Goal: Task Accomplishment & Management: Complete application form

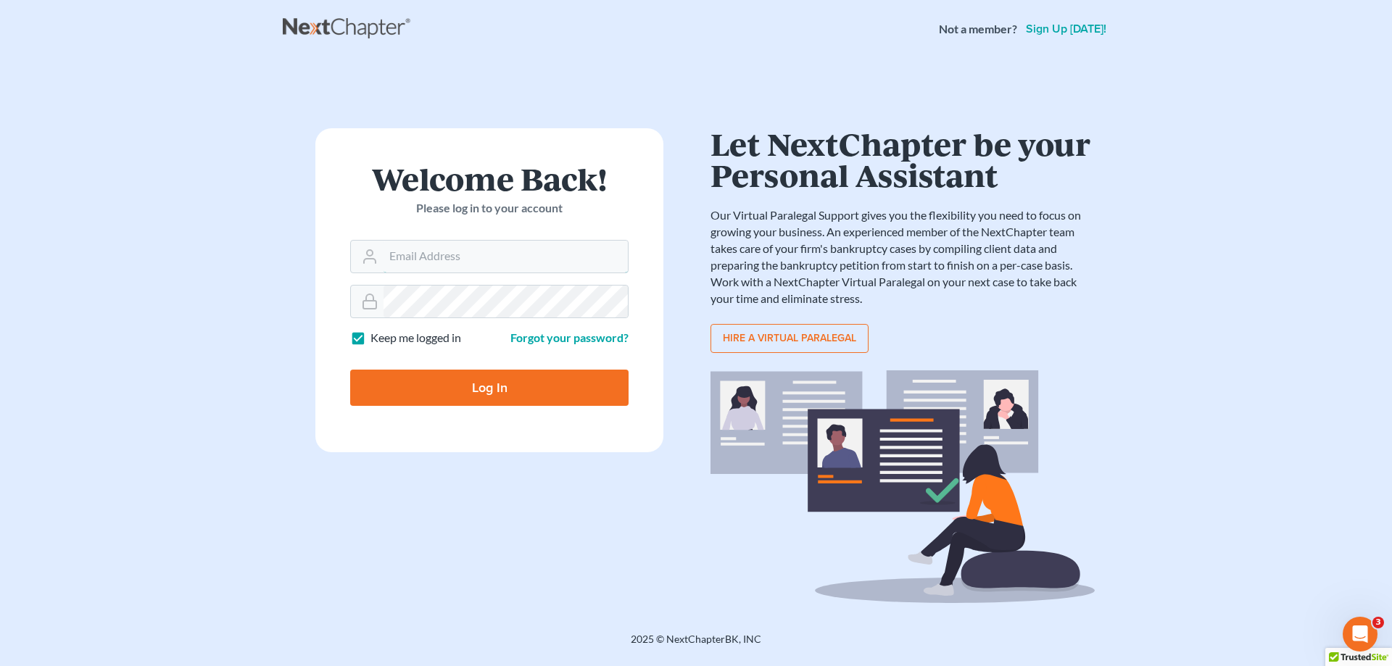
type input "[EMAIL_ADDRESS][DOMAIN_NAME]"
click at [494, 394] on input "Log In" at bounding box center [489, 388] width 278 height 36
type input "Thinking..."
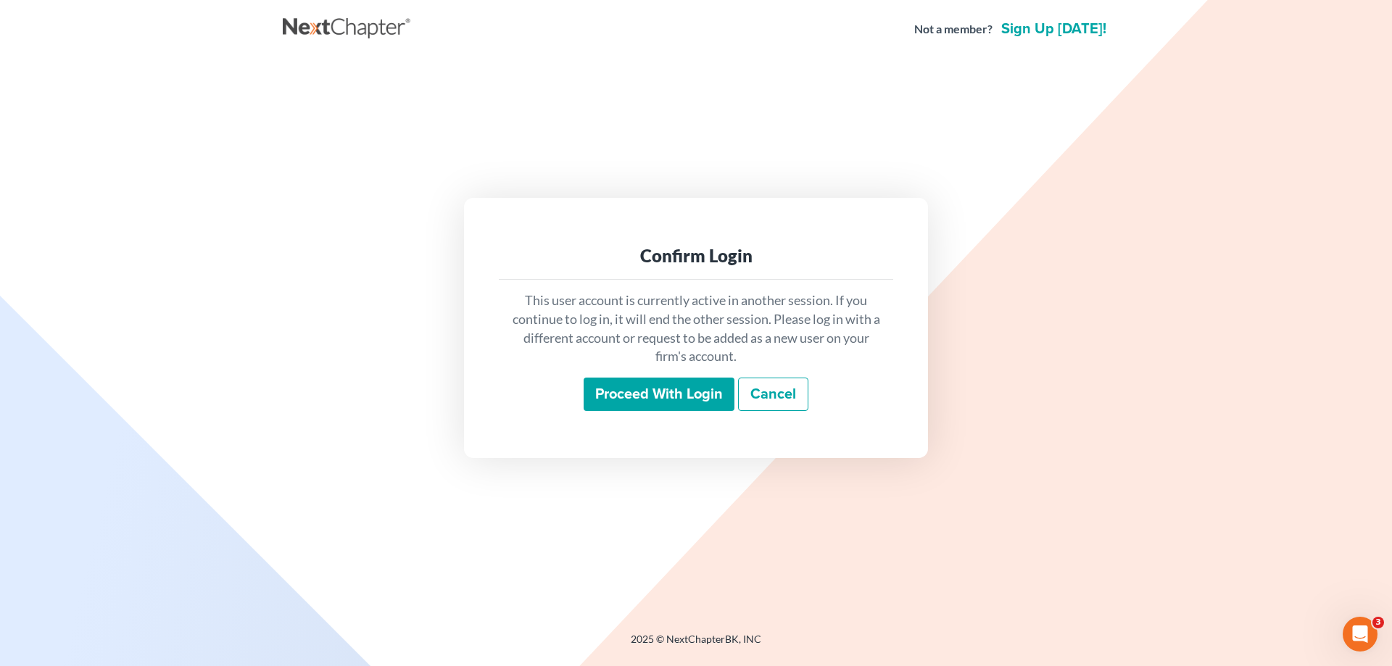
click at [623, 394] on input "Proceed with login" at bounding box center [659, 394] width 151 height 33
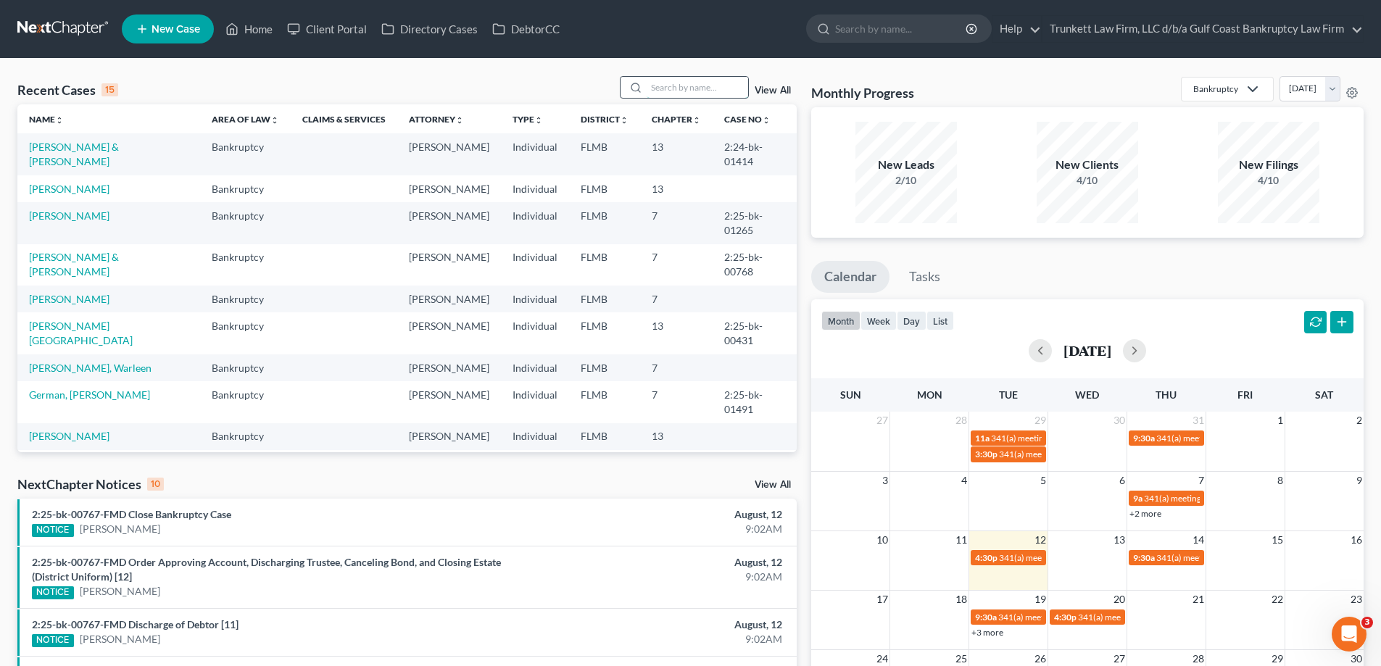
click at [686, 83] on input "search" at bounding box center [697, 87] width 101 height 21
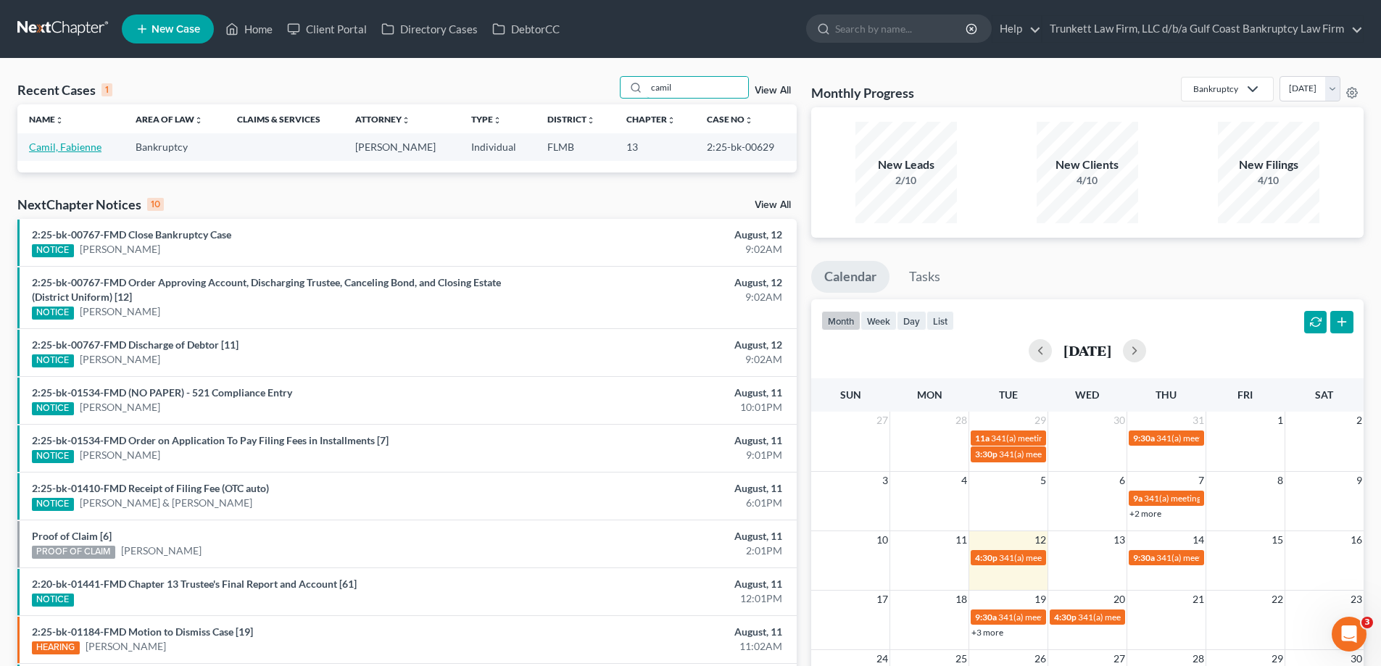
type input "camil"
click at [86, 146] on link "Camil, Fabienne" at bounding box center [65, 147] width 72 height 12
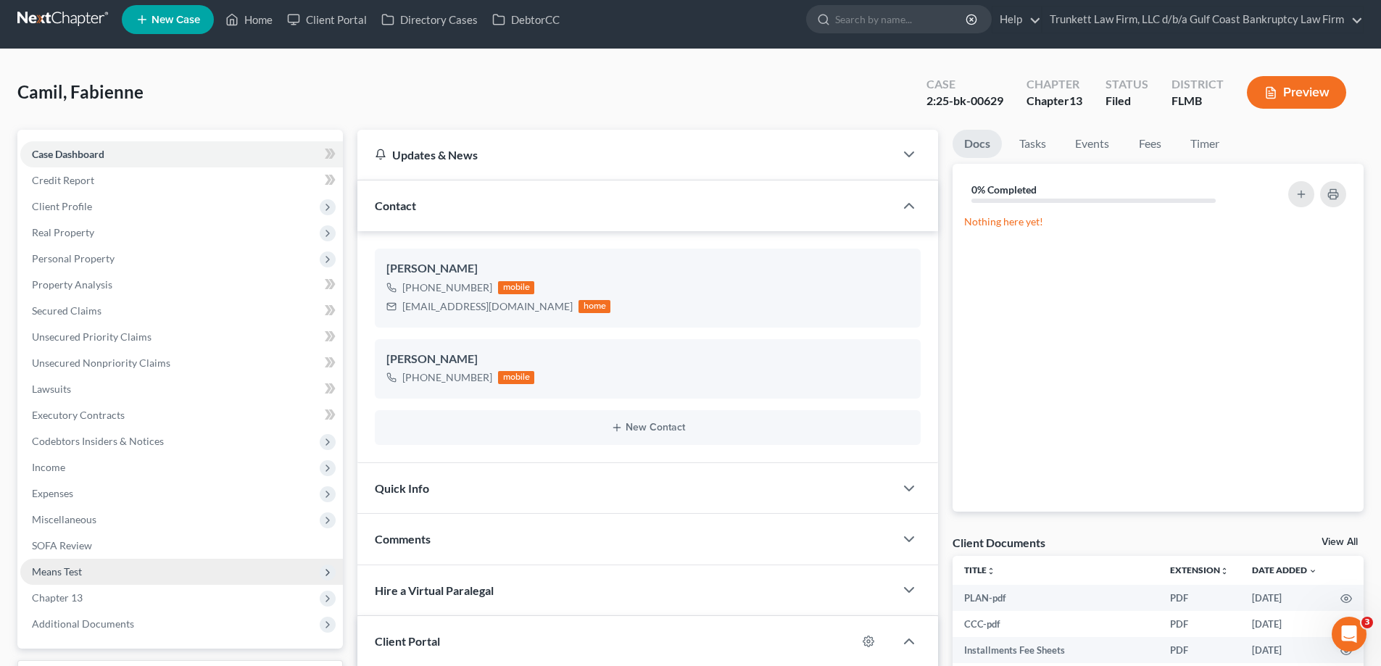
scroll to position [145, 0]
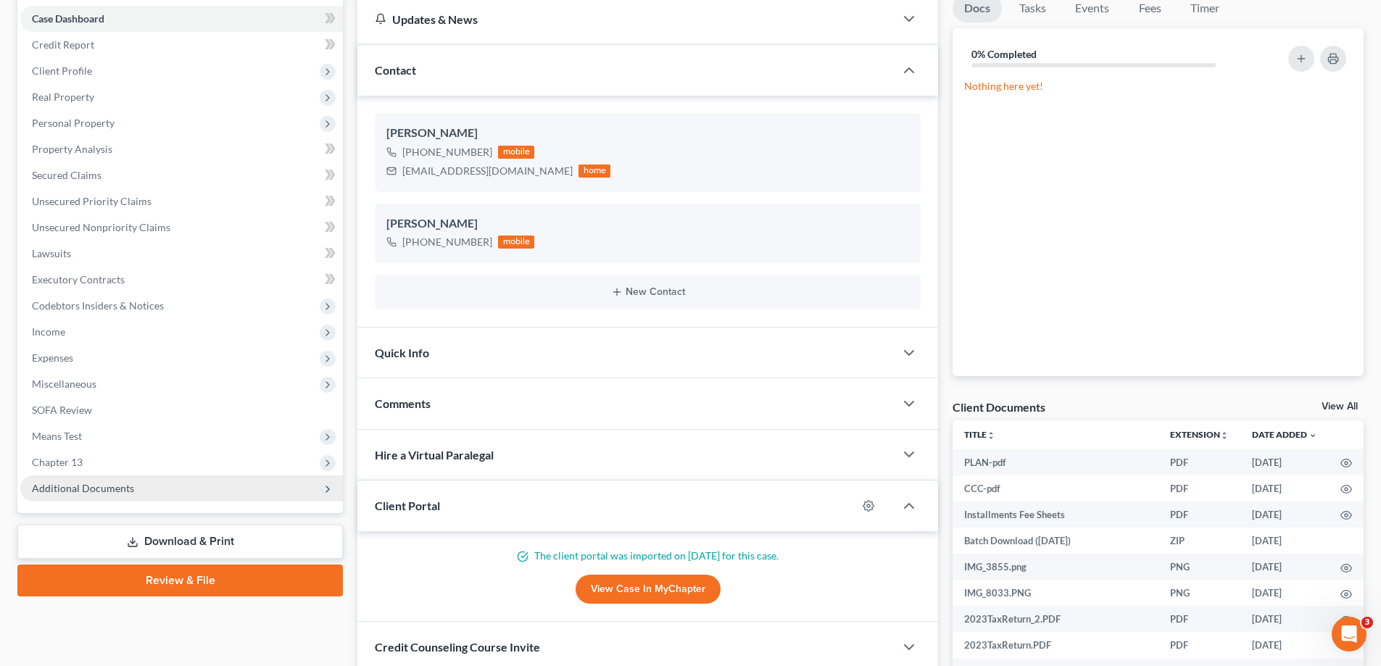
click at [110, 488] on span "Additional Documents" at bounding box center [83, 488] width 102 height 12
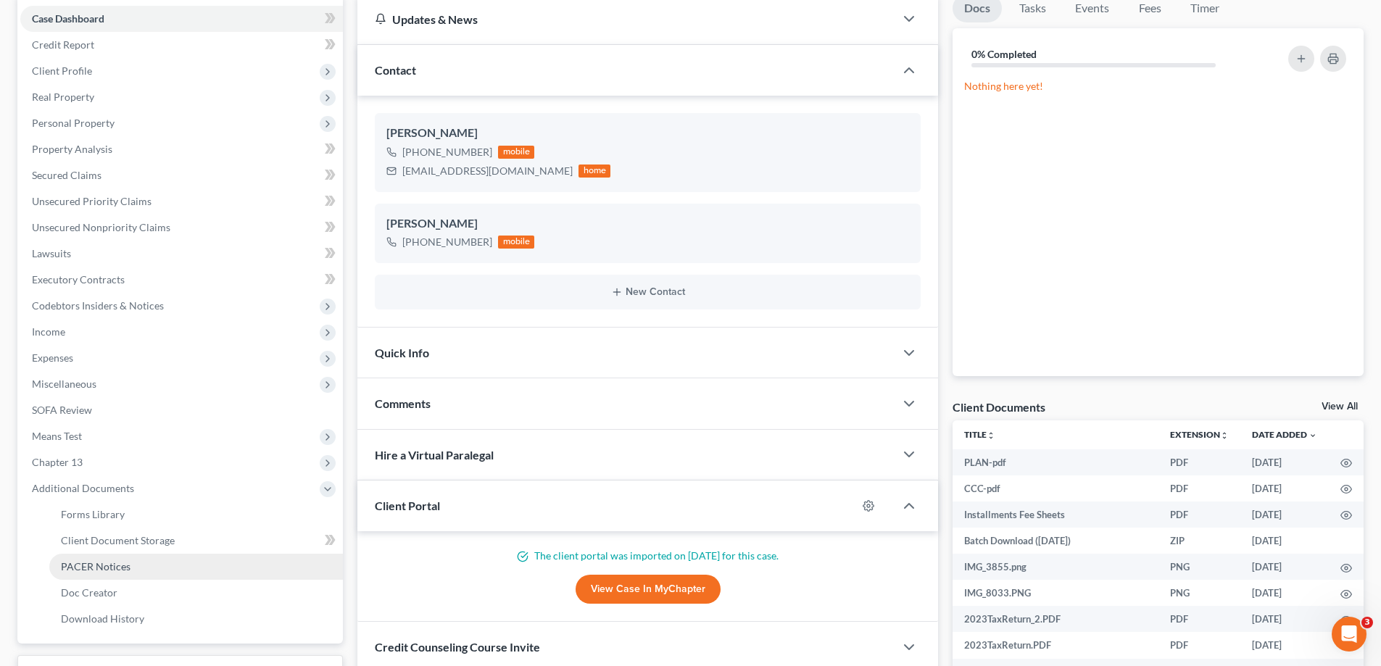
click at [115, 570] on span "PACER Notices" at bounding box center [96, 566] width 70 height 12
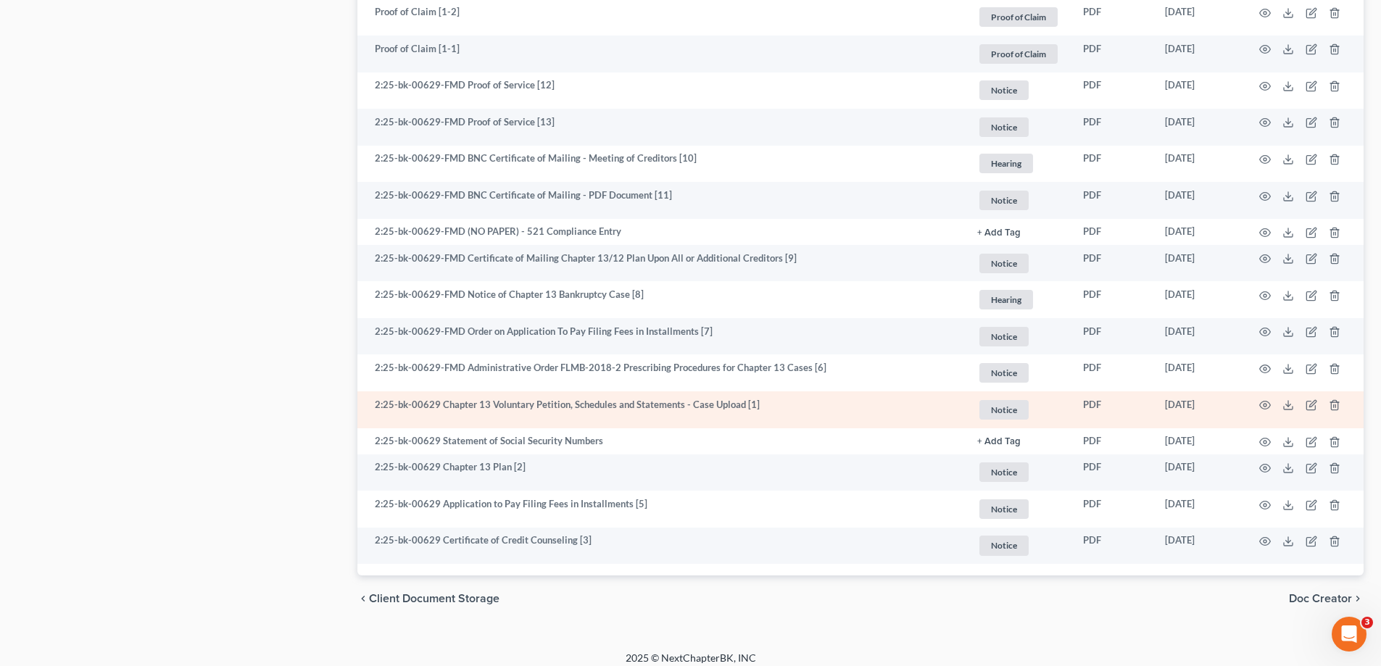
scroll to position [1118, 0]
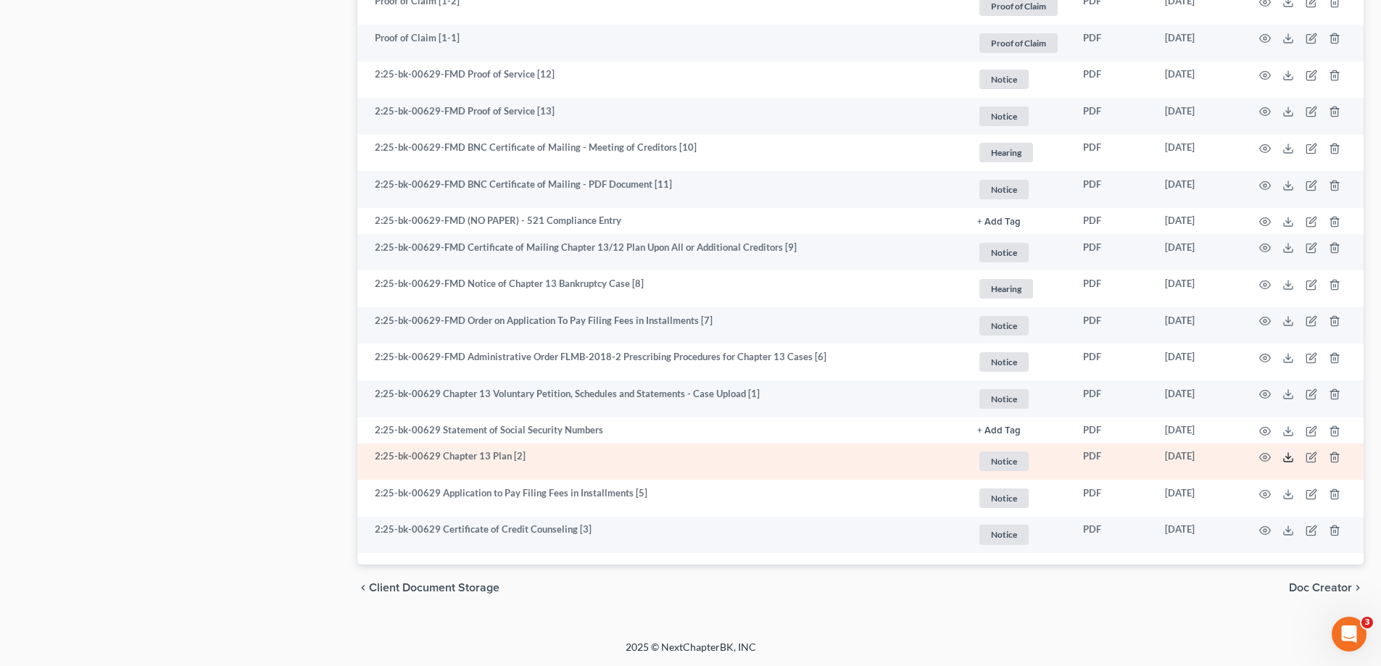
click at [1285, 457] on icon at bounding box center [1288, 458] width 12 height 12
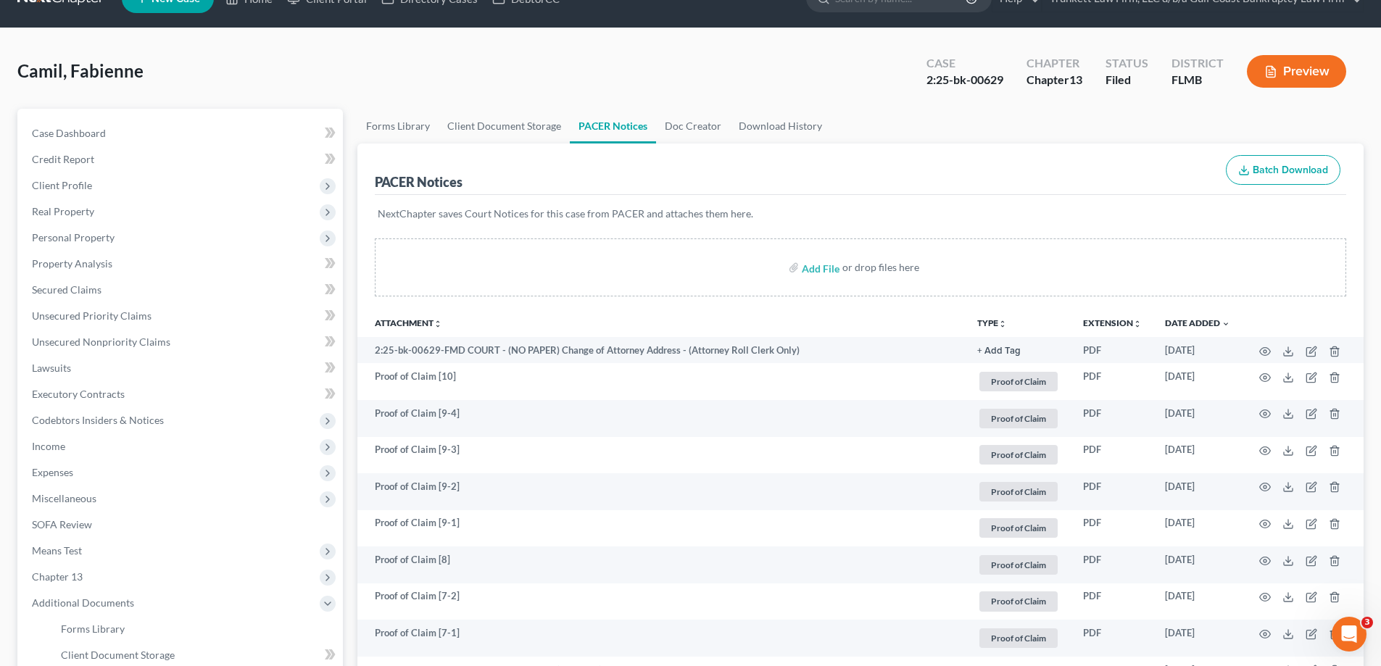
scroll to position [0, 0]
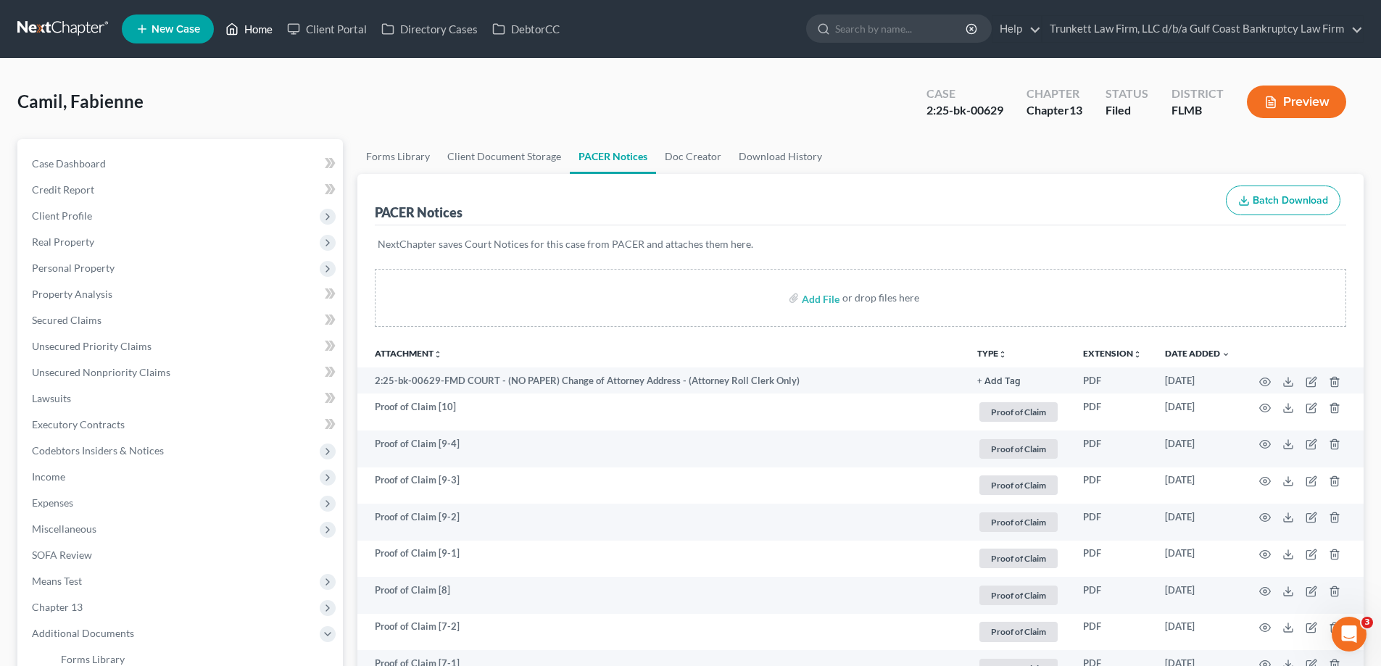
click at [265, 27] on link "Home" at bounding box center [249, 29] width 62 height 26
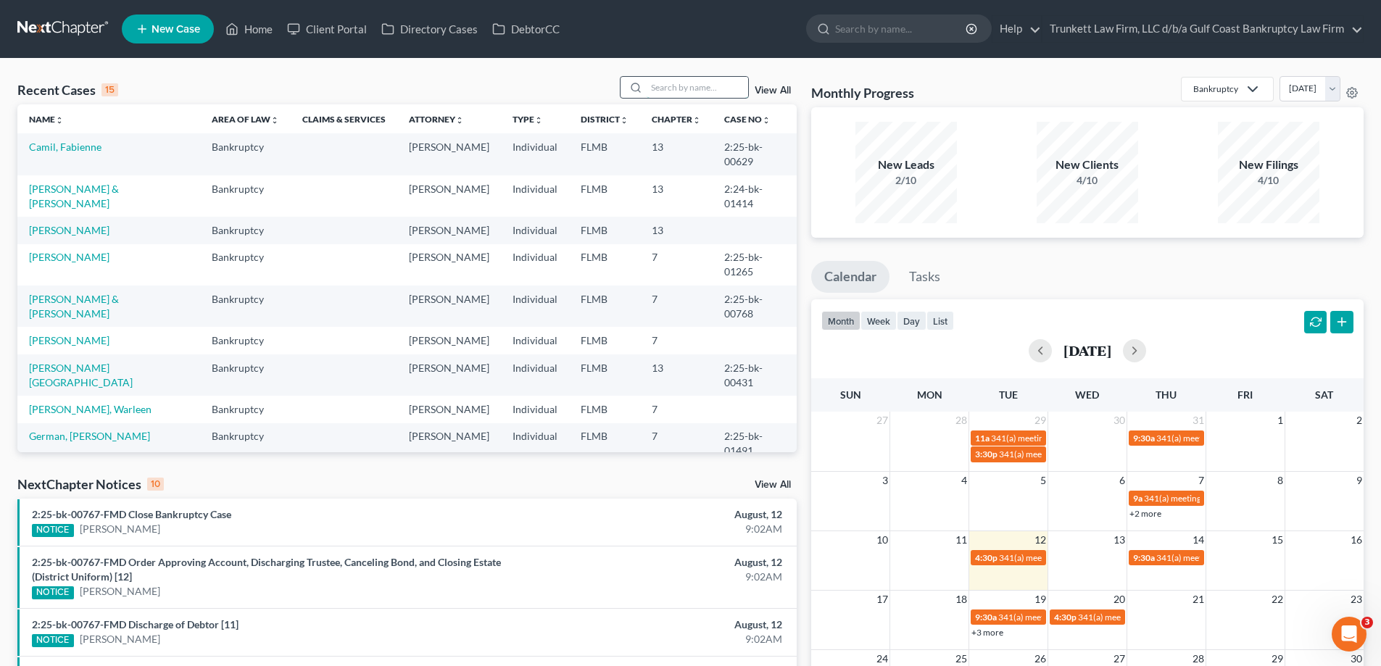
click at [687, 81] on input "search" at bounding box center [697, 87] width 101 height 21
type input "king"
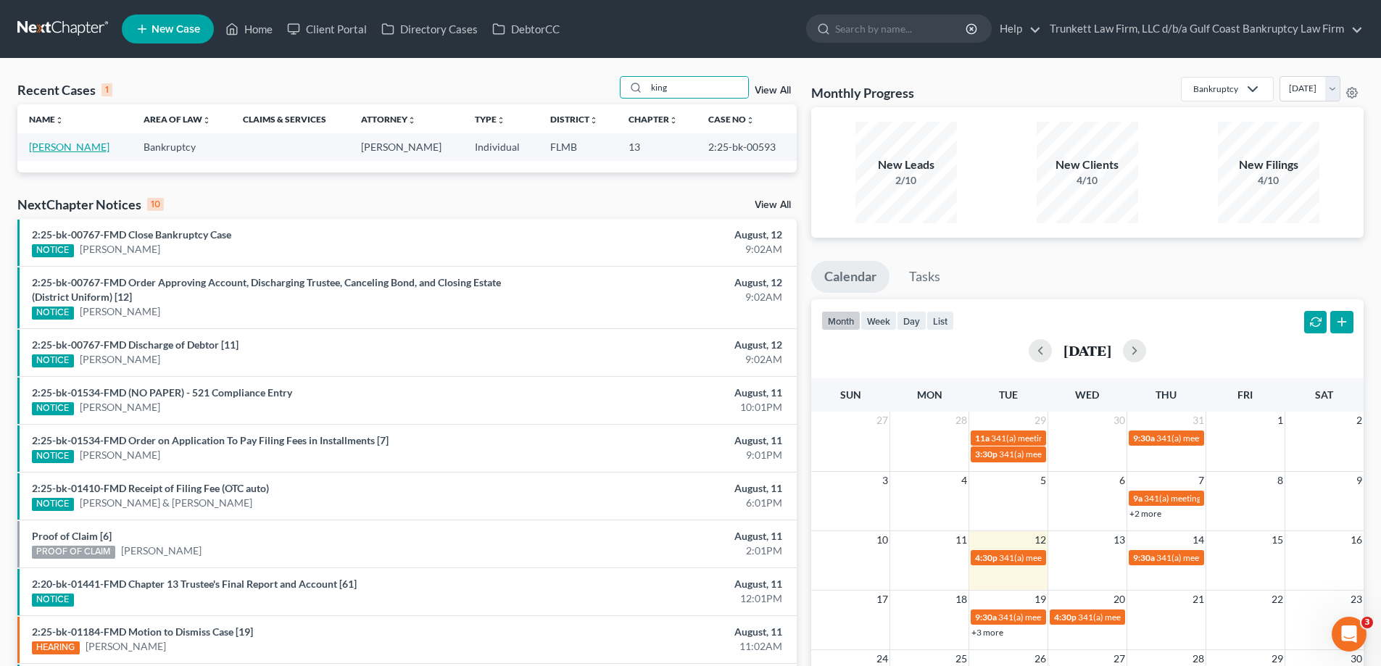
click at [63, 146] on link "[PERSON_NAME]" at bounding box center [69, 147] width 80 height 12
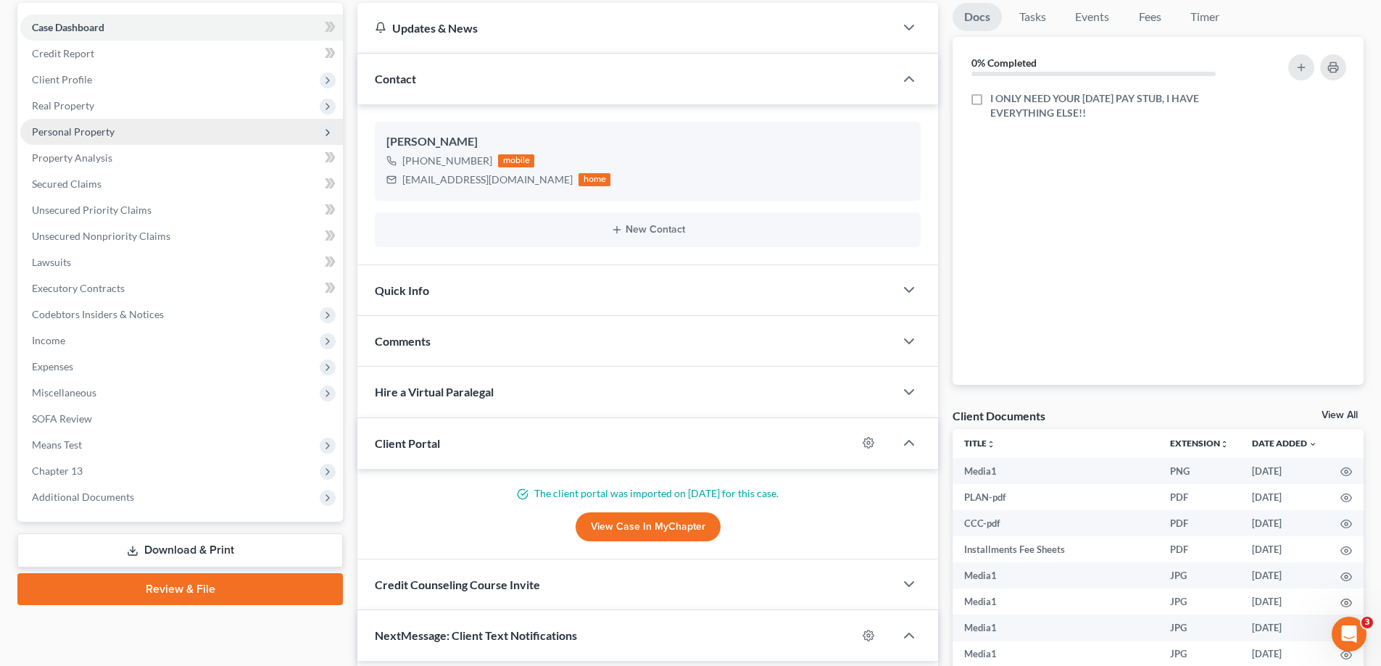
scroll to position [145, 0]
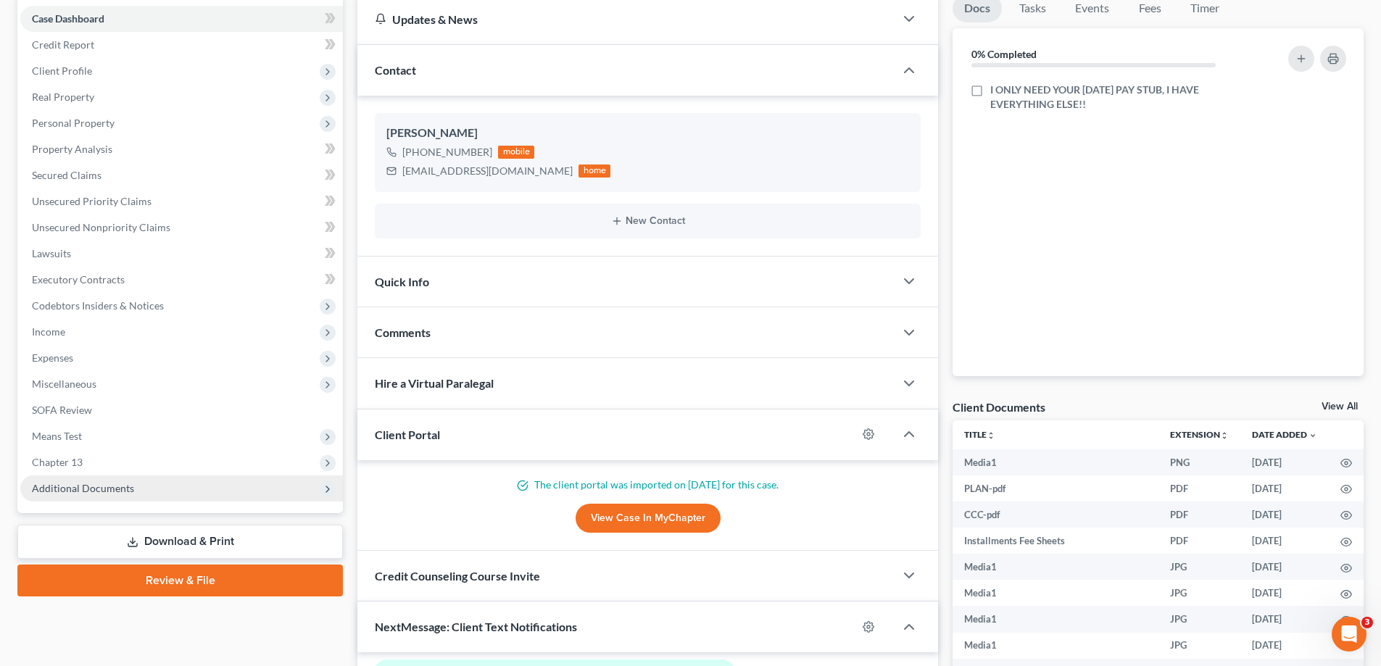
click at [99, 486] on span "Additional Documents" at bounding box center [83, 488] width 102 height 12
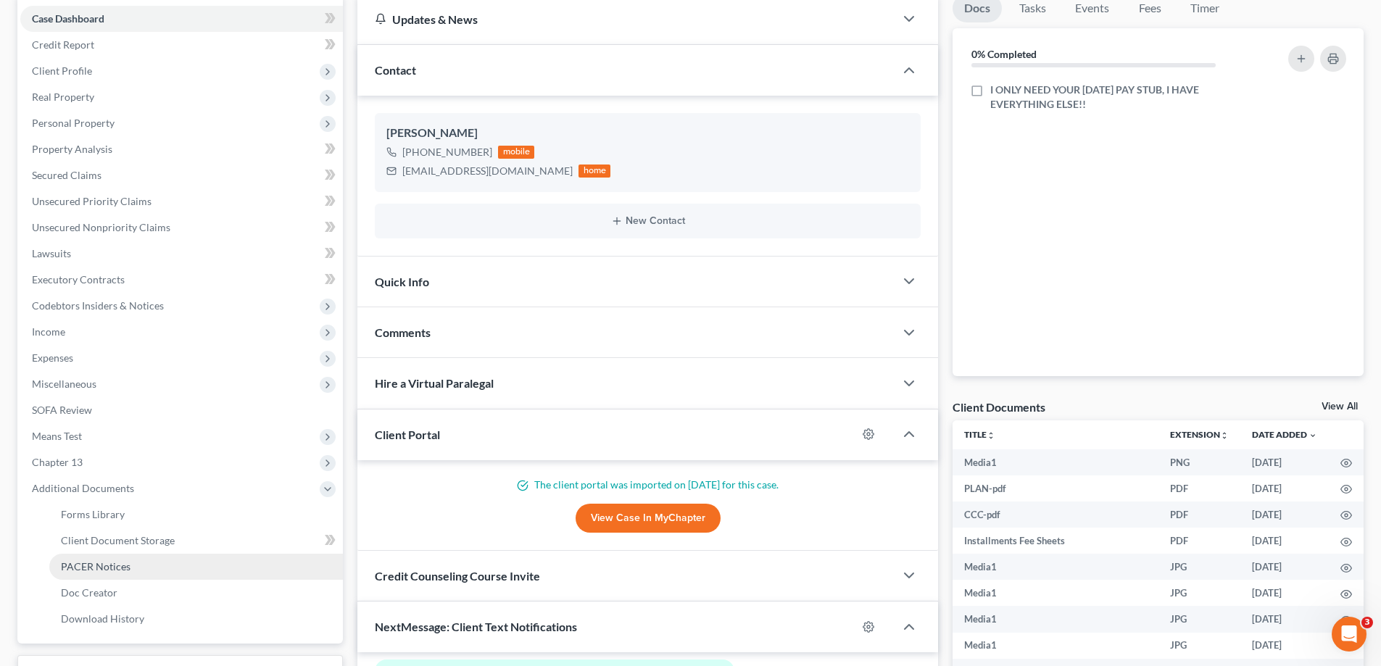
click at [111, 563] on span "PACER Notices" at bounding box center [96, 566] width 70 height 12
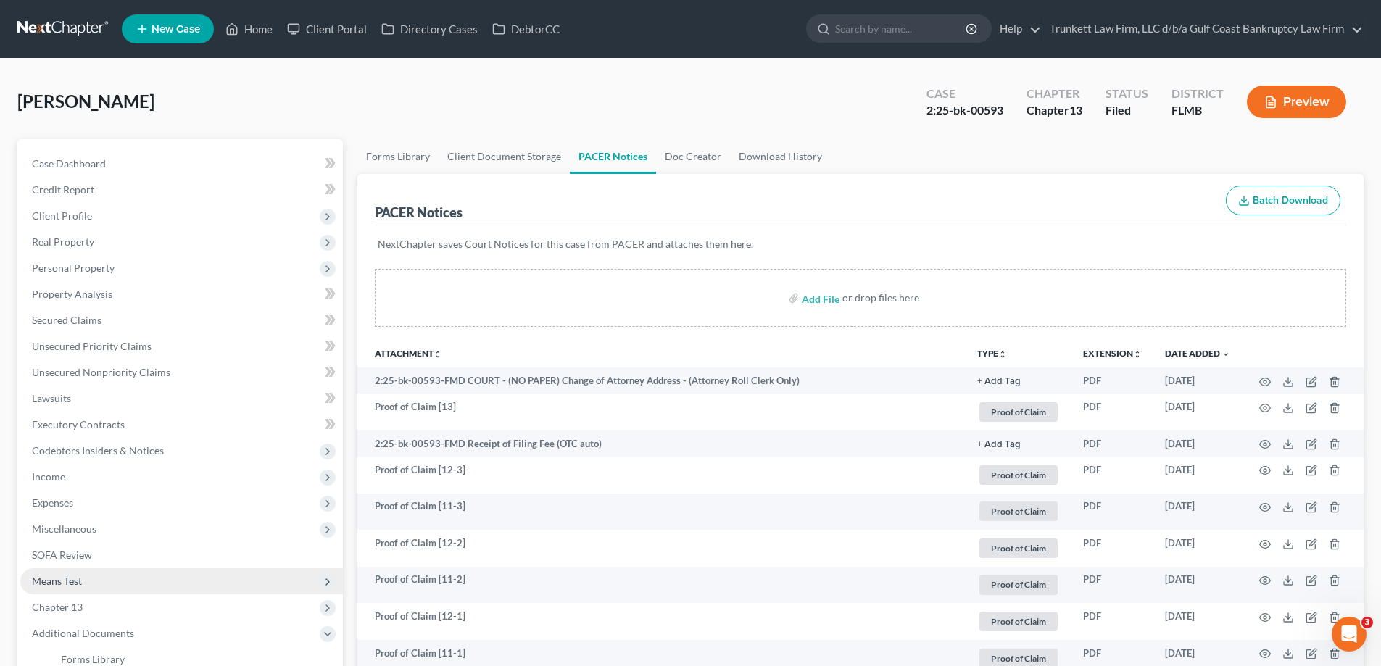
click at [99, 580] on span "Means Test" at bounding box center [181, 581] width 323 height 26
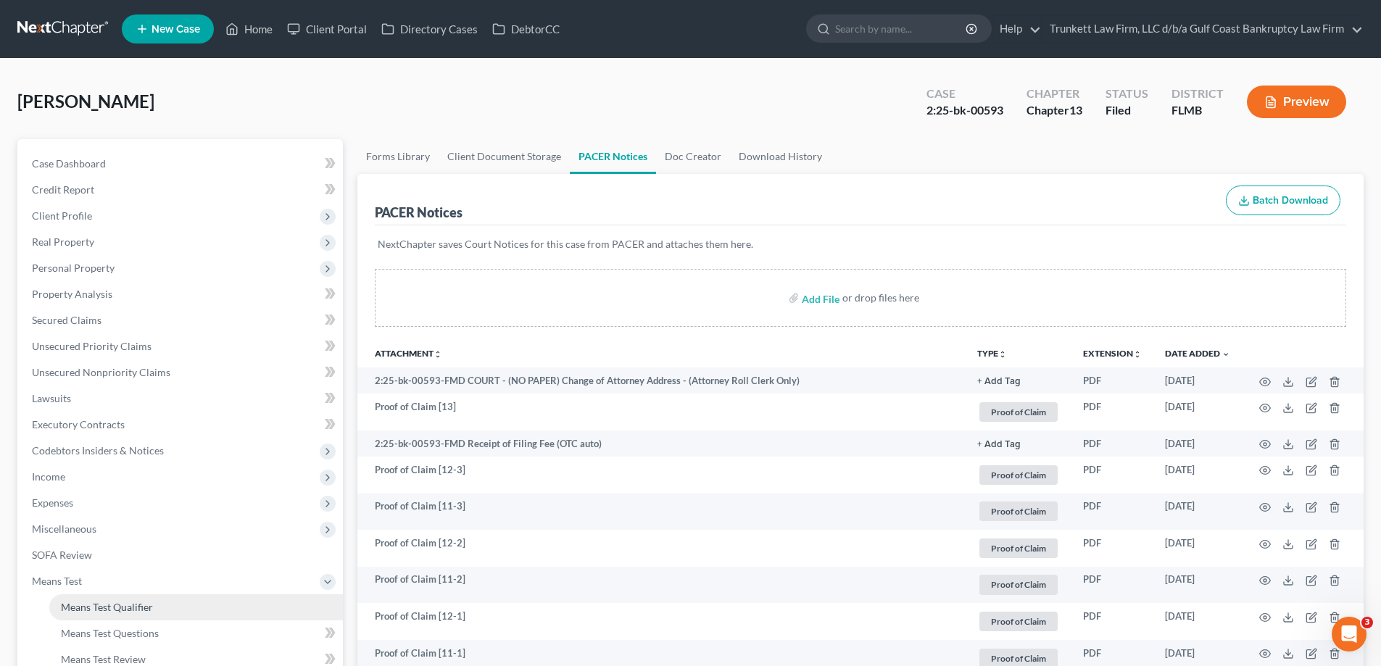
click at [111, 601] on span "Means Test Qualifier" at bounding box center [107, 607] width 92 height 12
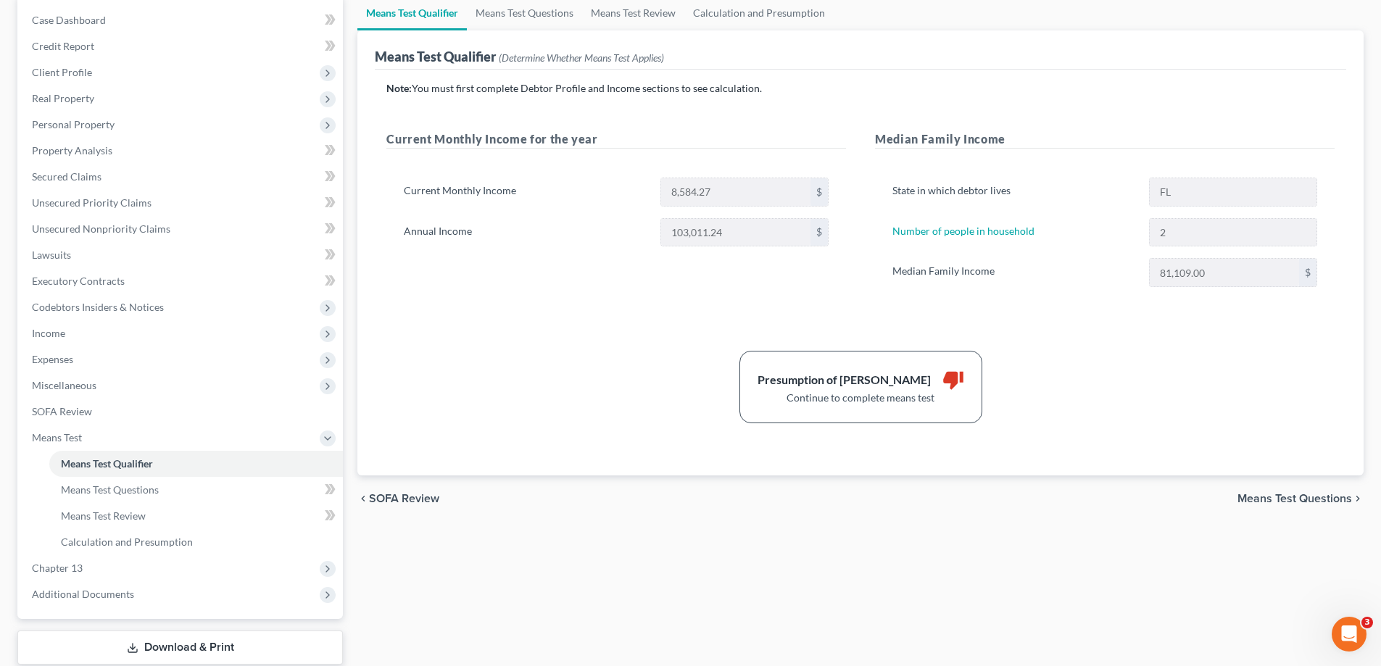
scroll to position [235, 0]
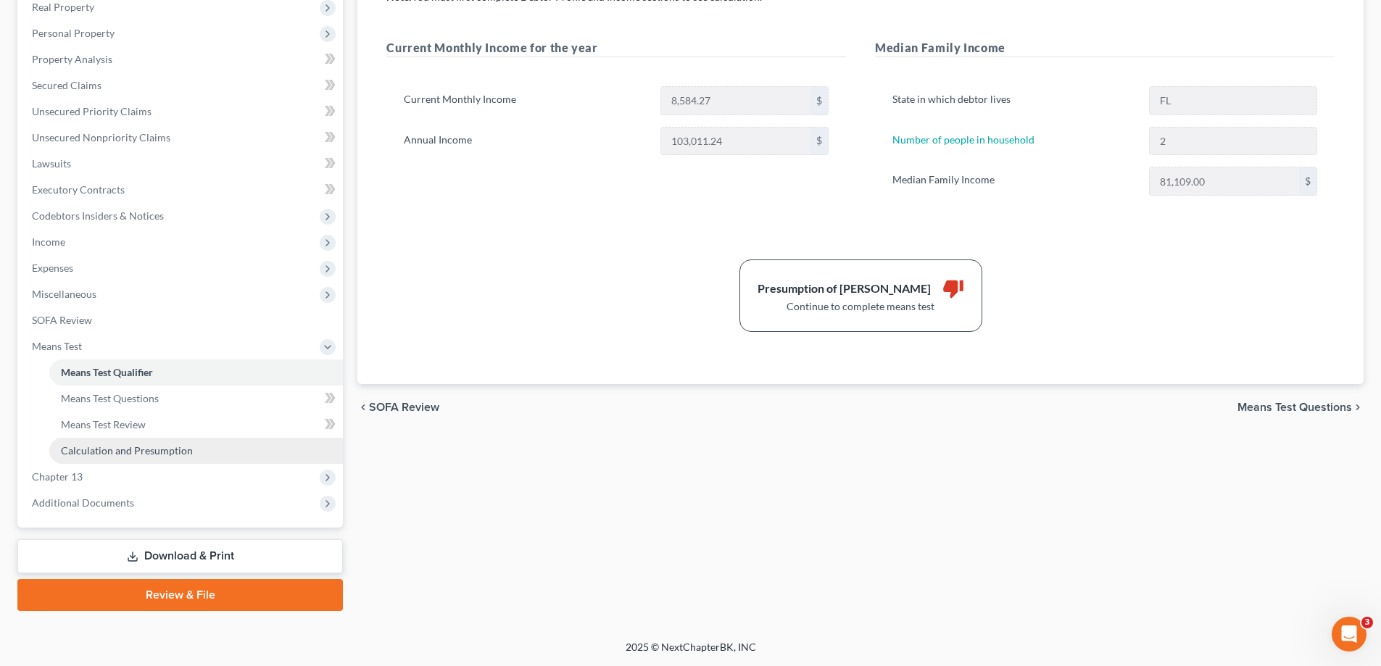
click at [153, 449] on span "Calculation and Presumption" at bounding box center [127, 450] width 132 height 12
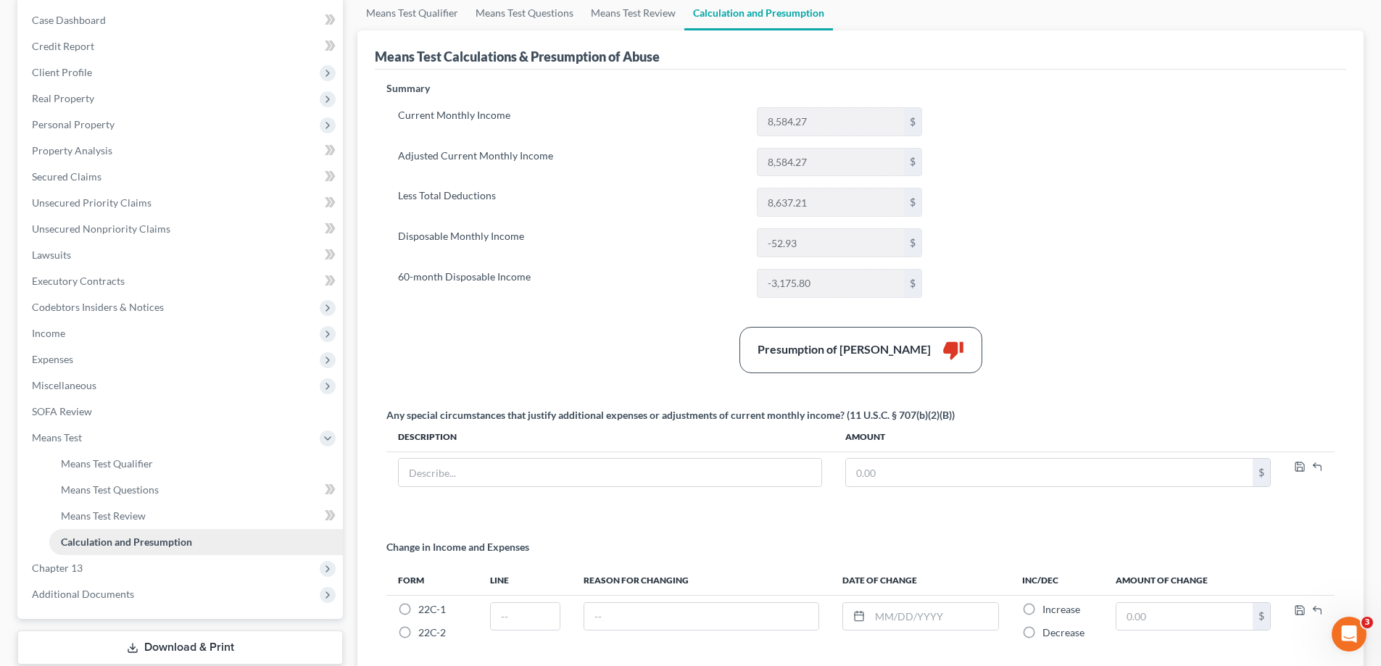
scroll to position [145, 0]
click at [137, 482] on span "Means Test Questions" at bounding box center [110, 488] width 98 height 12
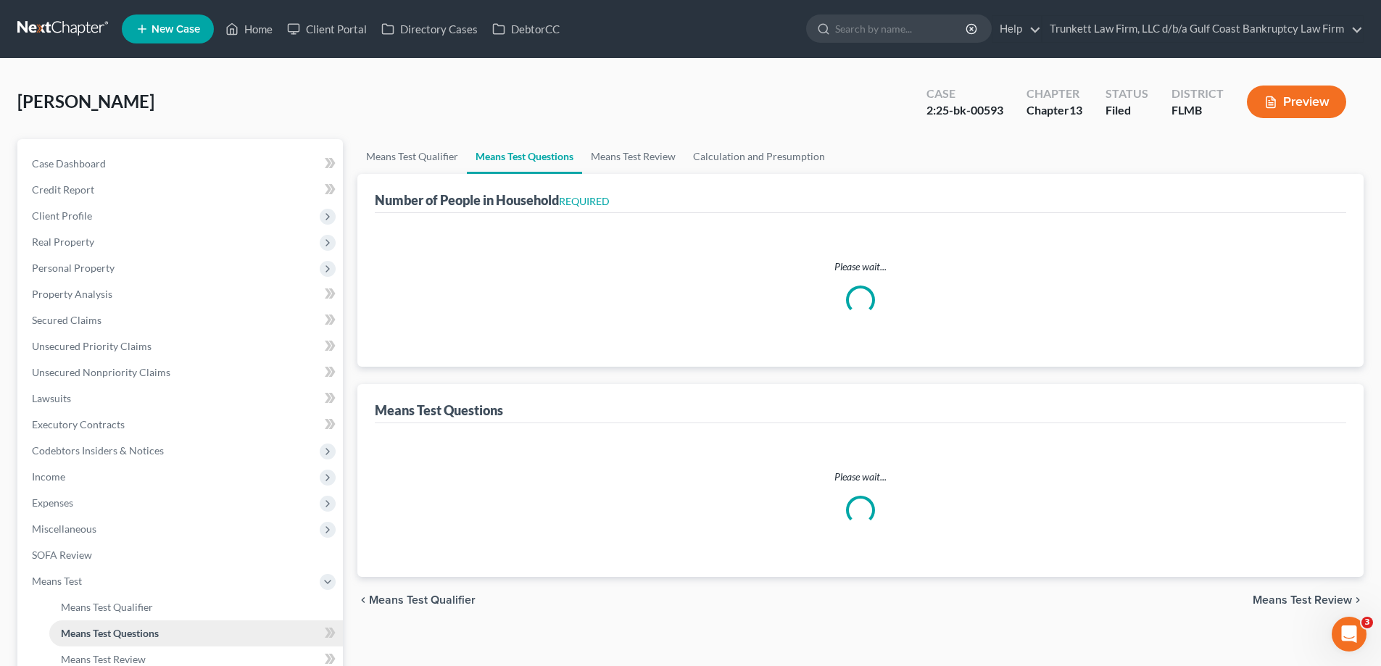
select select "1"
select select "60"
select select "2"
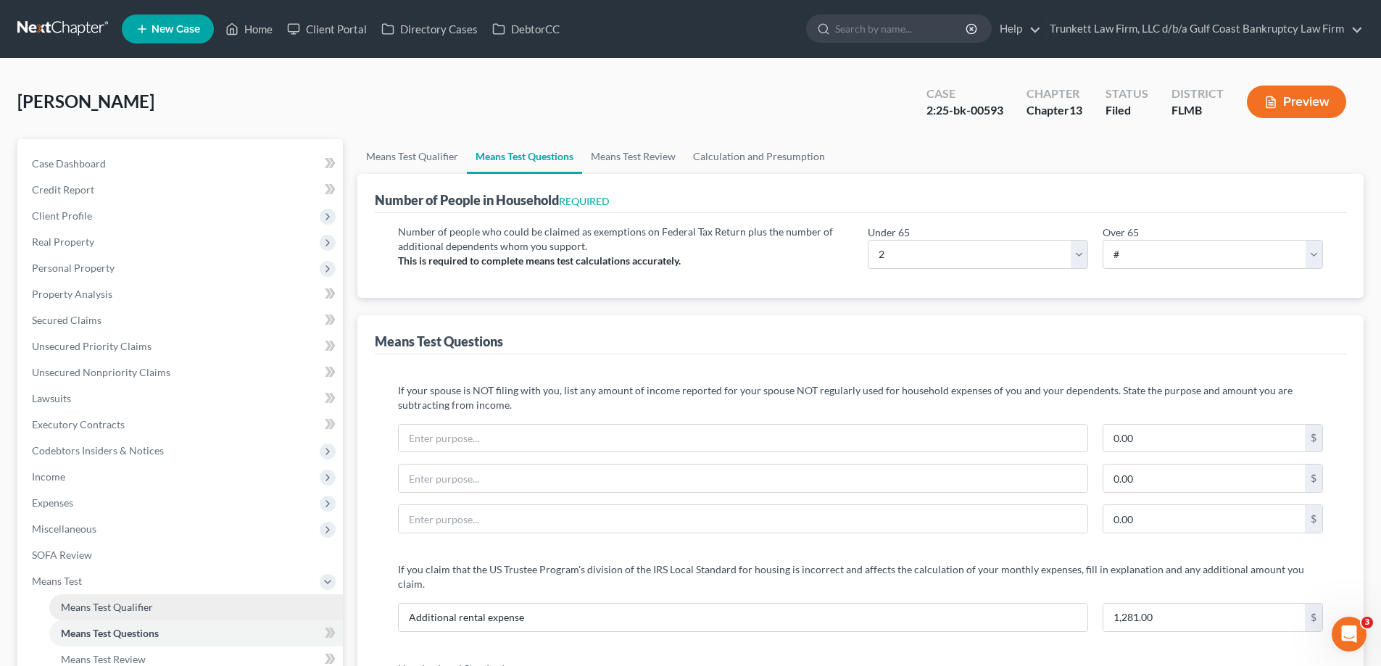
click at [149, 601] on span "Means Test Qualifier" at bounding box center [107, 607] width 92 height 12
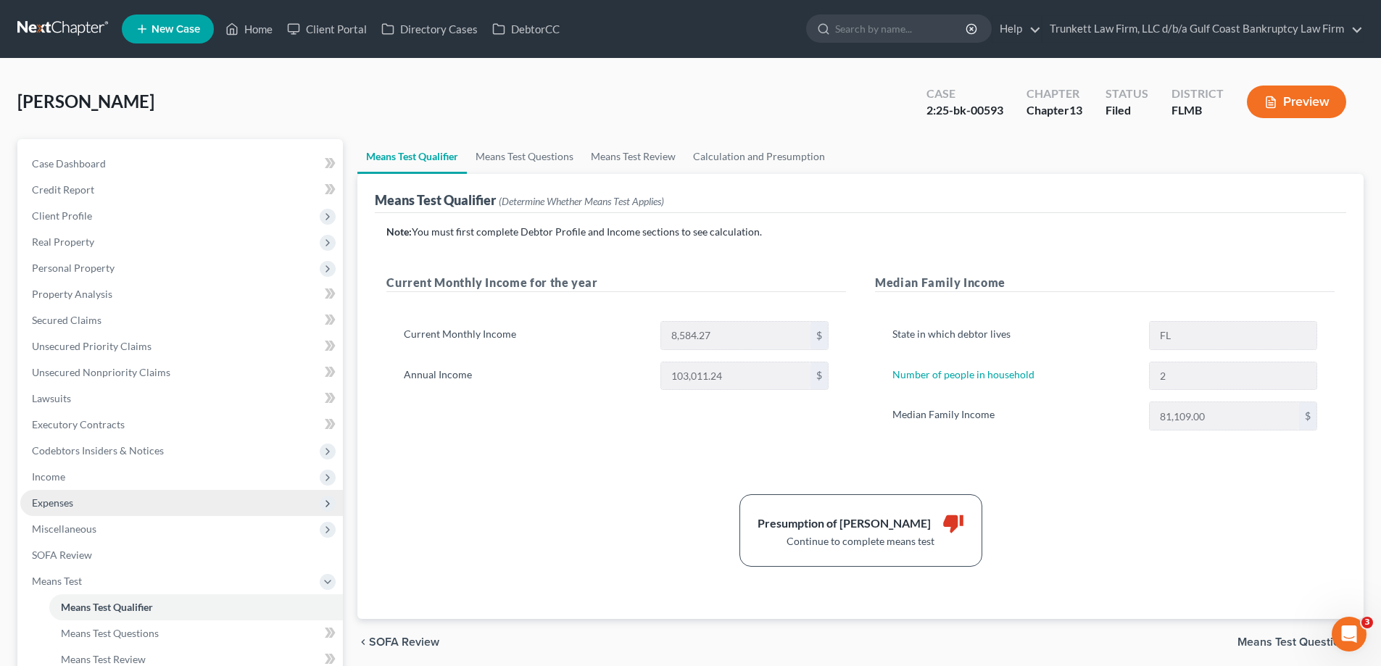
click at [86, 506] on span "Expenses" at bounding box center [181, 503] width 323 height 26
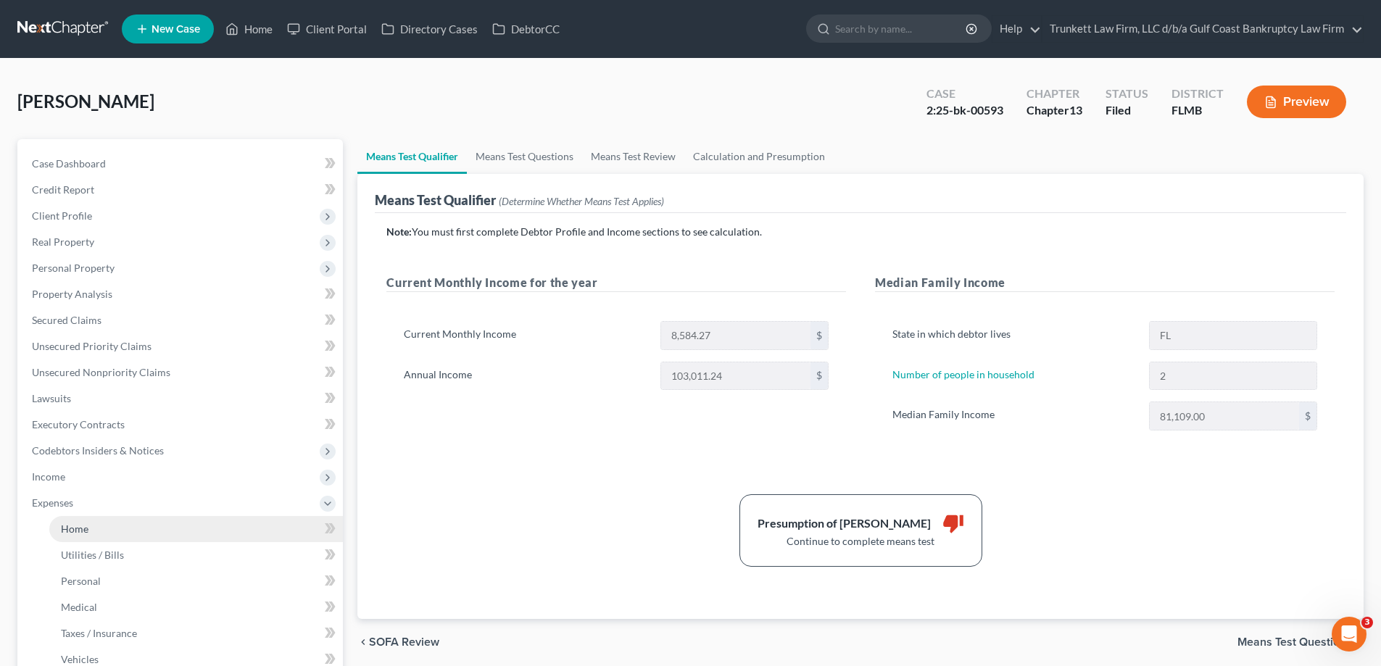
click at [103, 535] on link "Home" at bounding box center [196, 529] width 294 height 26
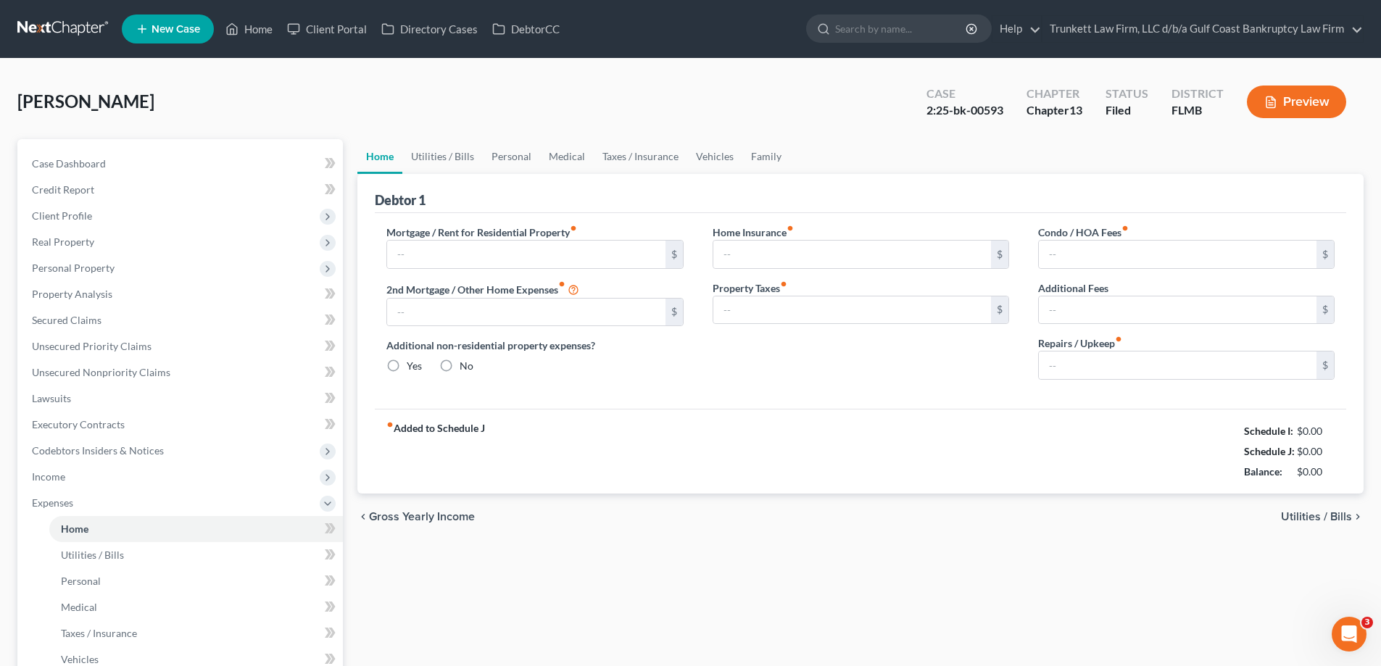
type input "2,115.00"
radio input "true"
type input "150.00"
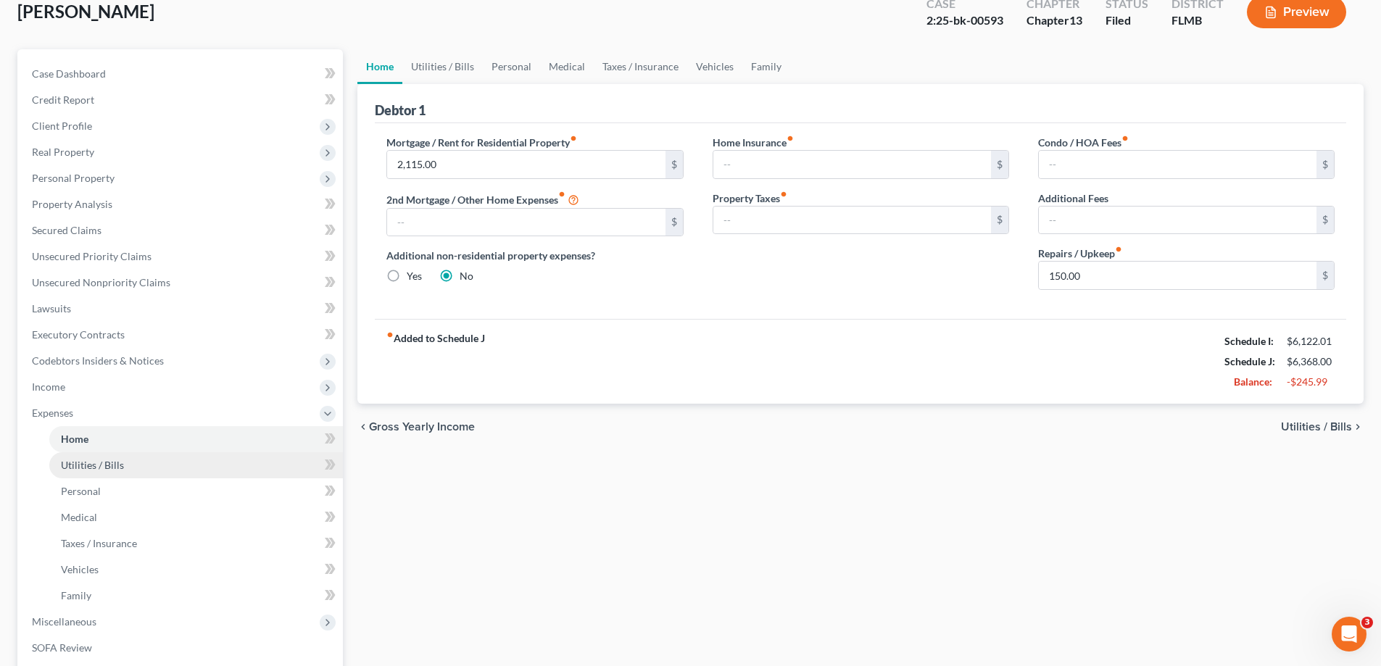
scroll to position [217, 0]
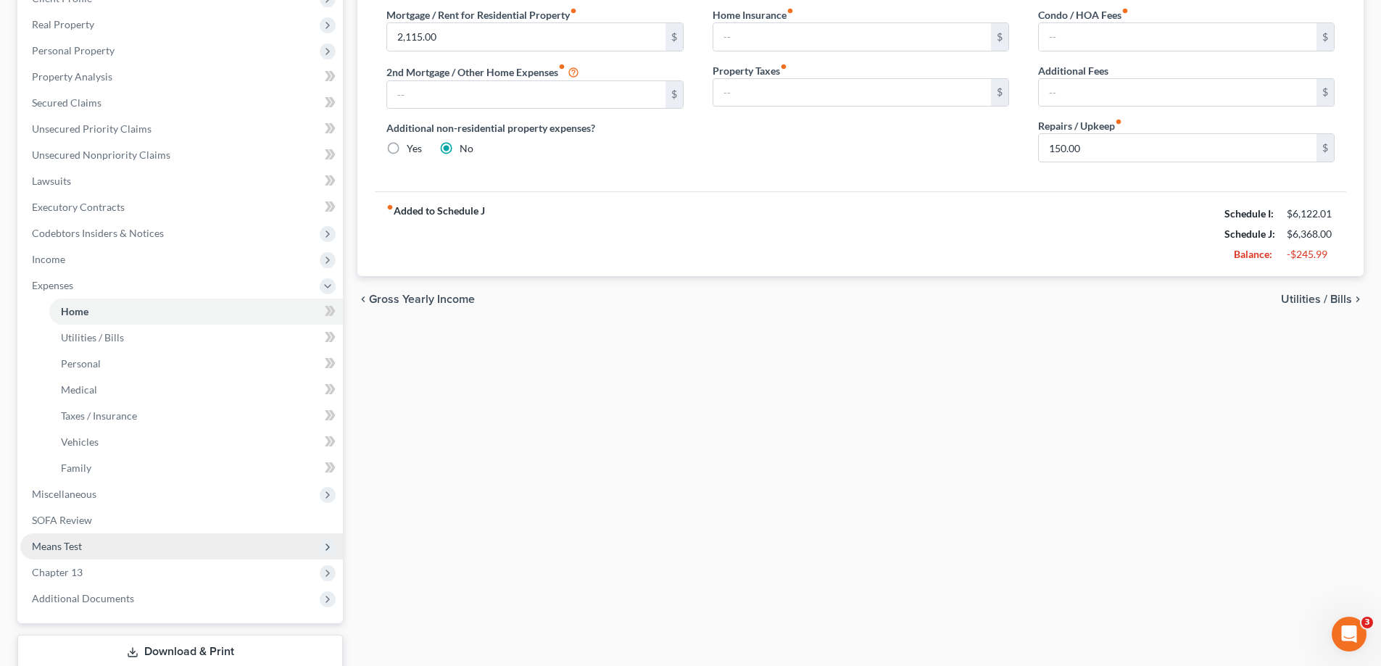
click at [93, 543] on span "Means Test" at bounding box center [181, 547] width 323 height 26
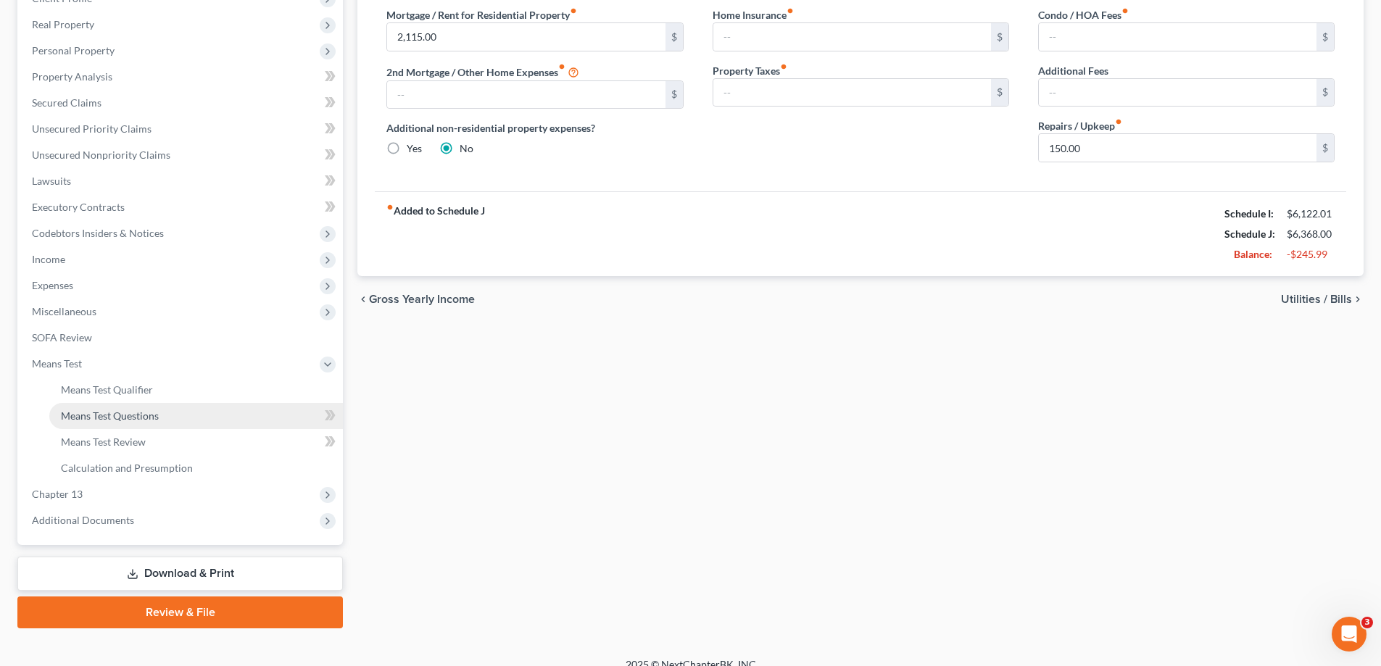
click at [135, 413] on span "Means Test Questions" at bounding box center [110, 416] width 98 height 12
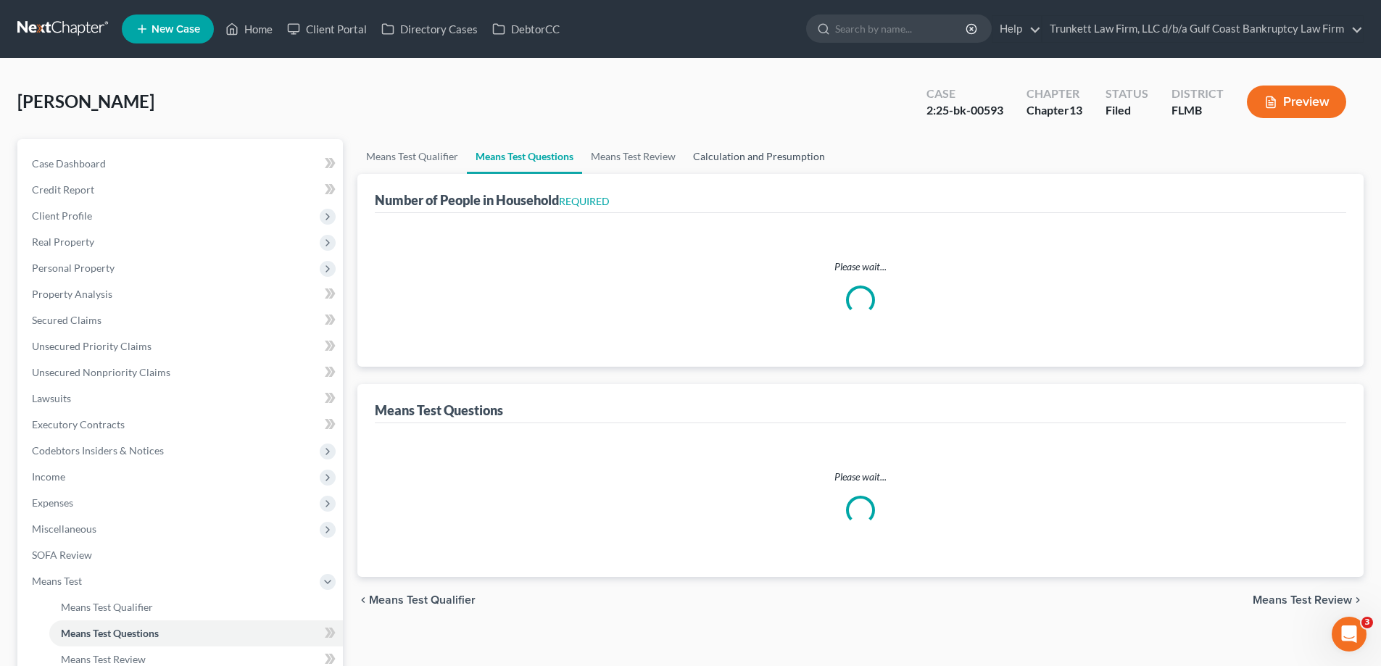
select select "1"
select select "60"
select select "2"
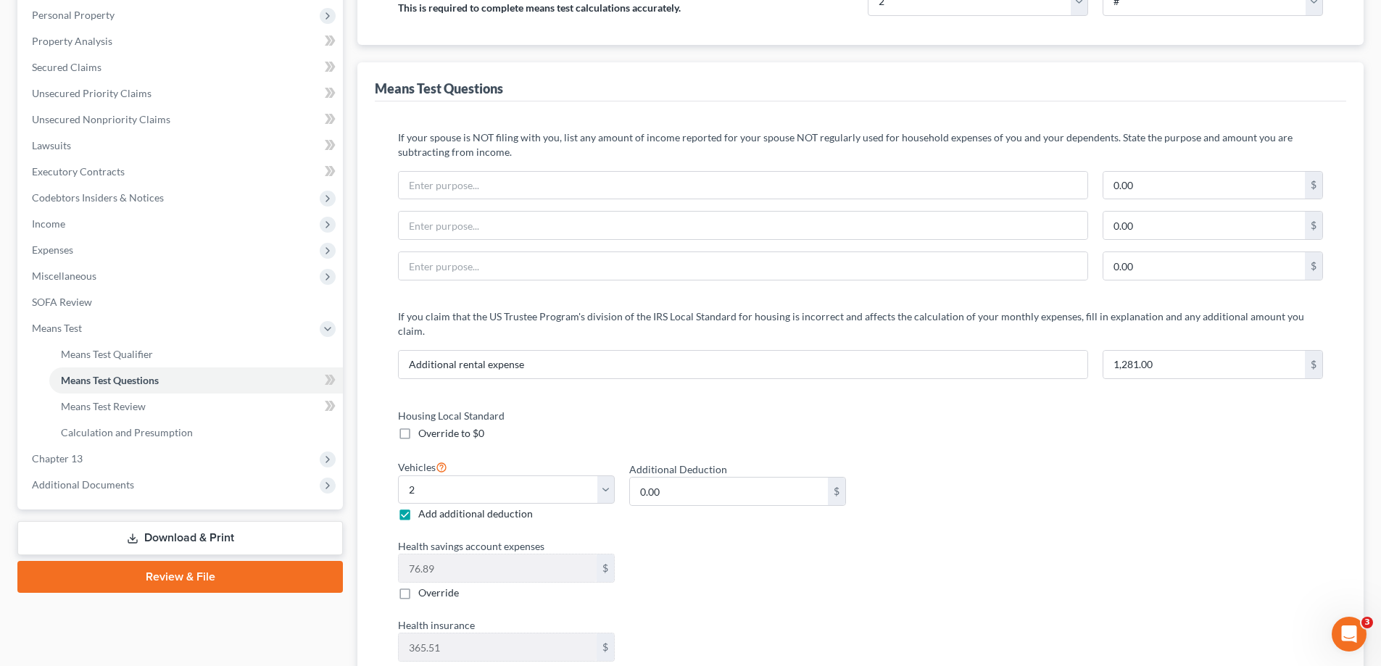
scroll to position [290, 0]
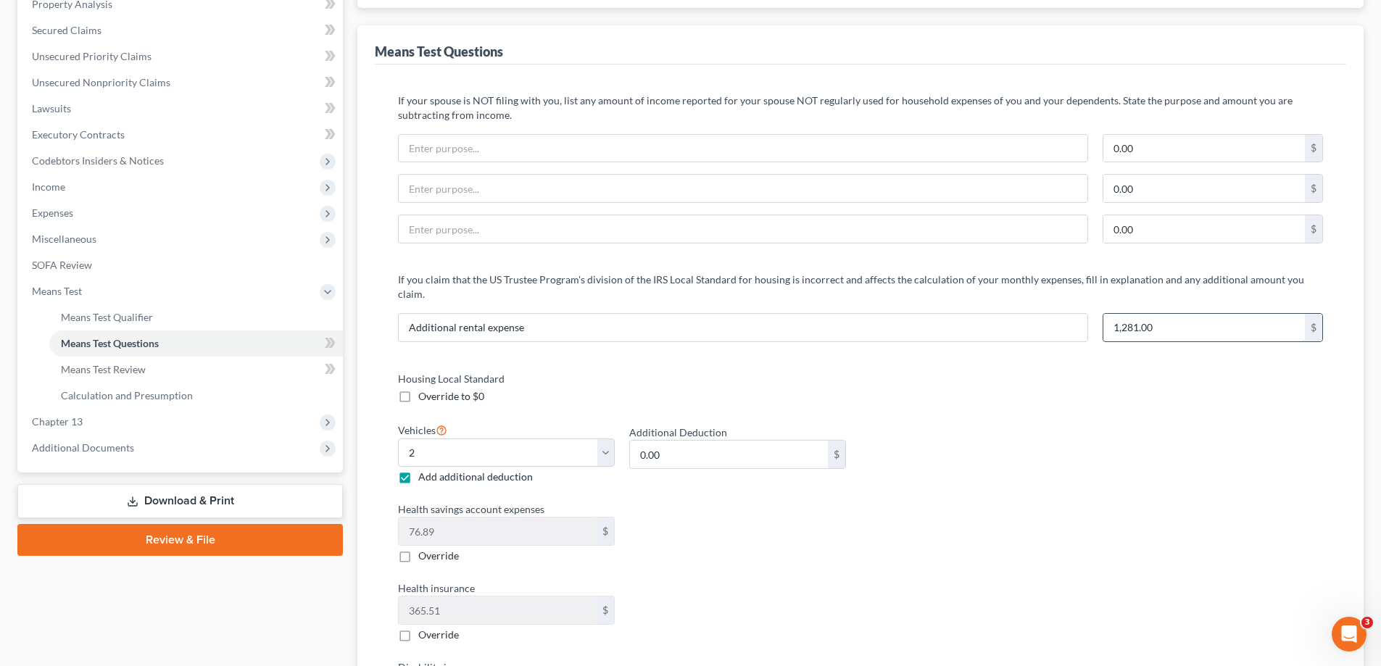
click at [1176, 314] on input "1,281.00" at bounding box center [1204, 328] width 202 height 28
type input "571"
click at [910, 314] on input "Additional rental expense" at bounding box center [743, 328] width 689 height 28
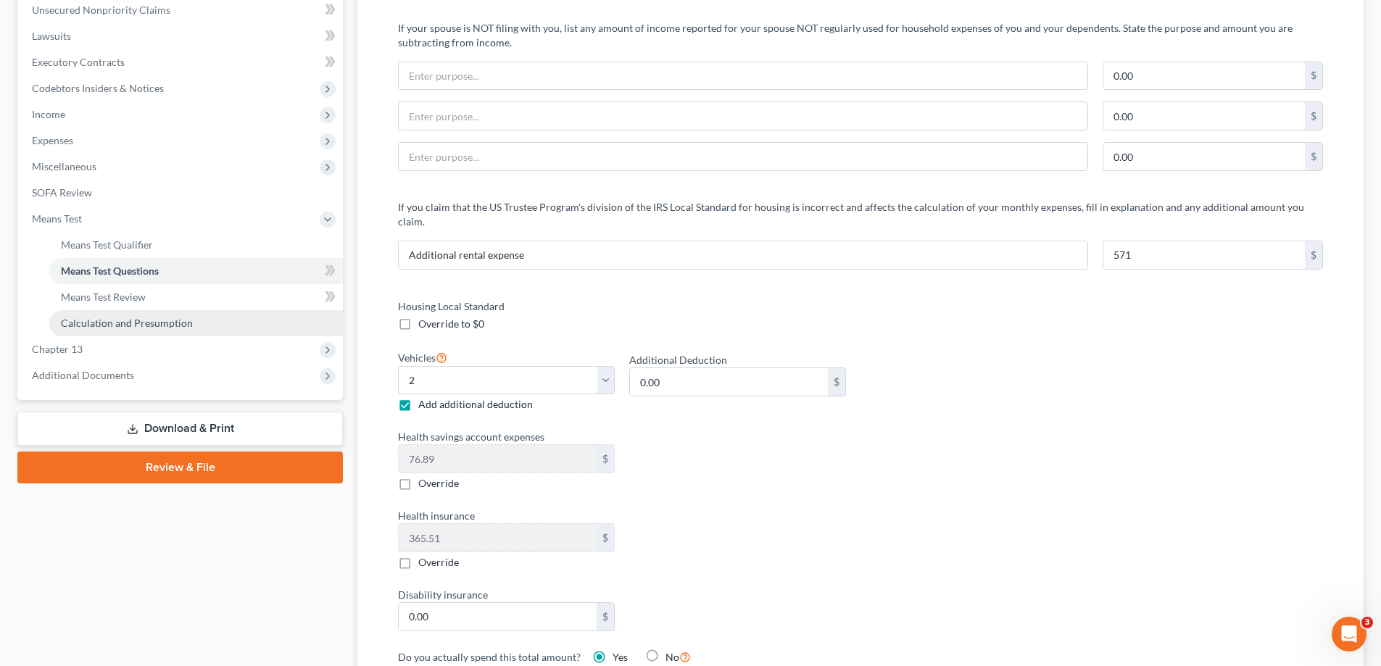
click at [173, 320] on span "Calculation and Presumption" at bounding box center [127, 323] width 132 height 12
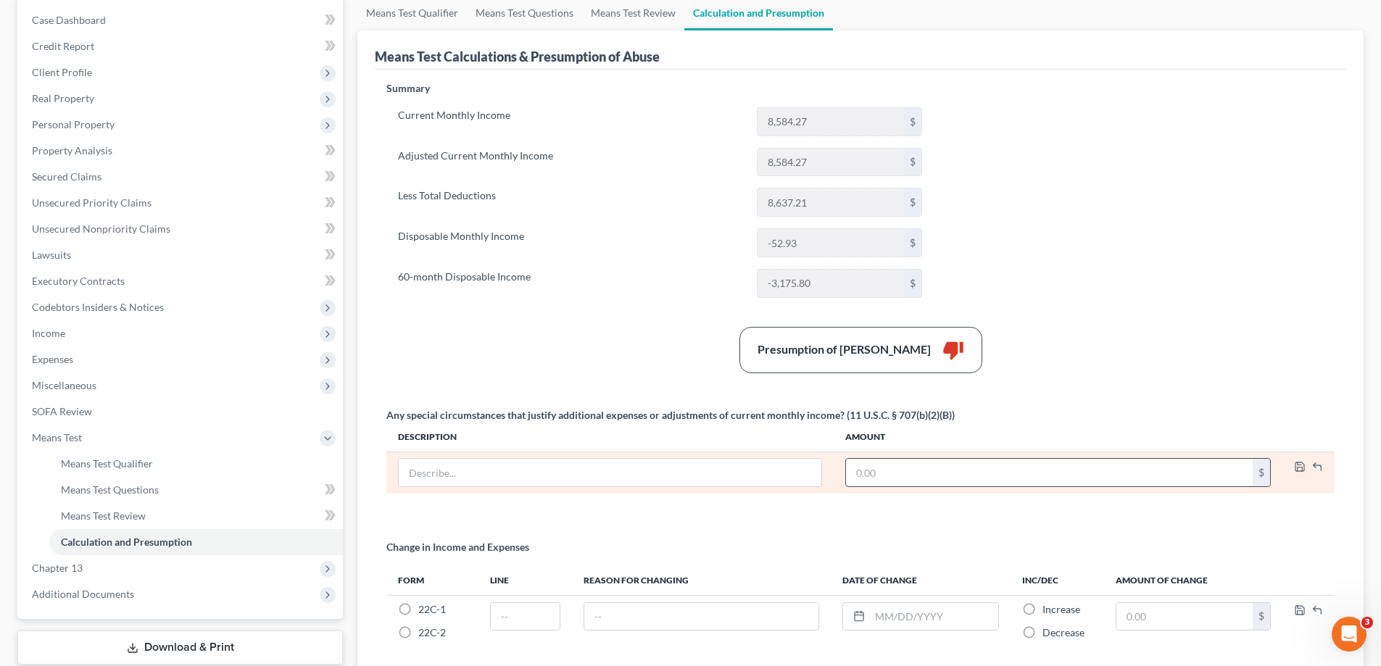
scroll to position [145, 0]
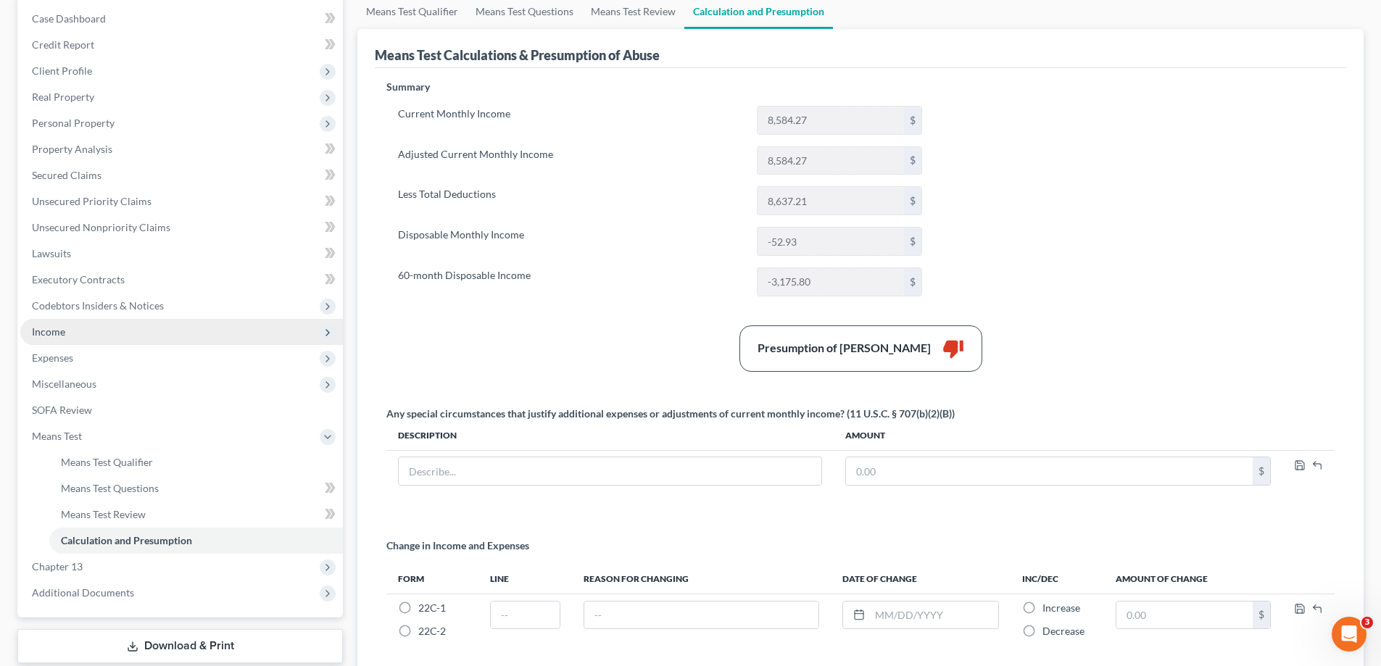
click at [75, 330] on span "Income" at bounding box center [181, 332] width 323 height 26
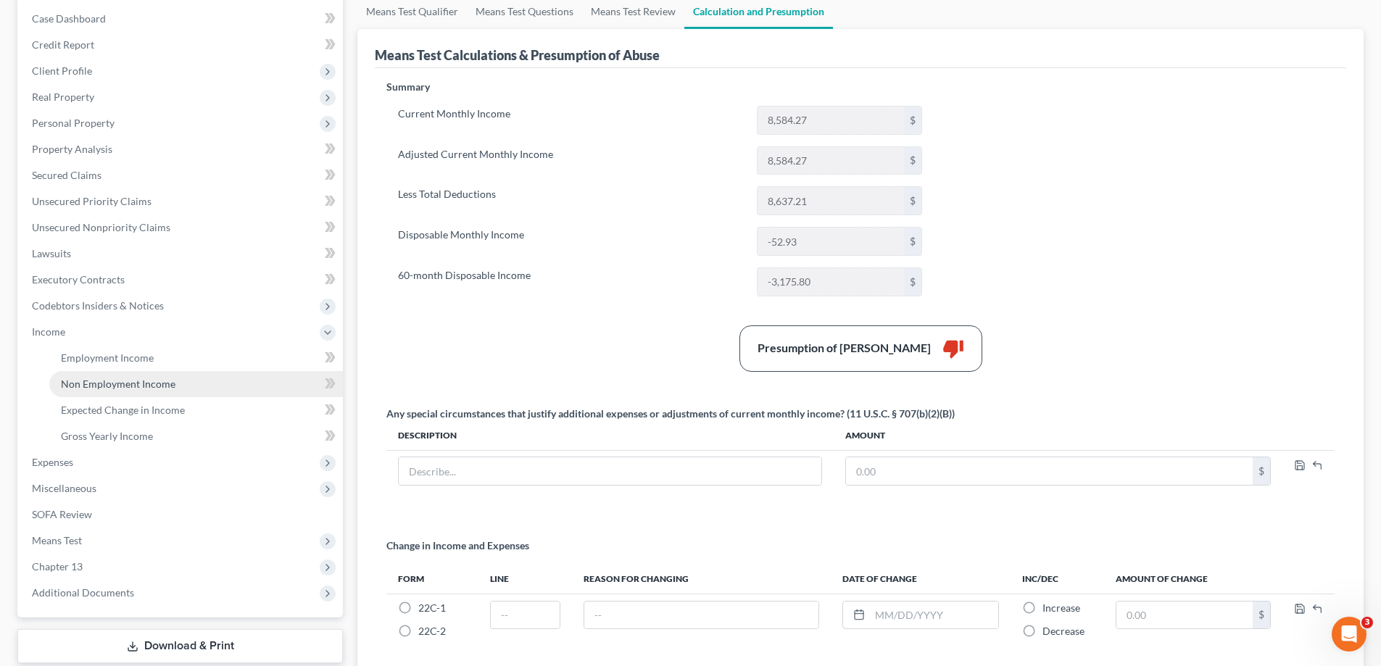
click at [143, 383] on span "Non Employment Income" at bounding box center [118, 384] width 115 height 12
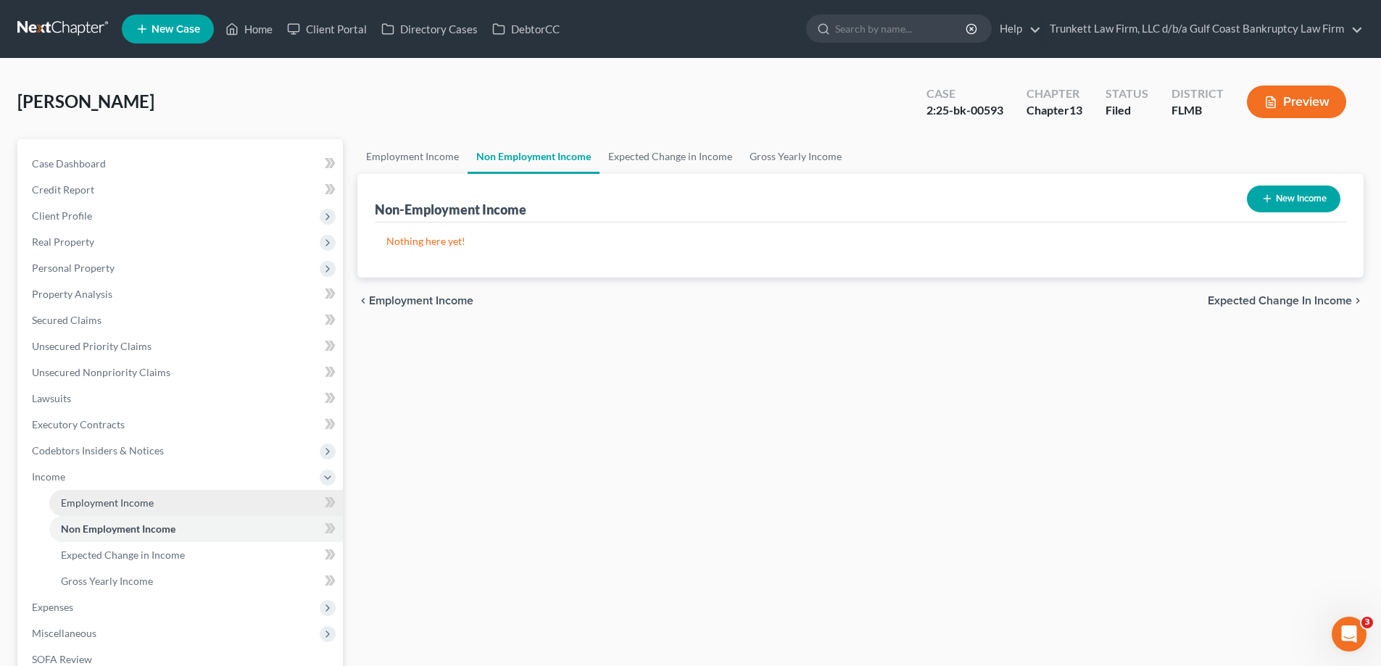
click at [87, 502] on span "Employment Income" at bounding box center [107, 503] width 93 height 12
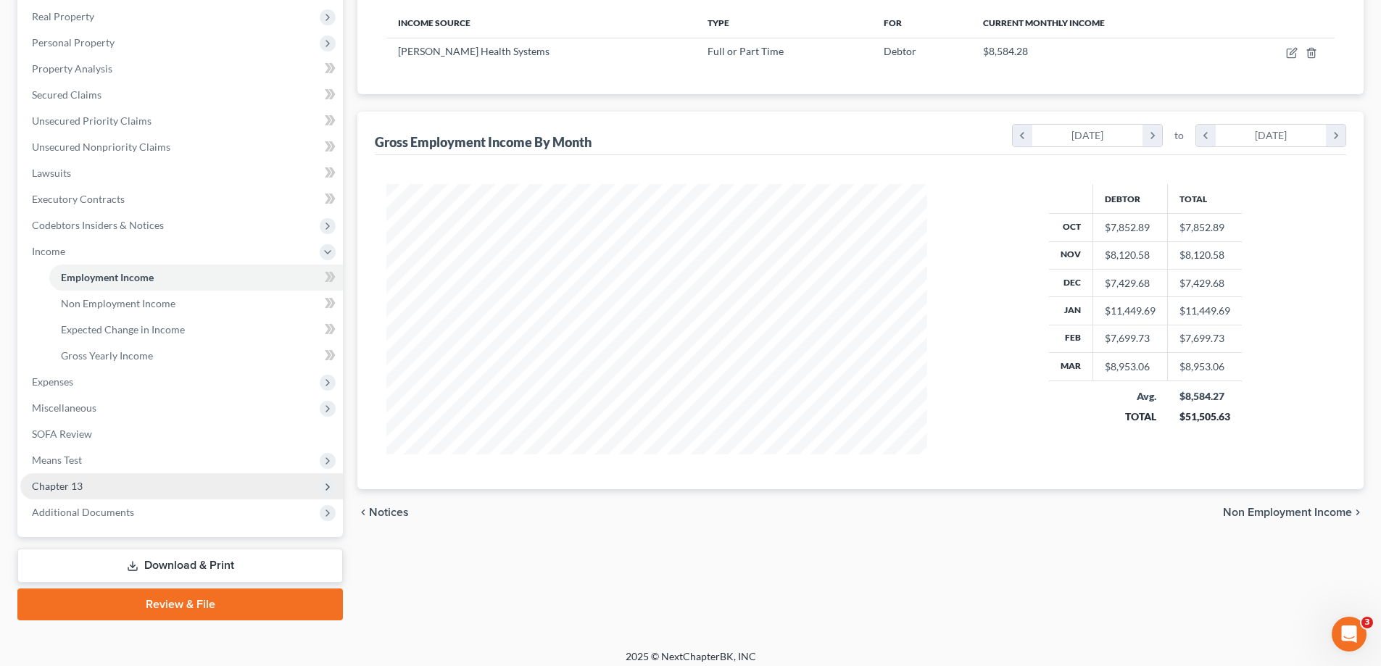
scroll to position [235, 0]
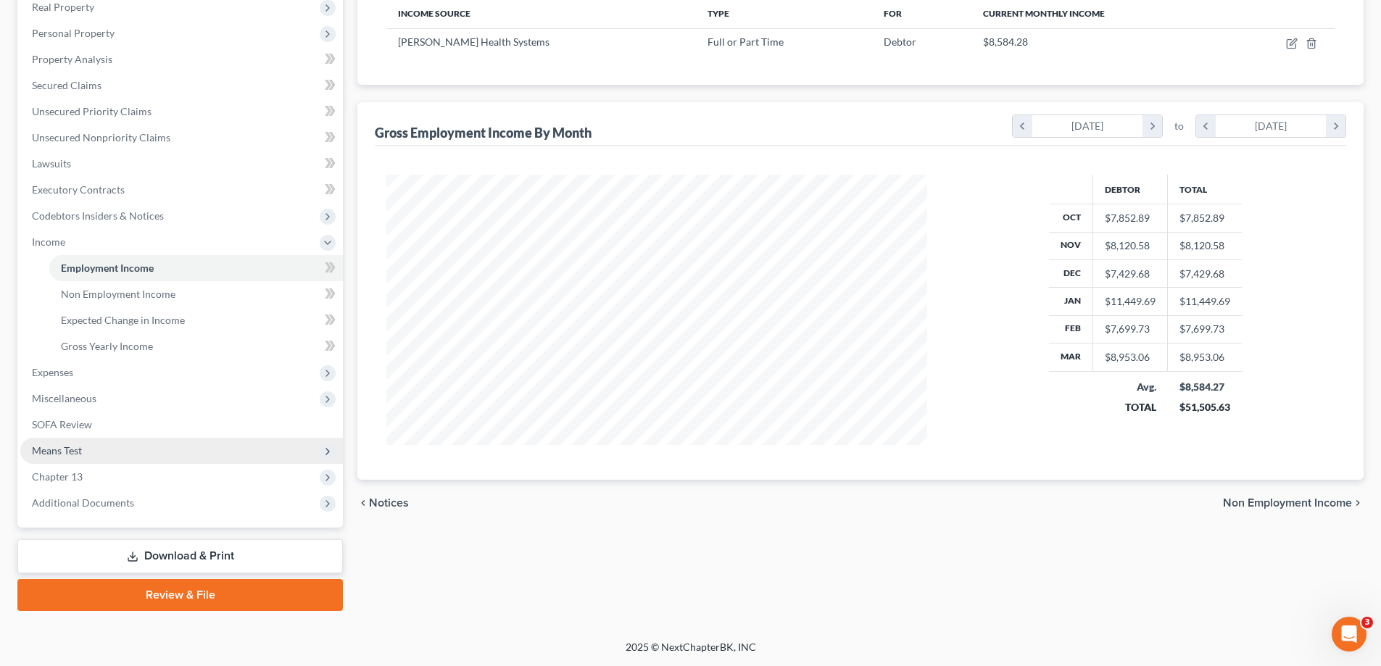
click at [104, 447] on span "Means Test" at bounding box center [181, 451] width 323 height 26
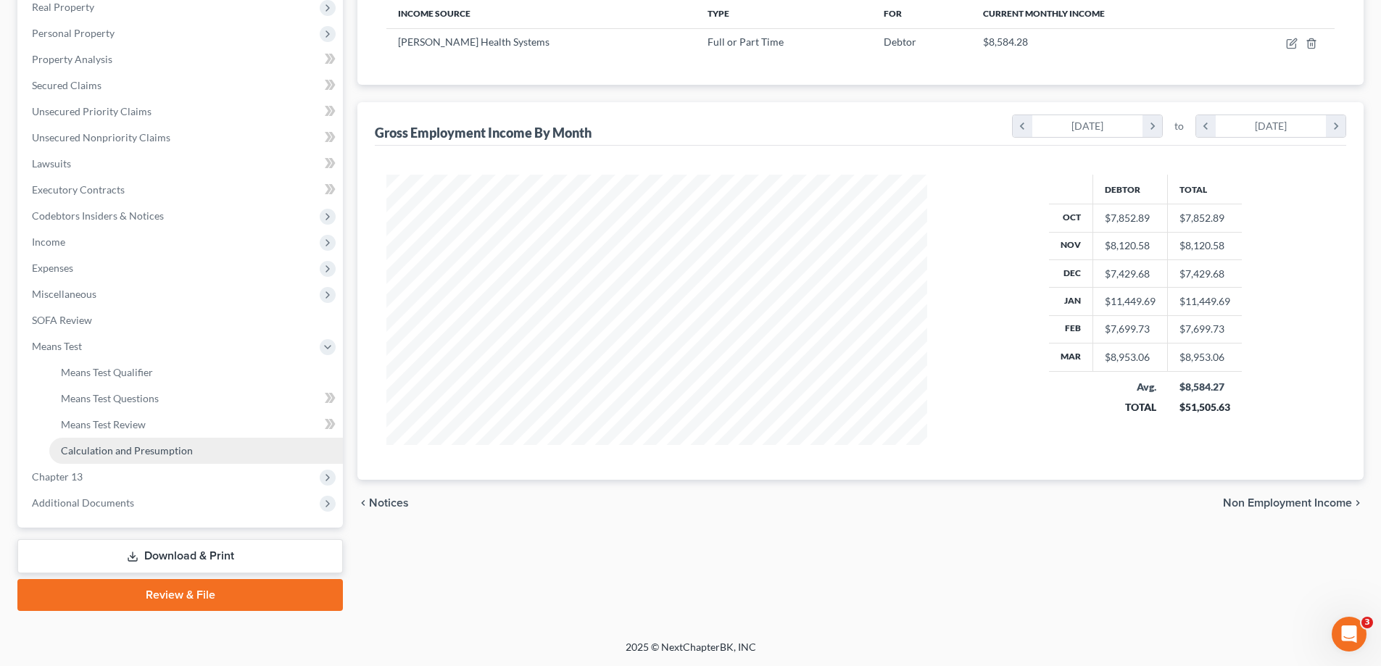
click at [141, 455] on span "Calculation and Presumption" at bounding box center [127, 450] width 132 height 12
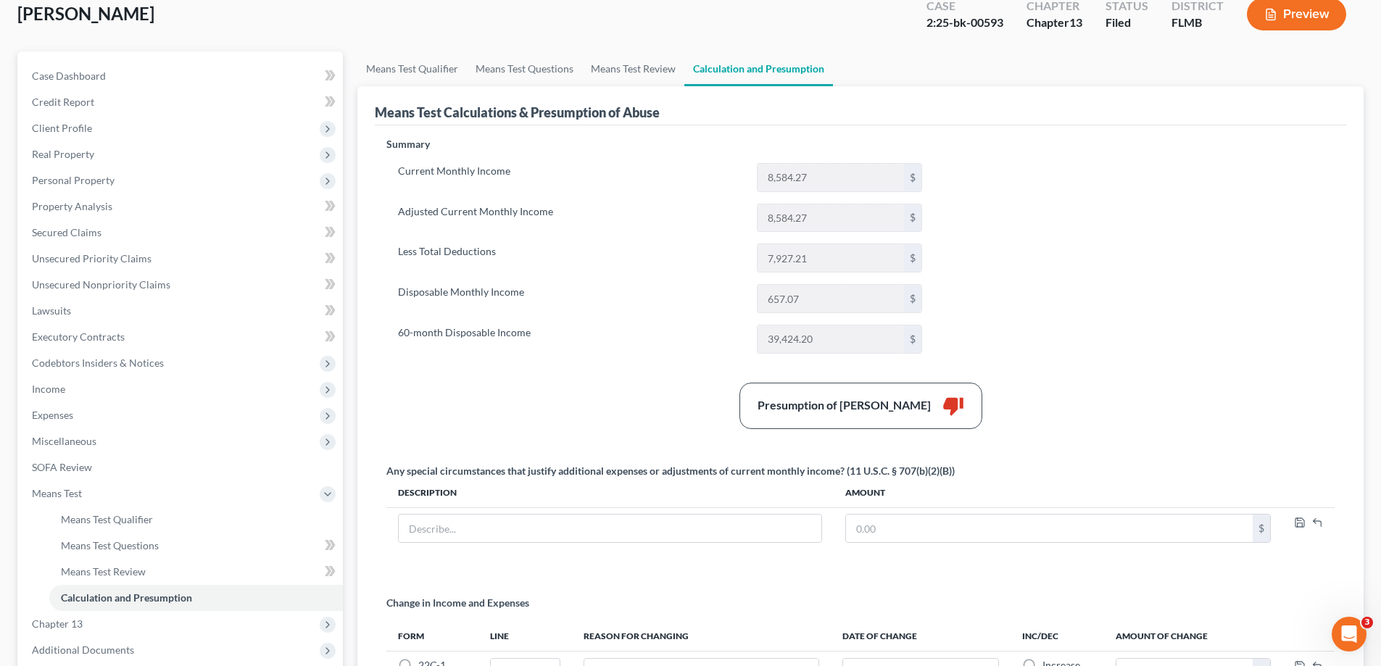
scroll to position [217, 0]
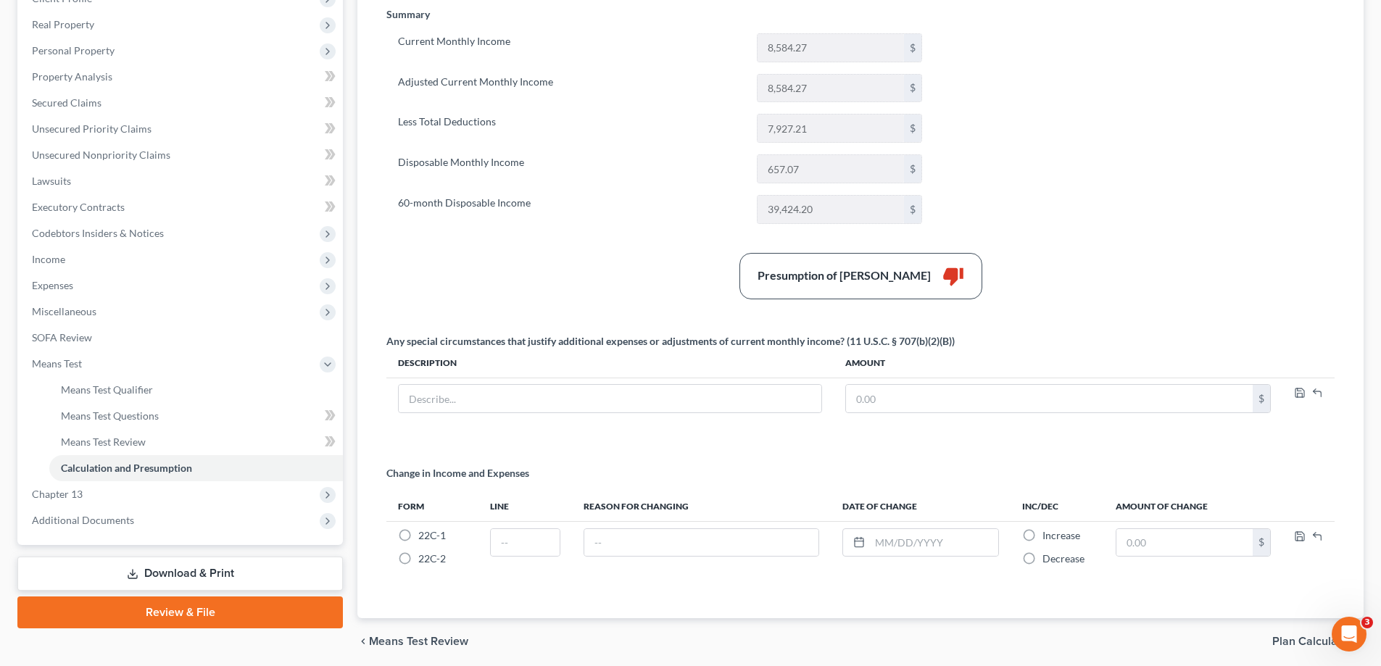
click at [186, 573] on link "Download & Print" at bounding box center [179, 574] width 325 height 34
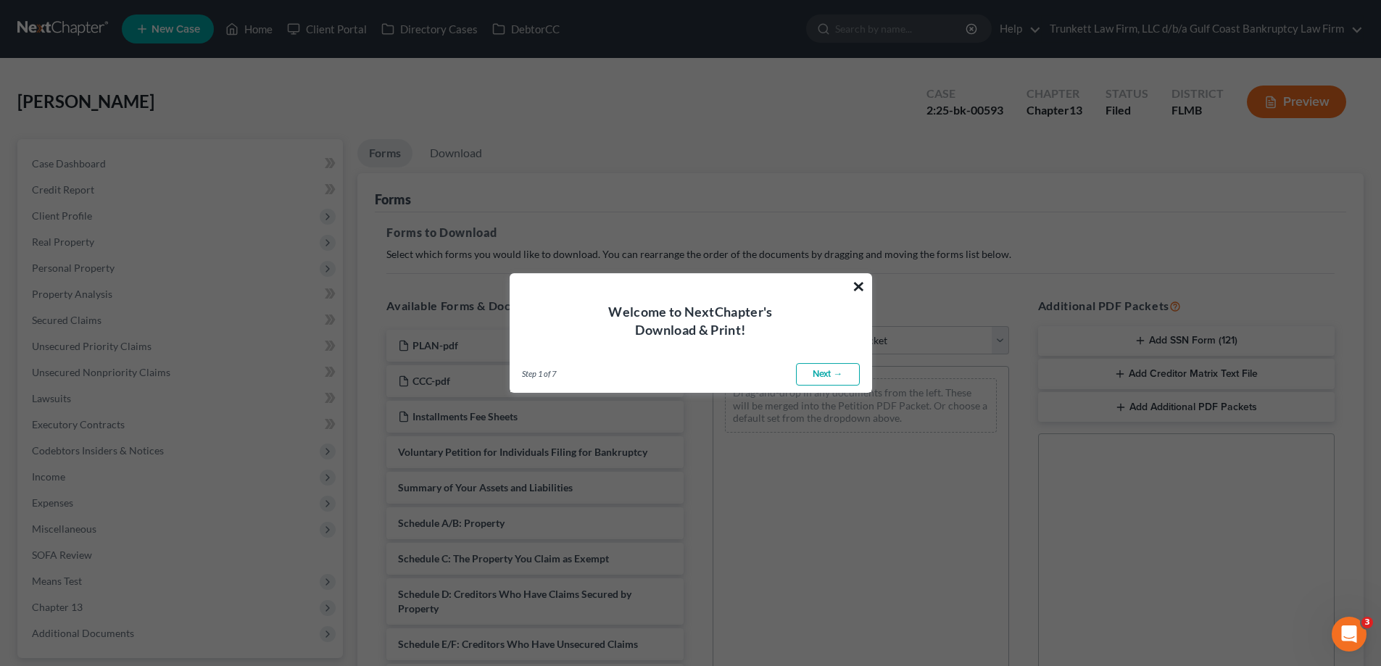
click at [854, 286] on button "×" at bounding box center [859, 286] width 14 height 23
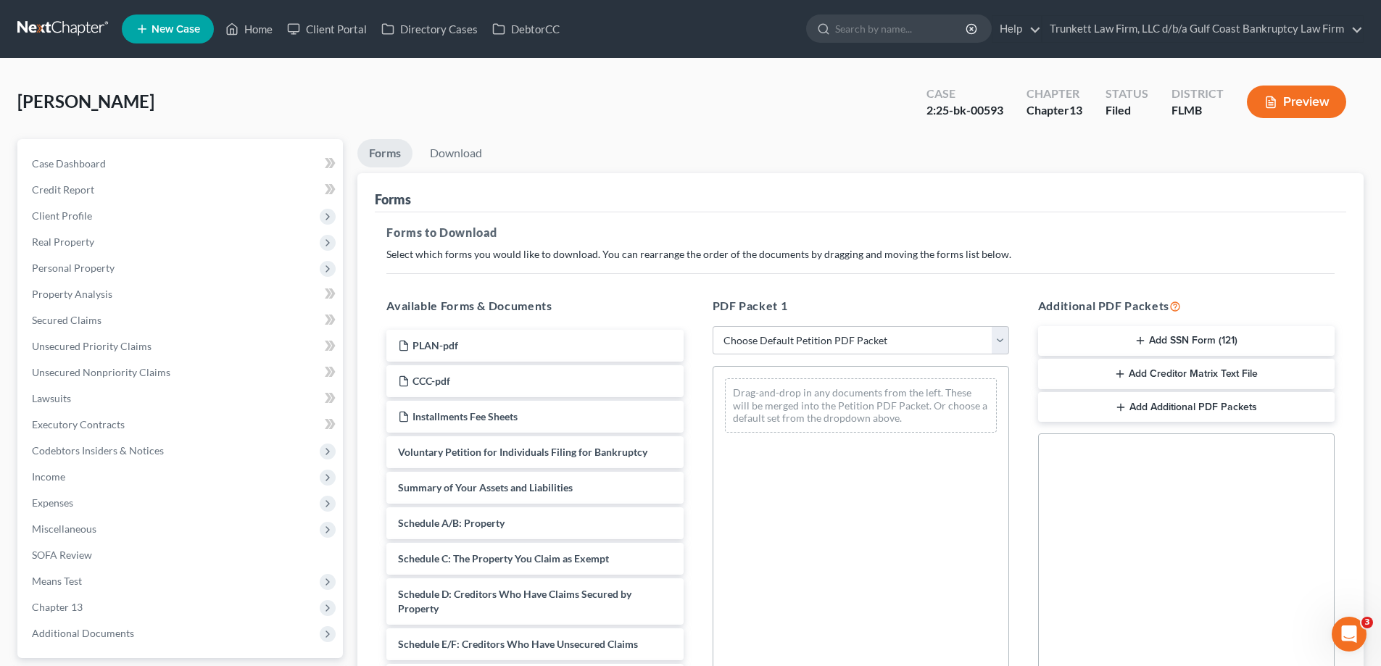
scroll to position [72, 0]
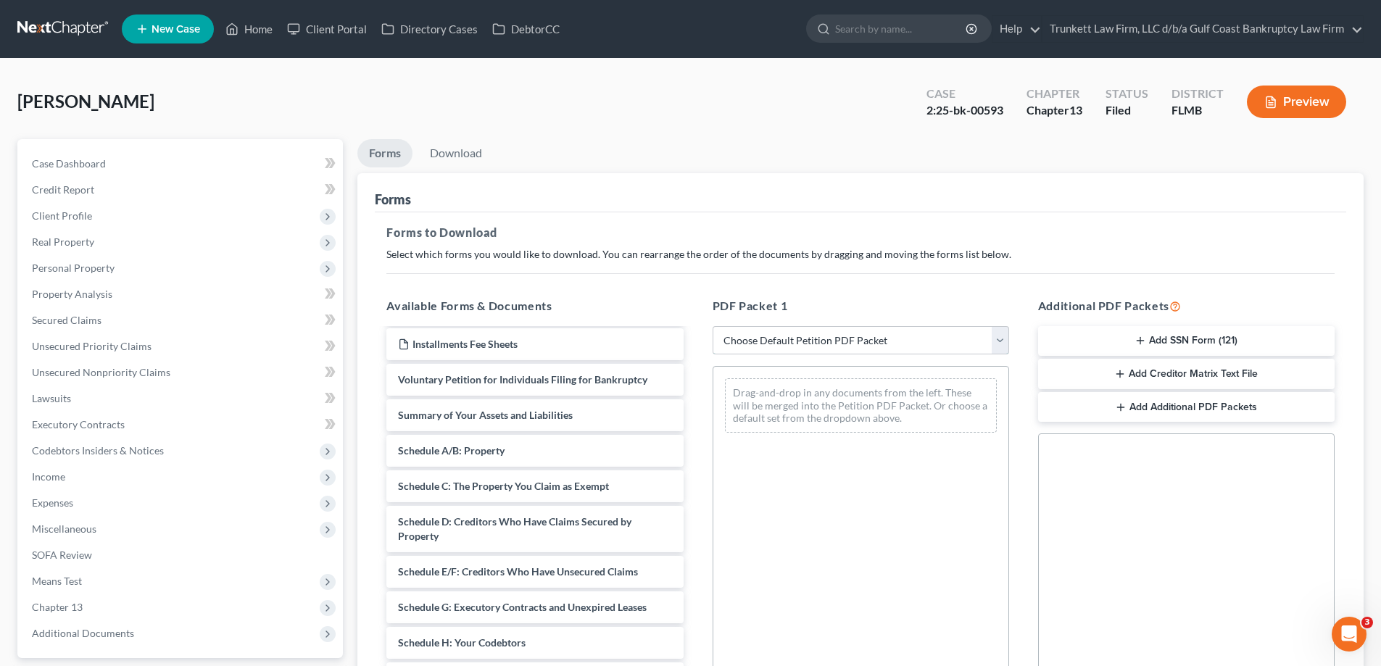
click at [825, 341] on select "Choose Default Petition PDF Packet Complete Bankruptcy Petition (all forms and …" at bounding box center [861, 340] width 296 height 29
click at [84, 504] on span "Expenses" at bounding box center [181, 503] width 323 height 26
click at [86, 524] on span "Home" at bounding box center [75, 529] width 28 height 12
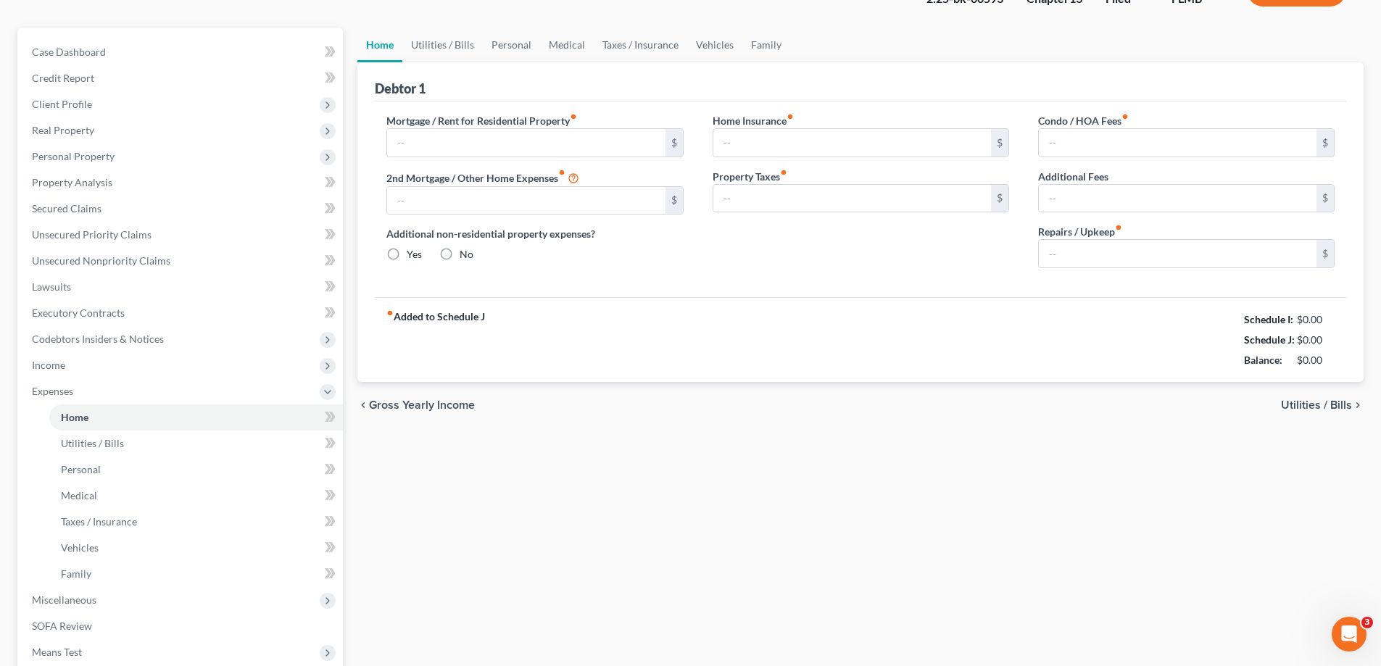
type input "2,115.00"
radio input "true"
type input "150.00"
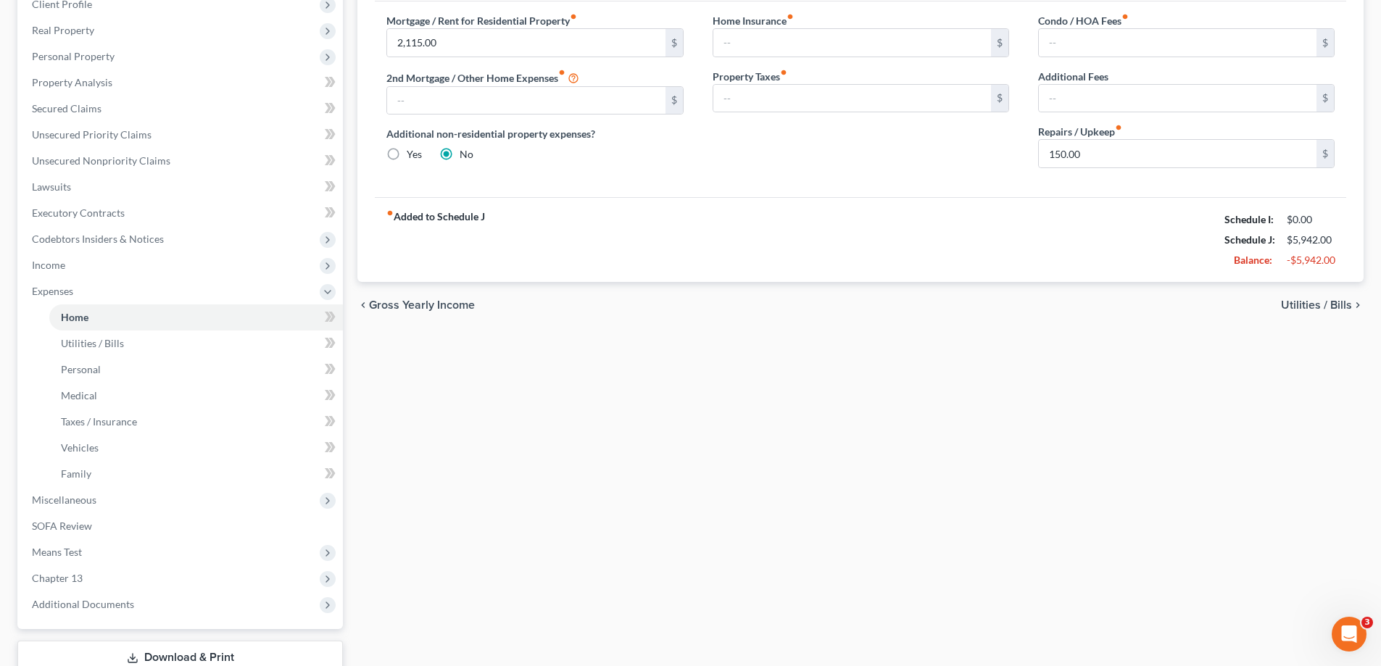
scroll to position [217, 0]
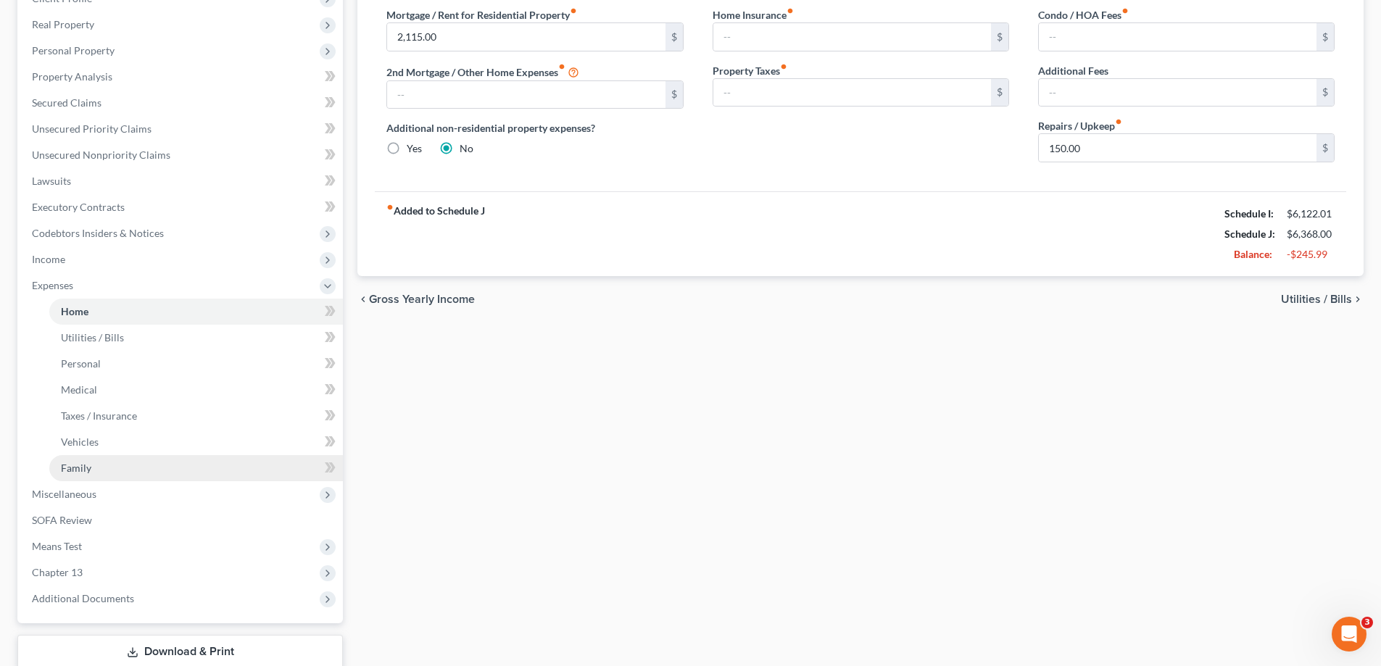
click at [99, 472] on link "Family" at bounding box center [196, 468] width 294 height 26
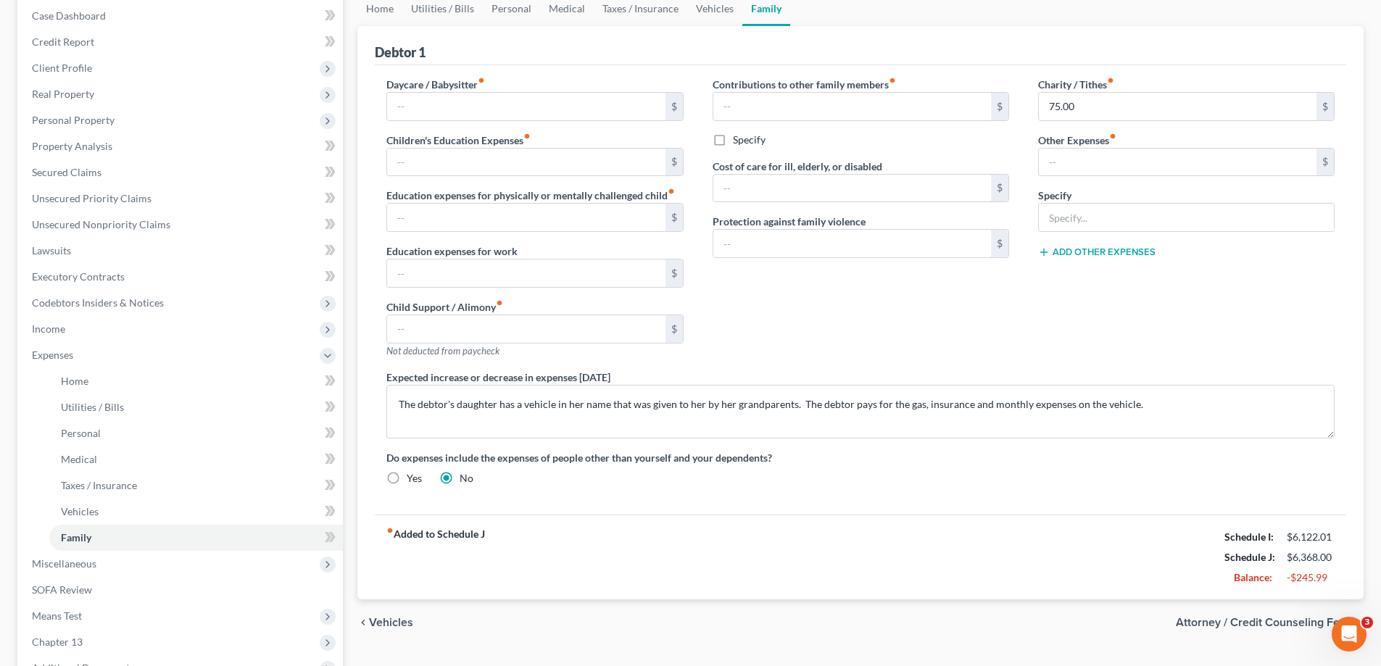
scroll to position [145, 0]
click at [94, 388] on link "Home" at bounding box center [196, 384] width 294 height 26
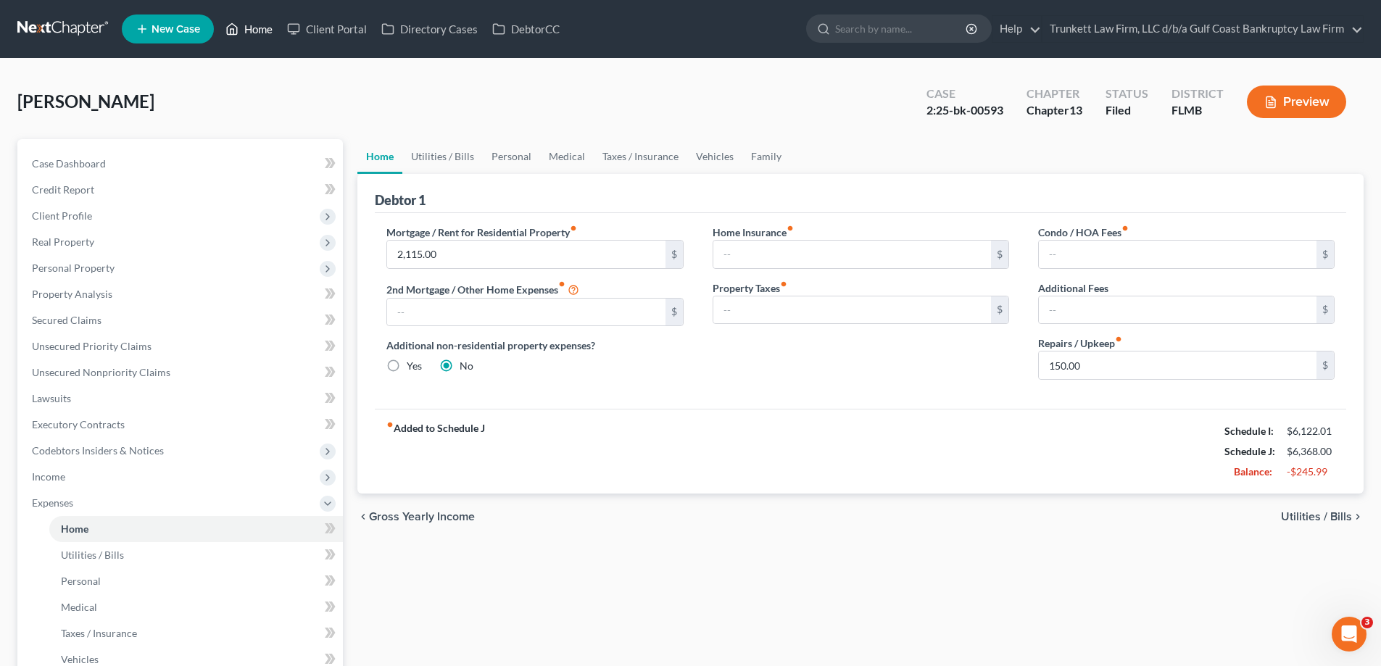
click at [259, 30] on link "Home" at bounding box center [249, 29] width 62 height 26
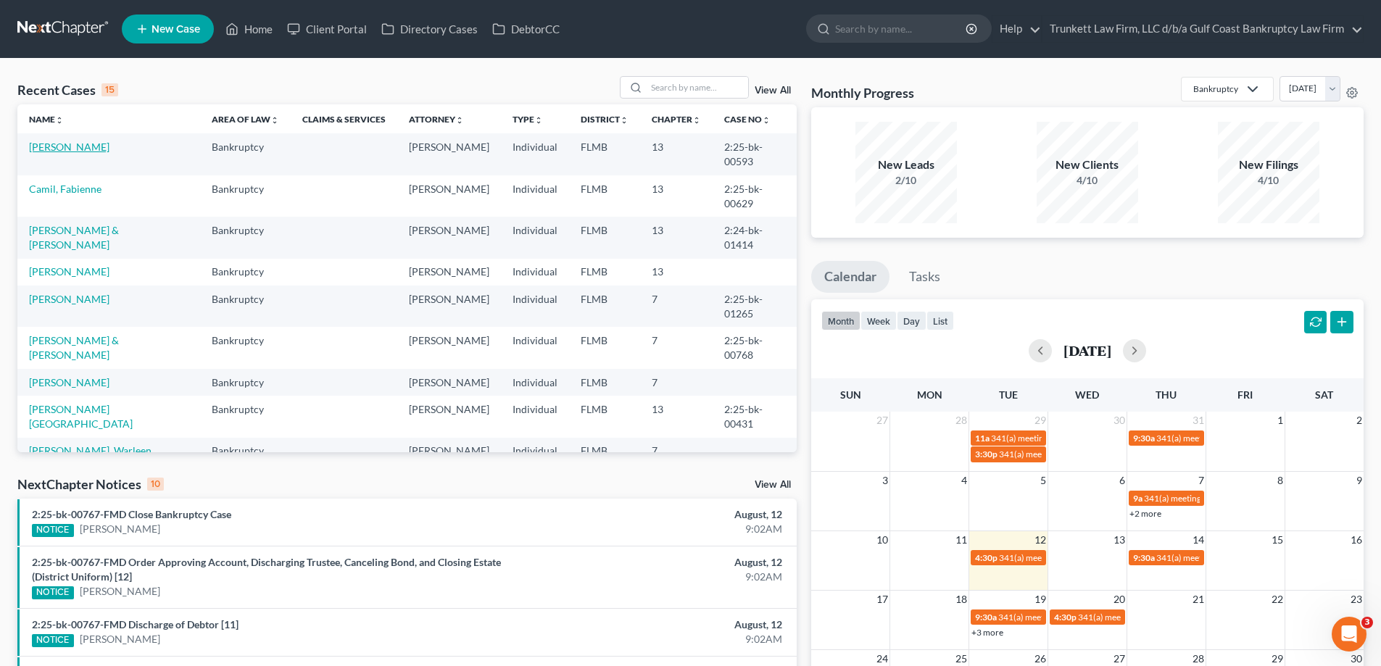
click at [54, 146] on link "[PERSON_NAME]" at bounding box center [69, 147] width 80 height 12
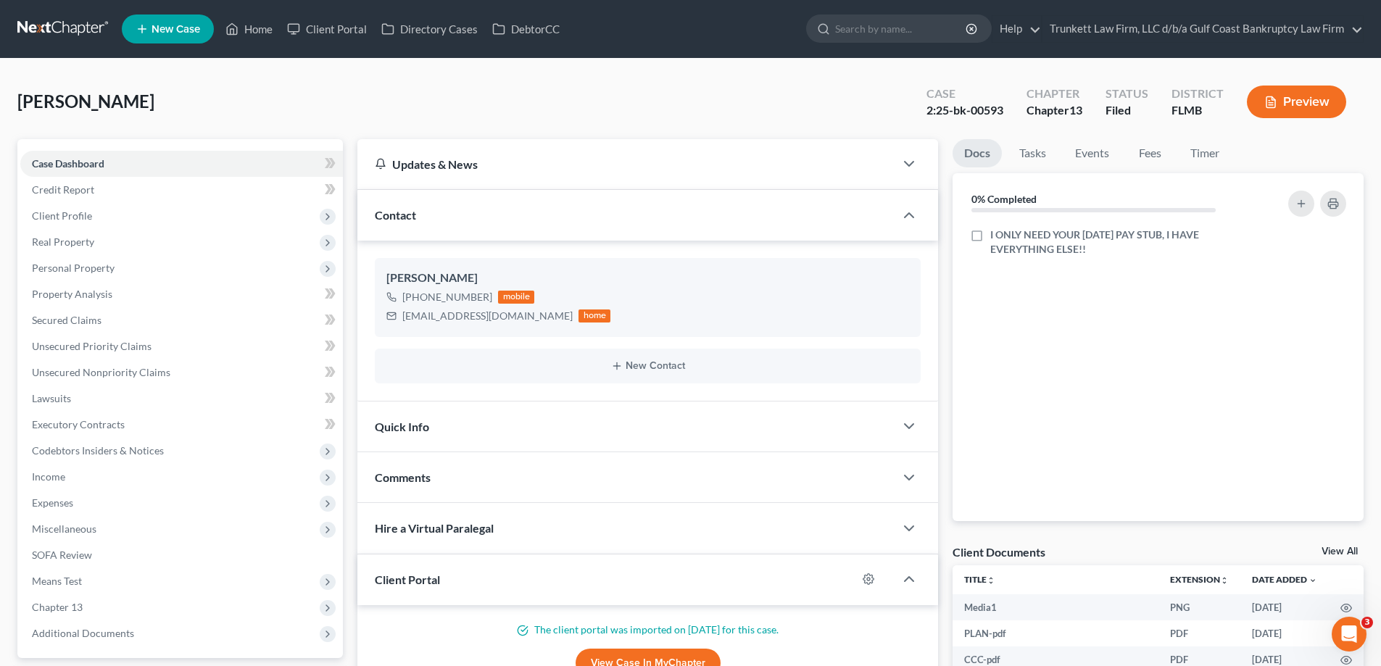
scroll to position [4642, 0]
click at [165, 28] on span "New Case" at bounding box center [176, 29] width 49 height 11
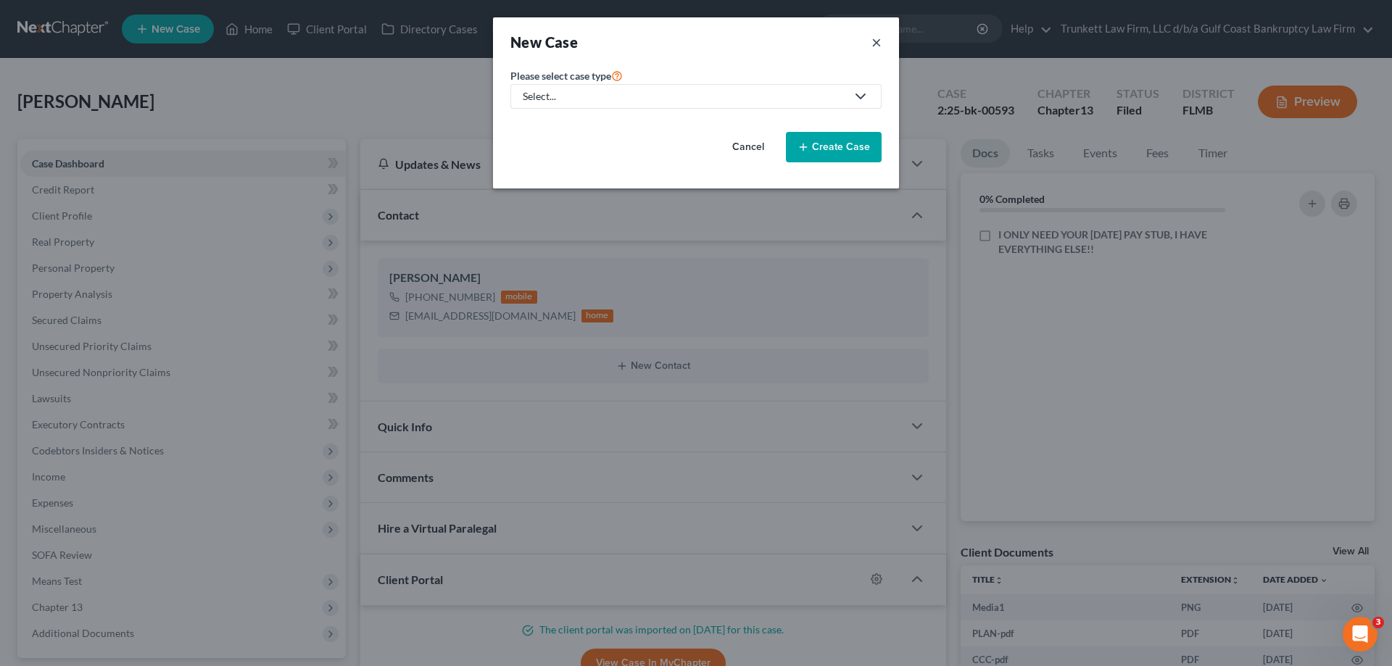
click at [873, 41] on button "×" at bounding box center [876, 42] width 10 height 20
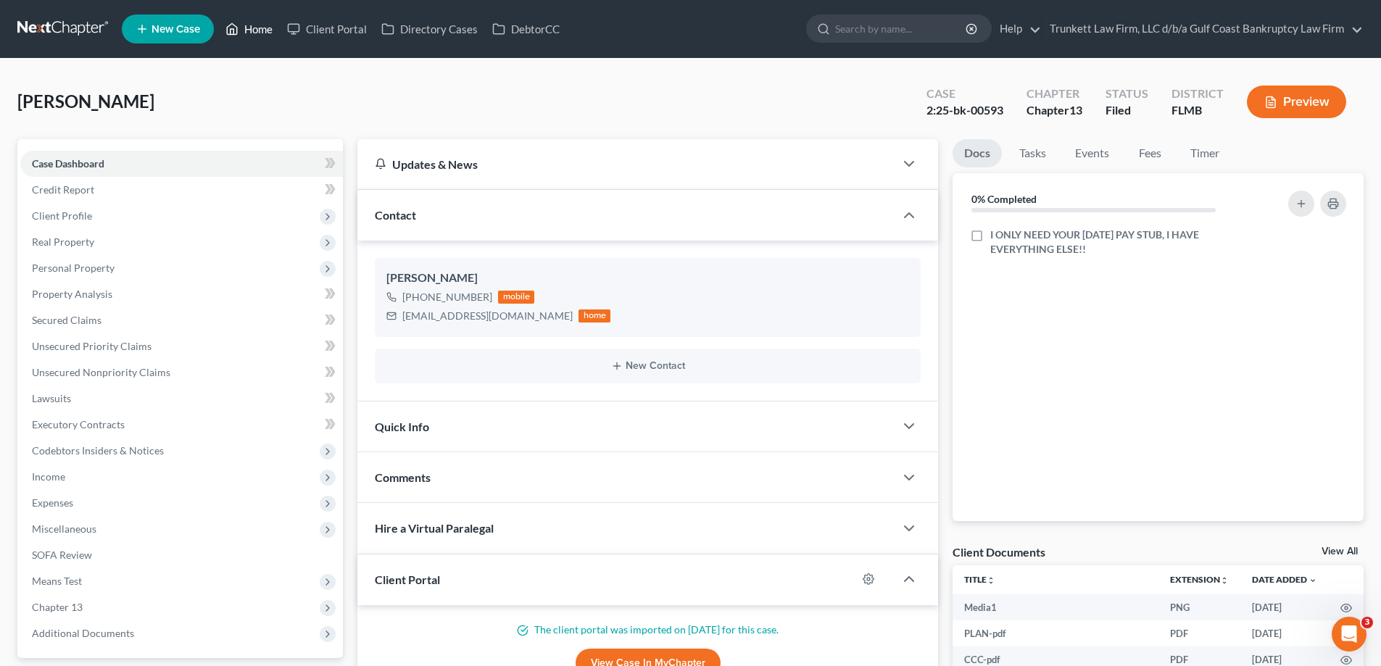
click at [255, 28] on link "Home" at bounding box center [249, 29] width 62 height 26
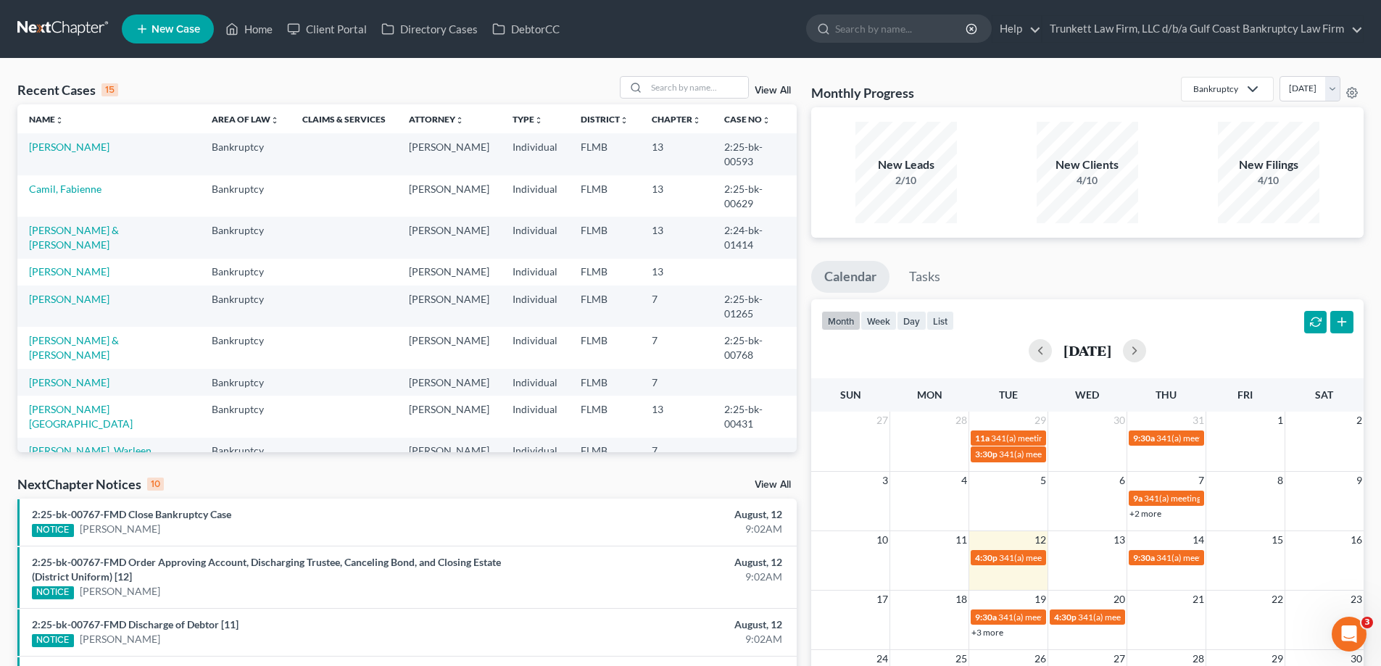
drag, startPoint x: 46, startPoint y: 144, endPoint x: 115, endPoint y: 117, distance: 74.8
click at [115, 117] on th "Name unfold_more expand_more expand_less" at bounding box center [108, 118] width 183 height 29
click at [55, 147] on link "[PERSON_NAME]" at bounding box center [69, 147] width 80 height 12
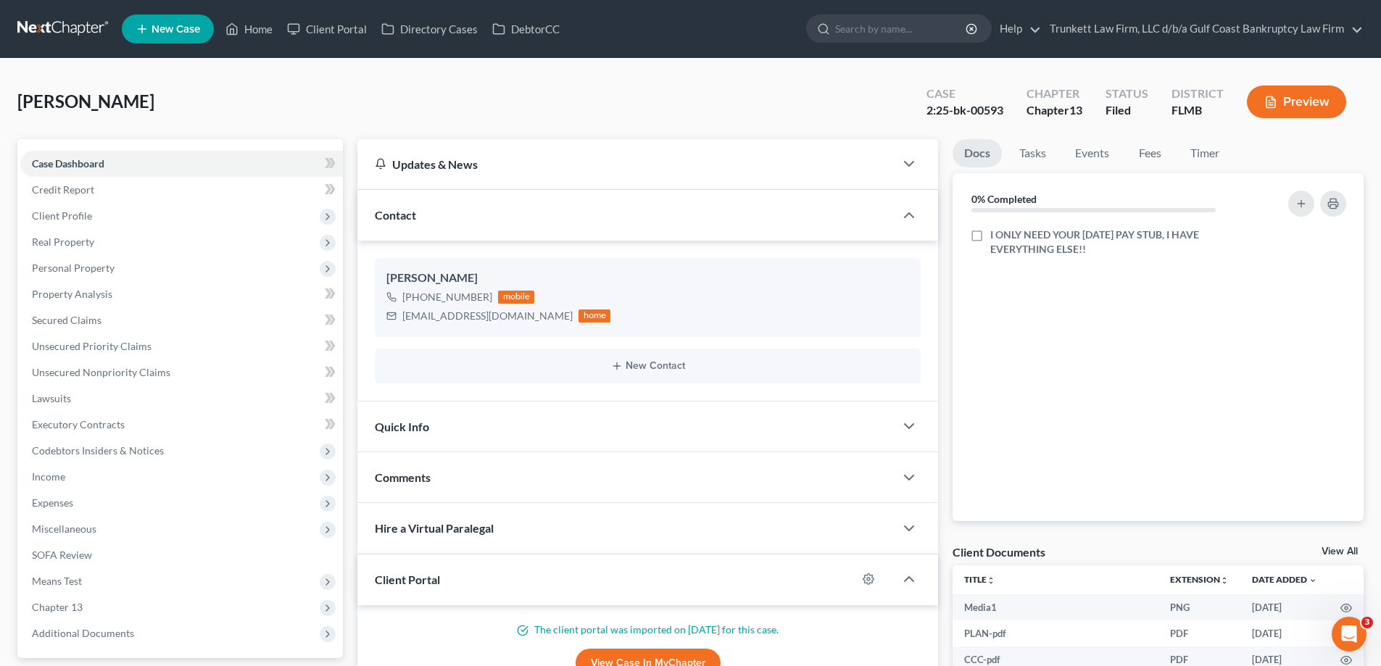
click at [1304, 96] on button "Preview" at bounding box center [1296, 102] width 99 height 33
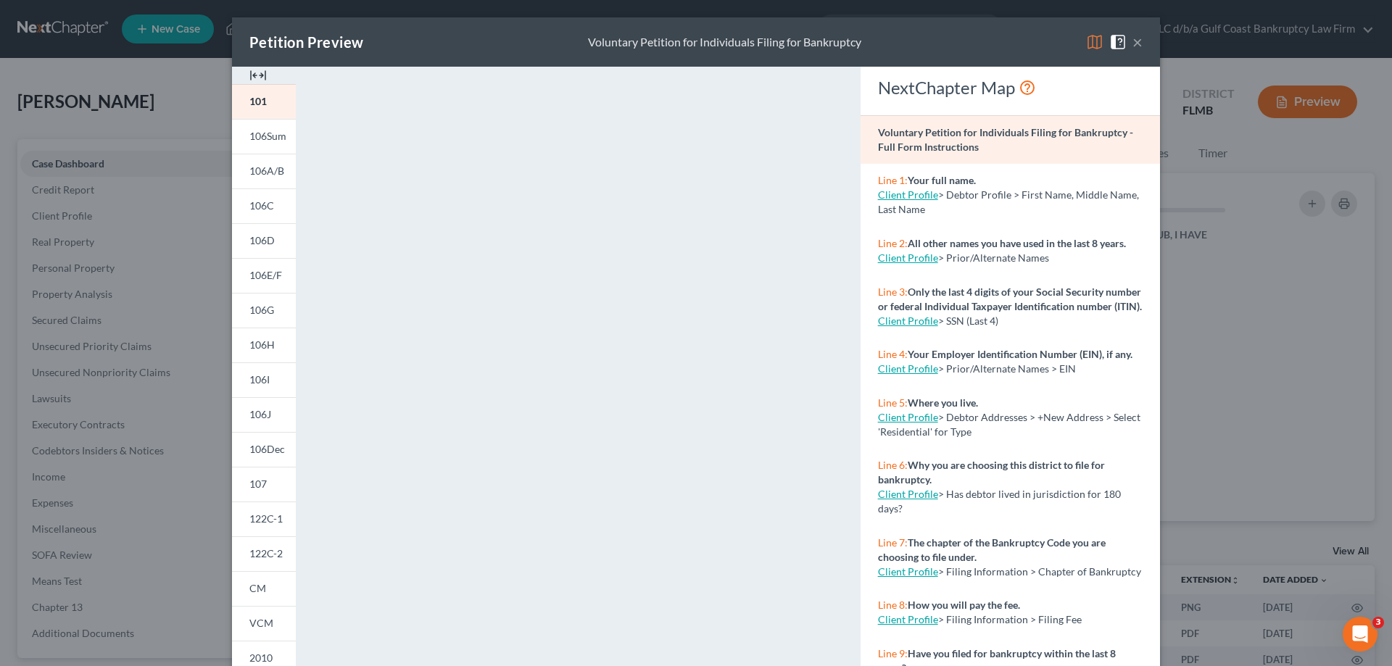
click at [1134, 41] on button "×" at bounding box center [1137, 41] width 10 height 17
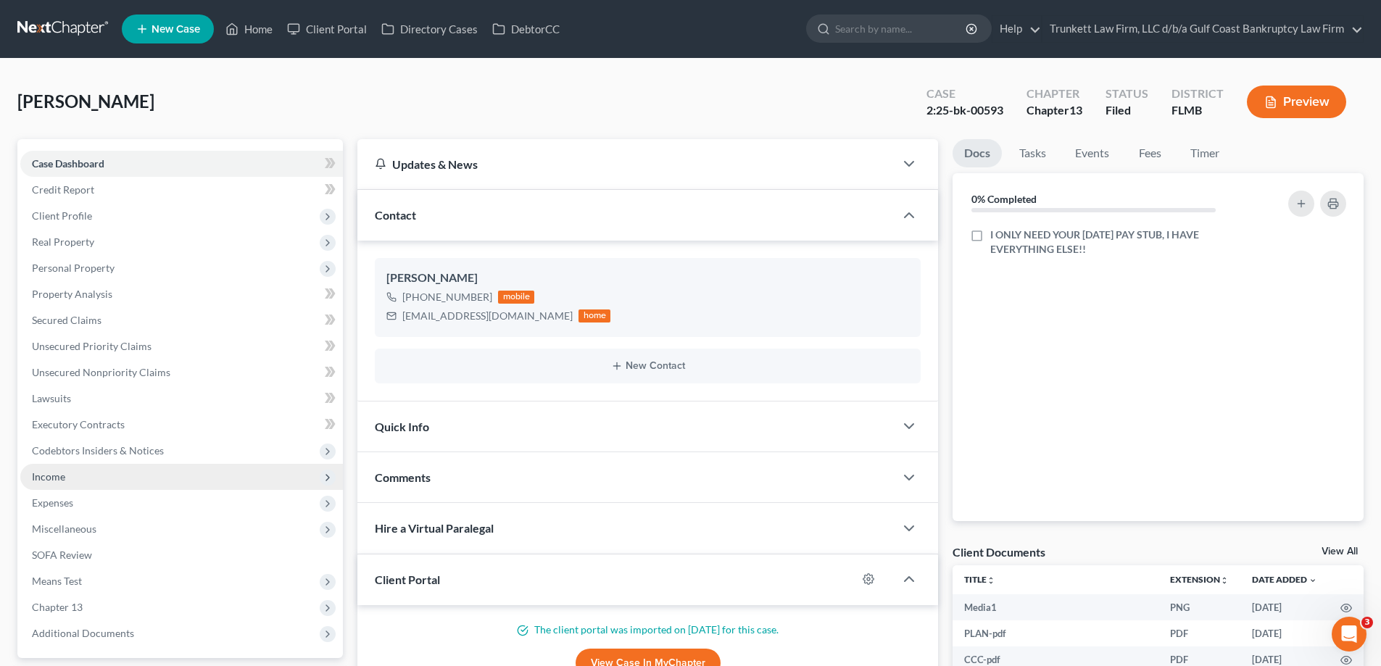
click at [76, 474] on span "Income" at bounding box center [181, 477] width 323 height 26
click at [120, 473] on span "Income" at bounding box center [181, 477] width 323 height 26
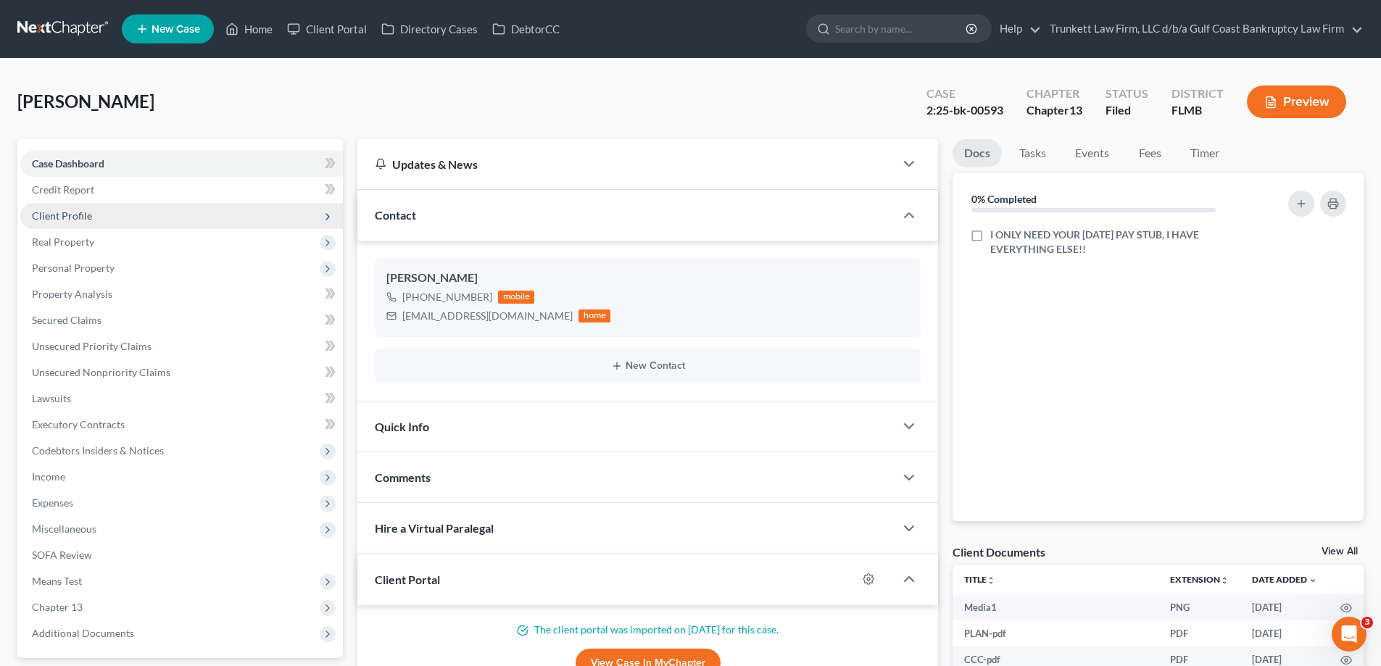
click at [89, 220] on span "Client Profile" at bounding box center [62, 215] width 60 height 12
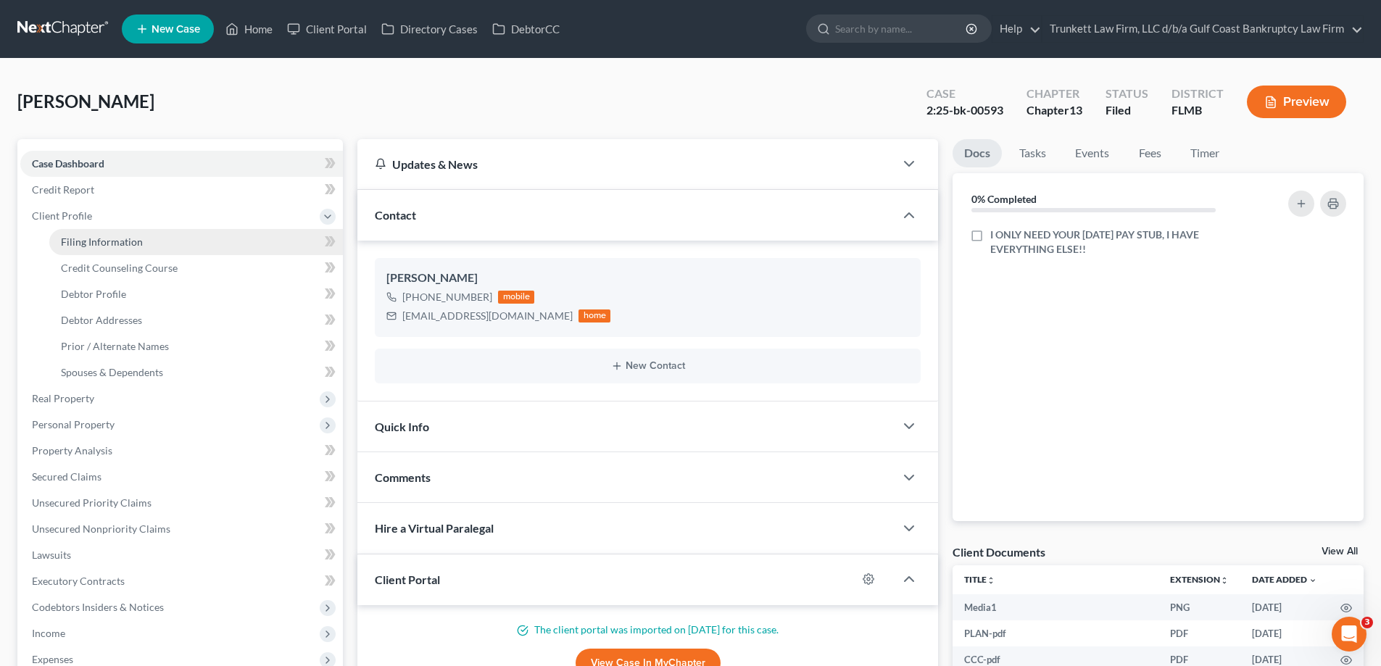
click at [138, 246] on span "Filing Information" at bounding box center [102, 242] width 82 height 12
select select "1"
select select "0"
select select "3"
select select "15"
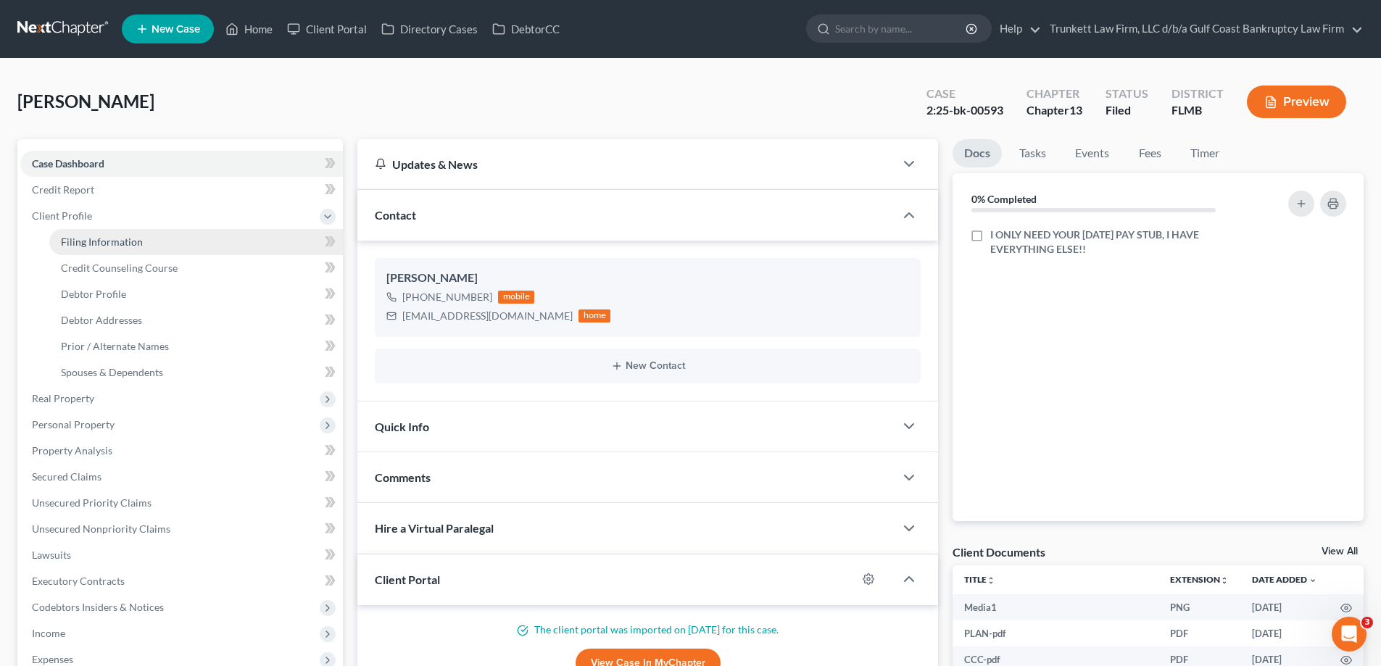
select select "9"
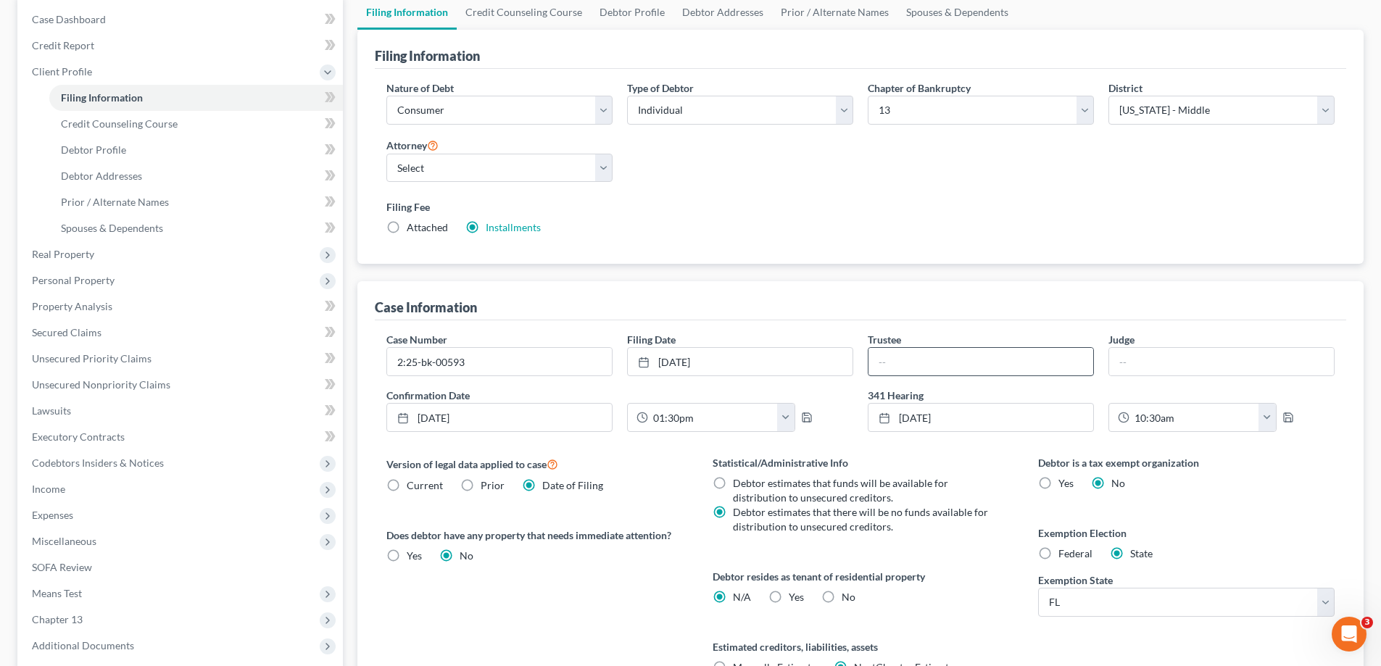
scroll to position [145, 0]
click at [678, 362] on link "4/3/2025" at bounding box center [740, 361] width 225 height 28
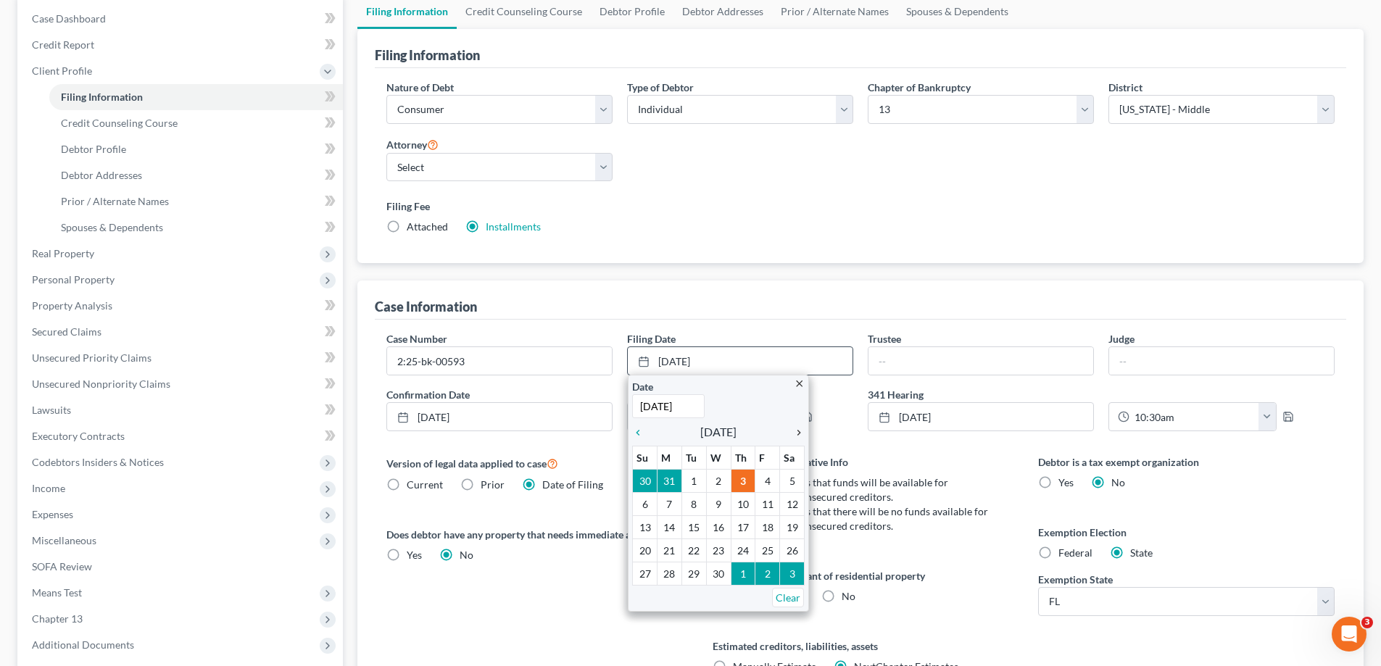
click at [797, 431] on icon "chevron_right" at bounding box center [795, 433] width 19 height 12
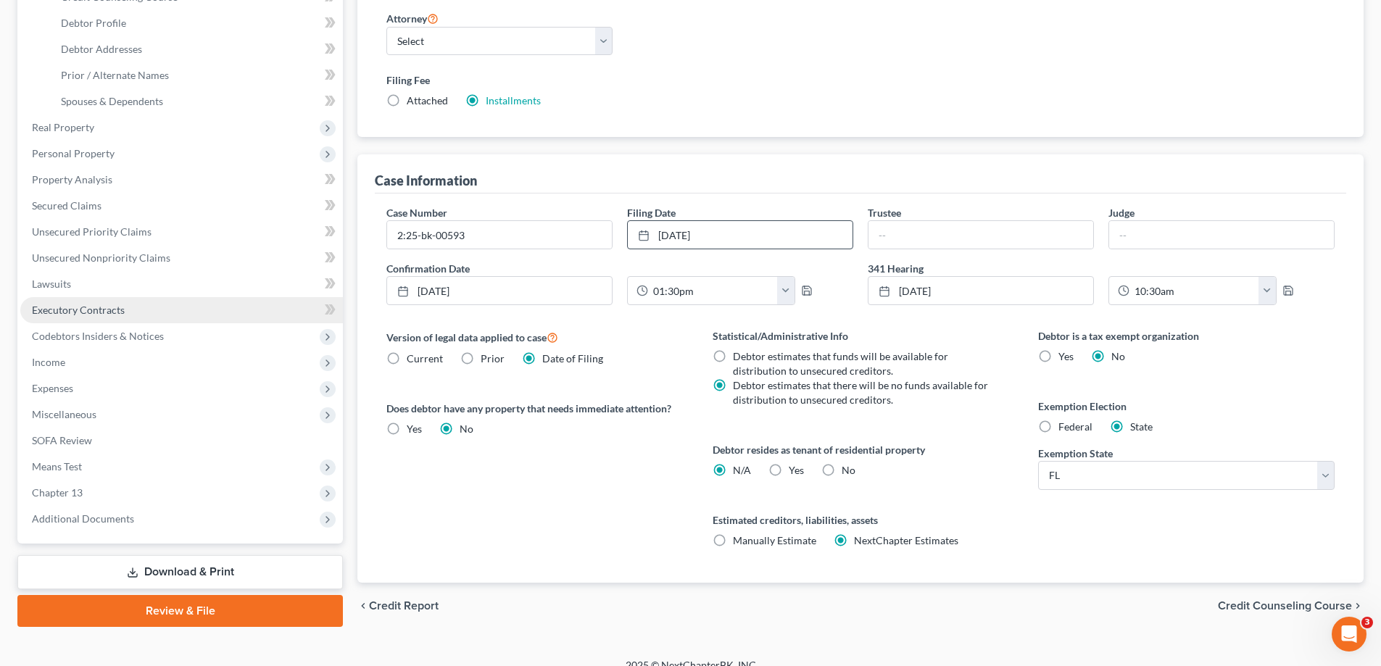
scroll to position [289, 0]
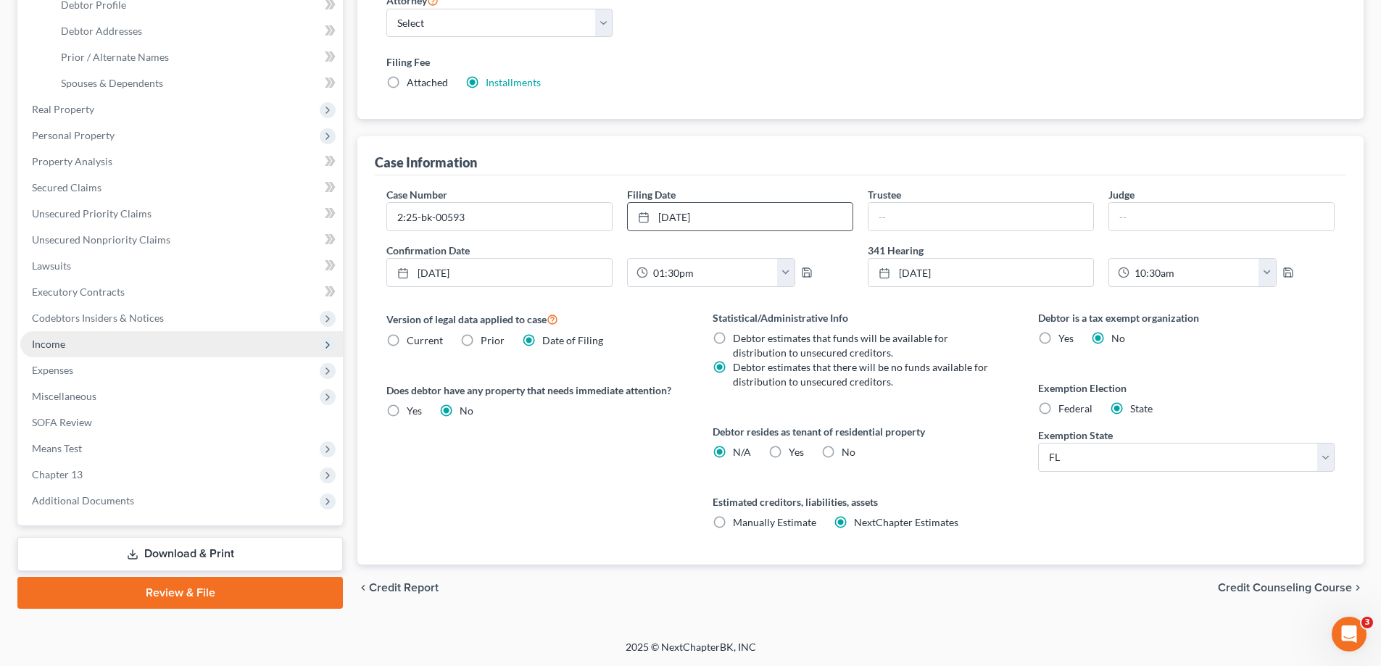
click at [71, 338] on span "Income" at bounding box center [181, 344] width 323 height 26
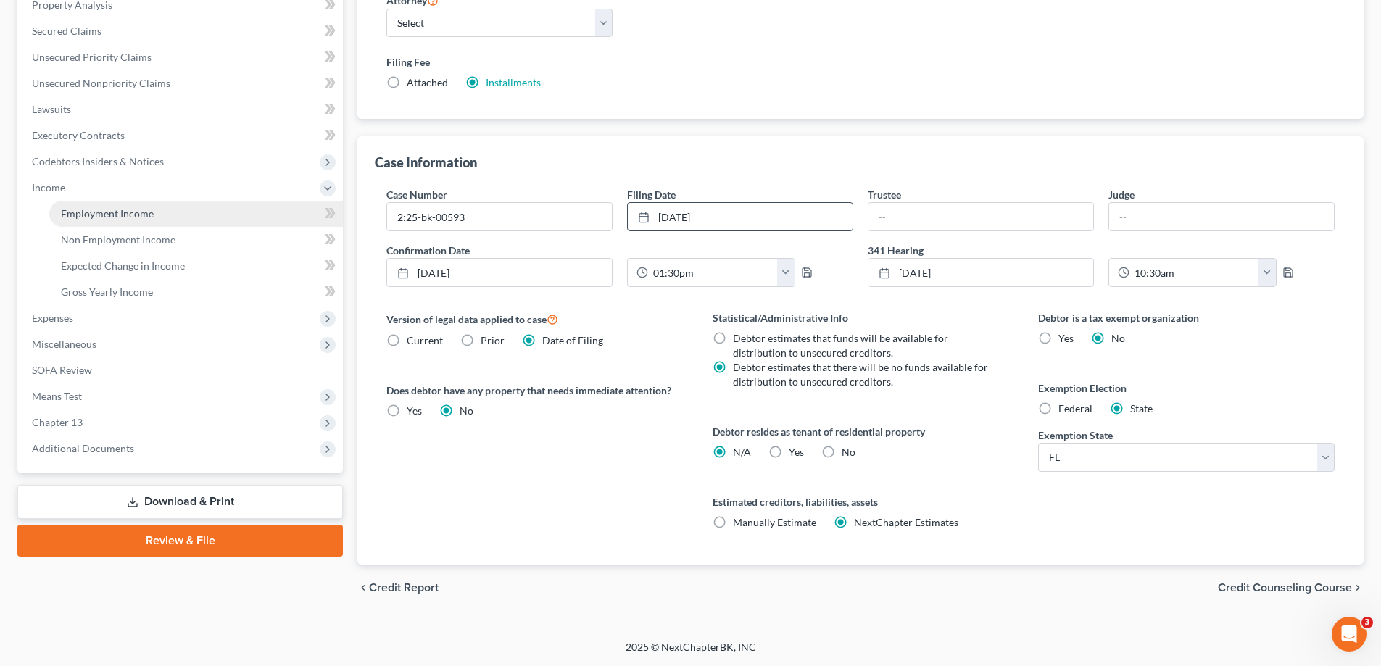
click at [138, 209] on span "Employment Income" at bounding box center [107, 213] width 93 height 12
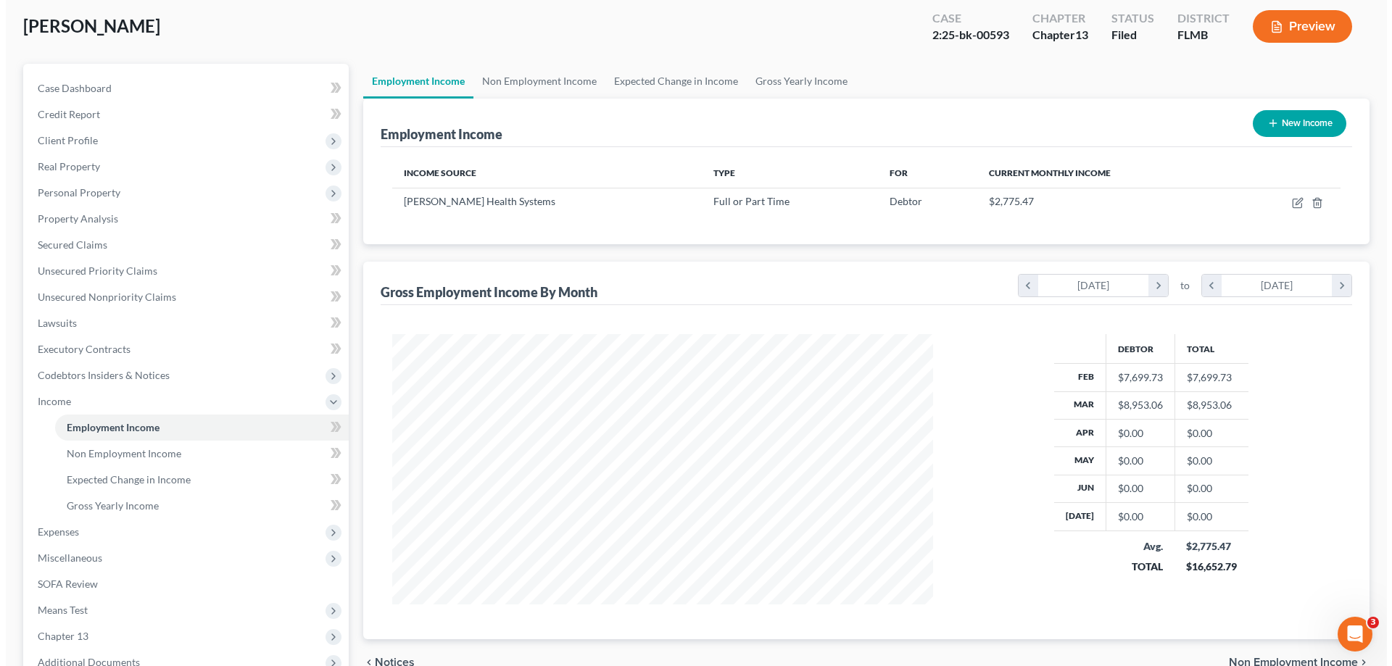
scroll to position [72, 0]
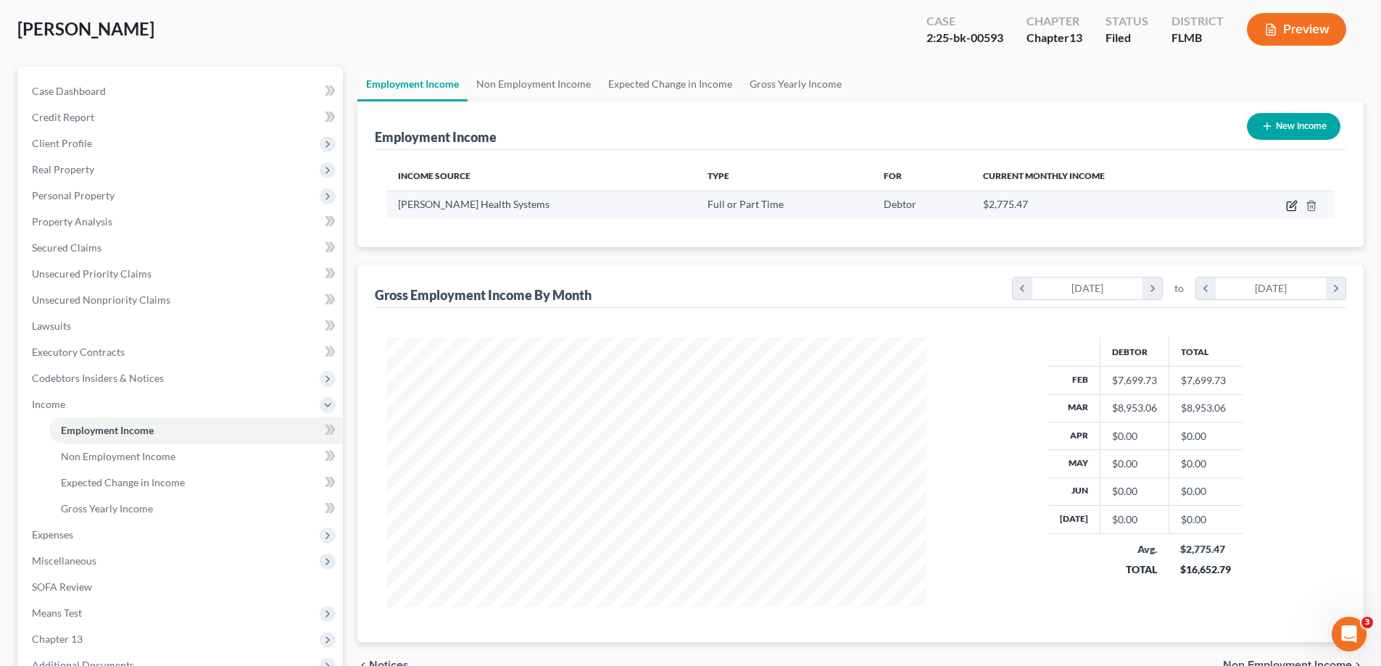
click at [1289, 204] on icon "button" at bounding box center [1292, 206] width 12 height 12
select select "0"
select select "9"
select select "1"
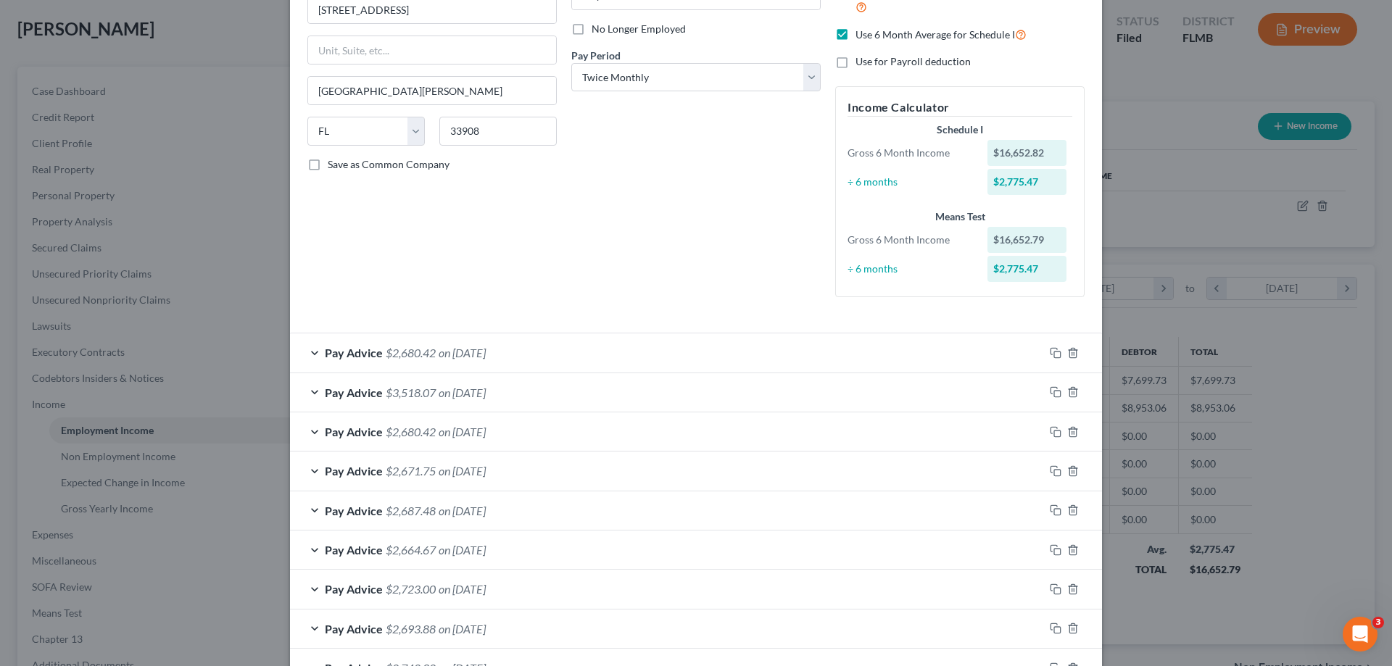
scroll to position [217, 0]
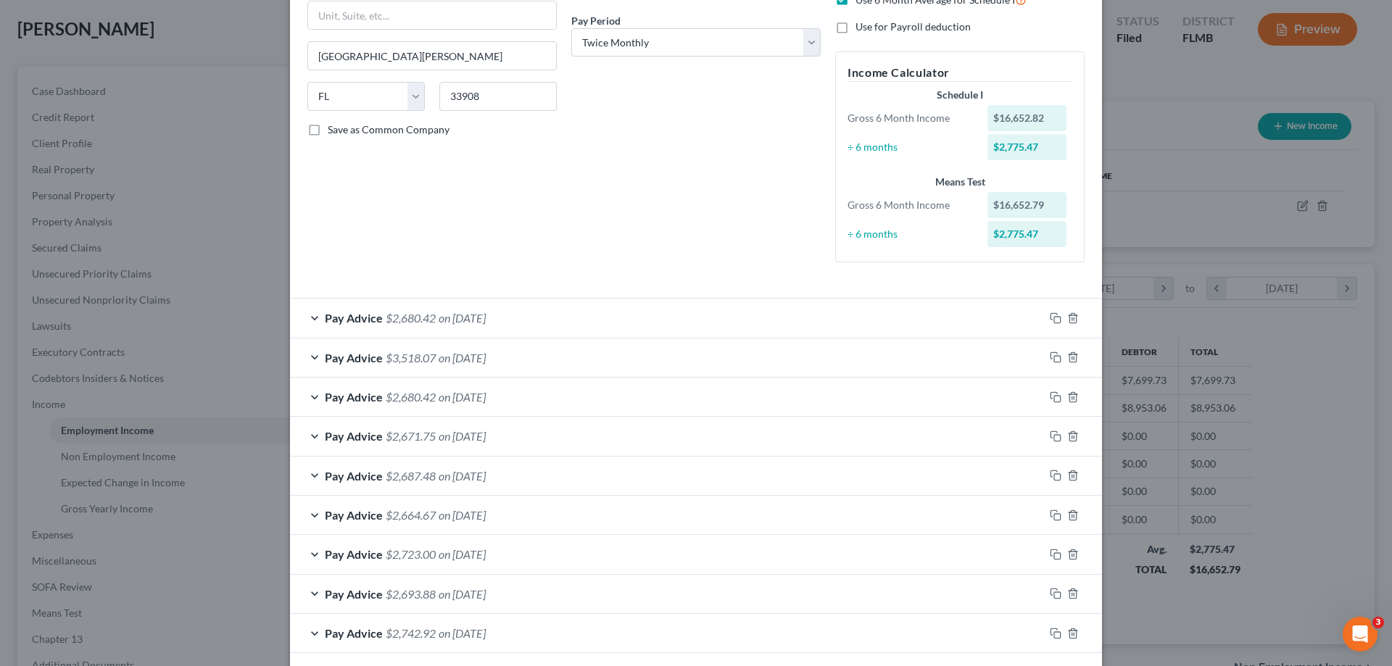
click at [428, 312] on span "$2,680.42" at bounding box center [411, 318] width 50 height 14
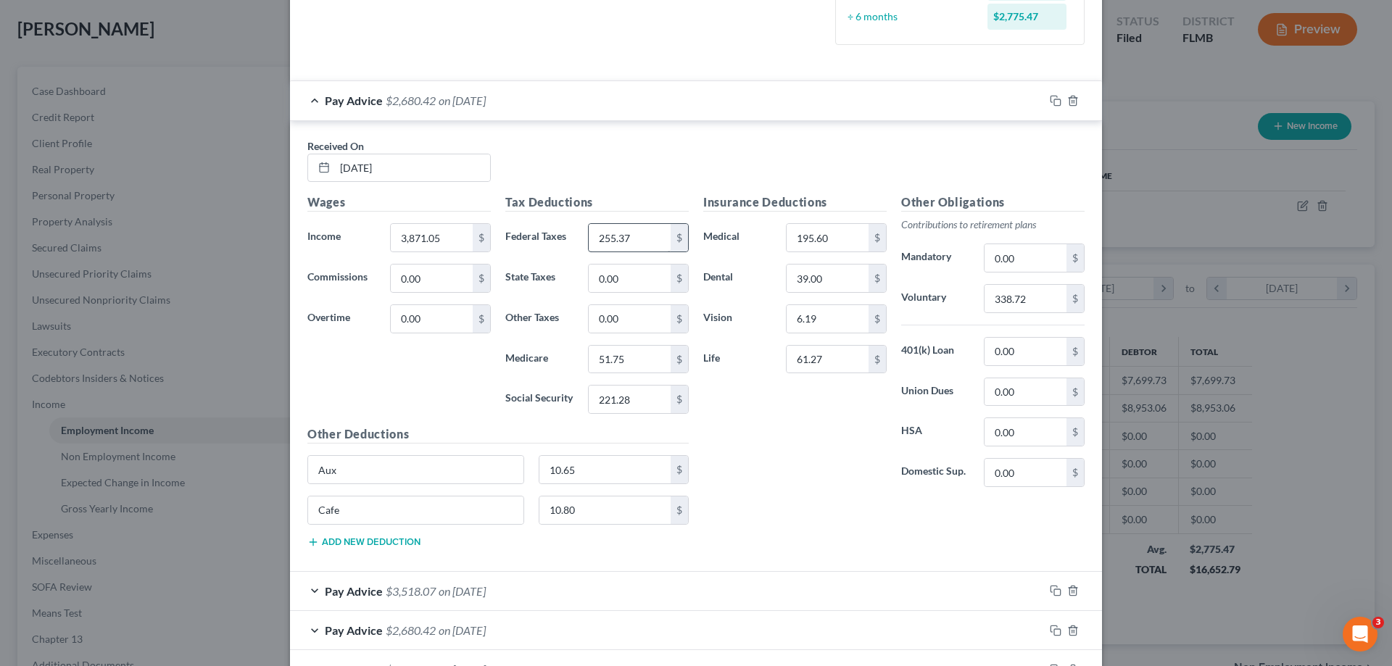
scroll to position [145, 0]
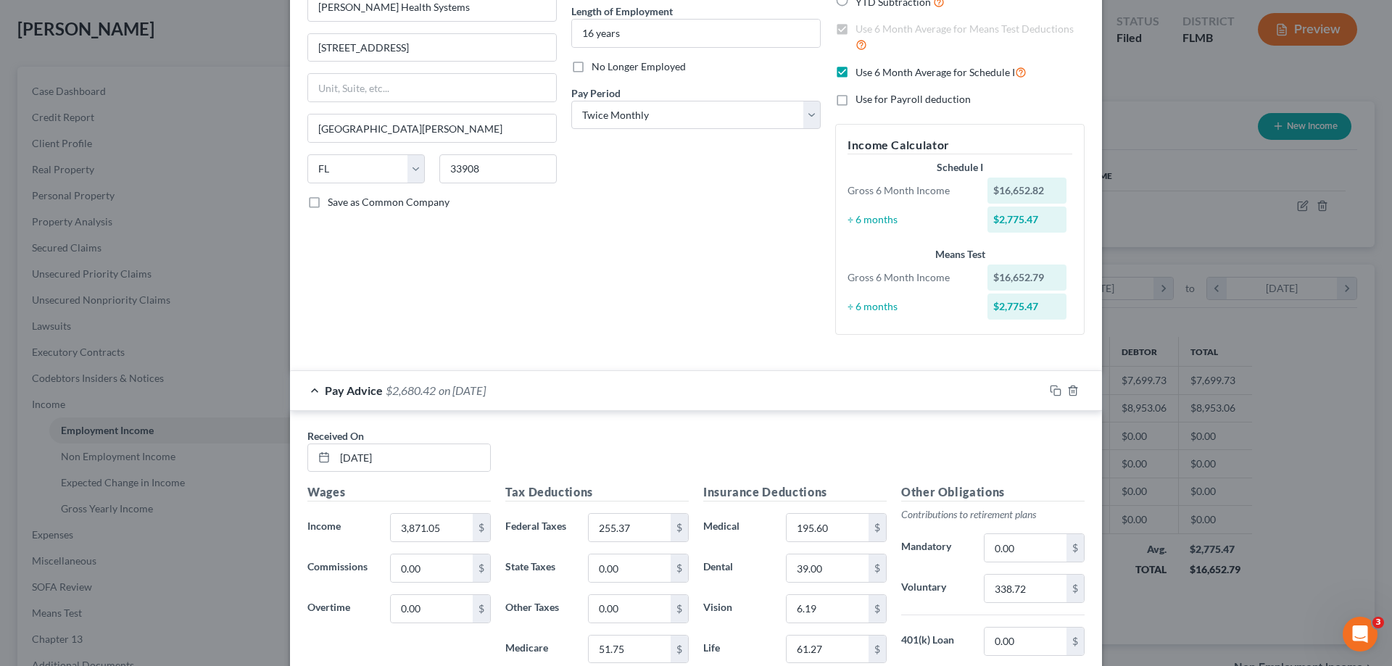
click at [839, 386] on div "Pay Advice $2,680.42 on 03/31/2025" at bounding box center [667, 390] width 754 height 38
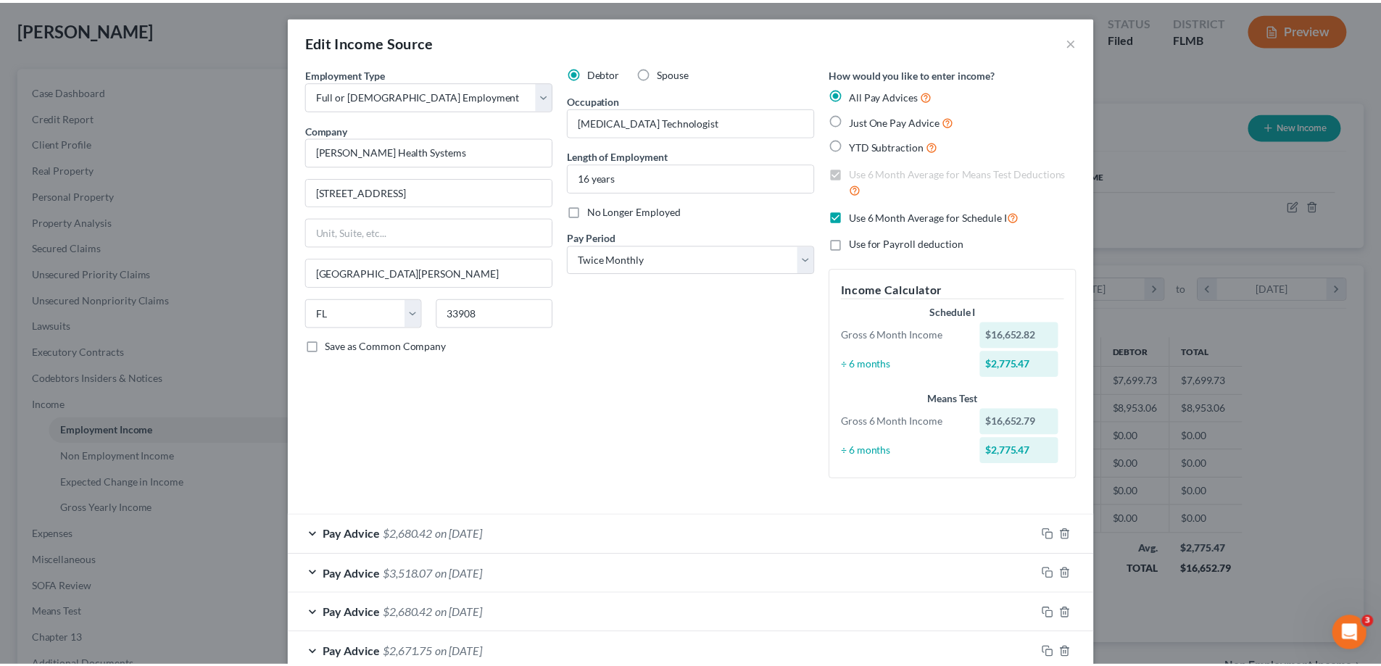
scroll to position [0, 0]
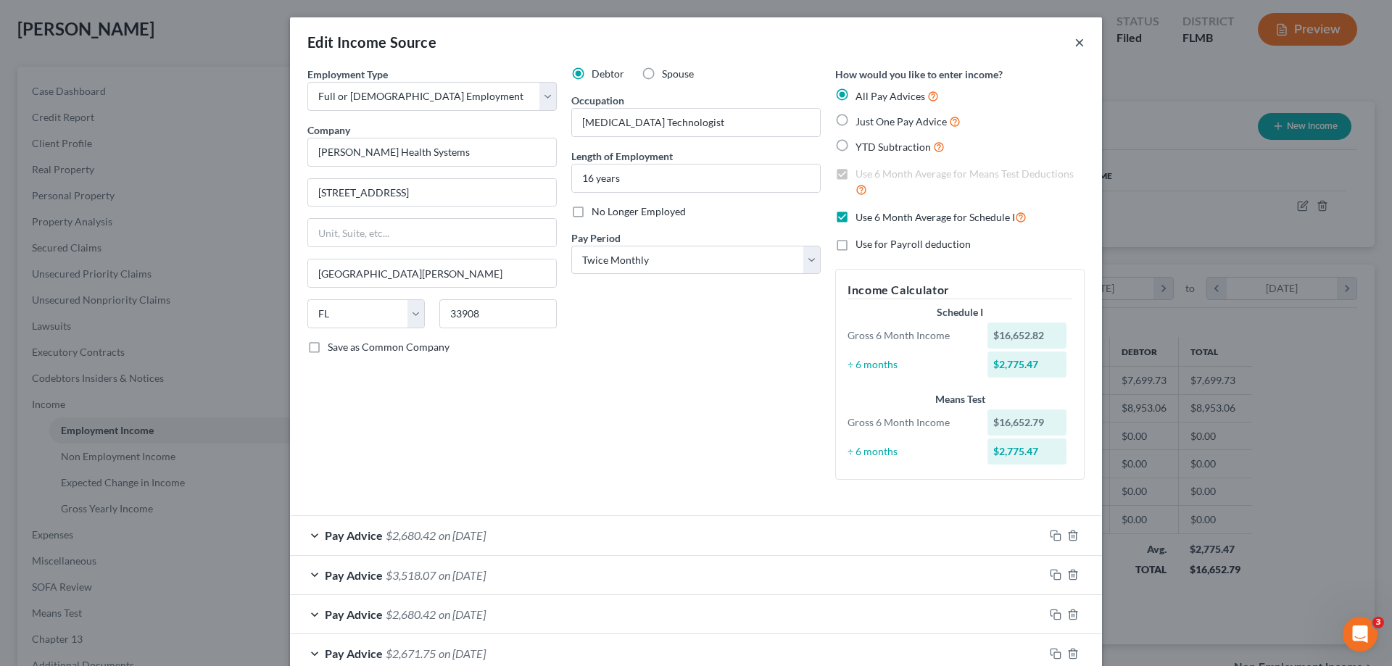
click at [1074, 42] on button "×" at bounding box center [1079, 41] width 10 height 17
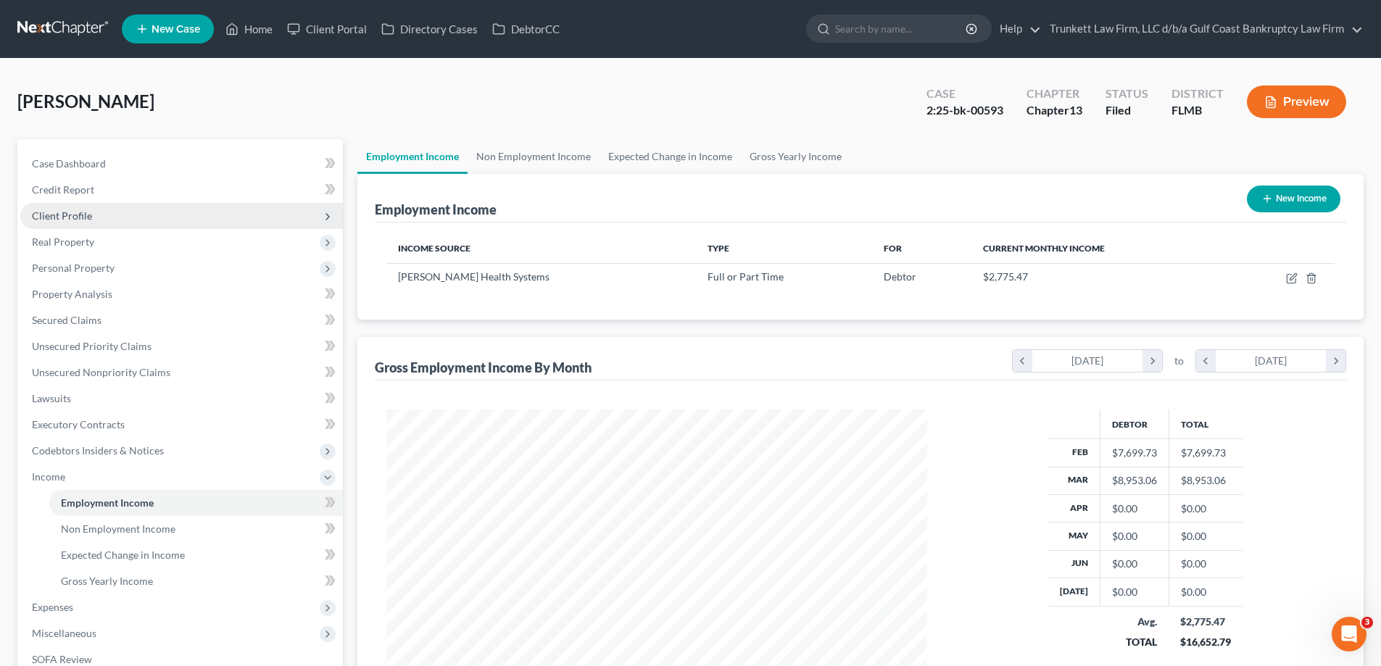
click at [99, 212] on span "Client Profile" at bounding box center [181, 216] width 323 height 26
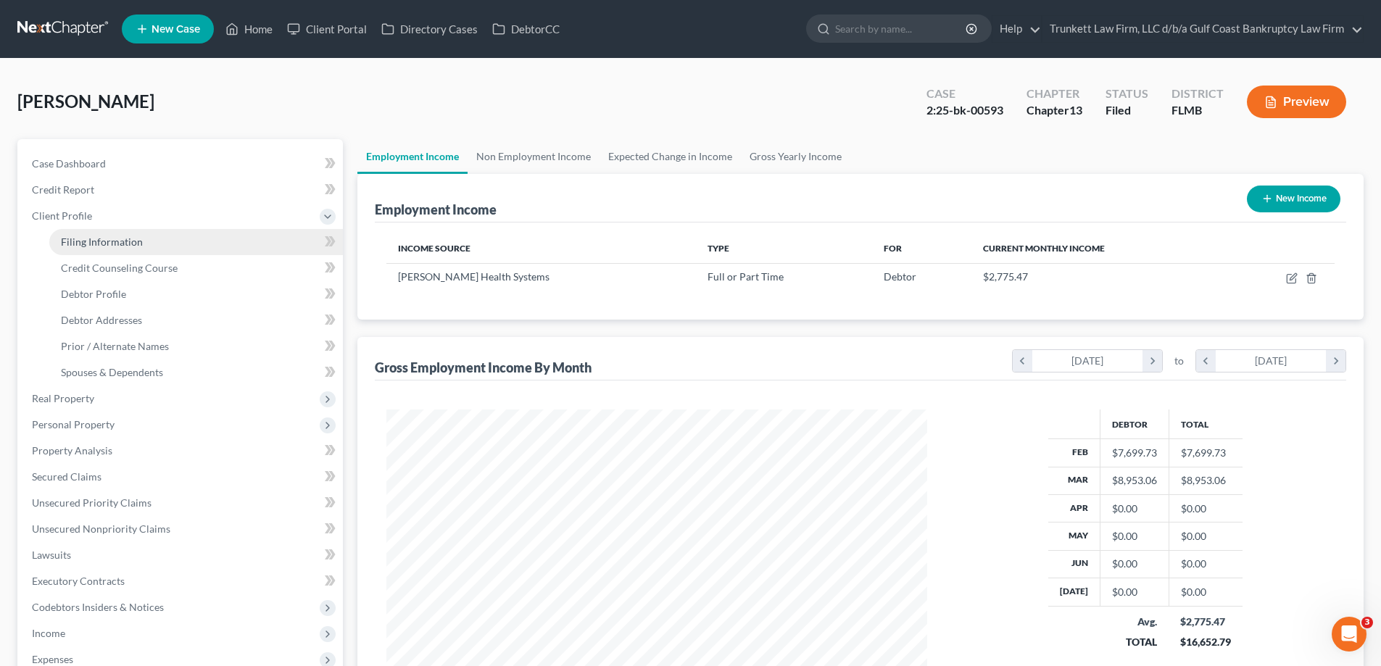
click at [137, 245] on span "Filing Information" at bounding box center [102, 242] width 82 height 12
select select "1"
select select "0"
select select "3"
select select "15"
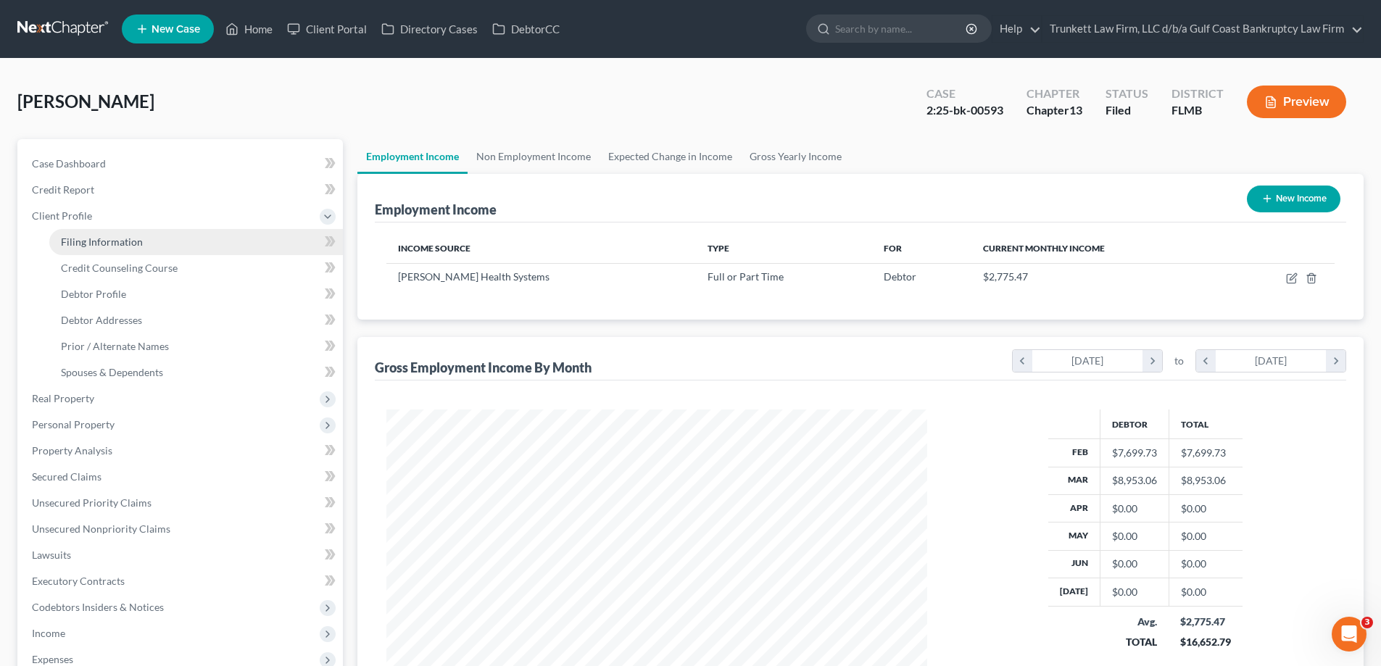
select select "0"
select select "9"
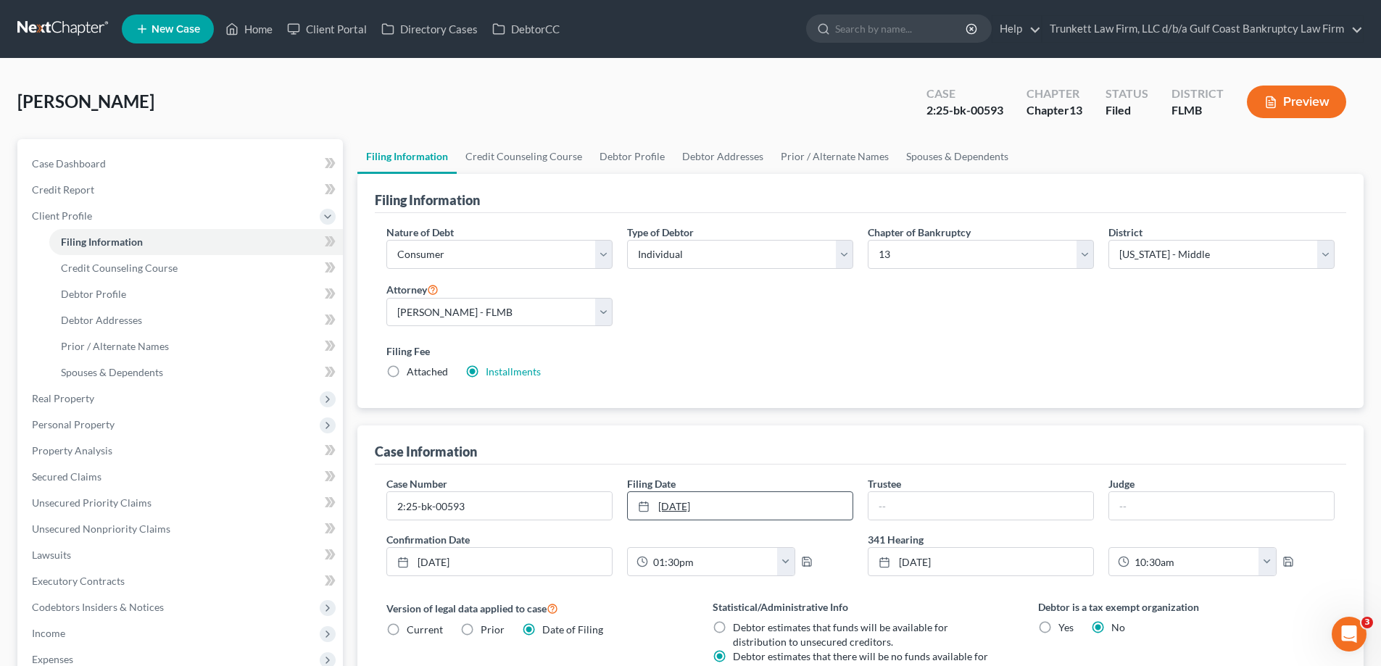
click at [733, 502] on link "8/8/2025" at bounding box center [740, 506] width 225 height 28
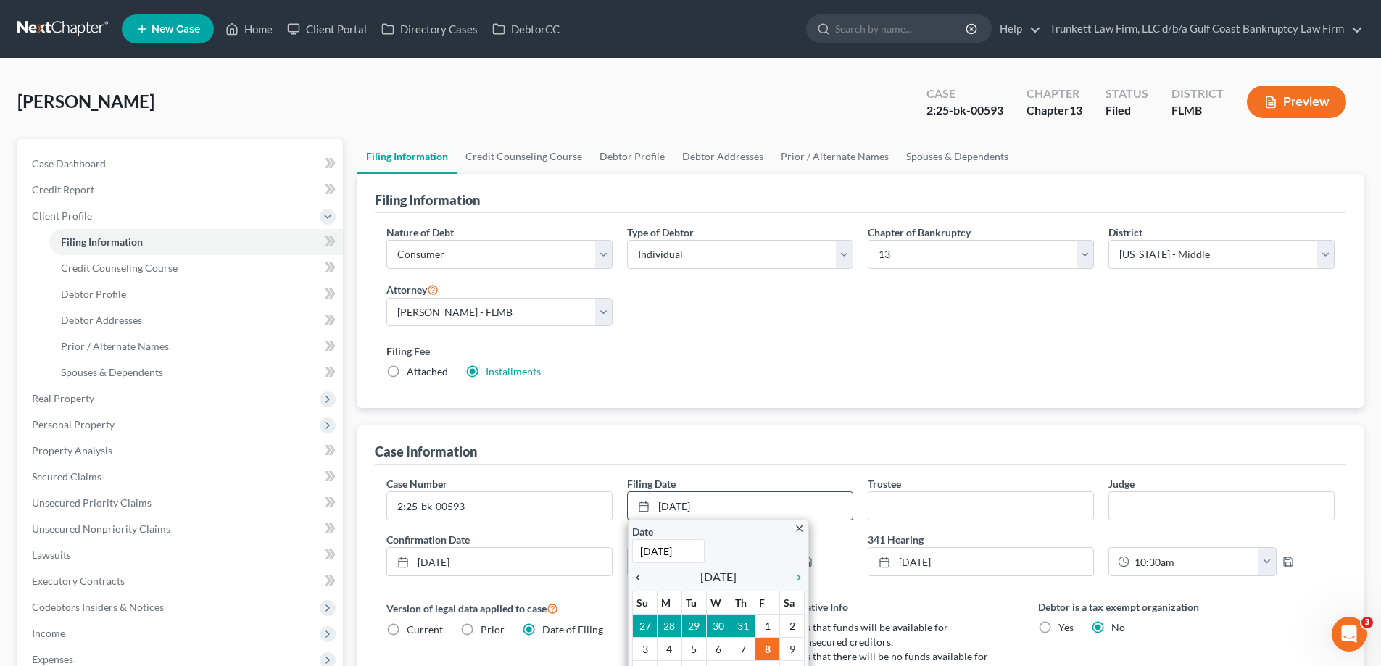
click at [644, 578] on icon "chevron_left" at bounding box center [641, 578] width 19 height 12
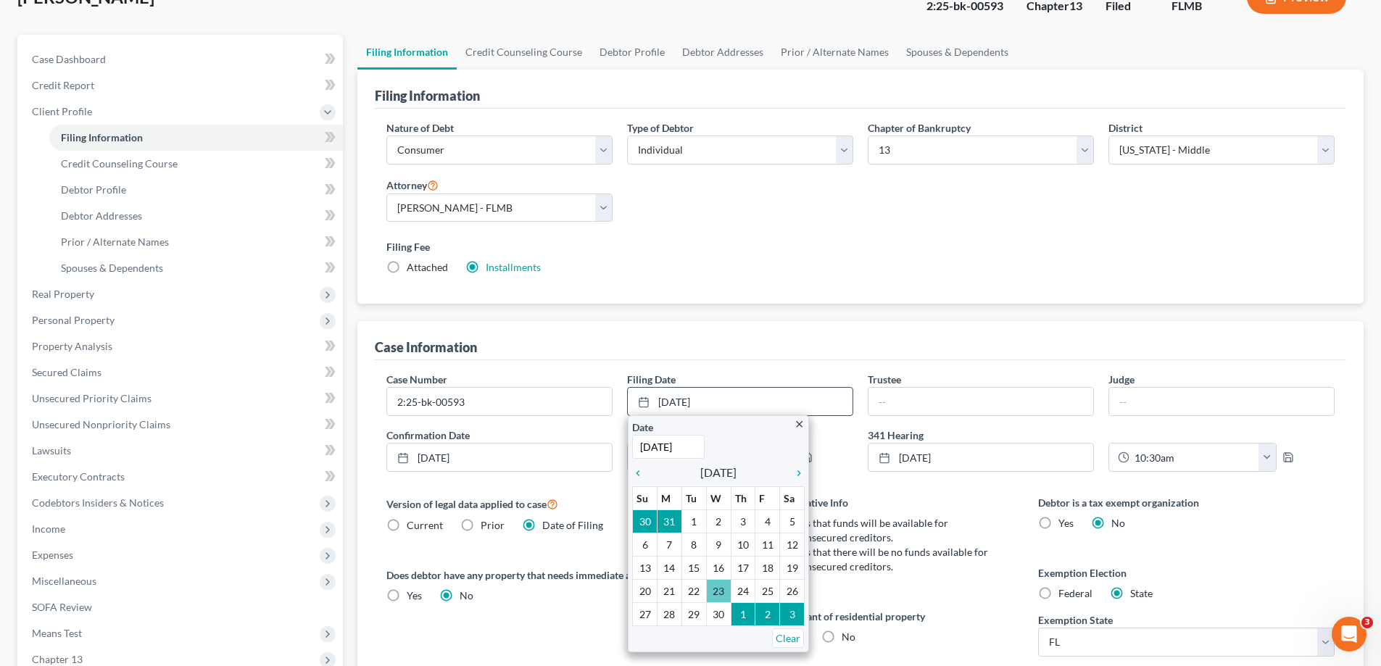
scroll to position [145, 0]
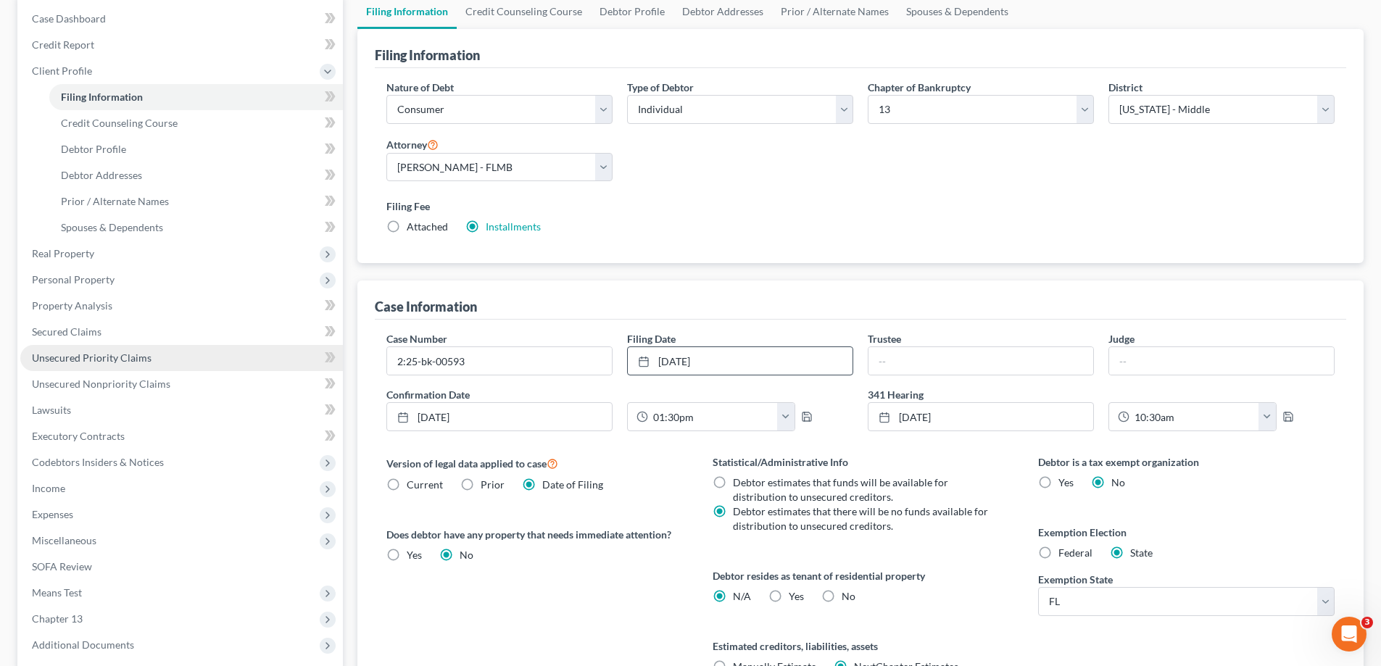
click at [118, 361] on span "Unsecured Priority Claims" at bounding box center [92, 358] width 120 height 12
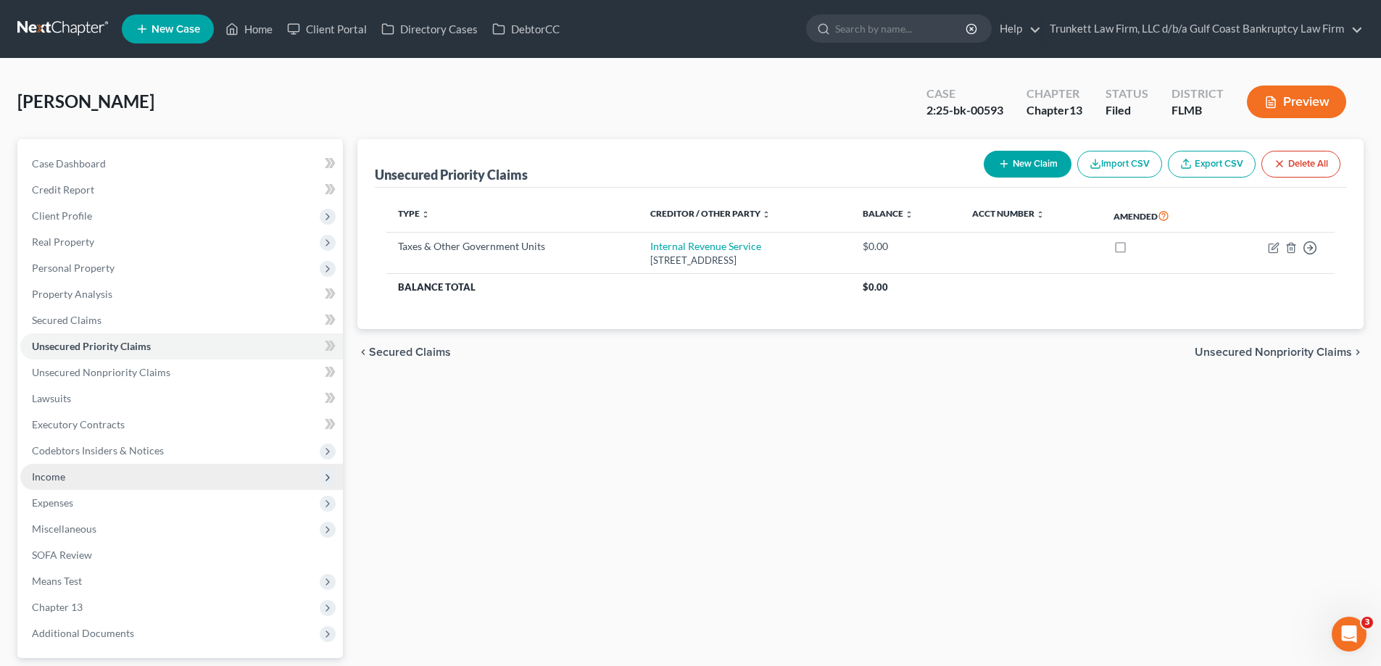
click at [67, 473] on span "Income" at bounding box center [181, 477] width 323 height 26
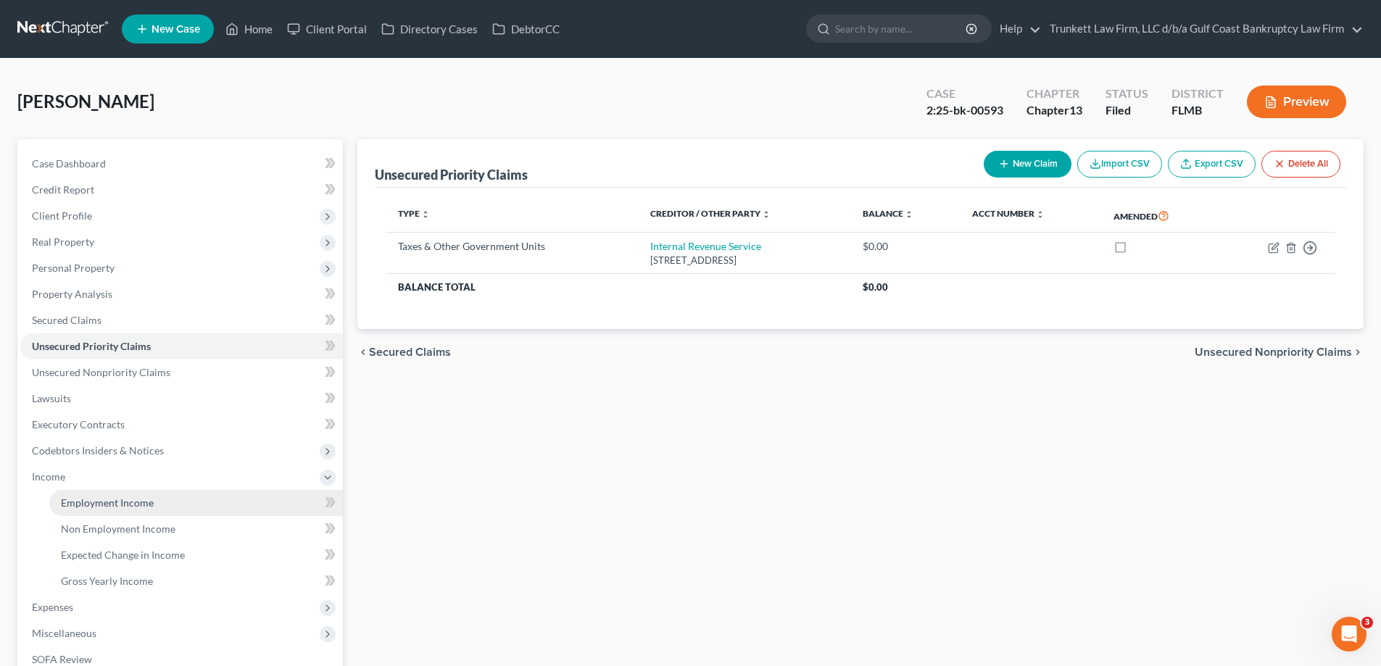
click at [116, 497] on span "Employment Income" at bounding box center [107, 503] width 93 height 12
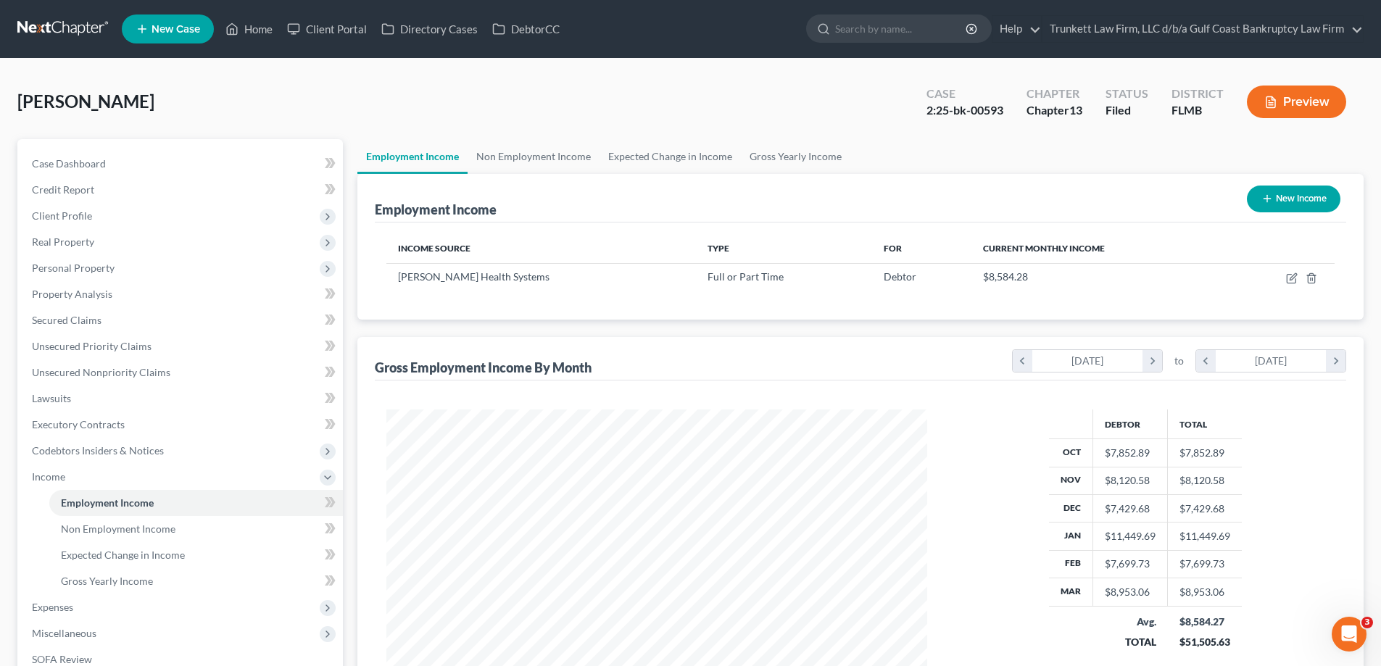
scroll to position [270, 570]
click at [249, 34] on link "Home" at bounding box center [249, 29] width 62 height 26
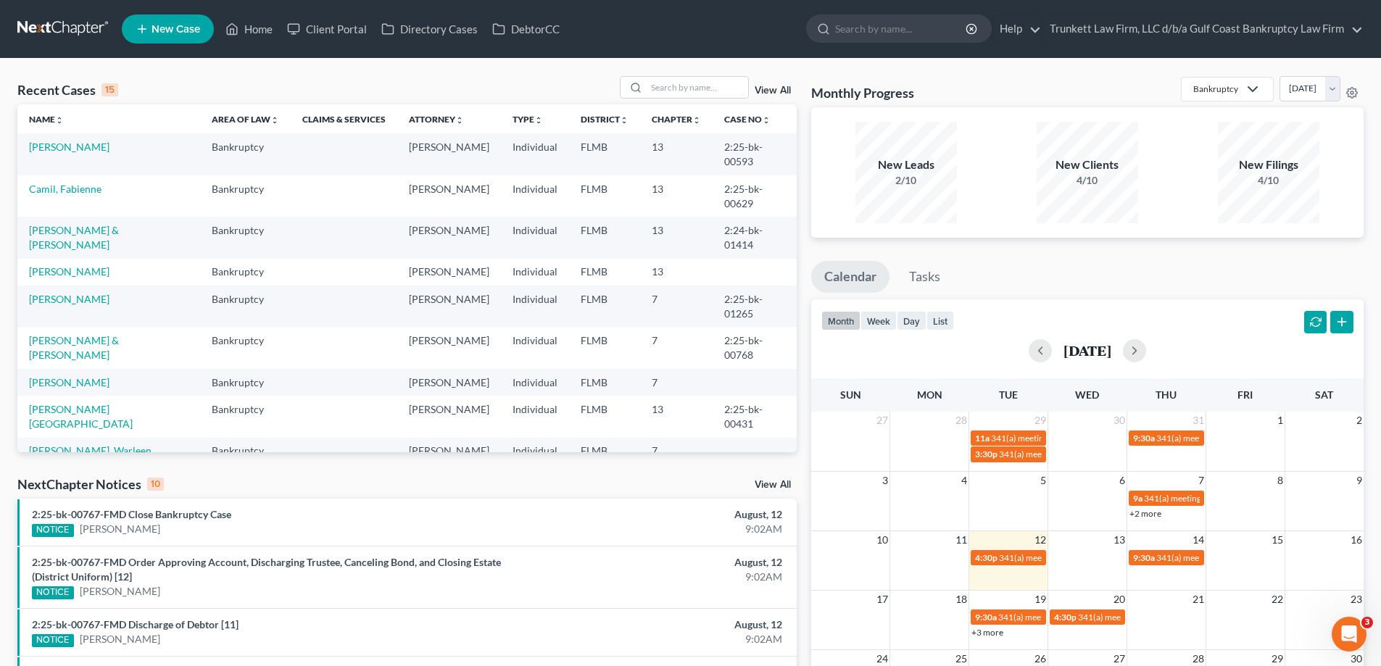
click at [733, 146] on td "2:25-bk-00593" at bounding box center [755, 153] width 84 height 41
click at [1353, 94] on icon at bounding box center [1352, 93] width 12 height 12
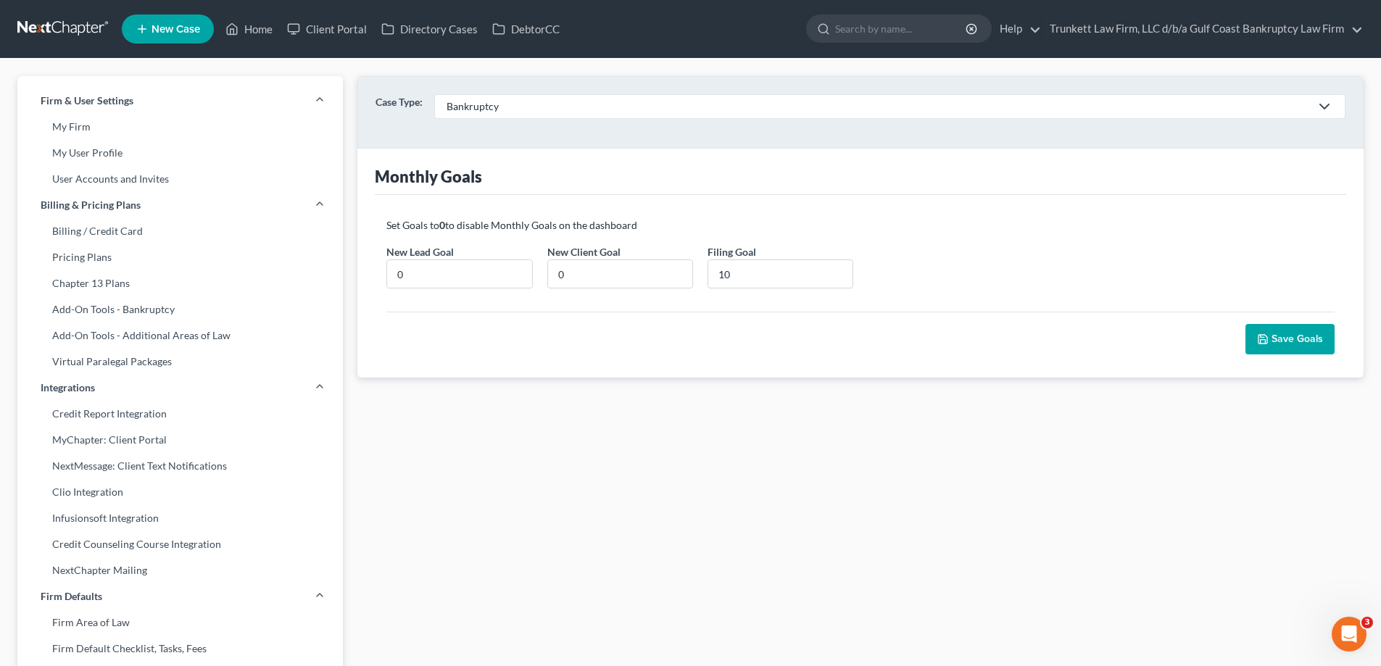
click at [477, 107] on div "Bankruptcy" at bounding box center [878, 106] width 863 height 14
click at [494, 141] on div "Bankruptcy" at bounding box center [529, 135] width 162 height 14
click at [1284, 68] on div "Firm & User Settings My Firm My User Profile User Accounts and Invites Billing …" at bounding box center [690, 579] width 1381 height 1041
click at [246, 30] on link "Home" at bounding box center [249, 29] width 62 height 26
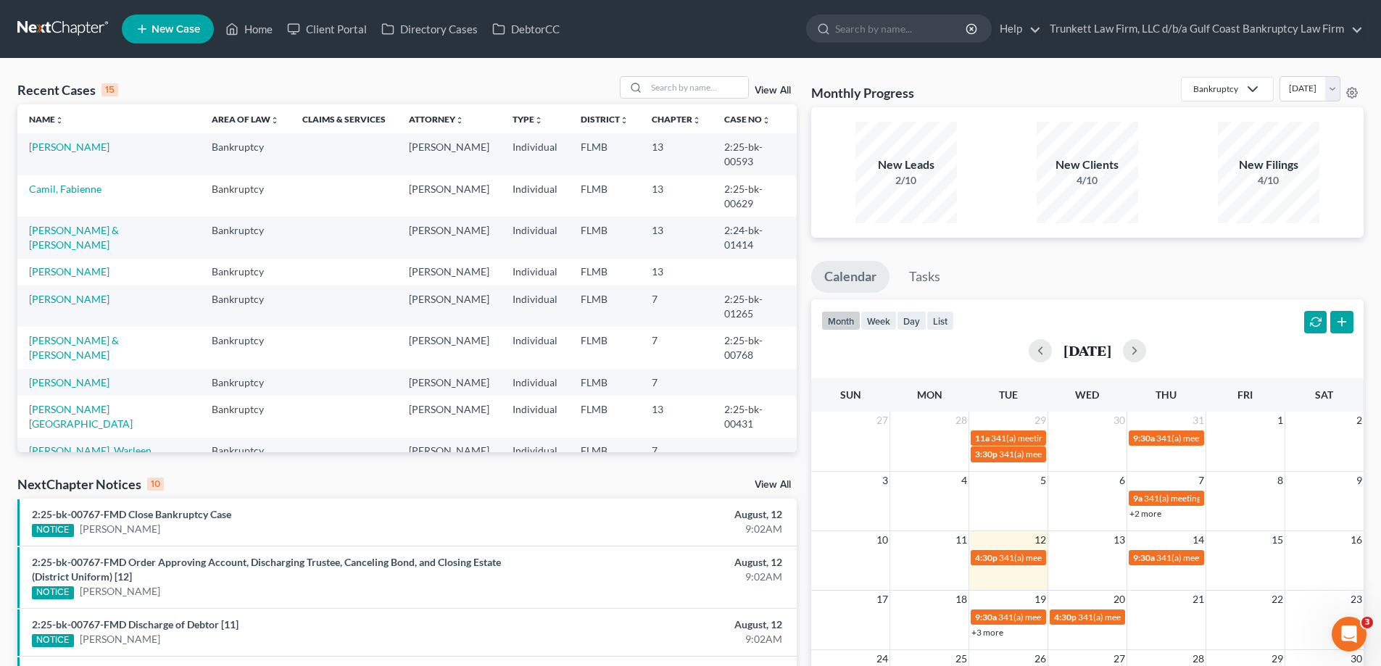
click at [1248, 90] on polyline at bounding box center [1252, 89] width 9 height 4
click at [1195, 198] on div "Construction and Development Law" at bounding box center [1227, 199] width 65 height 58
click at [1219, 78] on link "Construction and Development Law" at bounding box center [1181, 89] width 184 height 25
click at [1103, 115] on div "Bankruptcy" at bounding box center [1181, 118] width 157 height 14
click at [62, 146] on link "[PERSON_NAME]" at bounding box center [69, 147] width 80 height 12
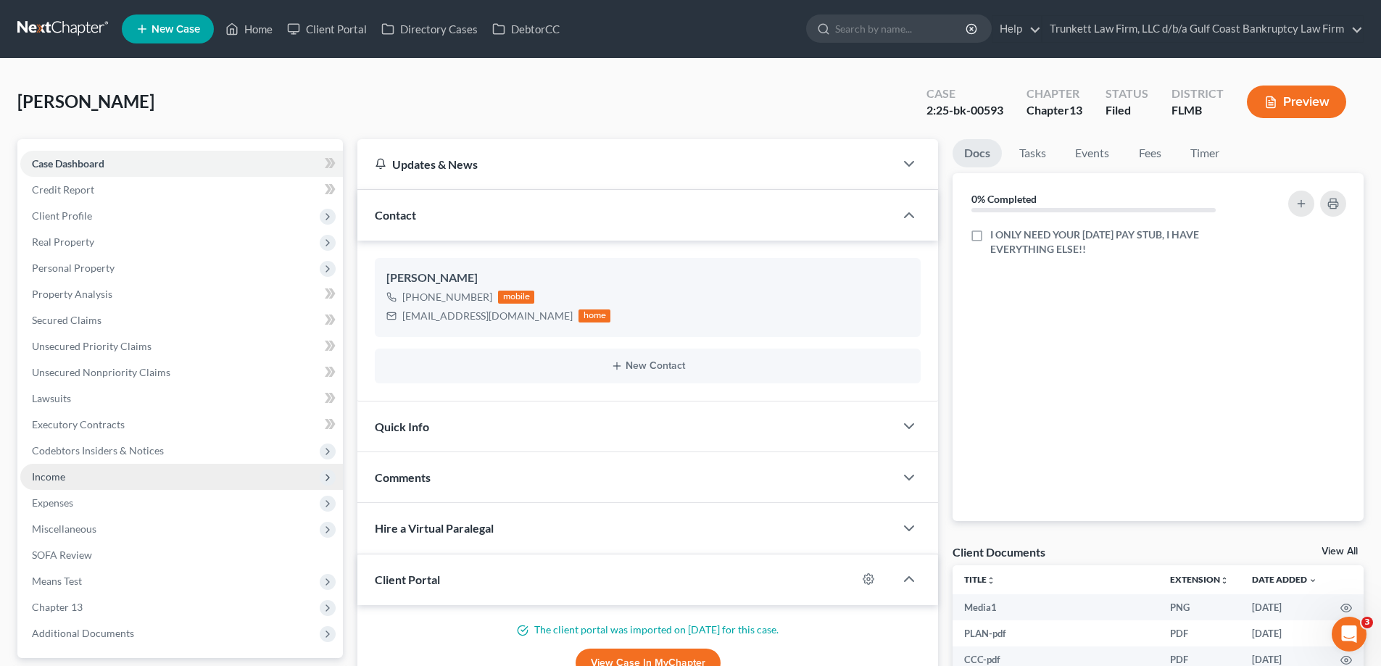
click at [67, 476] on span "Income" at bounding box center [181, 477] width 323 height 26
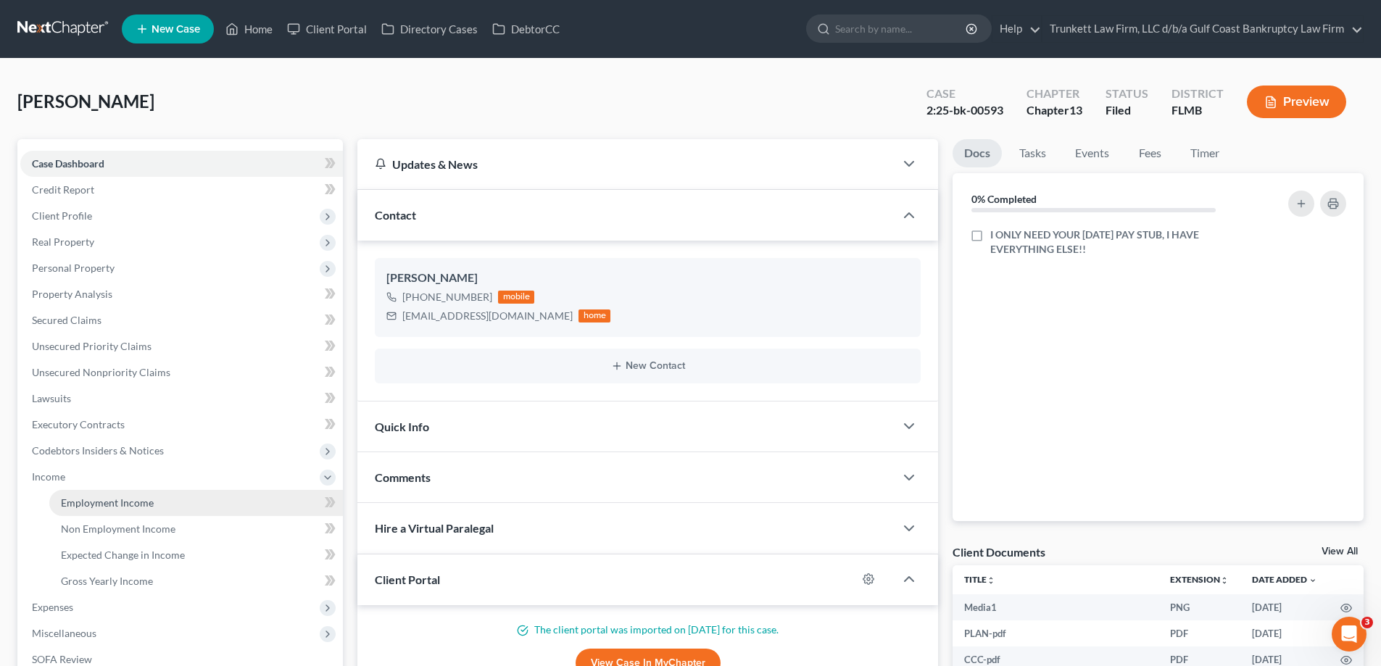
click at [113, 499] on span "Employment Income" at bounding box center [107, 503] width 93 height 12
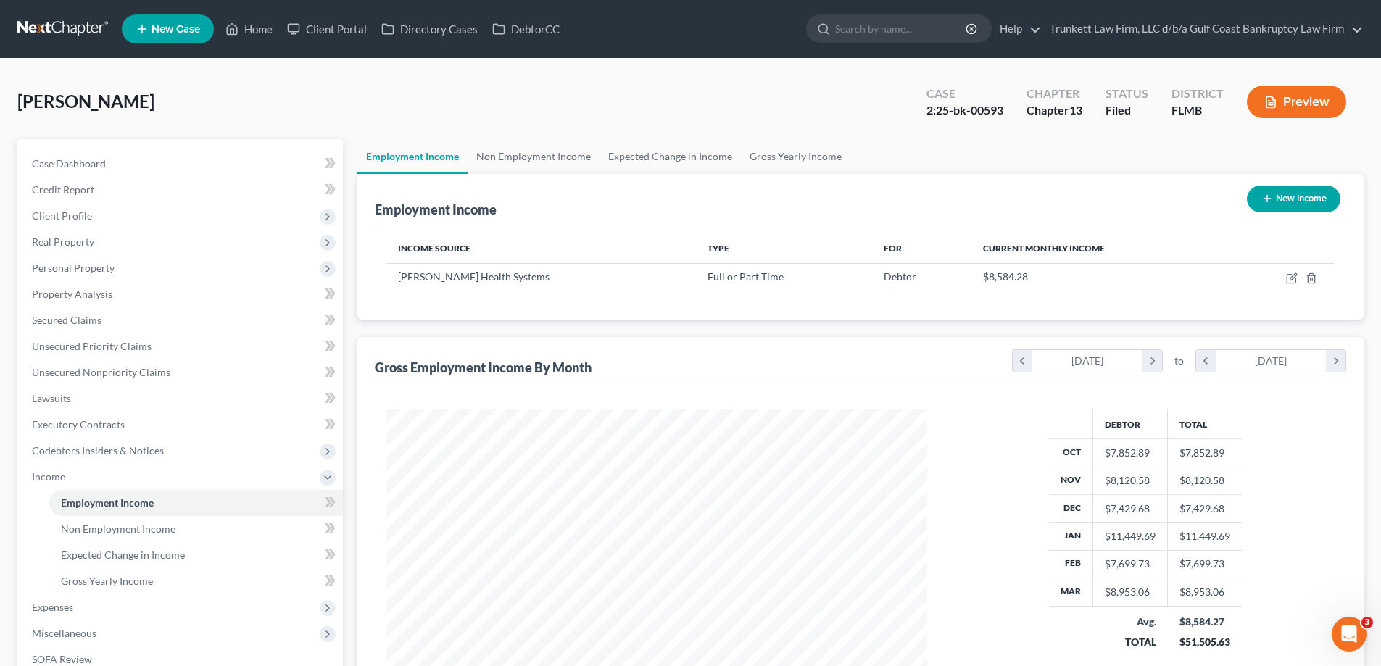
click at [173, 26] on span "New Case" at bounding box center [176, 29] width 49 height 11
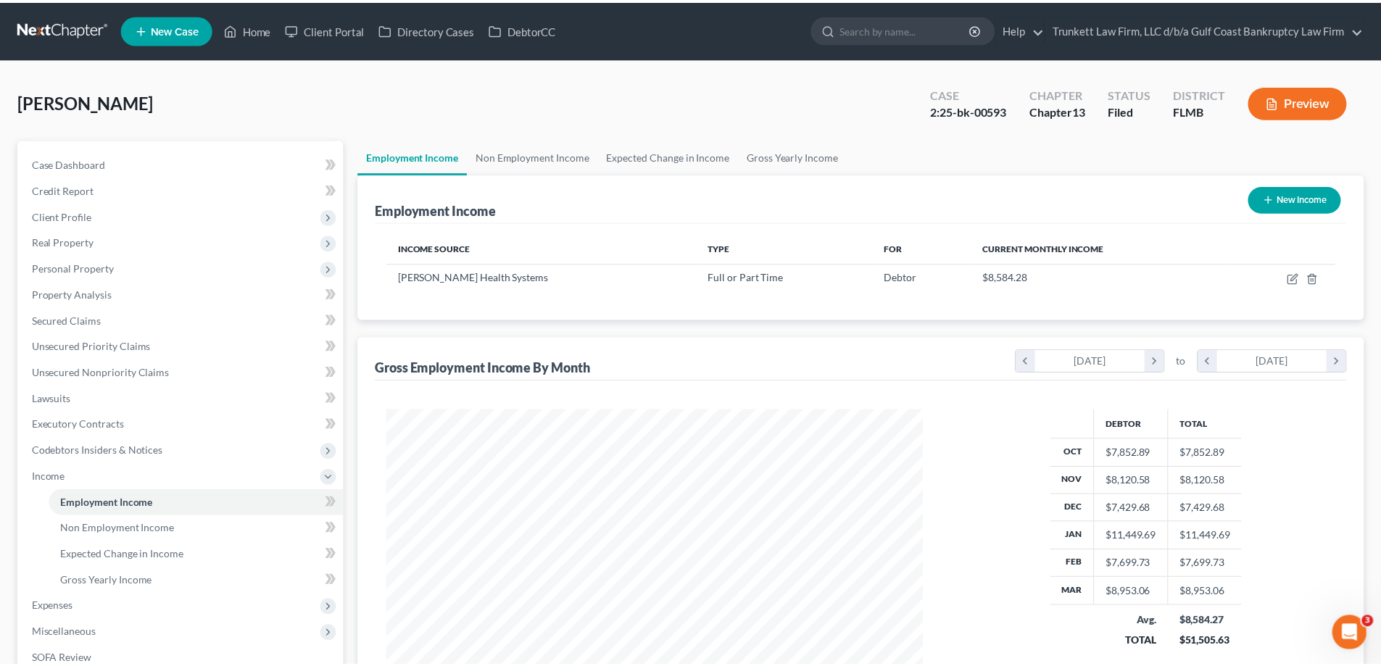
scroll to position [273, 575]
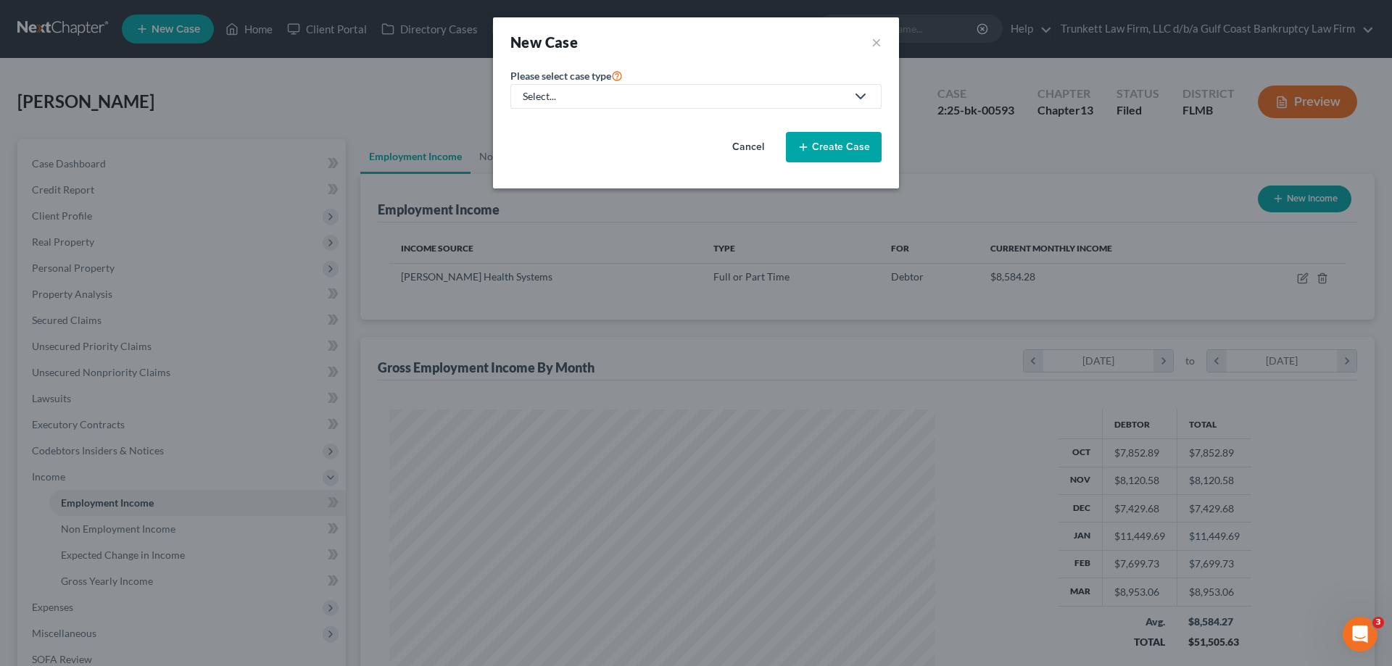
click at [570, 96] on div "Select..." at bounding box center [684, 96] width 323 height 14
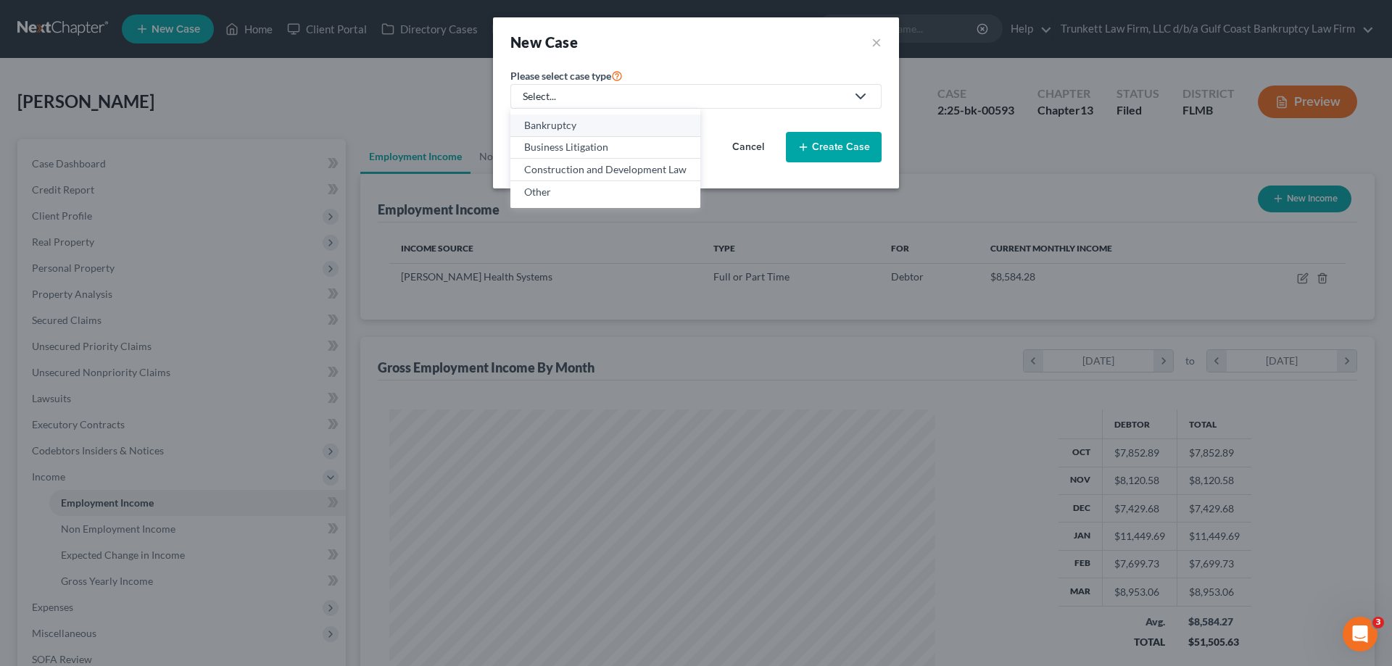
click at [556, 122] on div "Bankruptcy" at bounding box center [605, 125] width 162 height 14
select select "15"
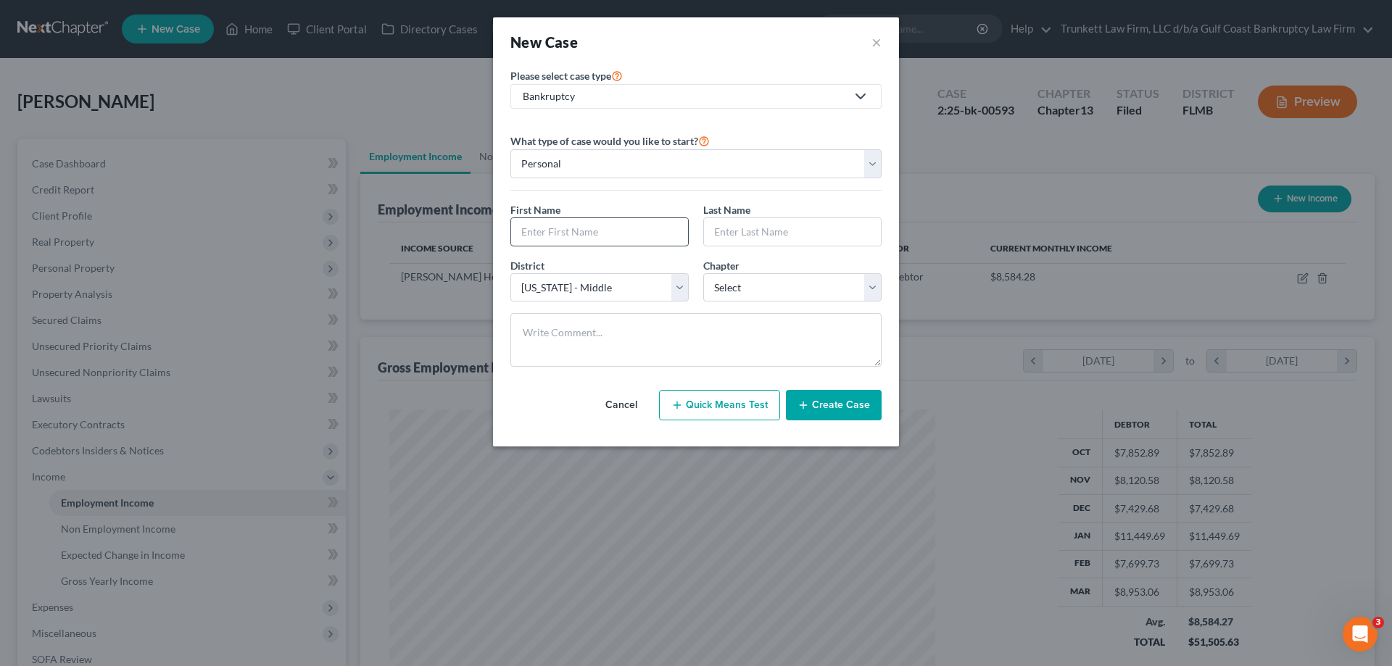
click at [566, 232] on input "text" at bounding box center [599, 232] width 177 height 28
type input "Jade"
type input "King (Pro forma)"
click at [769, 281] on select "Select 7 11 12 13" at bounding box center [792, 287] width 178 height 29
select select "3"
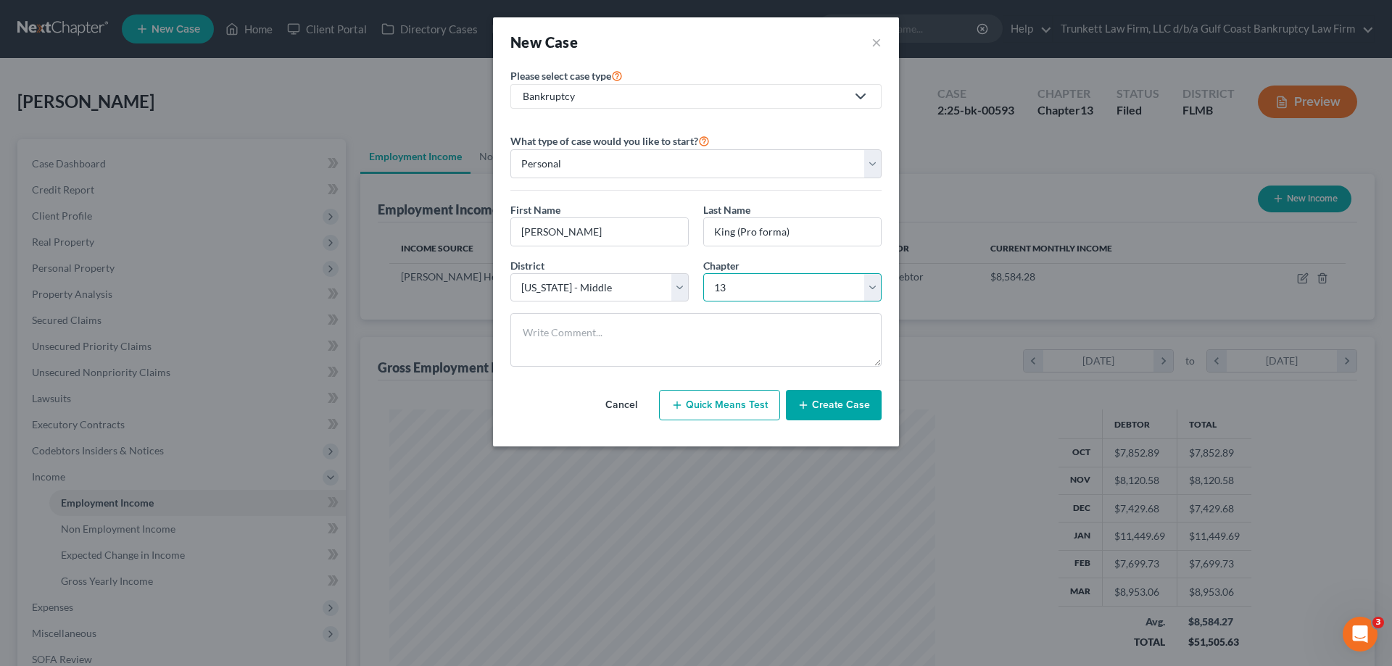
click at [703, 273] on select "Select 7 11 12 13" at bounding box center [792, 287] width 178 height 29
click at [625, 339] on textarea at bounding box center [695, 340] width 371 height 54
type textarea "Duplicate of Jade King for pro forma cmi"
click at [841, 404] on button "Create Case" at bounding box center [834, 405] width 96 height 30
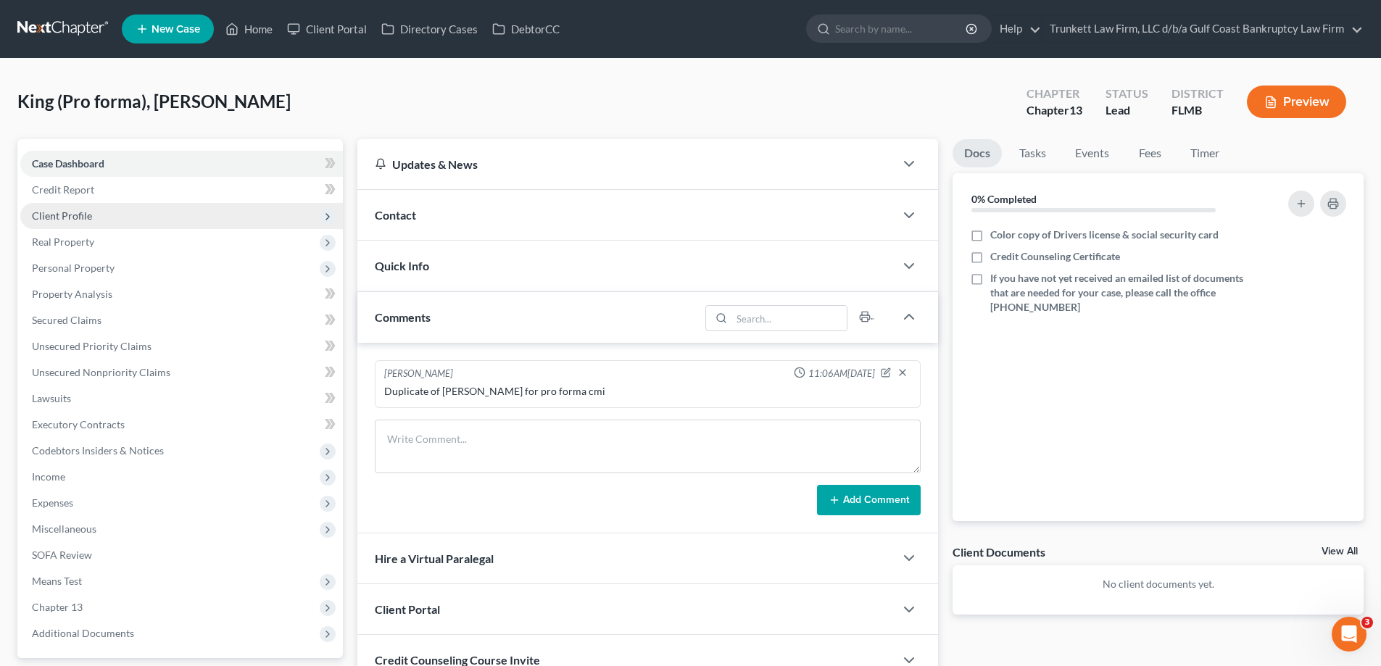
click at [80, 207] on span "Client Profile" at bounding box center [181, 216] width 323 height 26
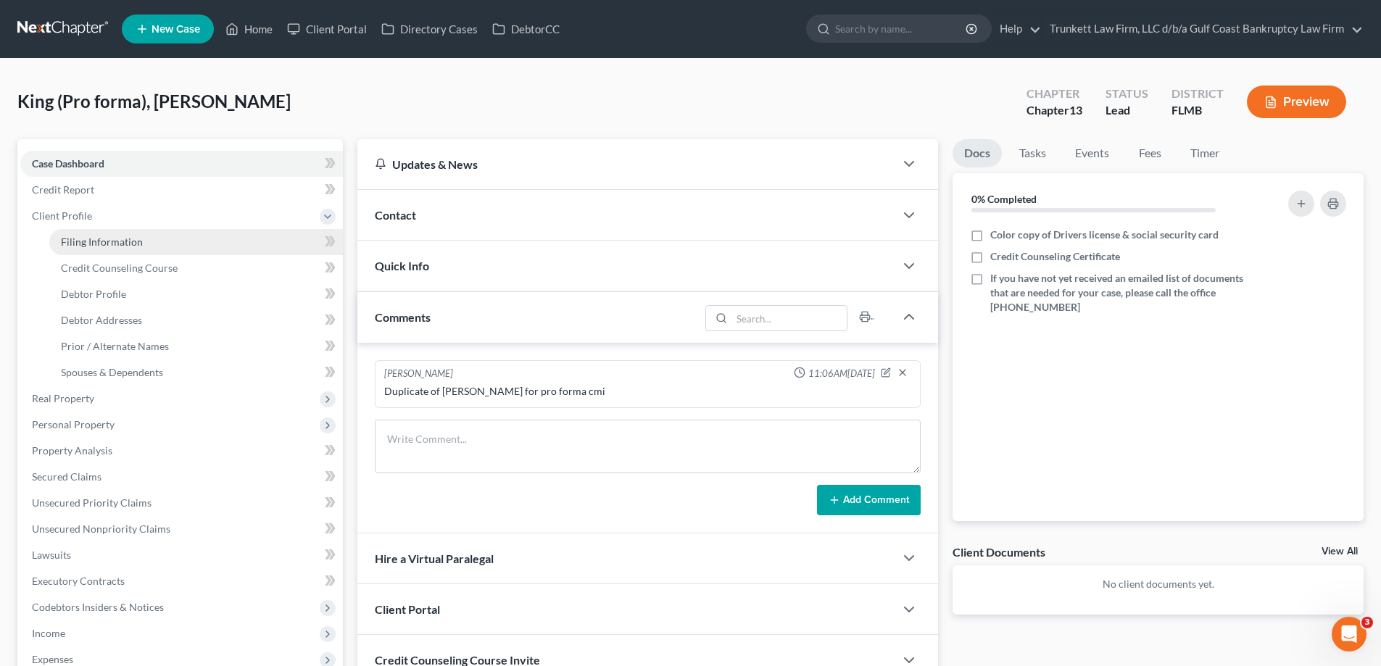
click at [102, 249] on link "Filing Information" at bounding box center [196, 242] width 294 height 26
select select "1"
select select "0"
select select "3"
select select "15"
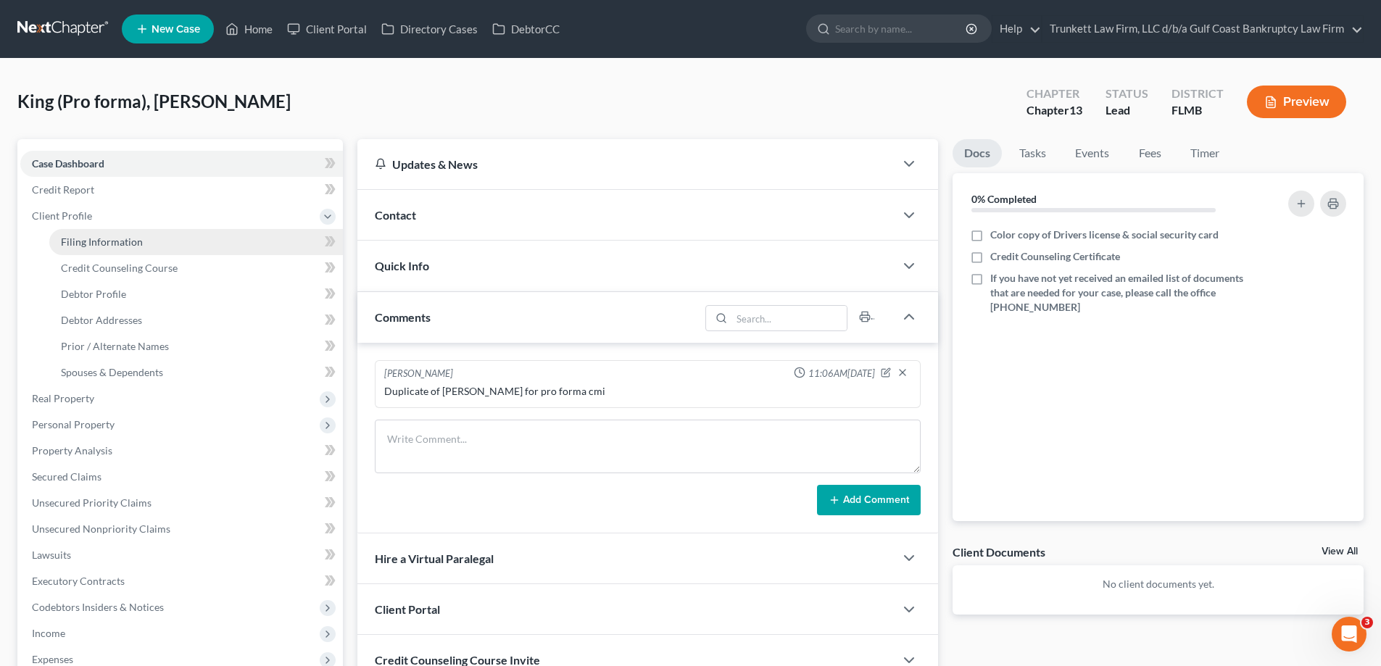
select select "0"
select select "9"
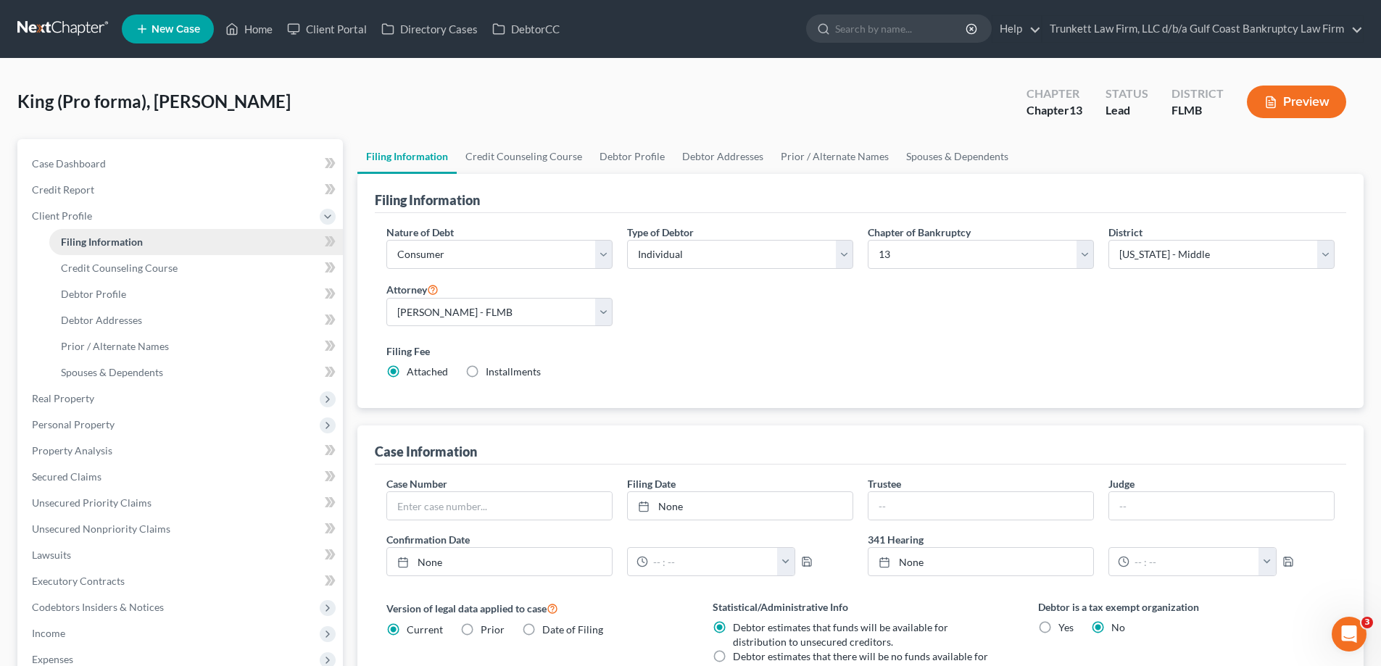
click at [129, 243] on span "Filing Information" at bounding box center [102, 242] width 82 height 12
click at [125, 296] on link "Debtor Profile" at bounding box center [196, 294] width 294 height 26
select select "0"
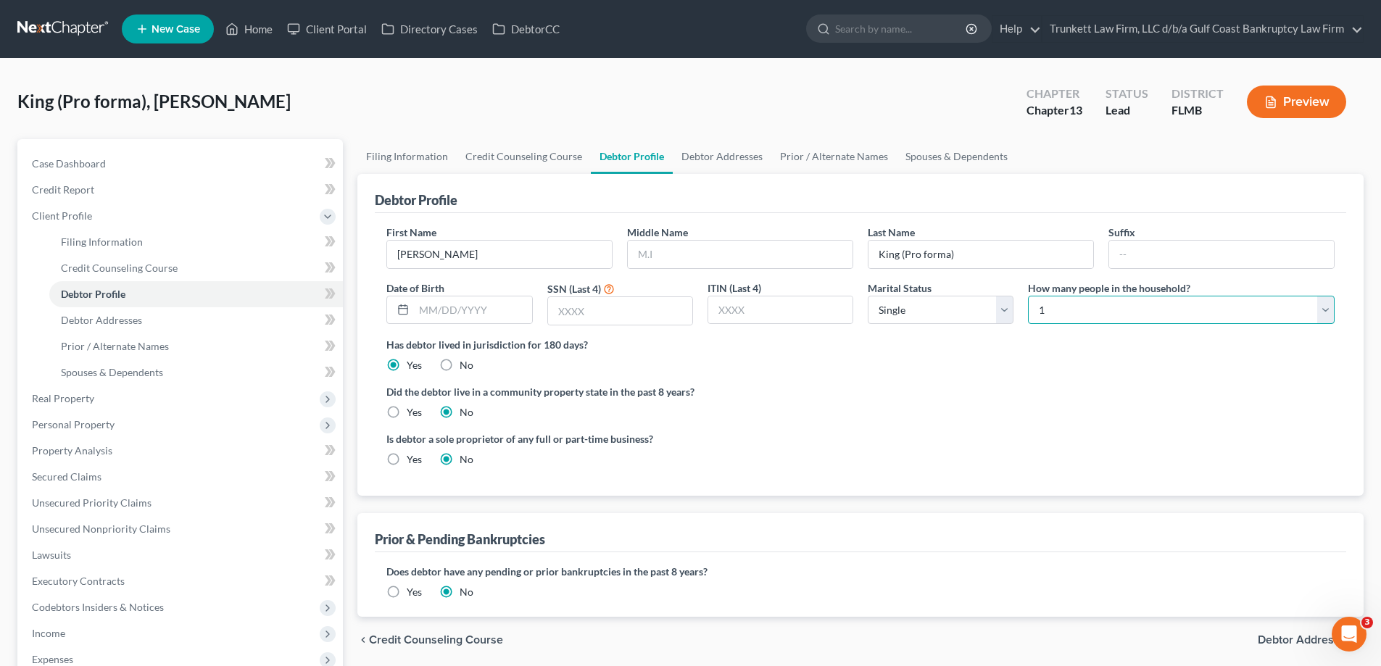
click at [1039, 310] on select "Select 1 2 3 4 5 6 7 8 9 10 11 12 13 14 15 16 17 18 19 20" at bounding box center [1181, 310] width 307 height 29
select select "1"
click at [1028, 296] on select "Select 1 2 3 4 5 6 7 8 9 10 11 12 13 14 15 16 17 18 19 20" at bounding box center [1181, 310] width 307 height 29
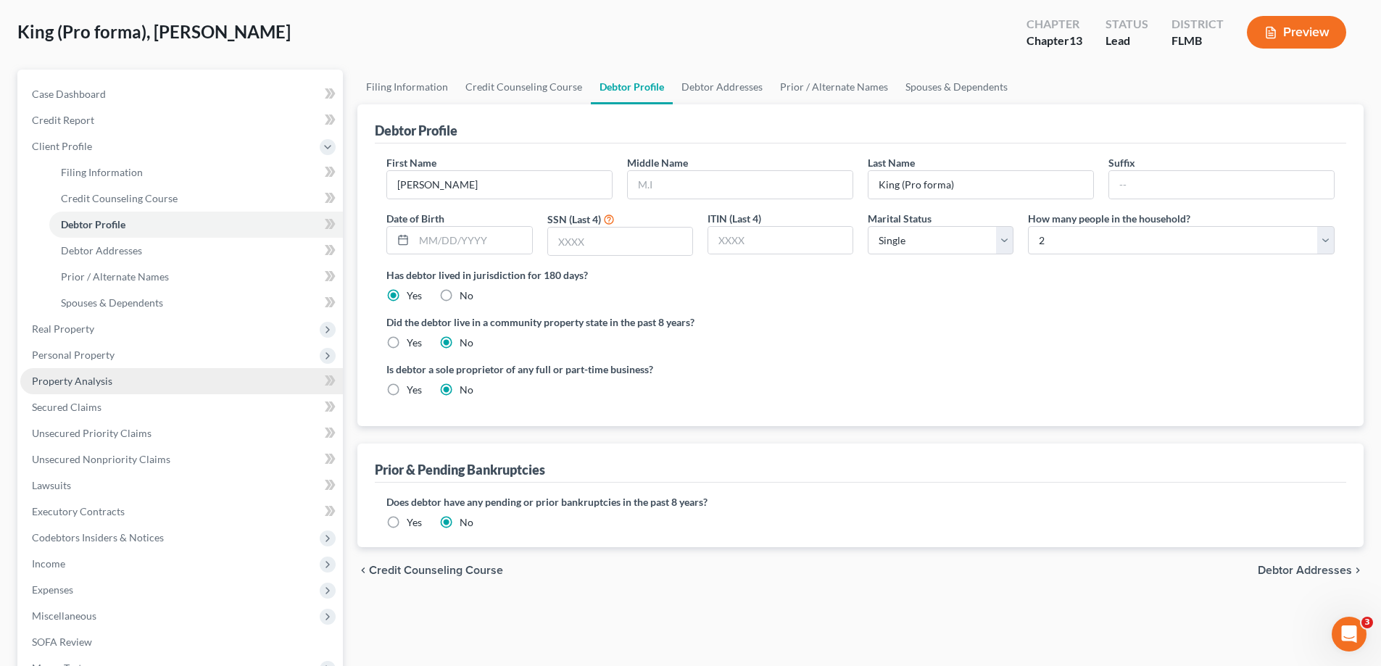
scroll to position [217, 0]
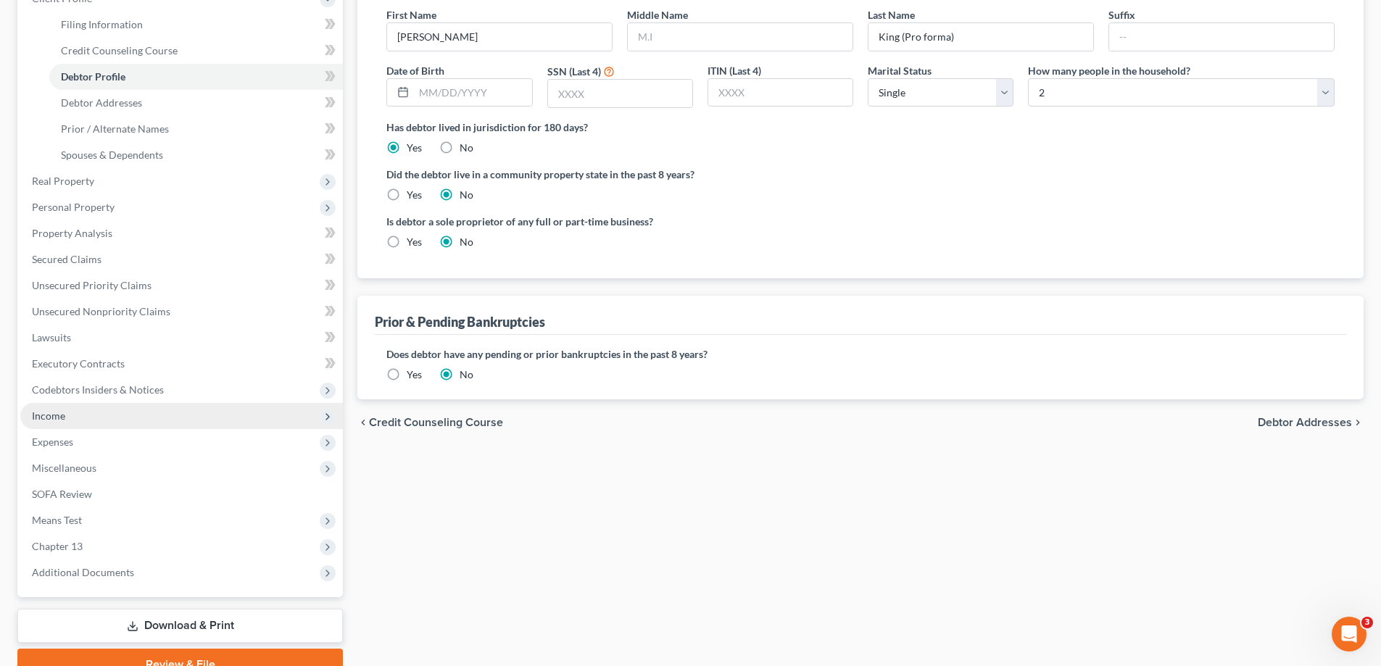
click at [65, 404] on span "Income" at bounding box center [181, 416] width 323 height 26
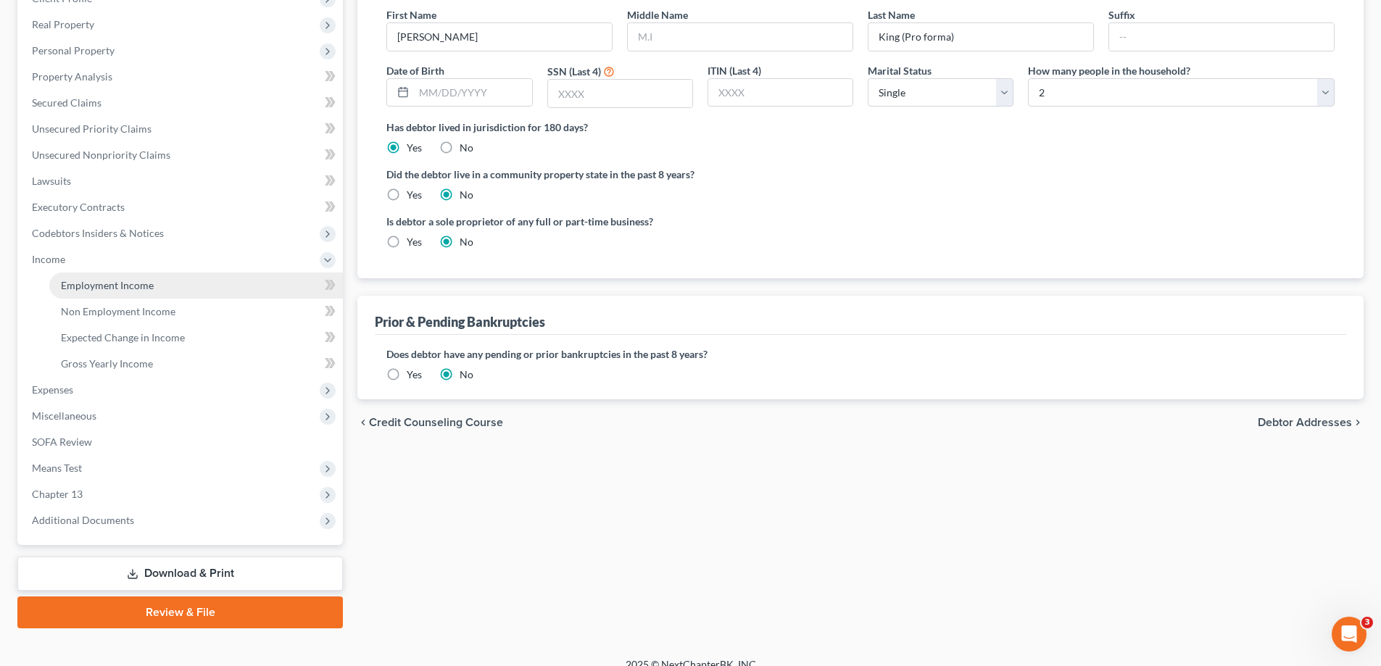
click at [139, 282] on span "Employment Income" at bounding box center [107, 285] width 93 height 12
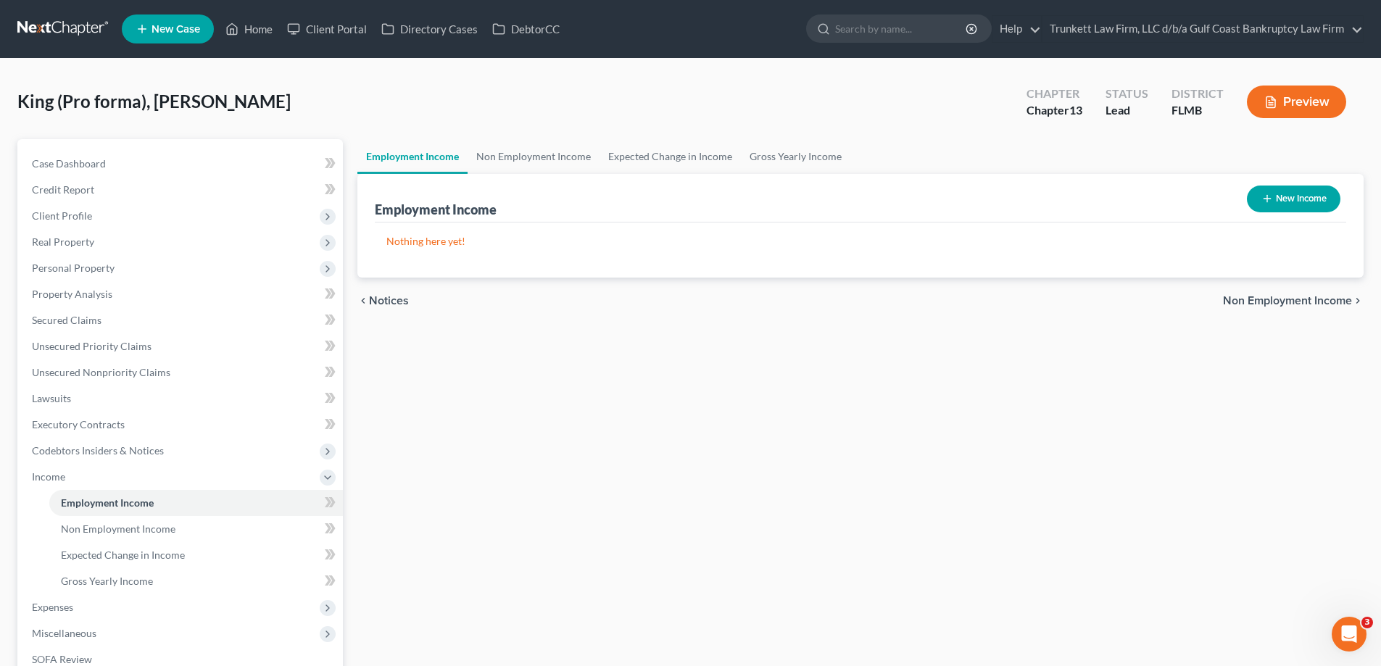
click at [1290, 195] on button "New Income" at bounding box center [1294, 199] width 94 height 27
select select "0"
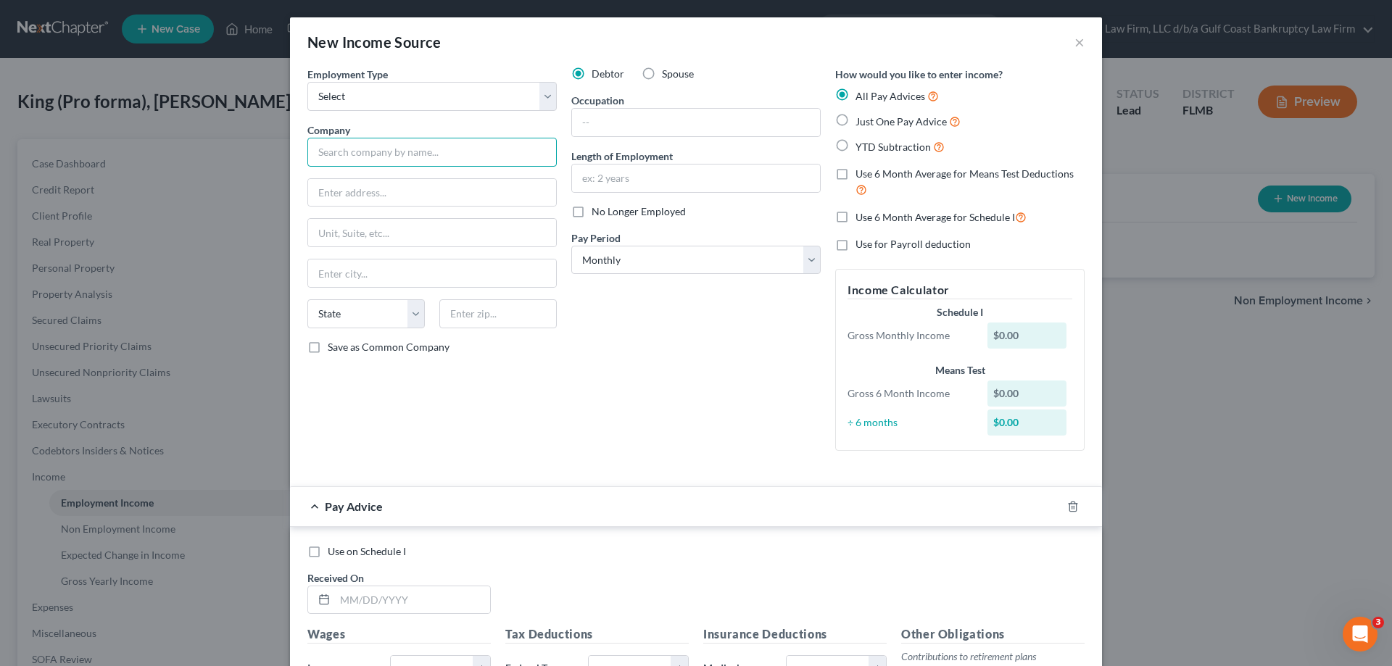
click at [354, 158] on input "text" at bounding box center [431, 152] width 249 height 29
click at [433, 154] on input "text" at bounding box center [431, 152] width 249 height 29
type input ":"
click at [642, 126] on input "text" at bounding box center [696, 123] width 248 height 28
type input "Lee health"
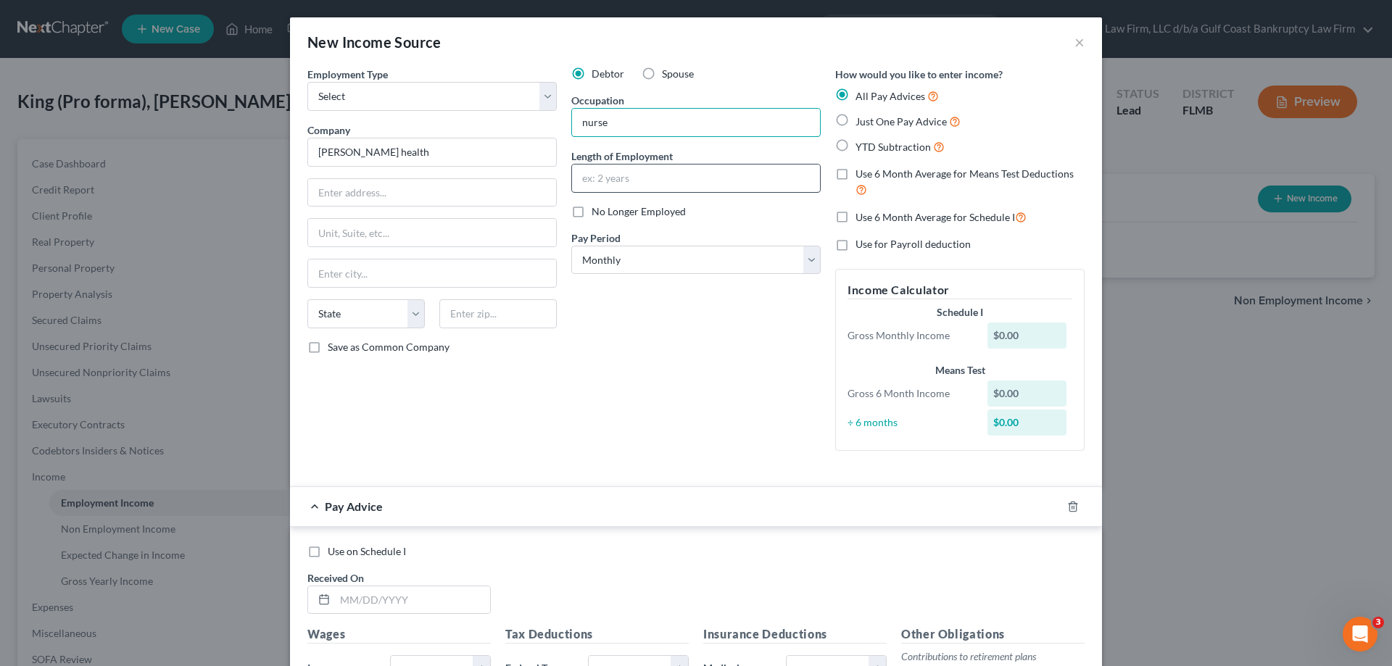
type input "nurse"
click at [628, 181] on input "text" at bounding box center [696, 179] width 248 height 28
type input "16"
click at [642, 262] on select "Select Monthly Twice Monthly Every Other Week Weekly" at bounding box center [695, 260] width 249 height 29
click at [571, 246] on select "Select Monthly Twice Monthly Every Other Week Weekly" at bounding box center [695, 260] width 249 height 29
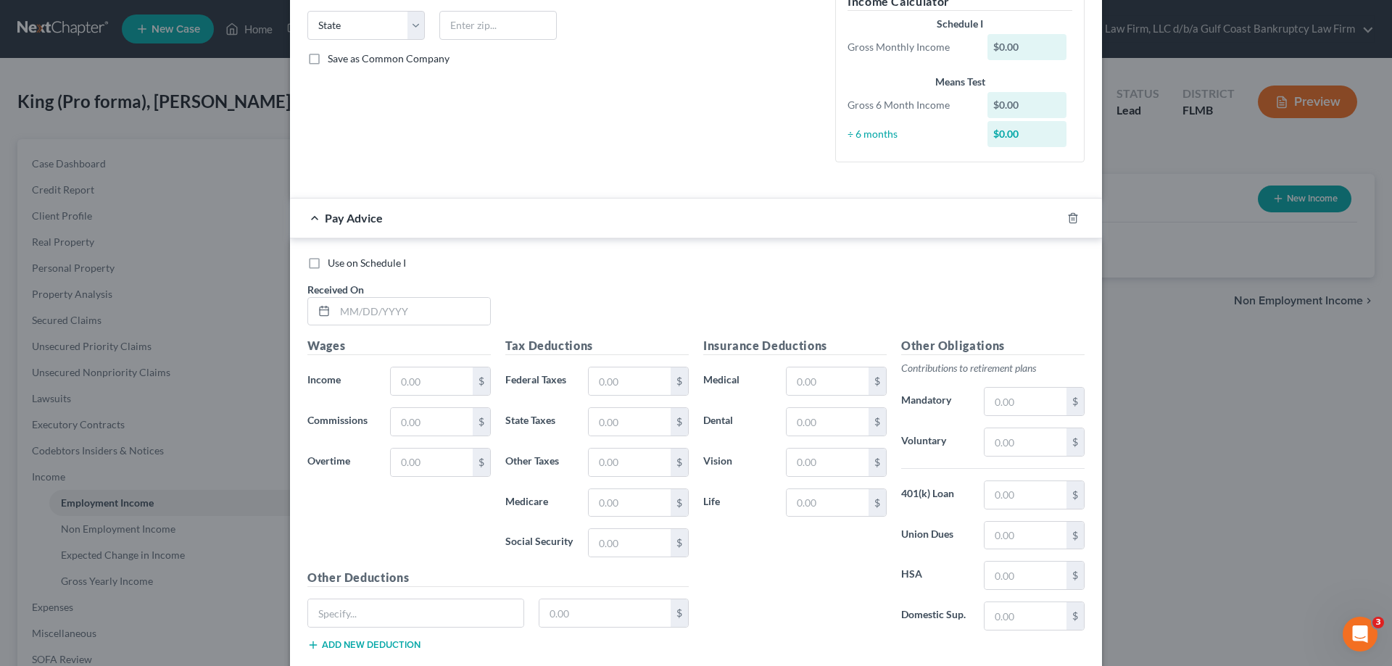
scroll to position [290, 0]
click at [436, 374] on input "text" at bounding box center [432, 380] width 82 height 28
click at [445, 380] on input "text" at bounding box center [432, 380] width 82 height 28
type input "8,178"
click at [624, 374] on input "text" at bounding box center [630, 380] width 82 height 28
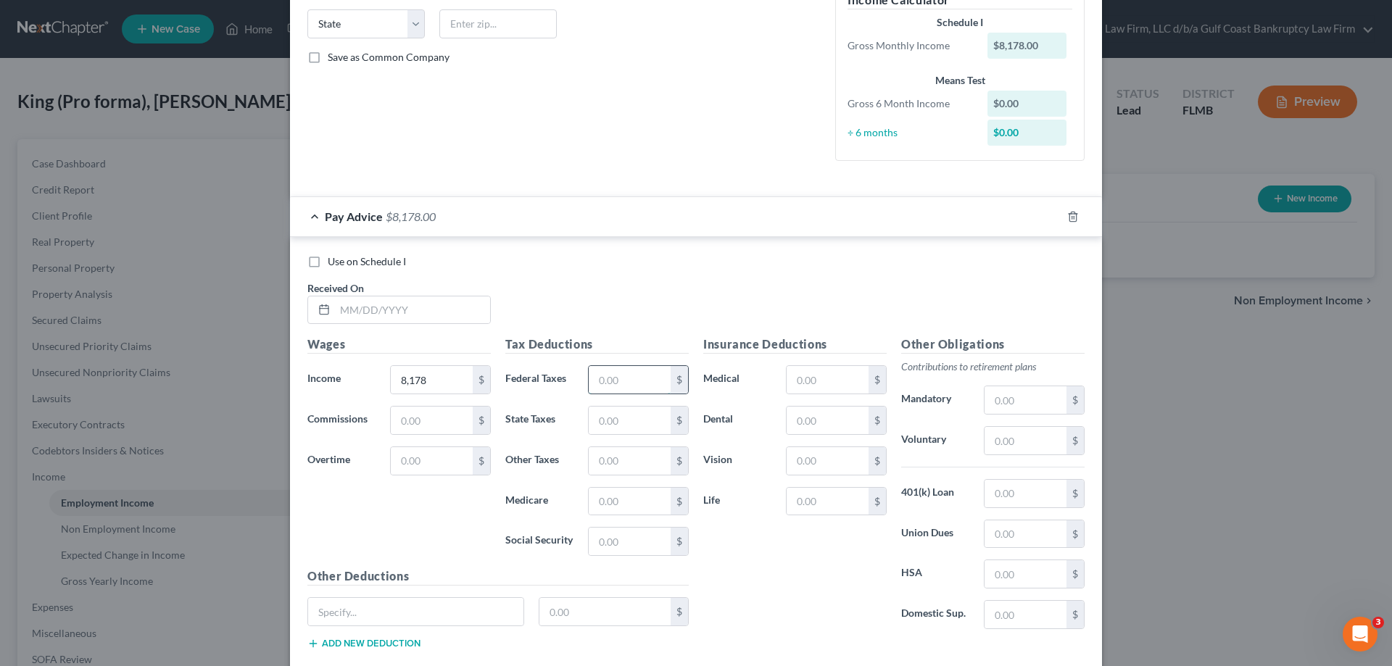
click at [626, 375] on input "text" at bounding box center [630, 380] width 82 height 28
type input "1,241"
click at [1005, 449] on input "text" at bounding box center [1025, 441] width 82 height 28
type input "575"
click at [807, 379] on input "text" at bounding box center [827, 380] width 82 height 28
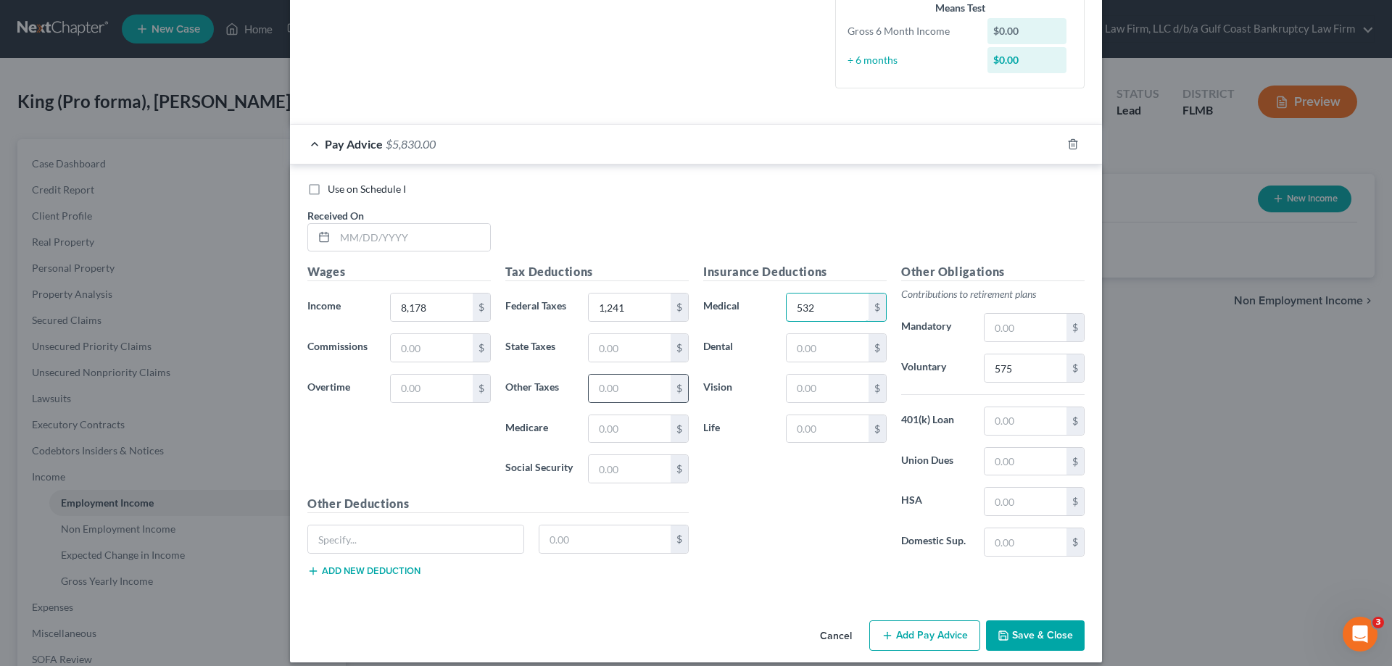
scroll to position [376, 0]
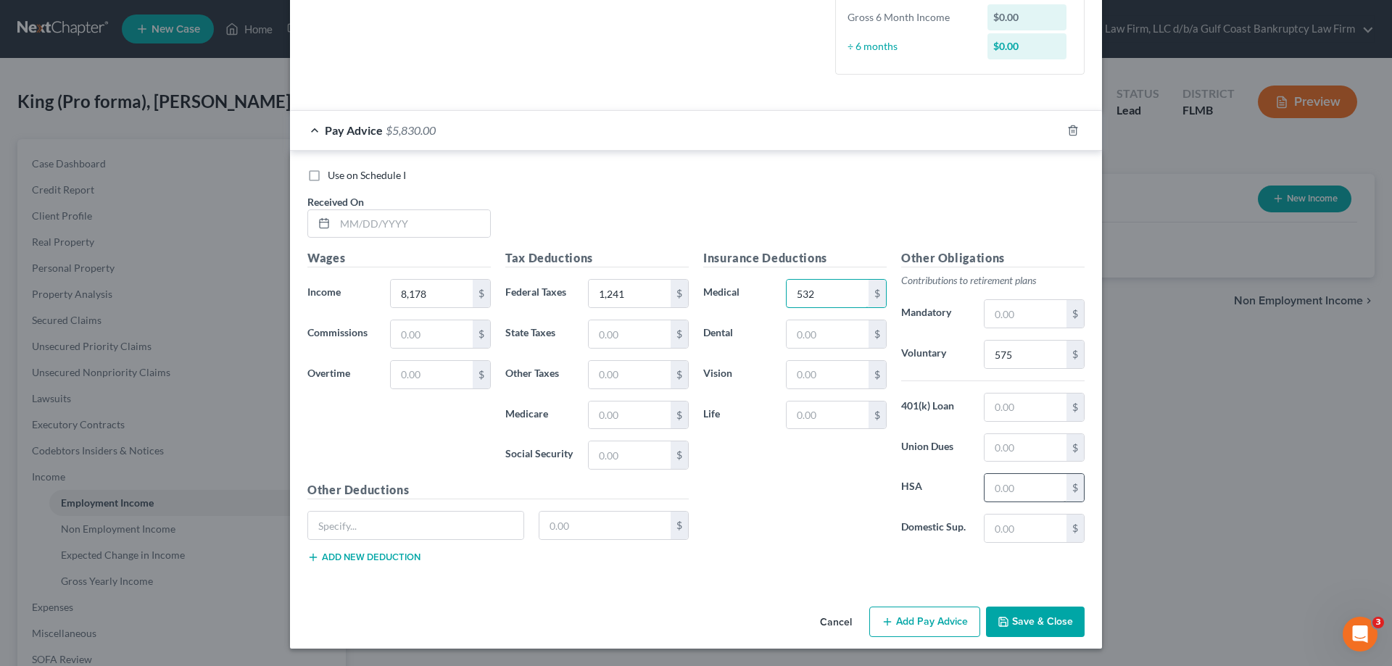
type input "532"
click at [1017, 485] on input "text" at bounding box center [1025, 488] width 82 height 28
type input "76.90"
drag, startPoint x: 388, startPoint y: 513, endPoint x: 524, endPoint y: 520, distance: 136.5
click at [388, 513] on input "text" at bounding box center [415, 526] width 215 height 28
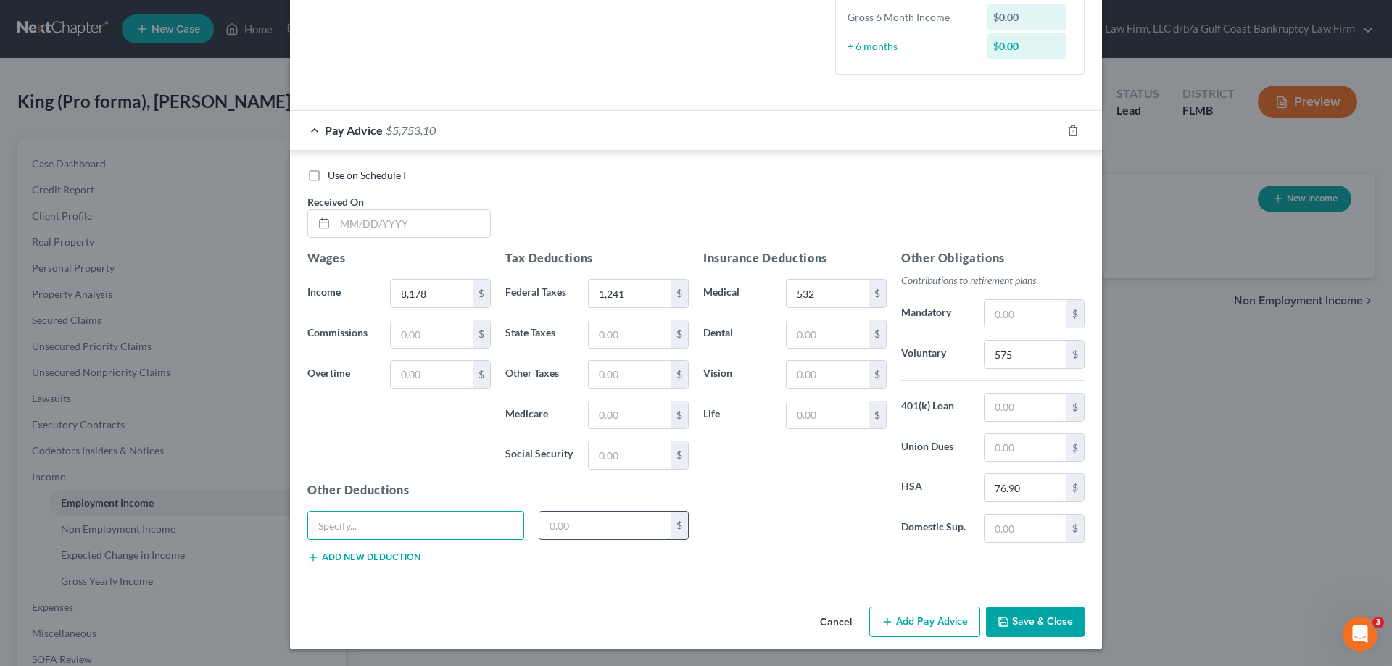
click at [585, 530] on input "text" at bounding box center [605, 526] width 132 height 28
type input "35"
click at [393, 526] on input "text" at bounding box center [415, 526] width 215 height 28
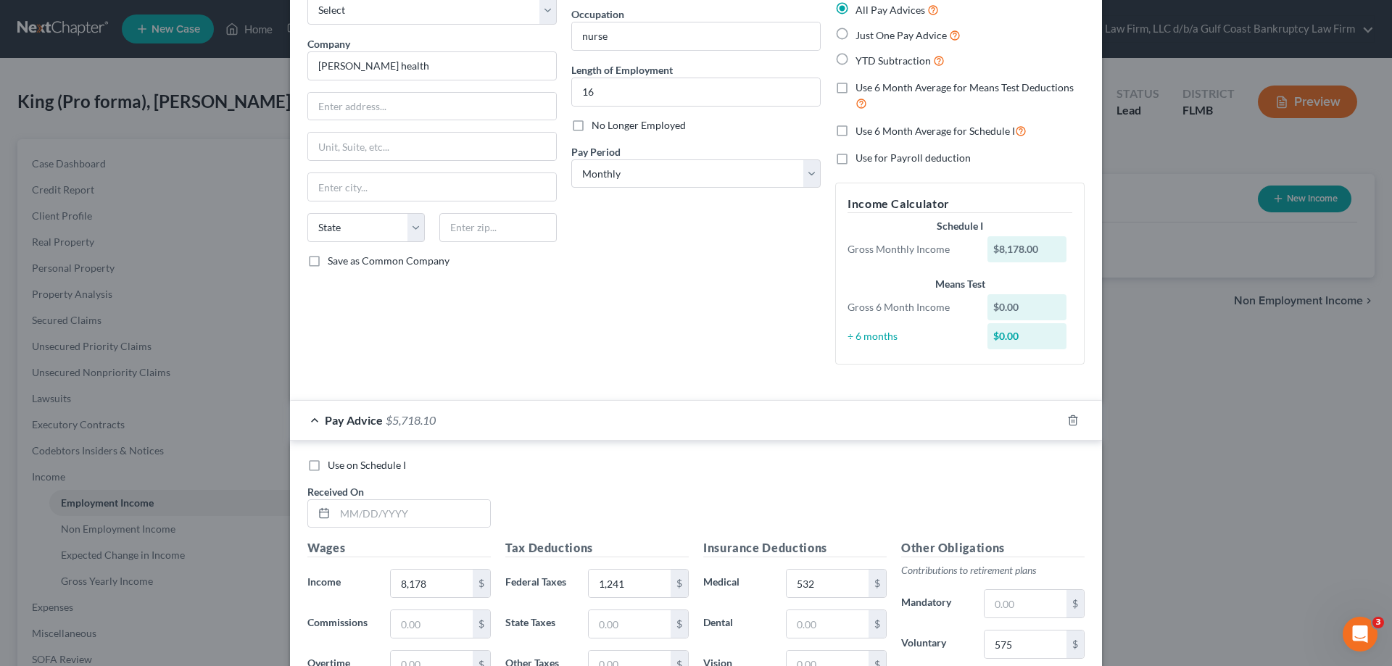
scroll to position [0, 0]
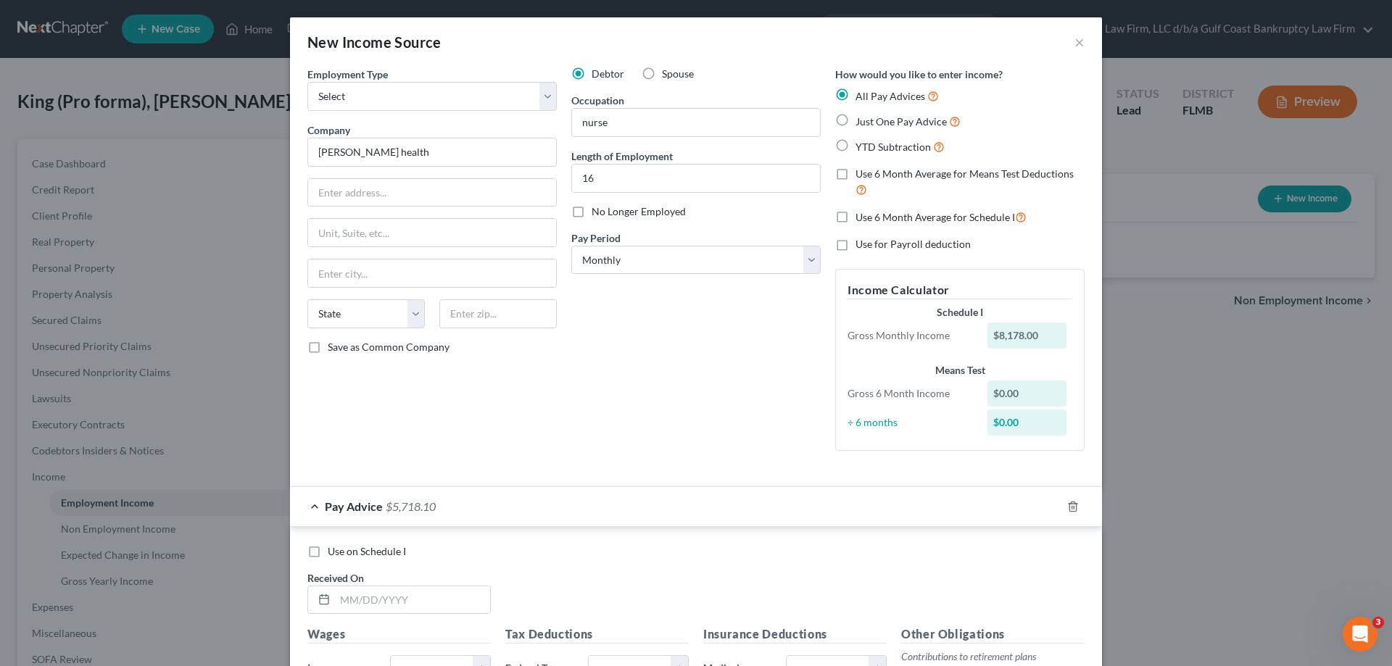
type input "other"
click at [855, 120] on label "Just One Pay Advice" at bounding box center [907, 121] width 105 height 17
click at [861, 120] on input "Just One Pay Advice" at bounding box center [865, 117] width 9 height 9
radio input "true"
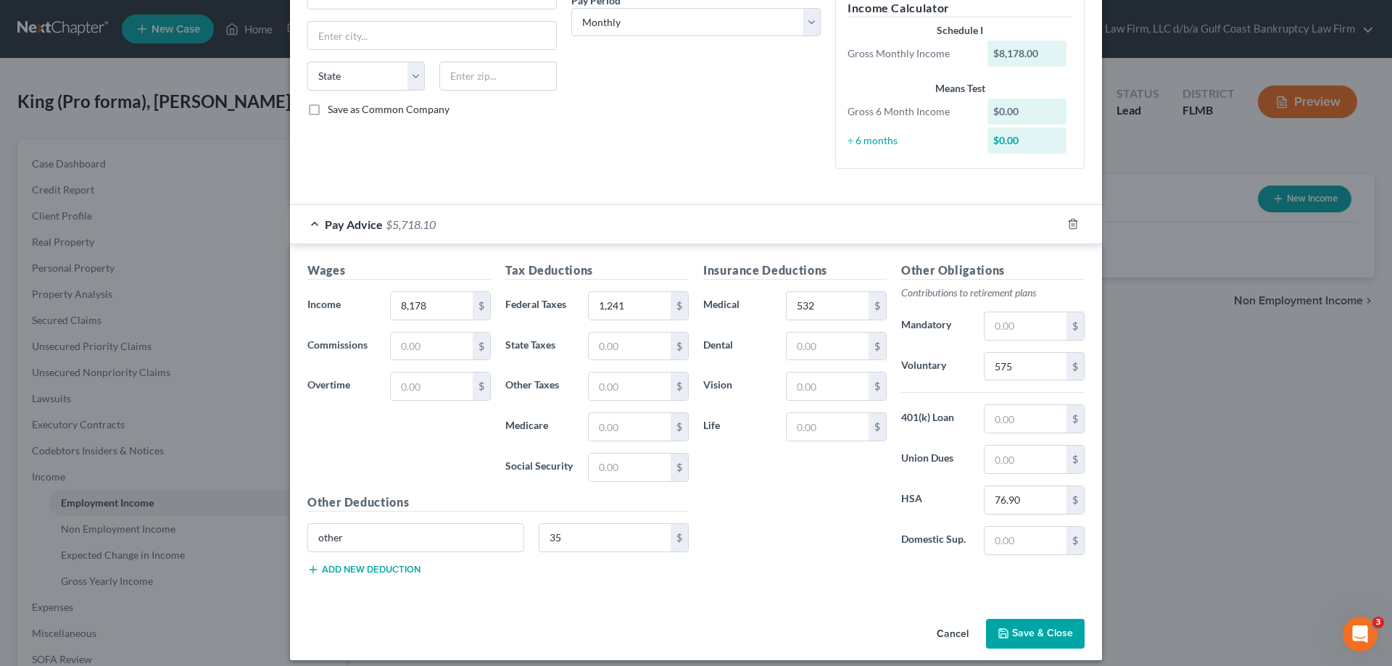
scroll to position [249, 0]
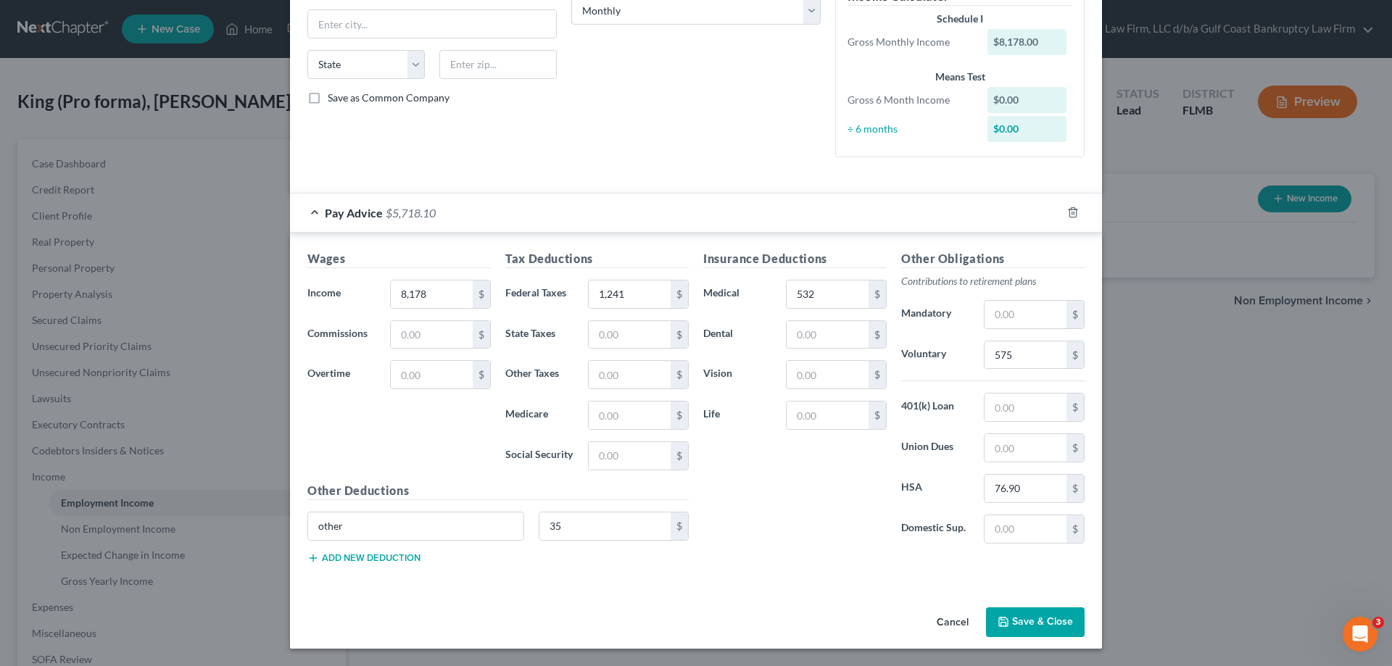
click at [1021, 621] on button "Save & Close" at bounding box center [1035, 622] width 99 height 30
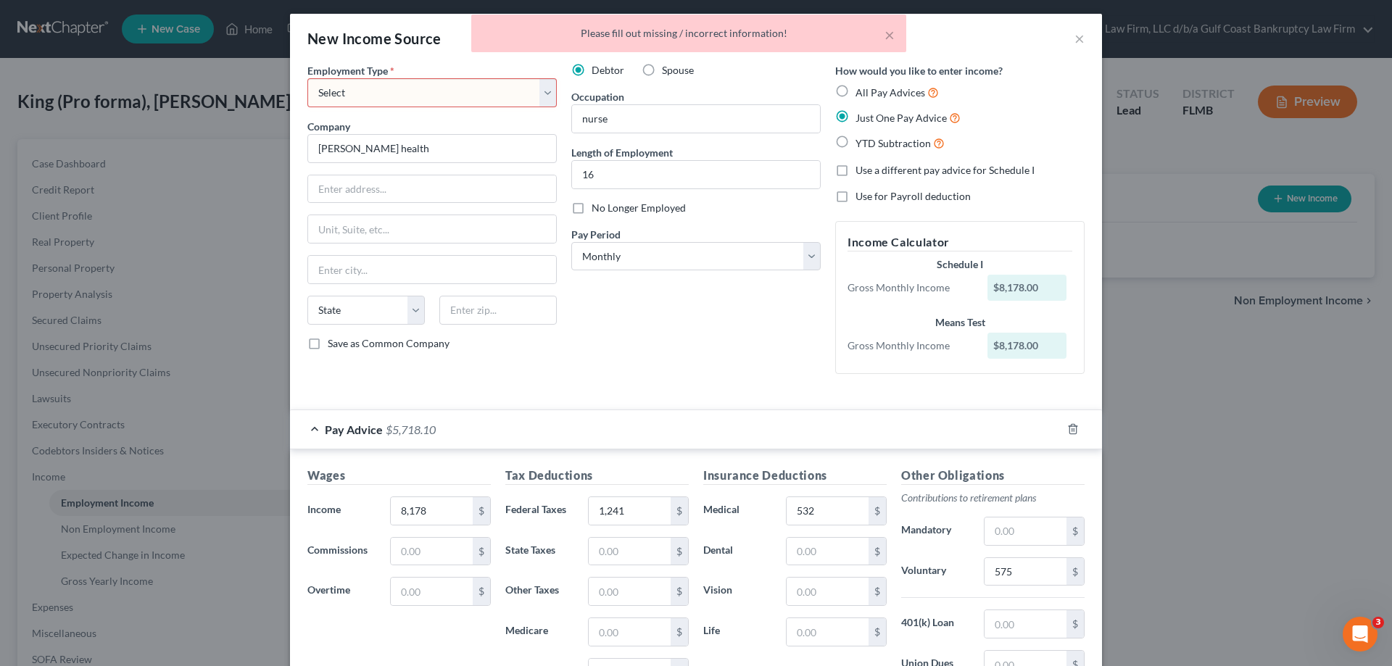
scroll to position [0, 0]
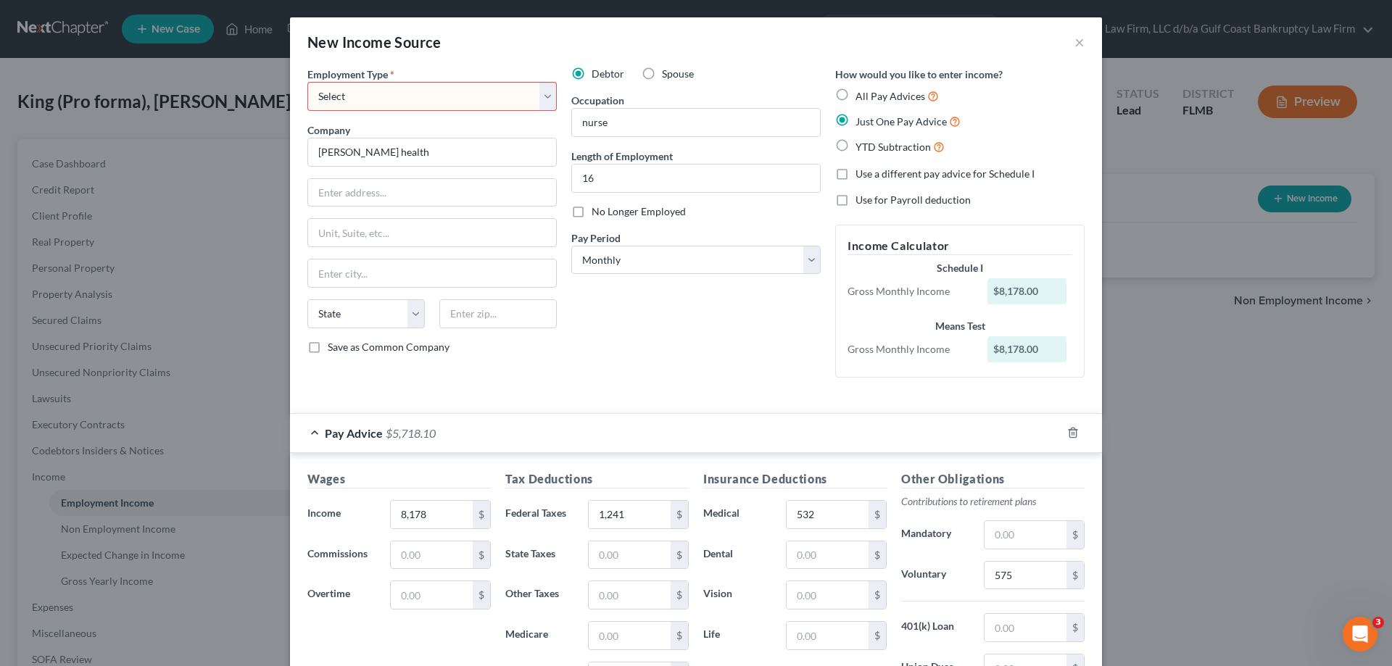
click at [792, 345] on div "Debtor Spouse Occupation nurse Length of Employment 16 No Longer Employed Pay P…" at bounding box center [696, 228] width 264 height 323
click at [483, 113] on div "Employment Type * Select Full or Part Time Employment Self Employment Company *…" at bounding box center [432, 228] width 264 height 323
click at [475, 97] on select "Select Full or Part Time Employment Self Employment" at bounding box center [431, 96] width 249 height 29
select select "0"
click at [307, 82] on select "Select Full or Part Time Employment Self Employment" at bounding box center [431, 96] width 249 height 29
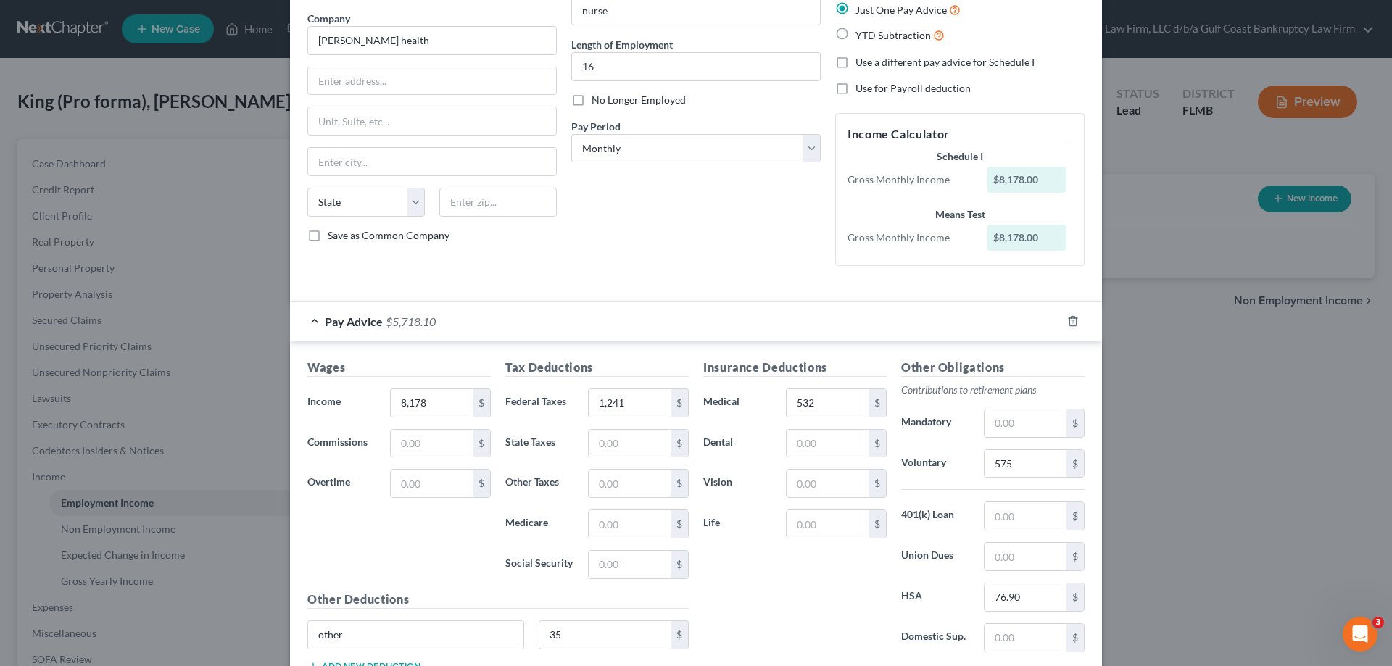
scroll to position [220, 0]
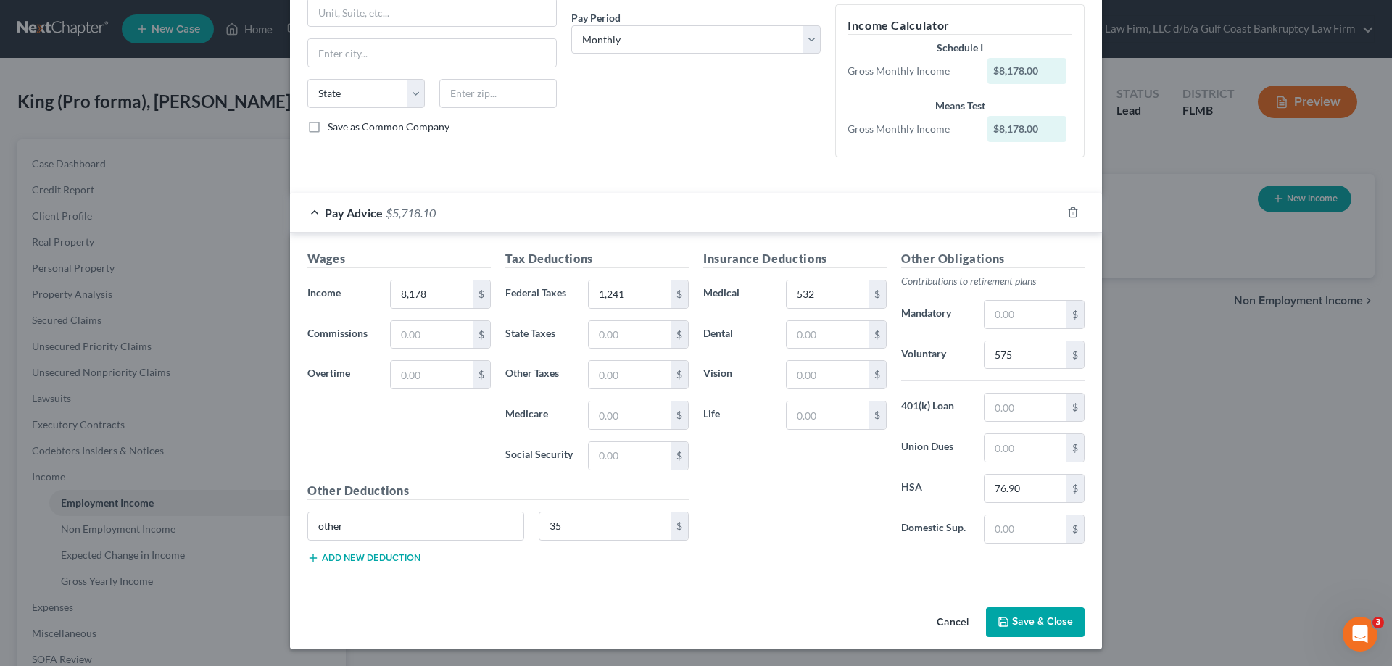
click at [1044, 628] on button "Save & Close" at bounding box center [1035, 622] width 99 height 30
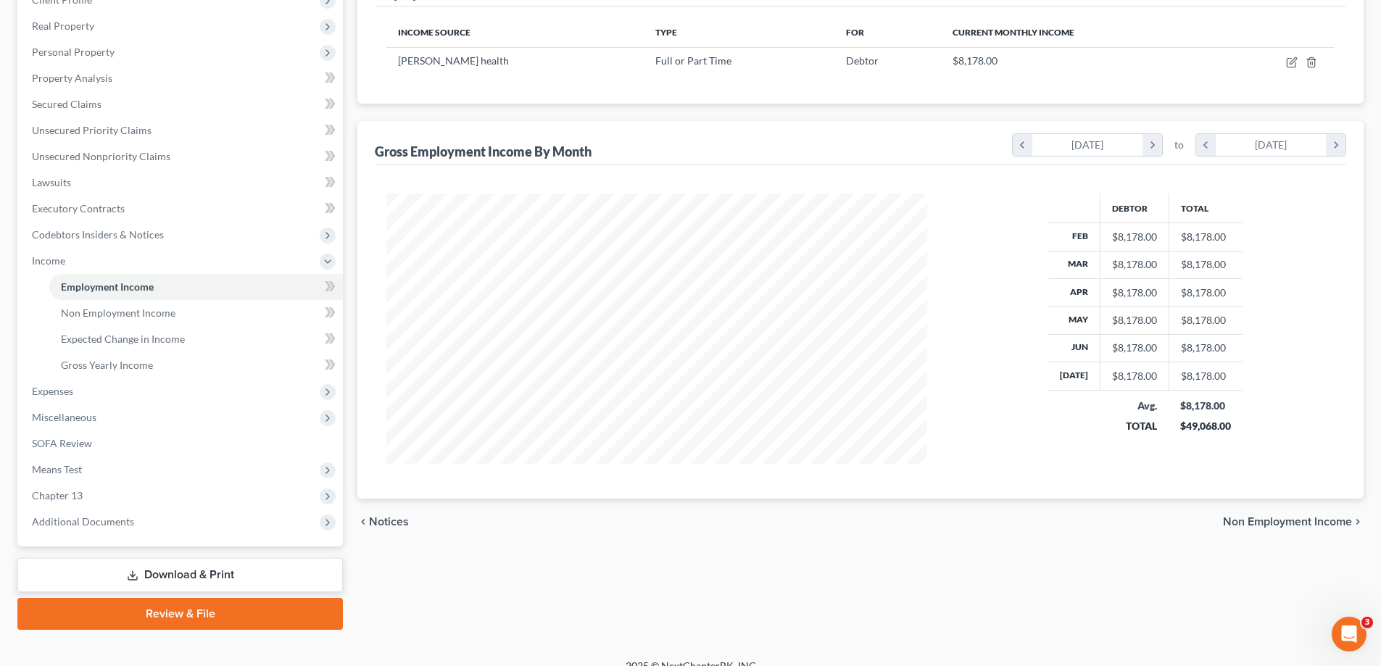
scroll to position [217, 0]
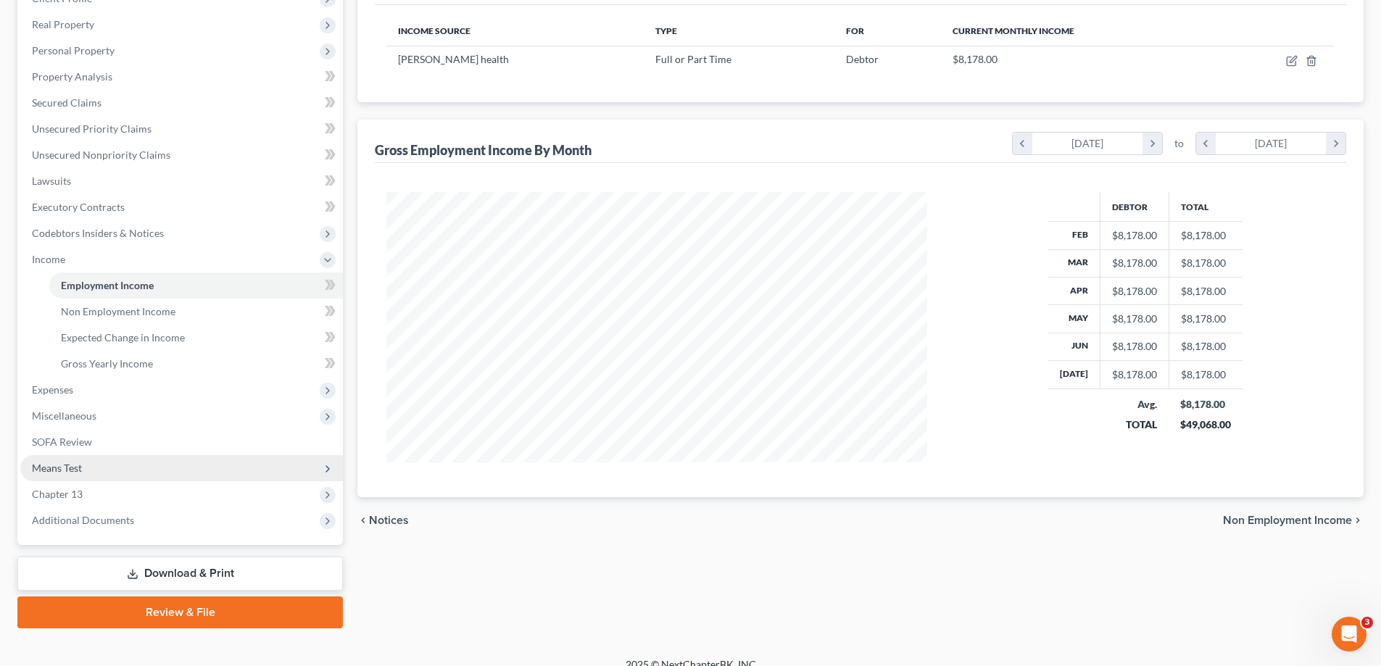
click at [86, 463] on span "Means Test" at bounding box center [181, 468] width 323 height 26
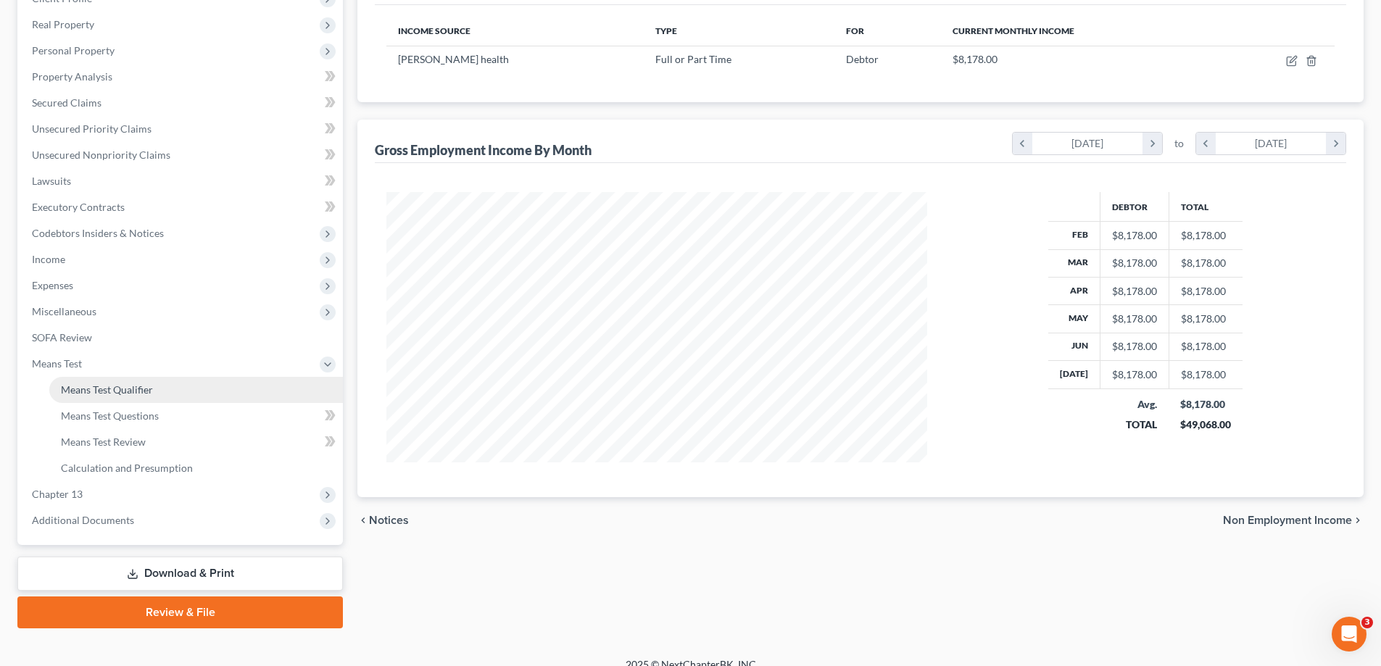
click at [135, 392] on span "Means Test Qualifier" at bounding box center [107, 389] width 92 height 12
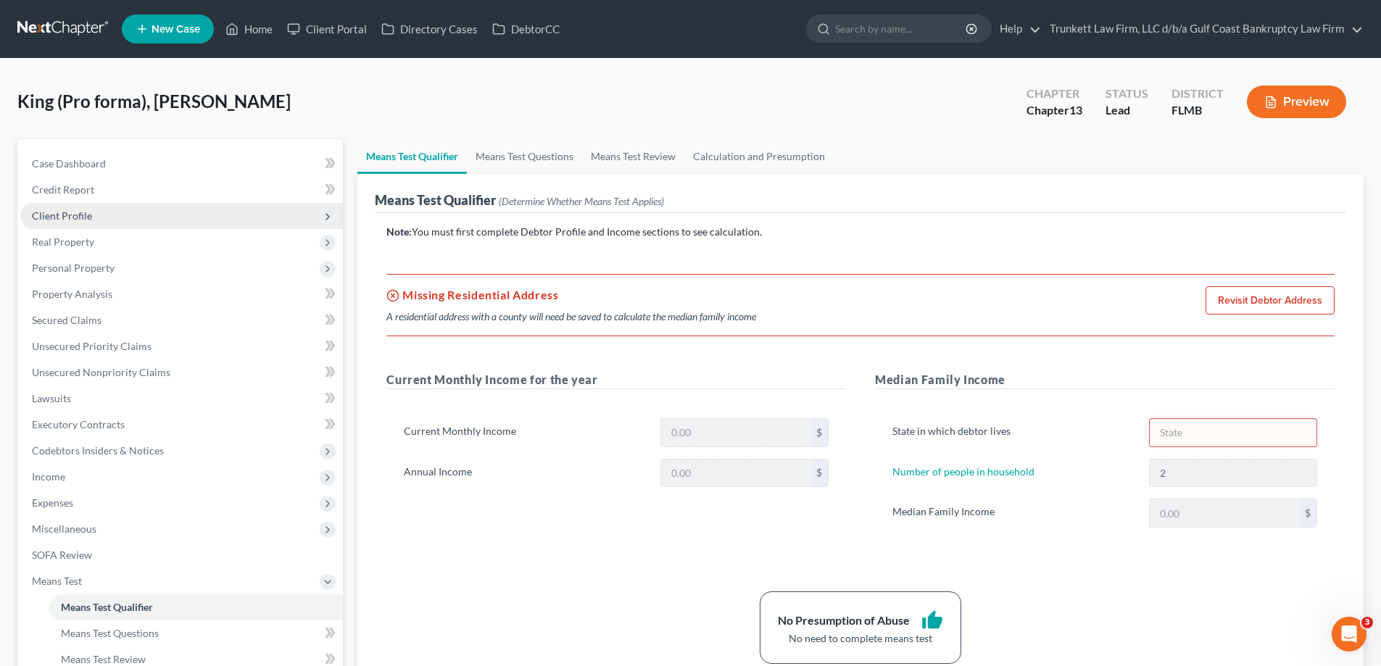
click at [88, 215] on span "Client Profile" at bounding box center [62, 215] width 60 height 12
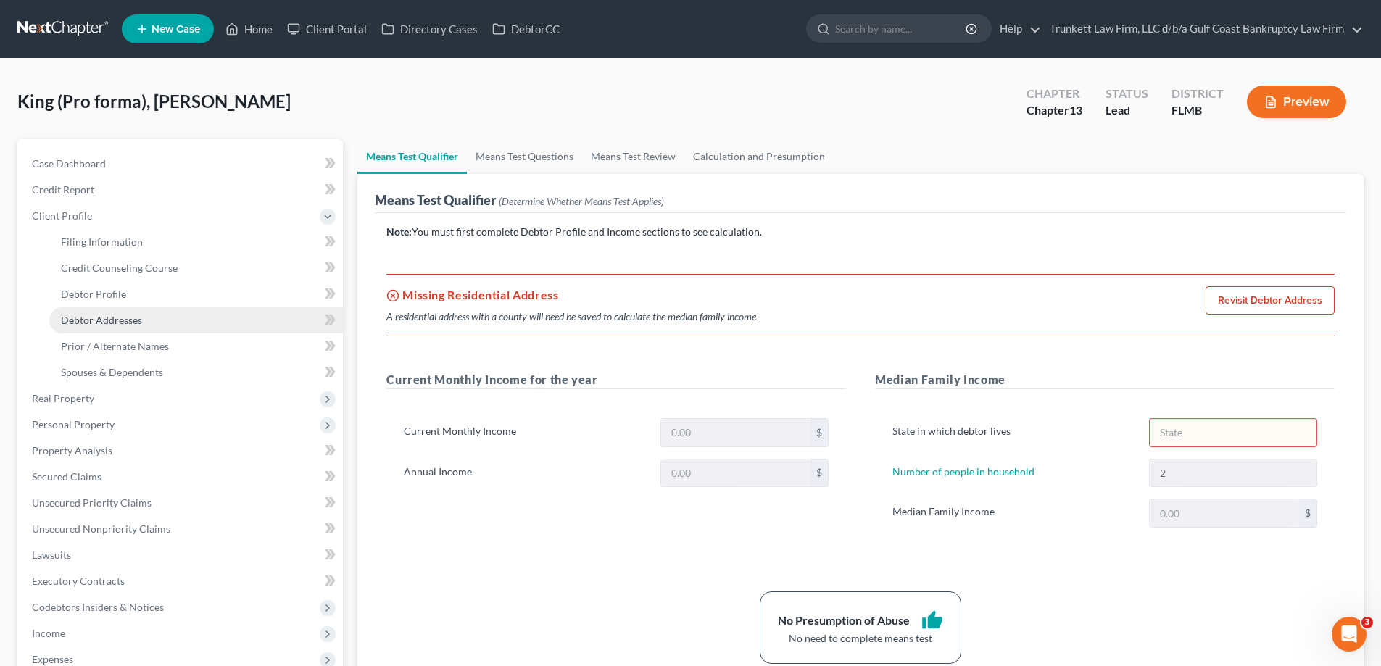
click at [130, 322] on span "Debtor Addresses" at bounding box center [101, 320] width 81 height 12
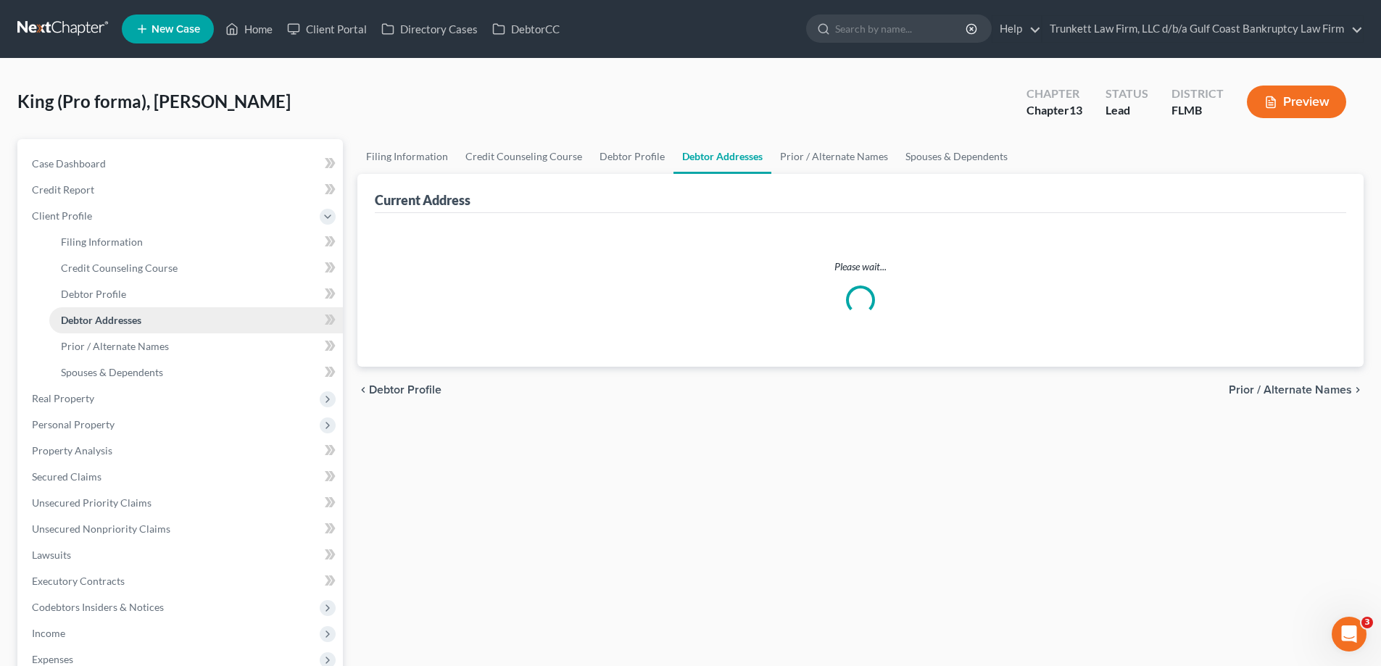
select select "0"
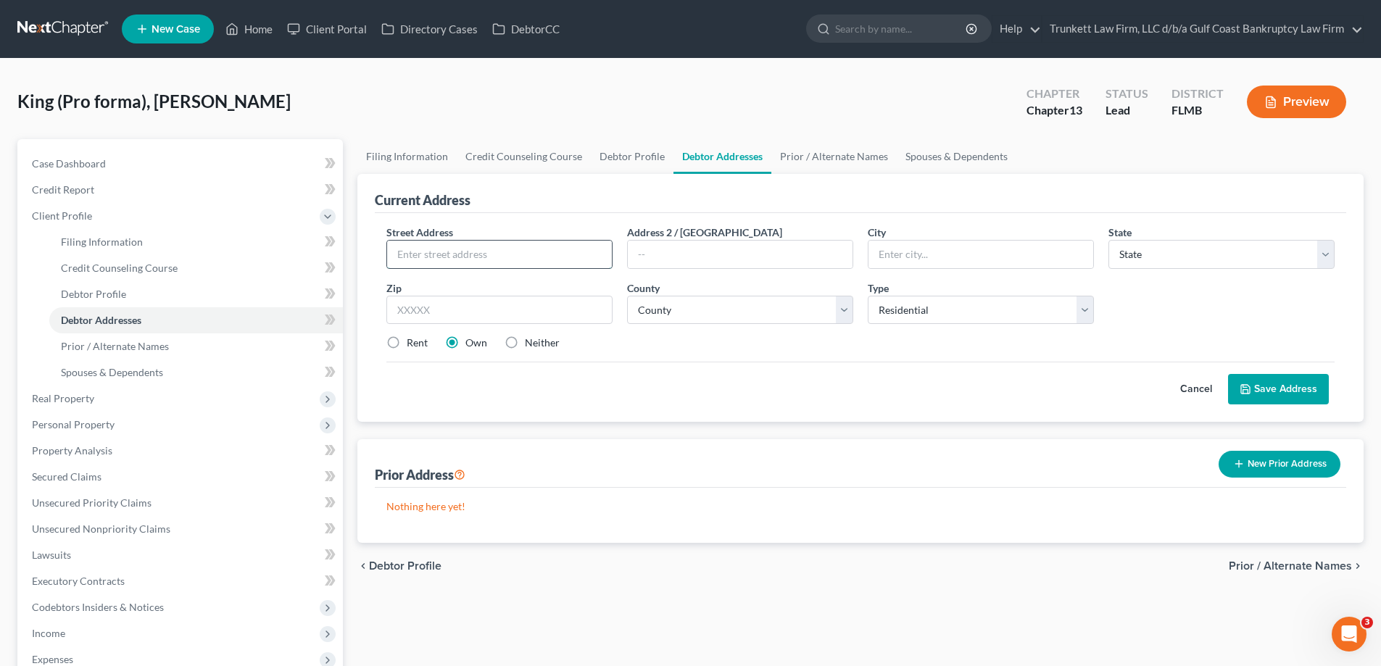
click at [478, 258] on input "text" at bounding box center [499, 255] width 225 height 28
type input "3606 NE 13th Ave"
click at [466, 320] on input "text" at bounding box center [499, 310] width 226 height 29
type input "33909"
click at [739, 314] on select "County" at bounding box center [740, 310] width 226 height 29
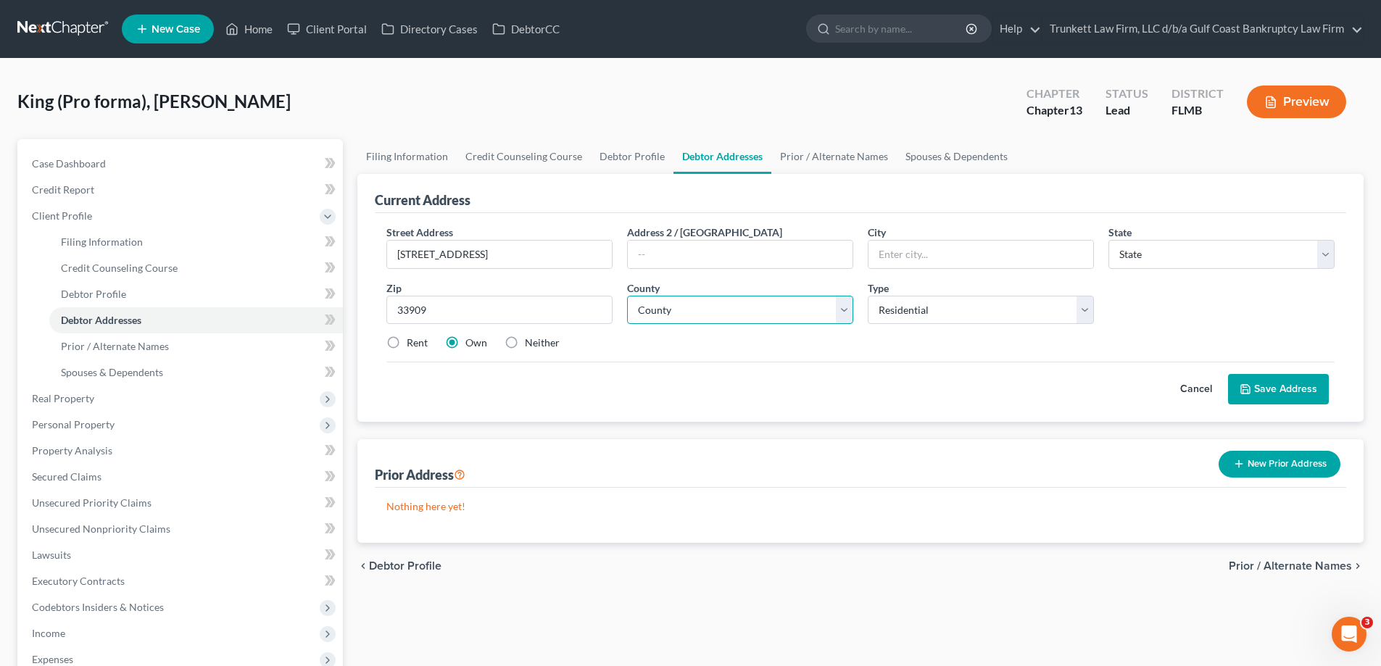
type input "Cape Coral"
select select "9"
click at [739, 314] on select "County" at bounding box center [740, 310] width 226 height 29
click at [654, 246] on input "text" at bounding box center [740, 255] width 225 height 28
click at [664, 319] on select "County Alachua County Baker County Bay County Bradford County Brevard County Br…" at bounding box center [740, 310] width 226 height 29
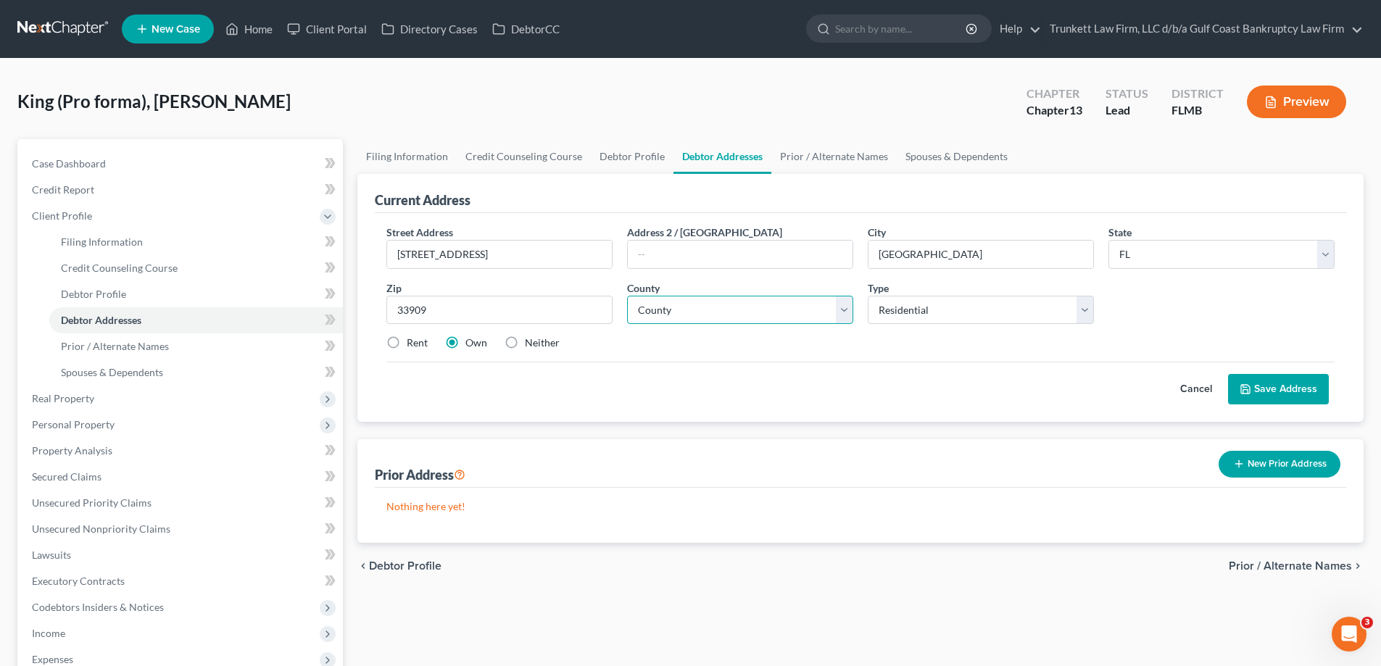
select select "34"
click at [627, 296] on select "County Alachua County Baker County Bay County Bradford County Brevard County Br…" at bounding box center [740, 310] width 226 height 29
click at [407, 346] on label "Rent" at bounding box center [417, 343] width 21 height 14
click at [412, 345] on input "Rent" at bounding box center [416, 340] width 9 height 9
radio input "true"
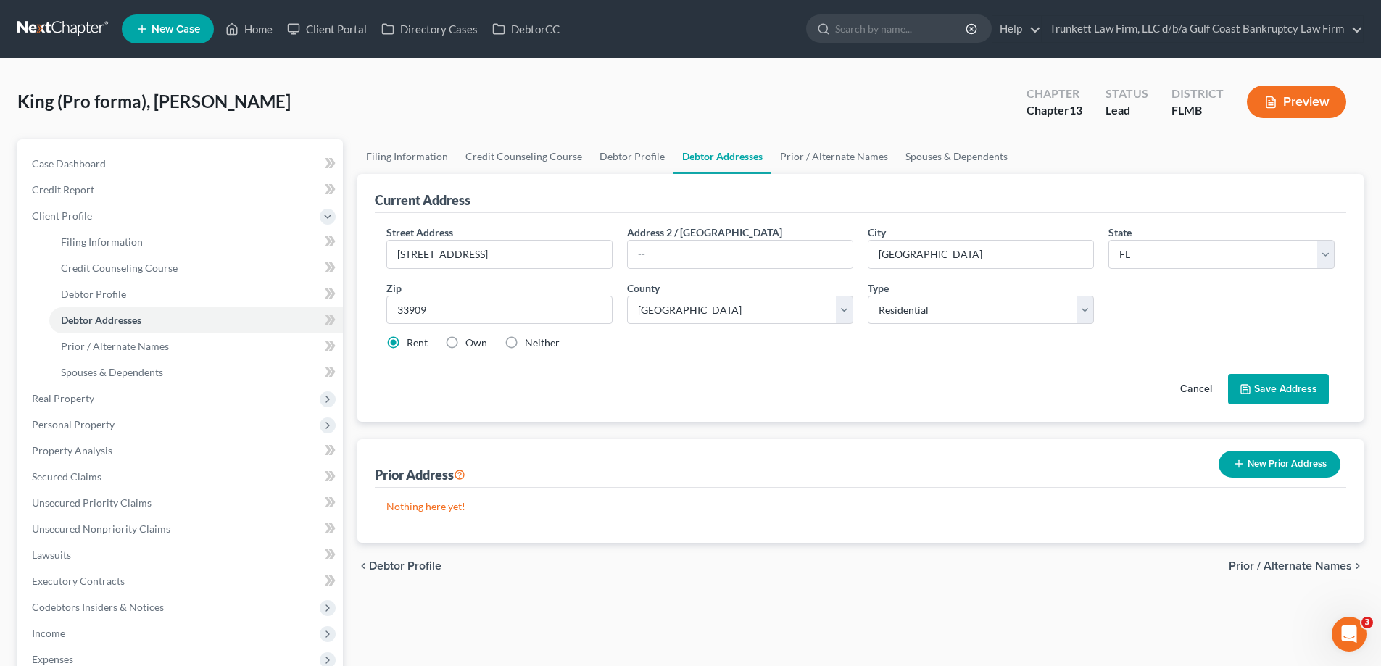
click at [1287, 375] on button "Save Address" at bounding box center [1278, 389] width 101 height 30
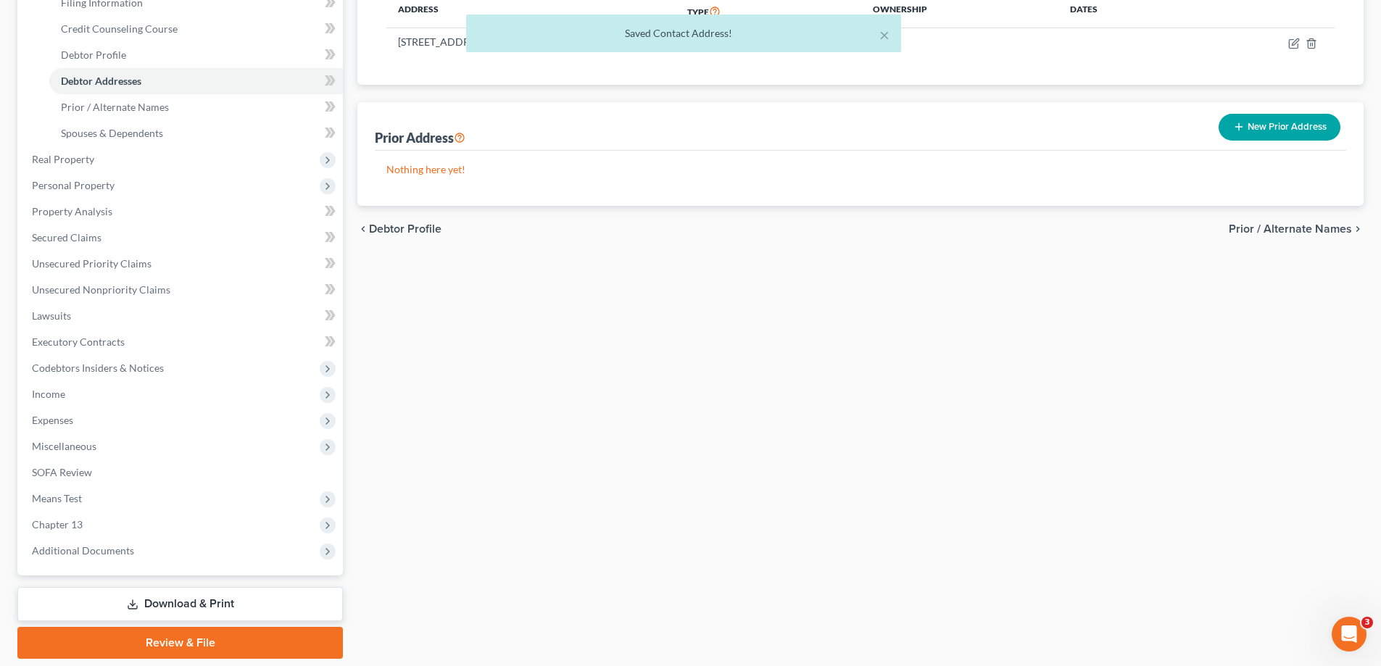
scroll to position [287, 0]
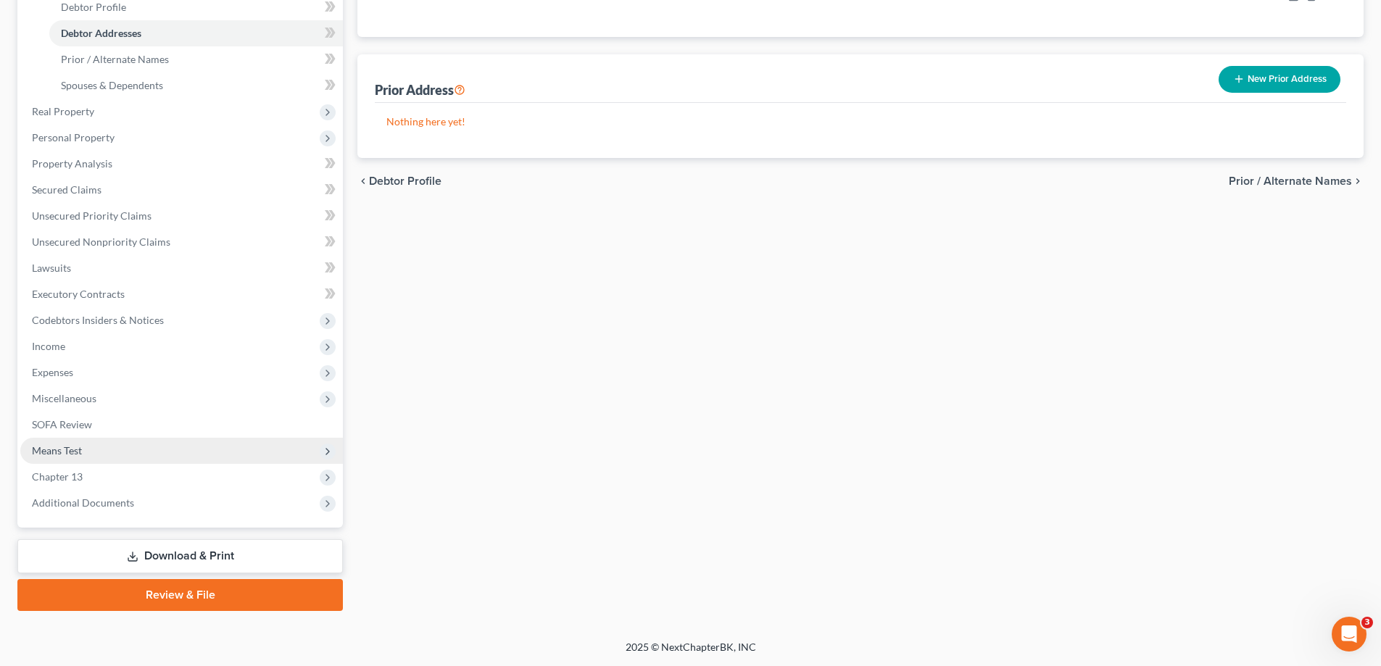
click at [80, 455] on span "Means Test" at bounding box center [57, 450] width 50 height 12
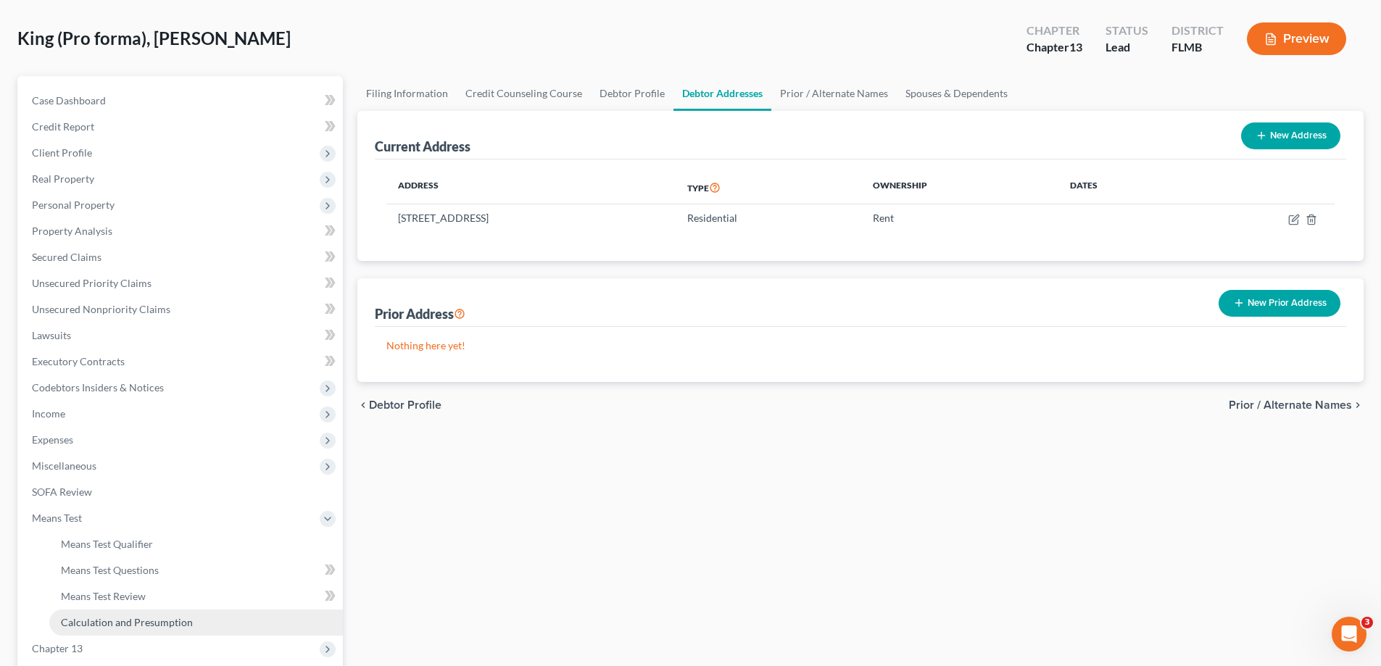
scroll to position [145, 0]
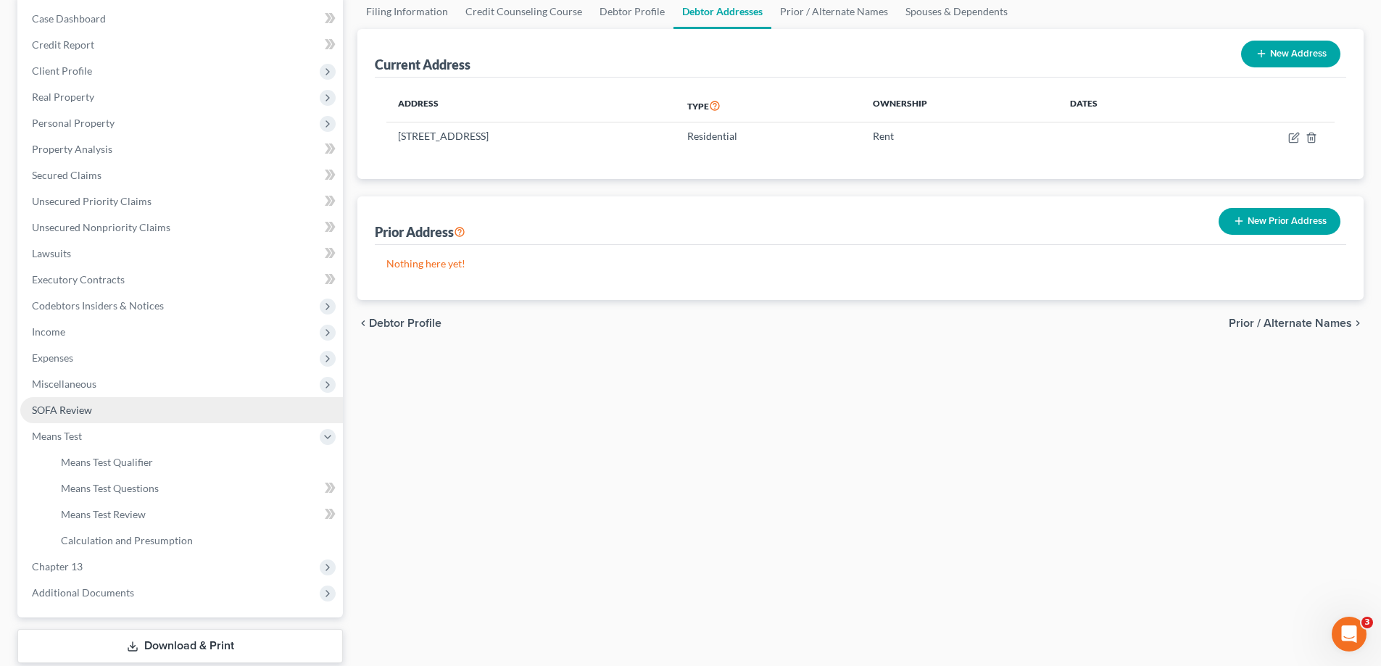
click at [70, 413] on span "SOFA Review" at bounding box center [62, 410] width 60 height 12
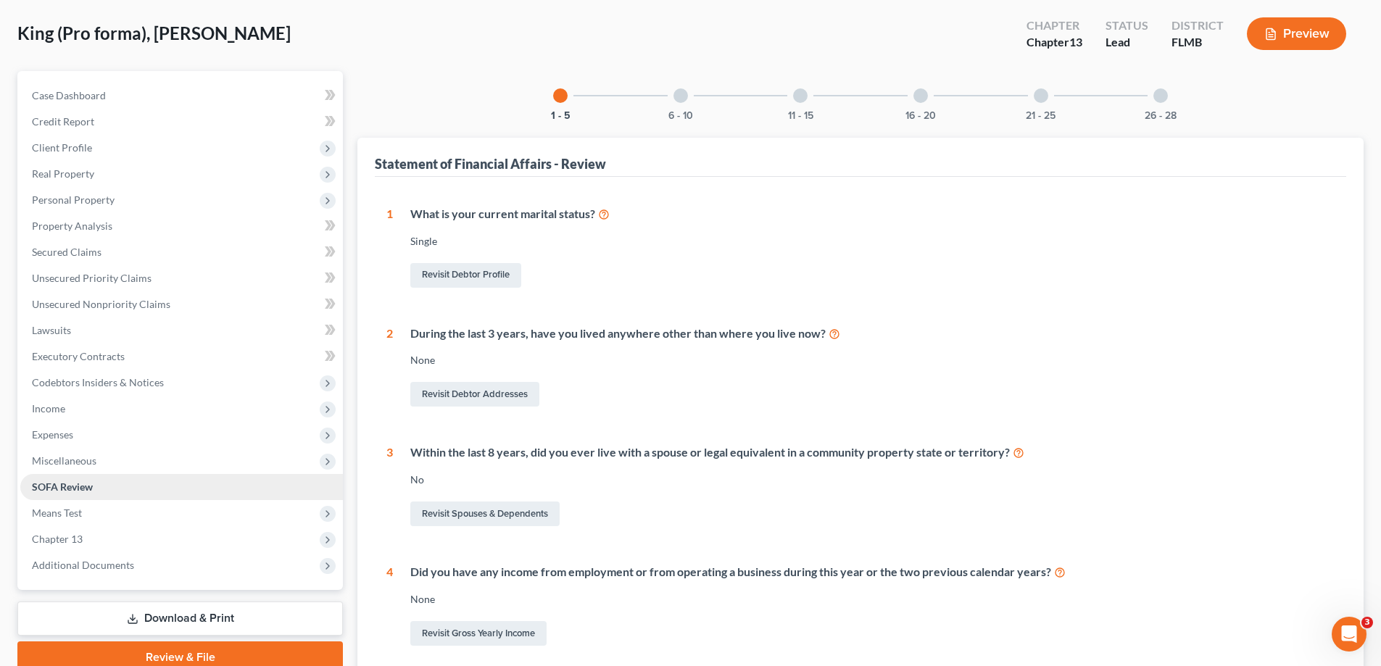
scroll to position [217, 0]
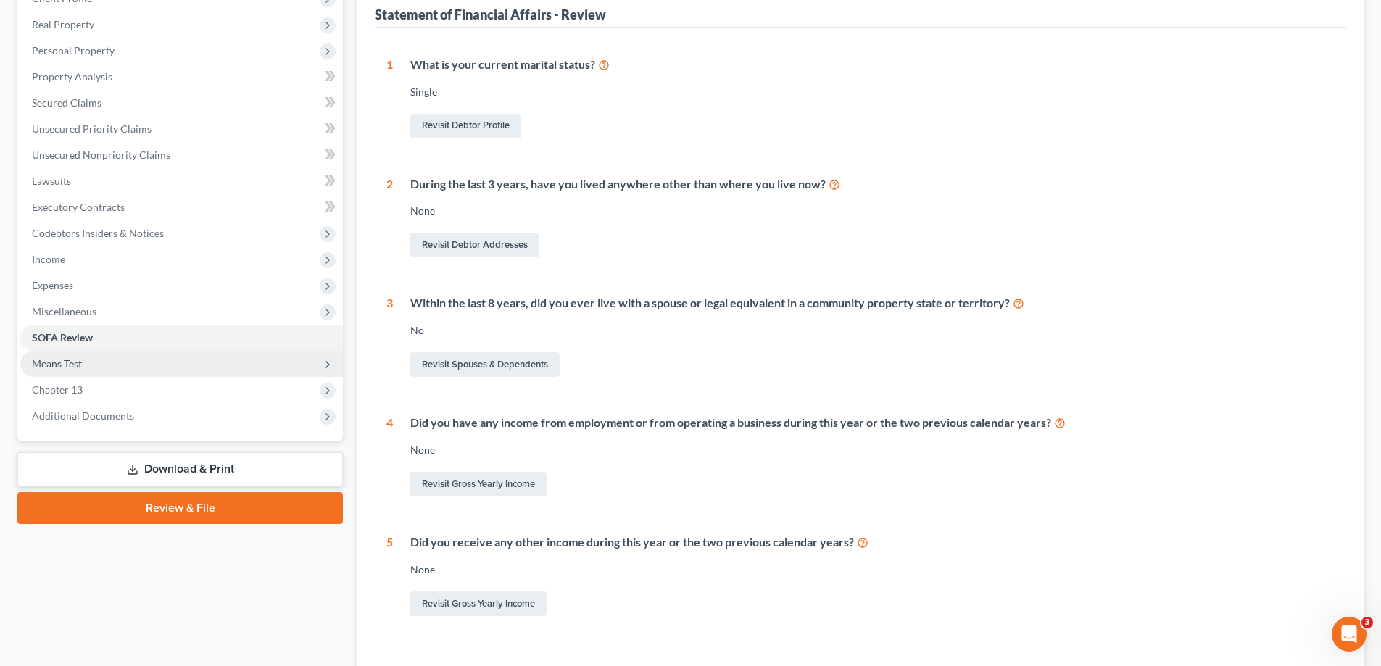
click at [72, 359] on span "Means Test" at bounding box center [57, 363] width 50 height 12
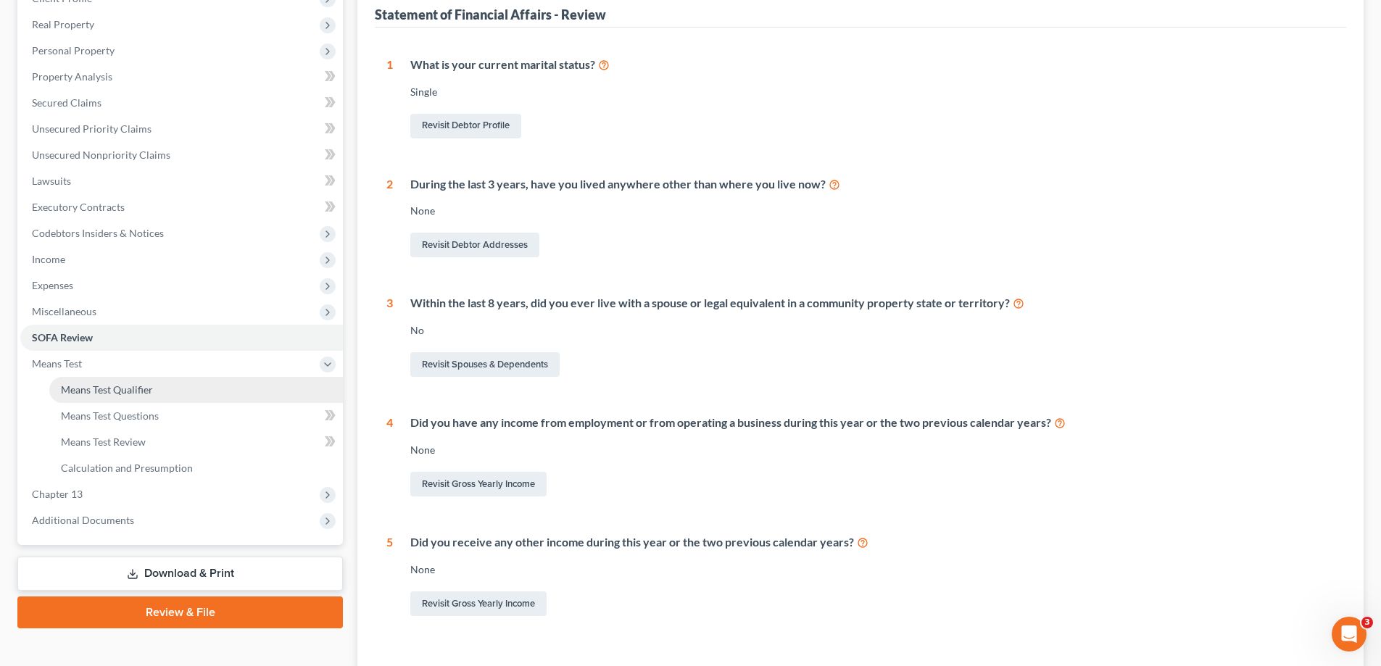
click at [79, 389] on span "Means Test Qualifier" at bounding box center [107, 389] width 92 height 12
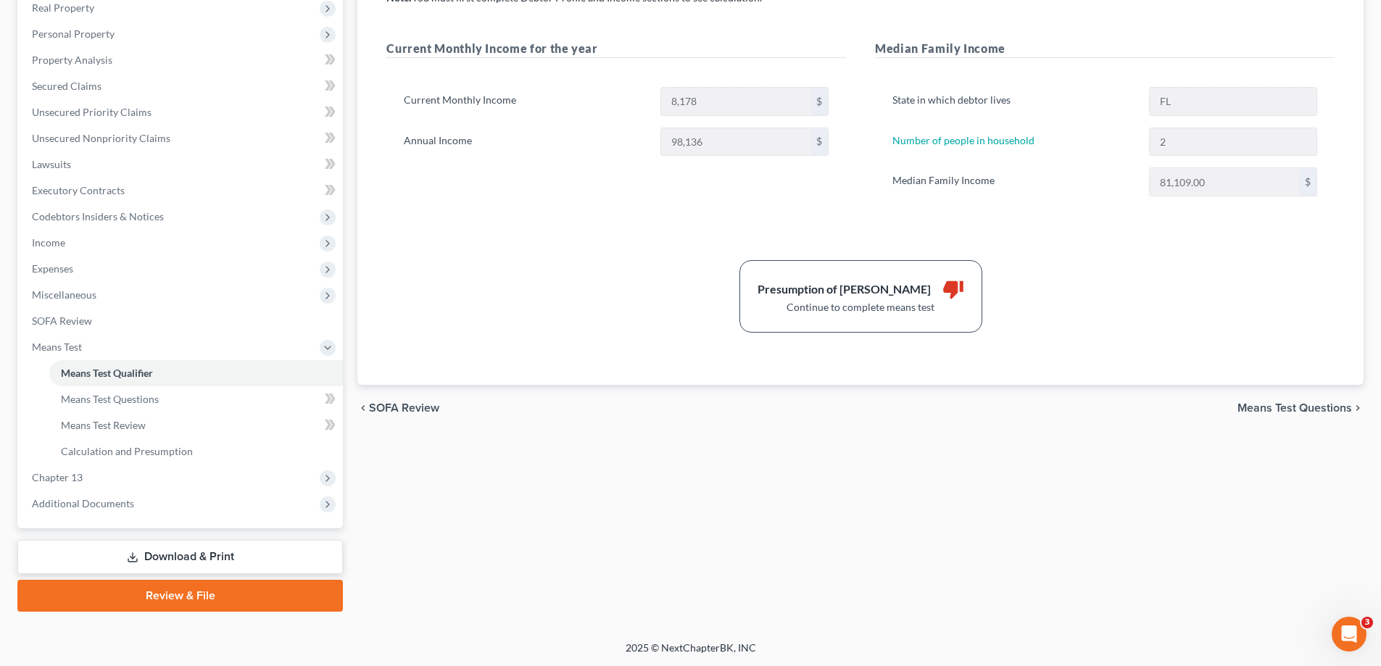
scroll to position [235, 0]
click at [143, 400] on span "Means Test Questions" at bounding box center [110, 398] width 98 height 12
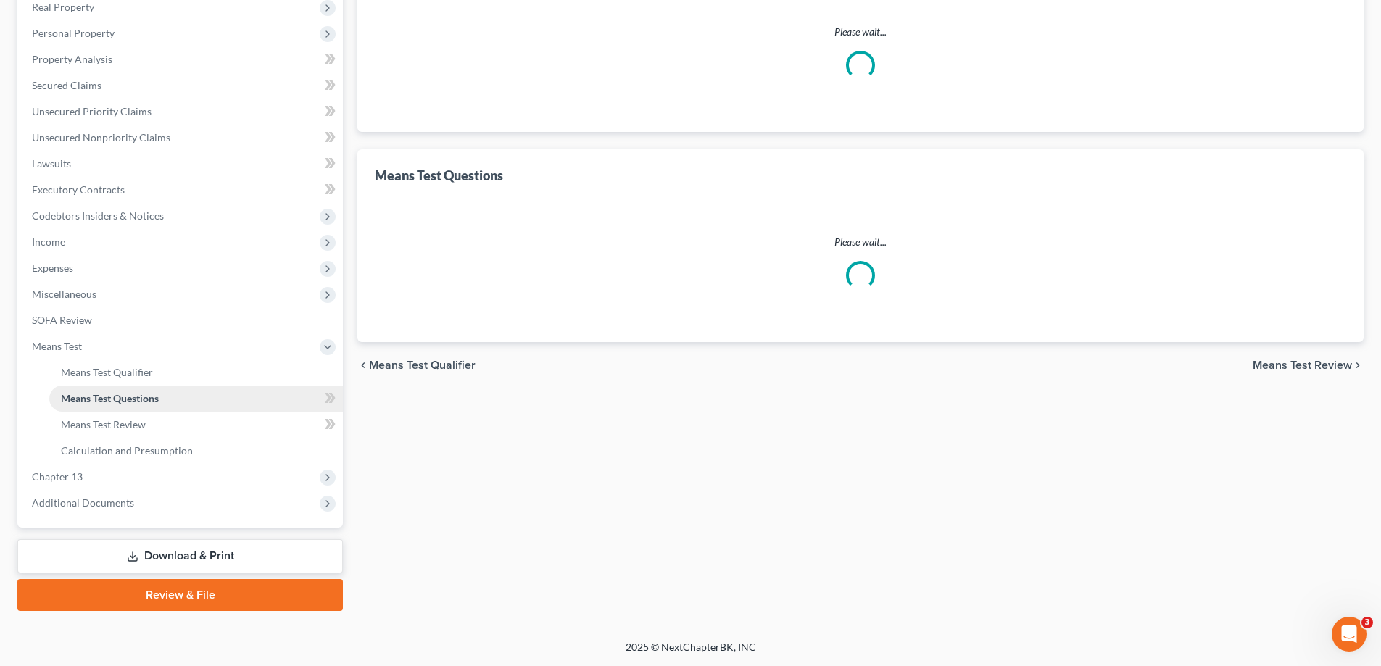
scroll to position [2, 0]
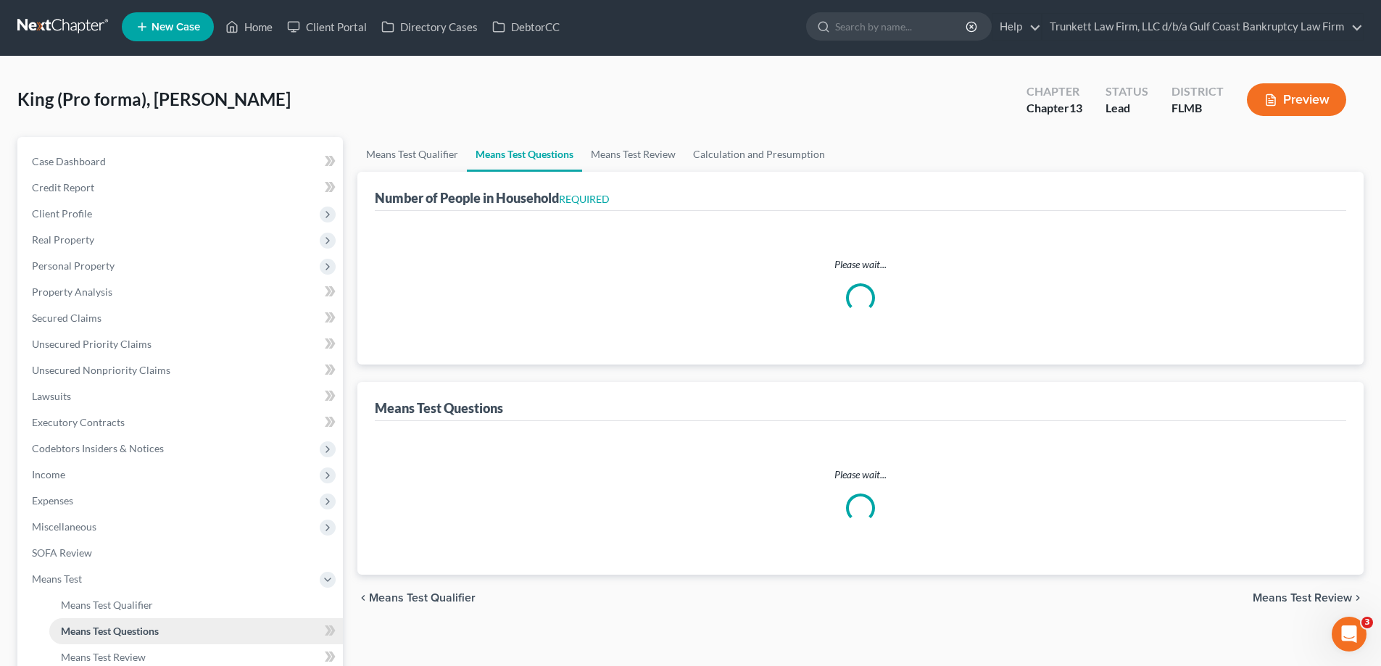
select select "0"
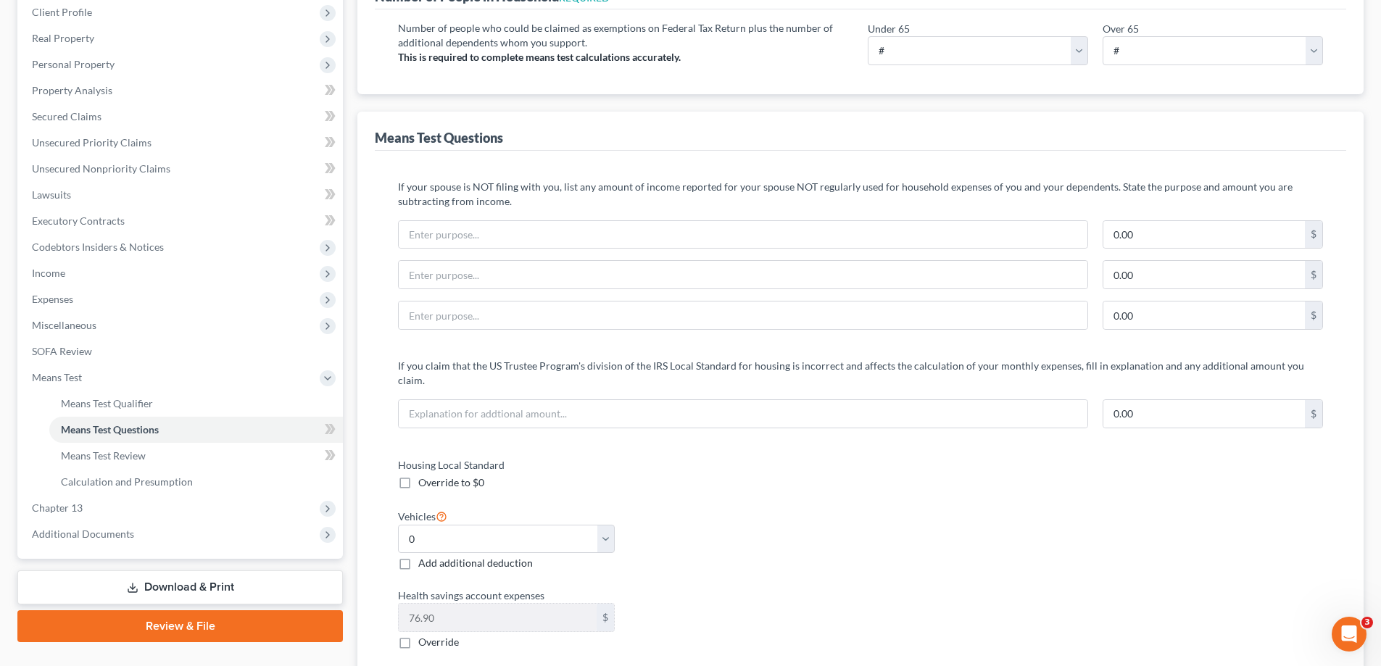
scroll to position [217, 0]
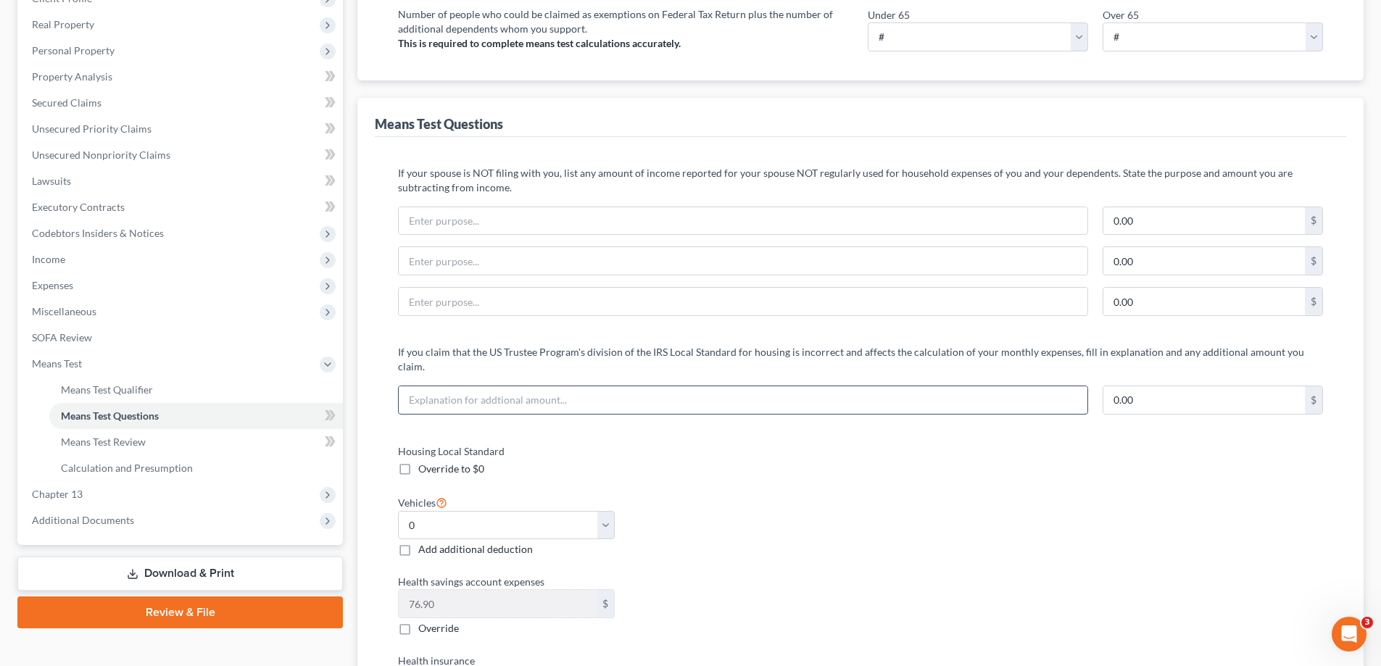
click at [468, 391] on input "text" at bounding box center [743, 400] width 689 height 28
type input "Additional rental expense"
click at [1210, 386] on input "0.00" at bounding box center [1204, 400] width 202 height 28
type input "6"
type input "571"
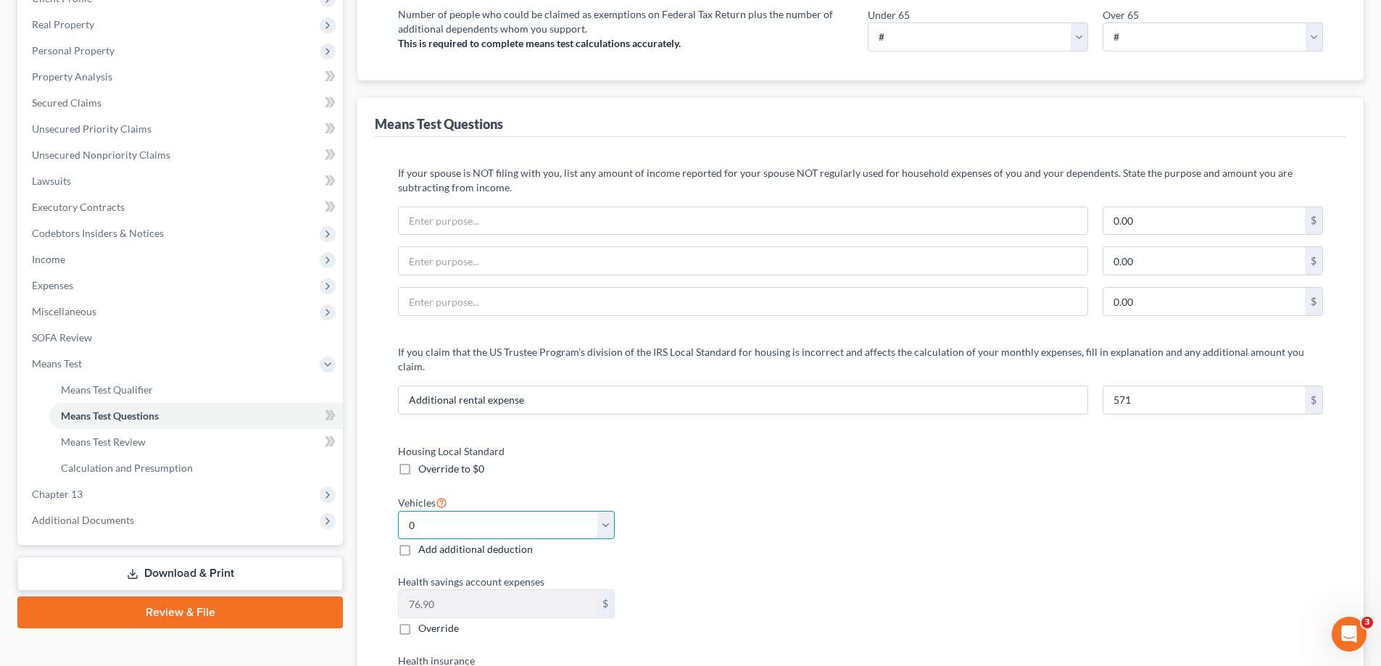
drag, startPoint x: 404, startPoint y: 510, endPoint x: 426, endPoint y: 509, distance: 21.1
click at [404, 511] on select "Select 0 1 2 3 4 5" at bounding box center [506, 525] width 217 height 29
select select "2"
click at [398, 511] on select "Select 0 1 2 3 4 5" at bounding box center [506, 525] width 217 height 29
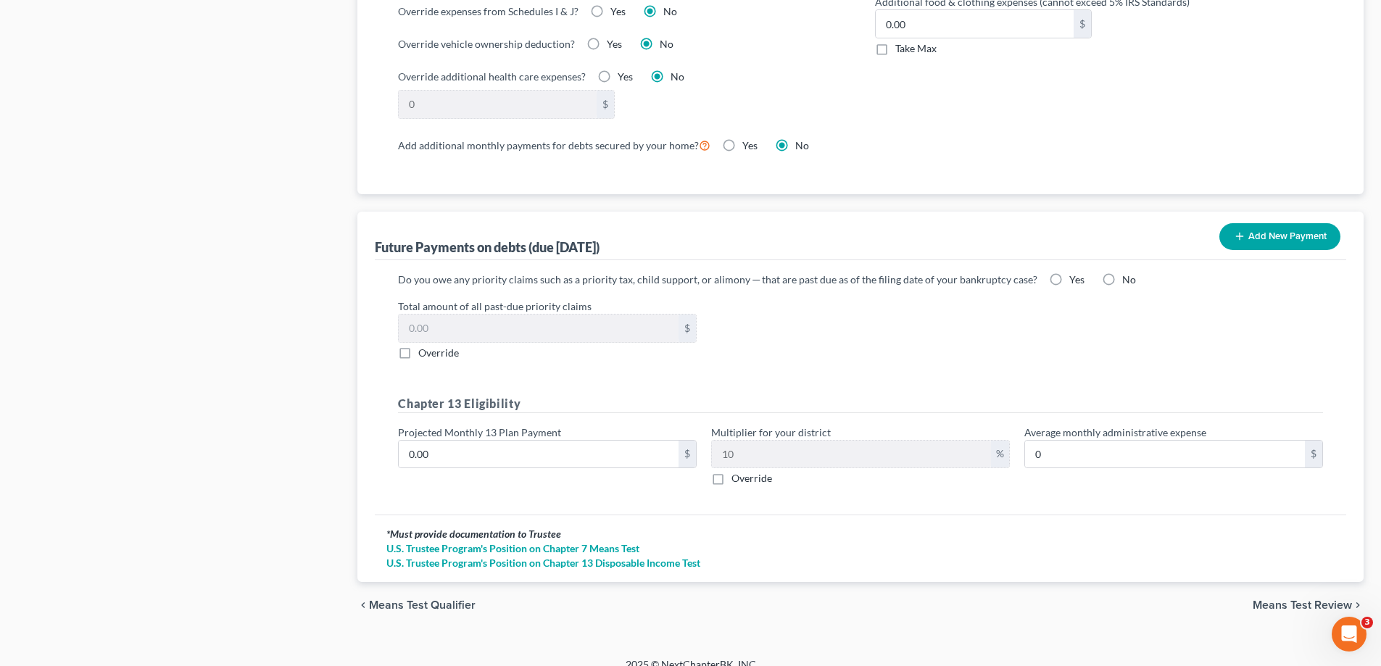
scroll to position [1249, 0]
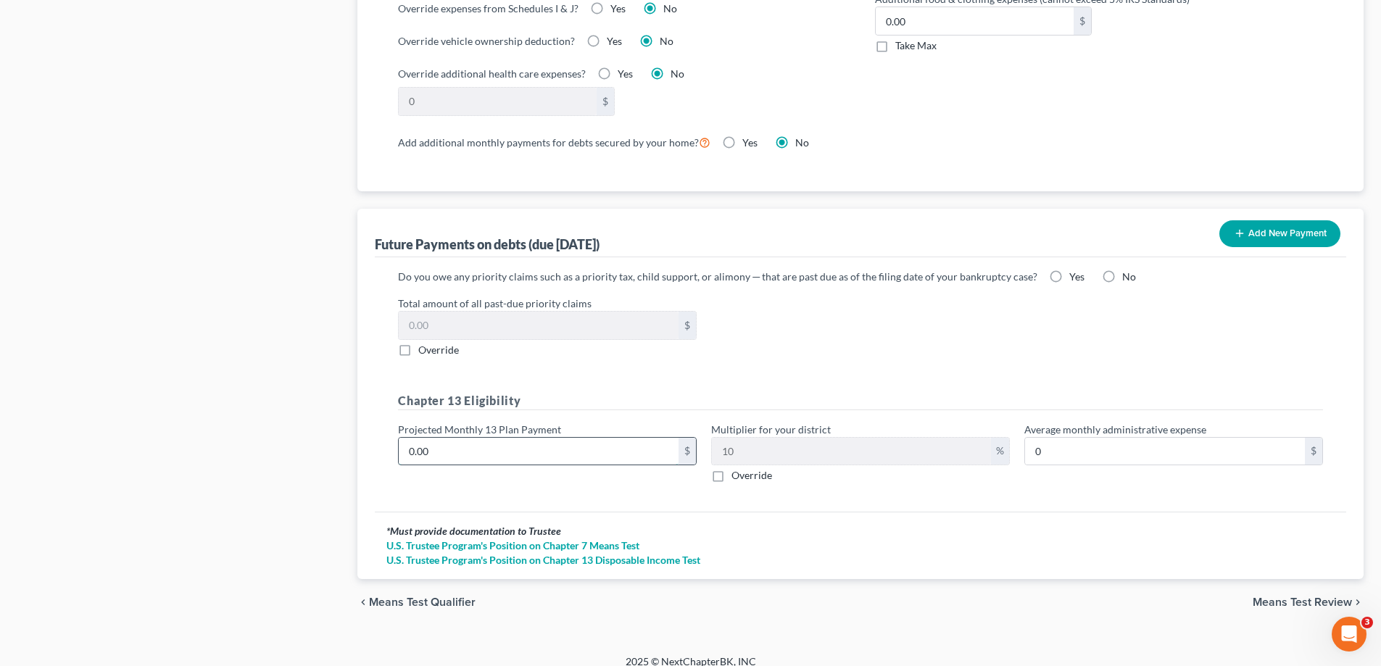
click at [451, 441] on input "0.00" at bounding box center [539, 452] width 280 height 28
type input "3"
type input "0.30"
type input "30"
type input "3.00"
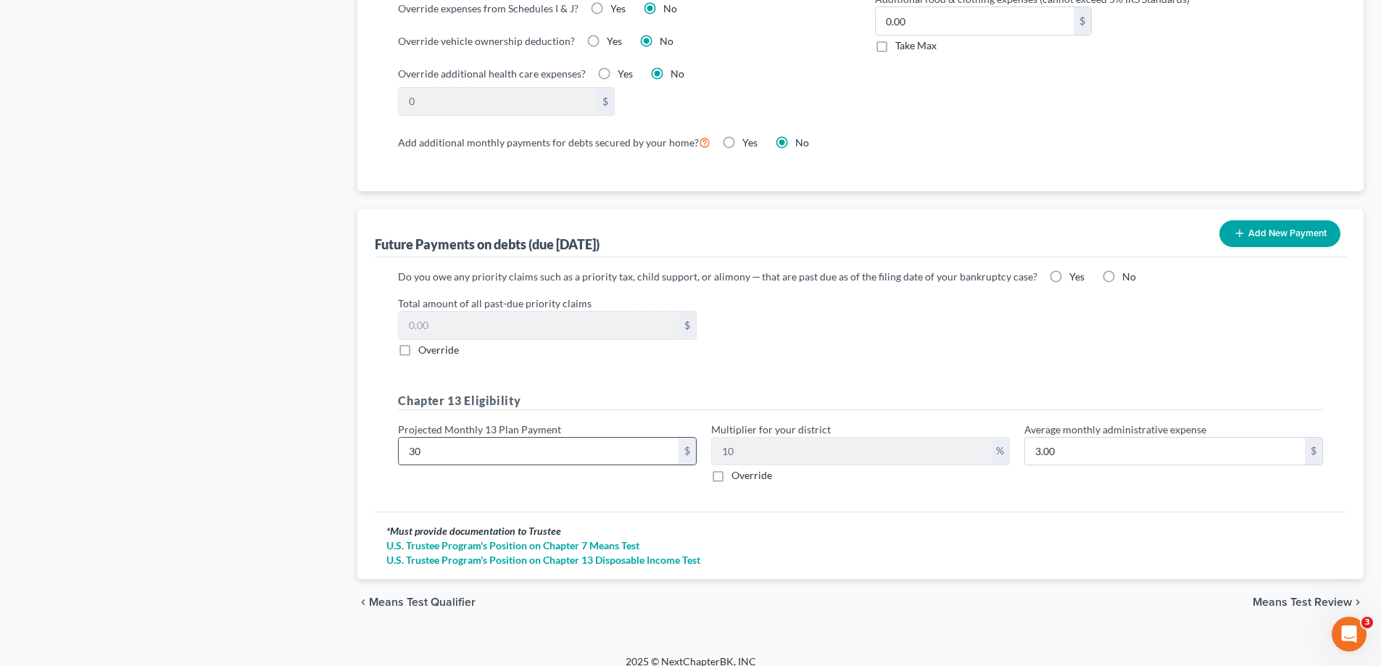
type input "300"
type input "30.00"
type input "300"
click at [925, 341] on div "Total amount of all past-due priority claims $ Override" at bounding box center [860, 327] width 939 height 62
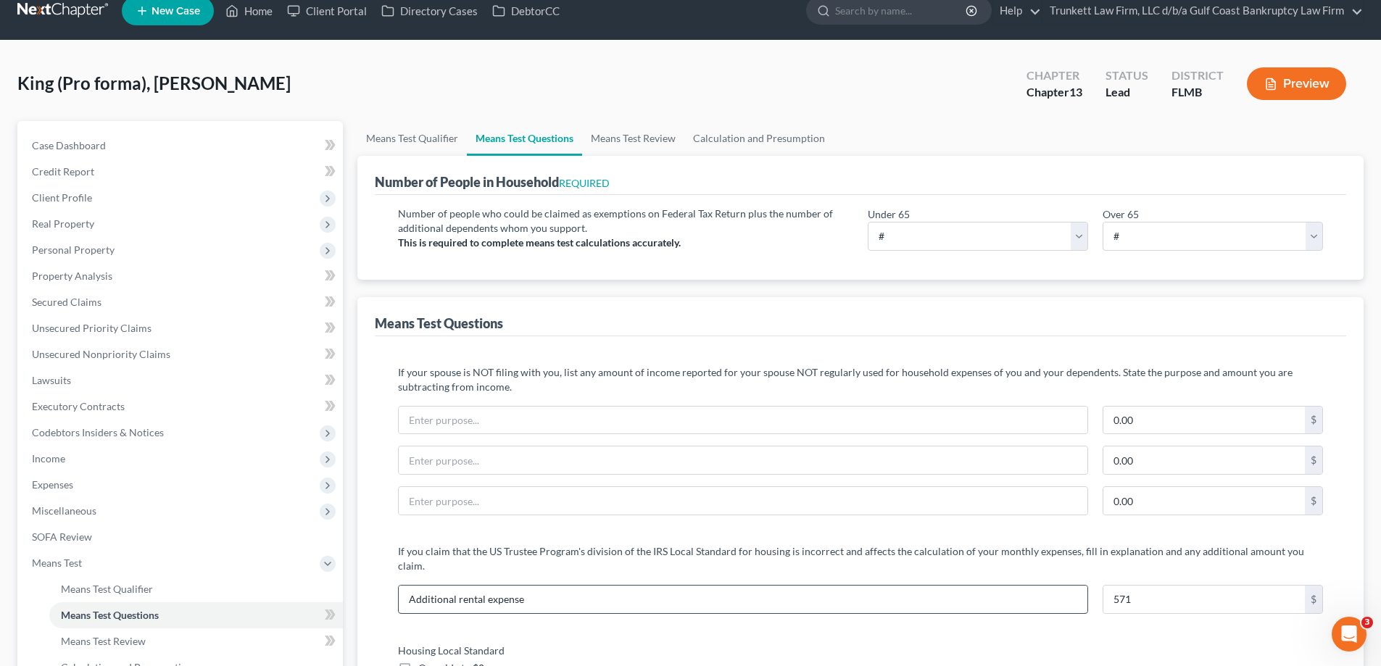
scroll to position [17, 0]
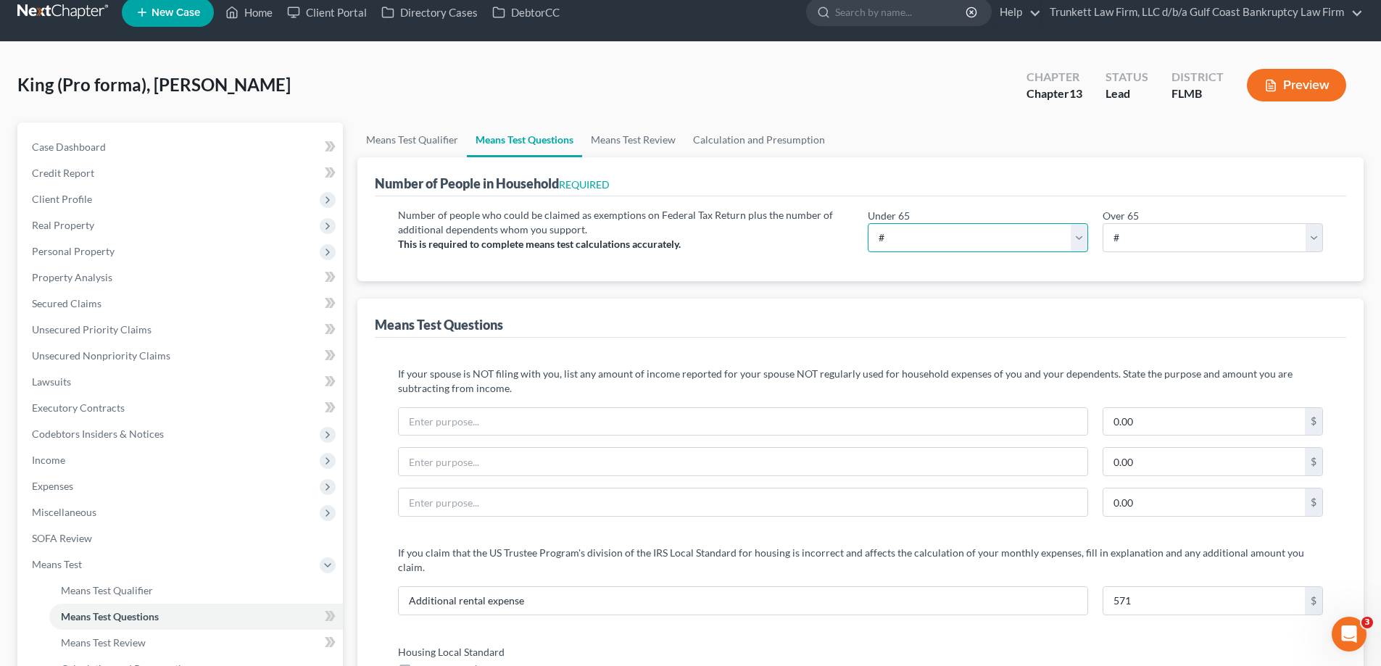
click at [895, 228] on select "# 0 1 2 3 4 5 6 7 8 9 10" at bounding box center [978, 237] width 220 height 29
select select "2"
click at [868, 223] on select "# 0 1 2 3 4 5 6 7 8 9 10" at bounding box center [978, 237] width 220 height 29
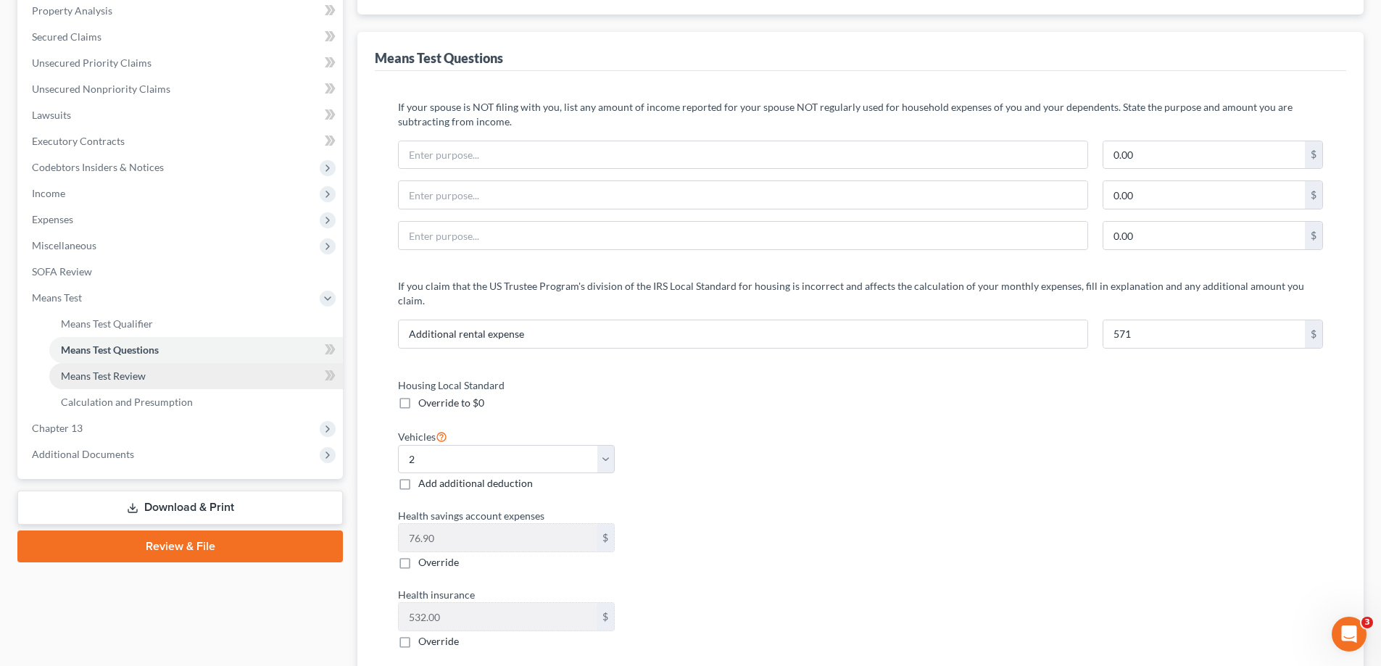
scroll to position [307, 0]
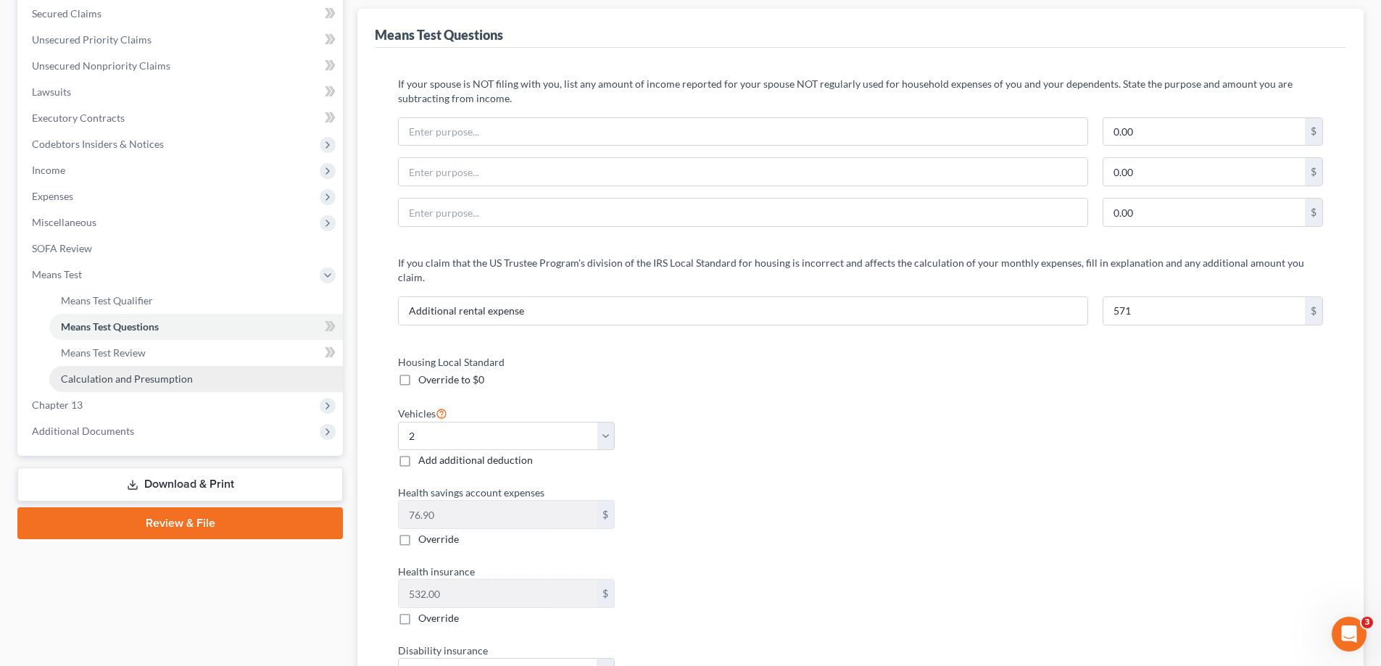
click at [154, 375] on span "Calculation and Presumption" at bounding box center [127, 379] width 132 height 12
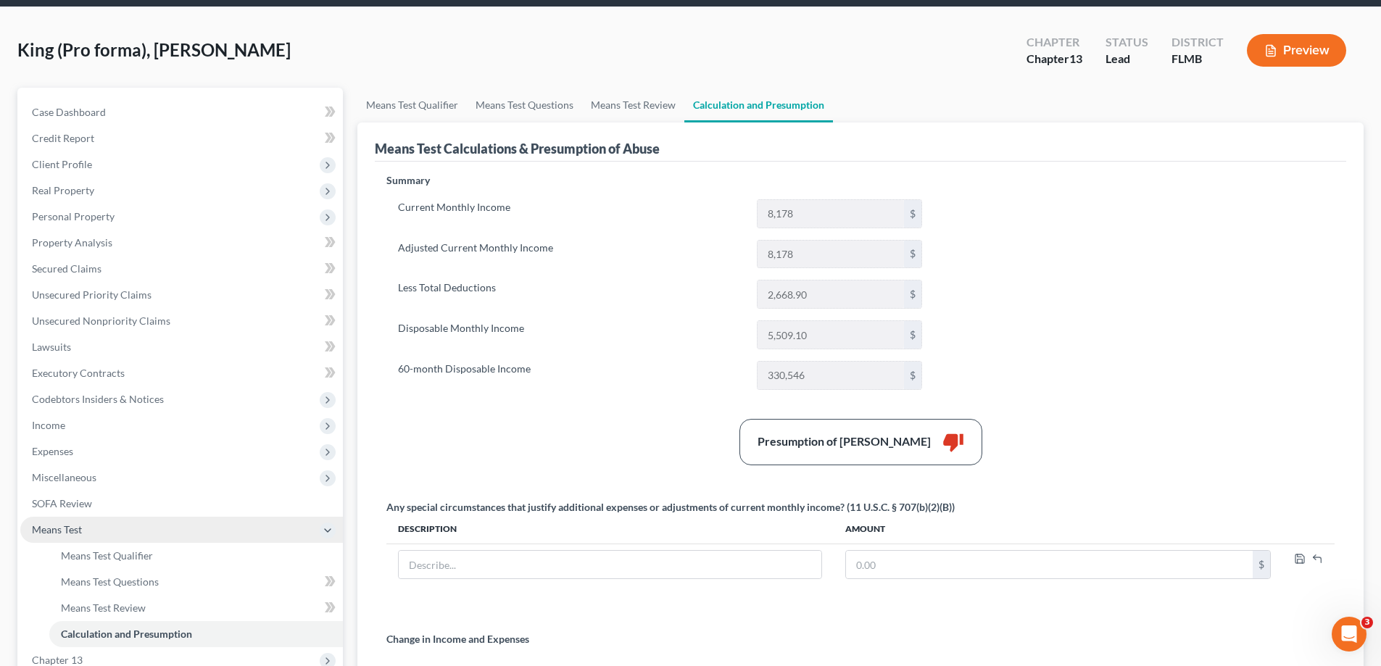
scroll to position [145, 0]
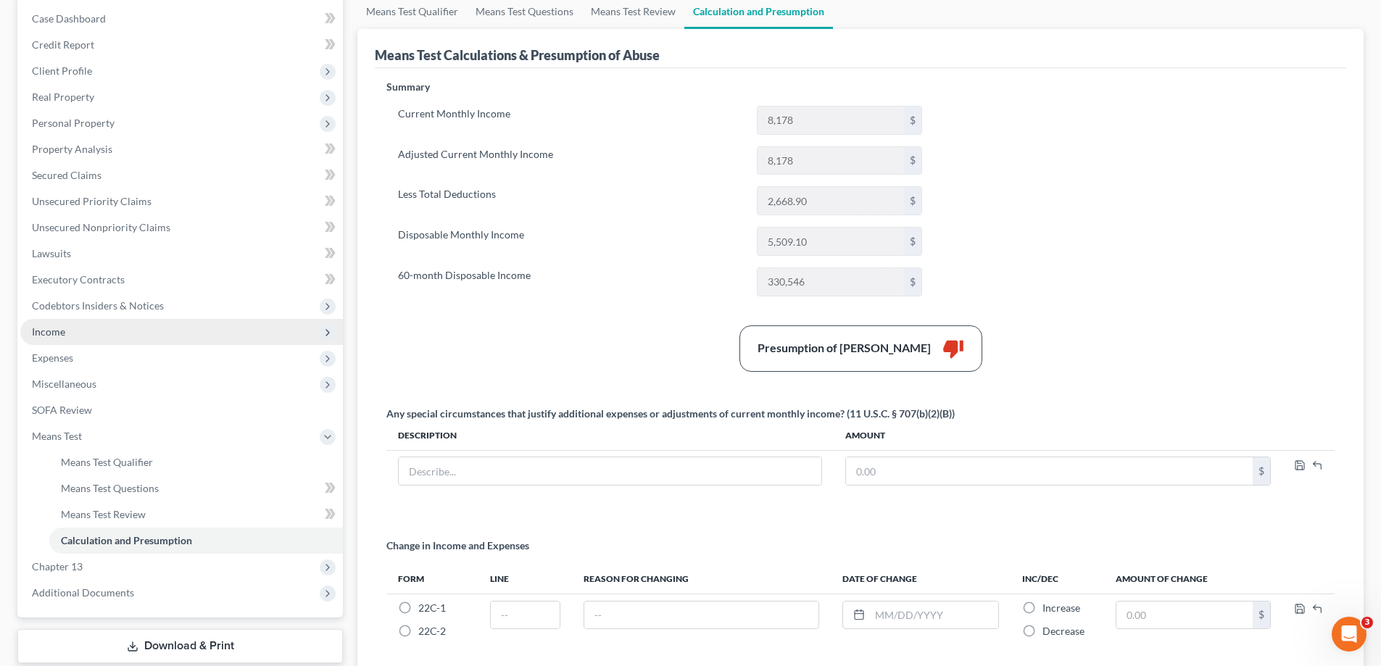
click at [75, 328] on span "Income" at bounding box center [181, 332] width 323 height 26
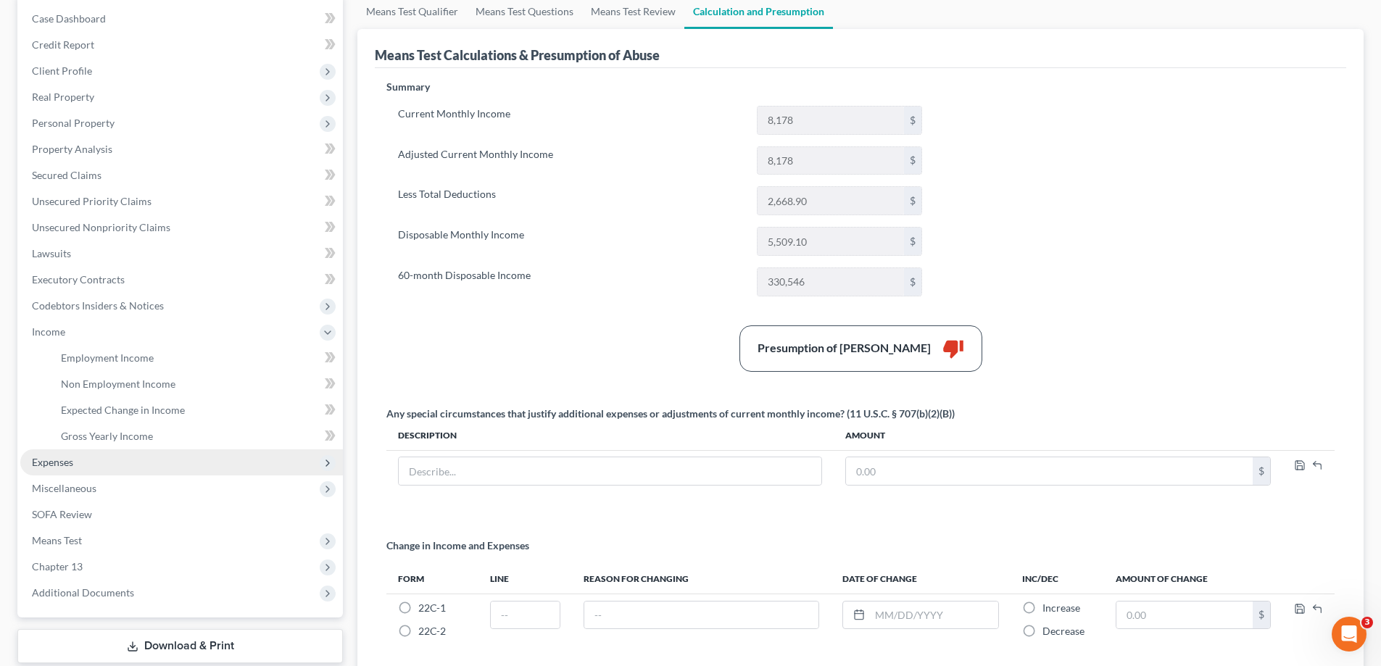
click at [68, 465] on span "Expenses" at bounding box center [52, 462] width 41 height 12
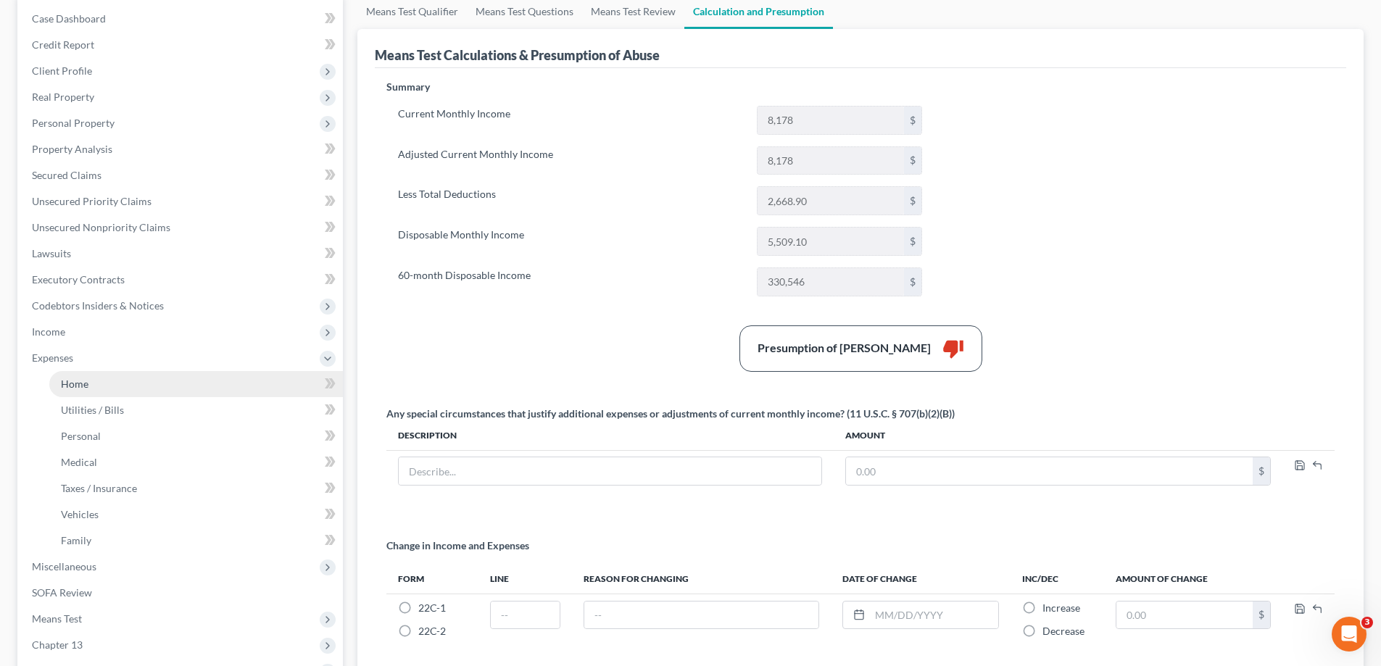
click at [94, 378] on link "Home" at bounding box center [196, 384] width 294 height 26
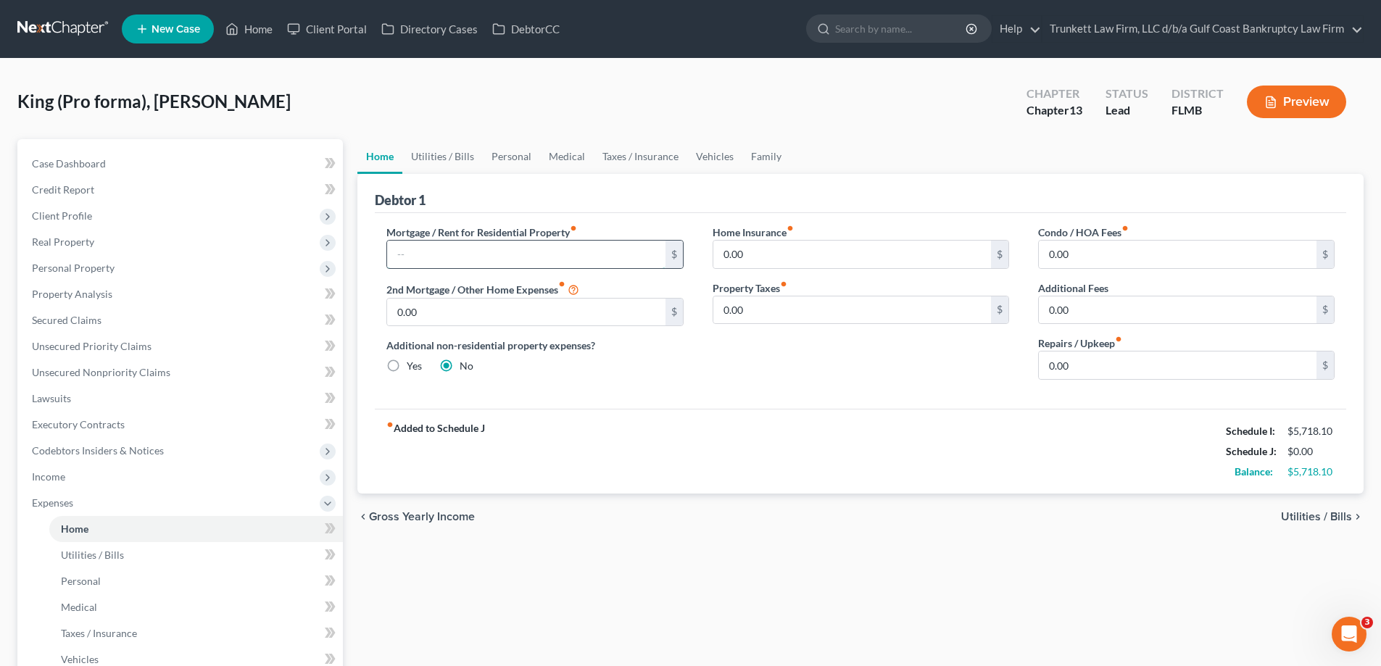
click at [437, 258] on input "text" at bounding box center [526, 255] width 278 height 28
type input "2,115"
click at [1074, 360] on input "0.00" at bounding box center [1178, 366] width 278 height 28
type input "150"
click at [439, 157] on link "Utilities / Bills" at bounding box center [442, 156] width 80 height 35
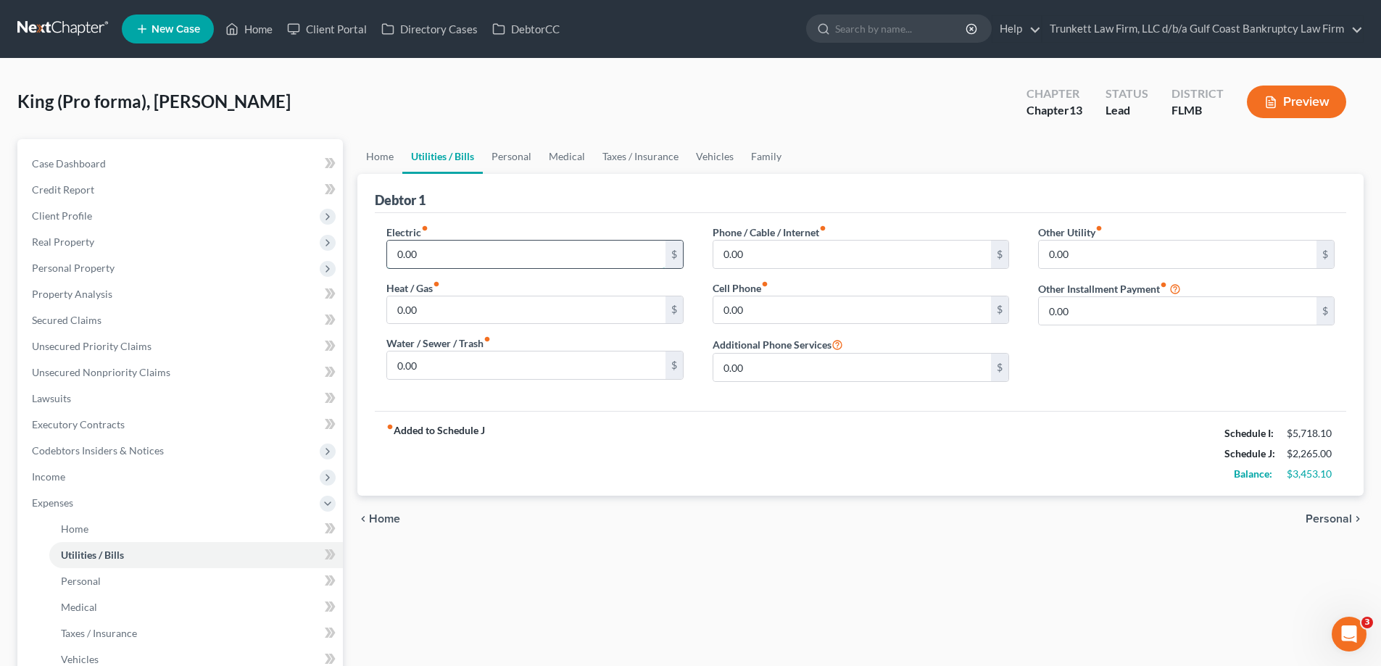
click at [439, 249] on input "0.00" at bounding box center [526, 255] width 278 height 28
type input "350"
click at [449, 375] on input "0.00" at bounding box center [526, 366] width 278 height 28
type input "30"
click at [758, 307] on input "0.00" at bounding box center [852, 310] width 278 height 28
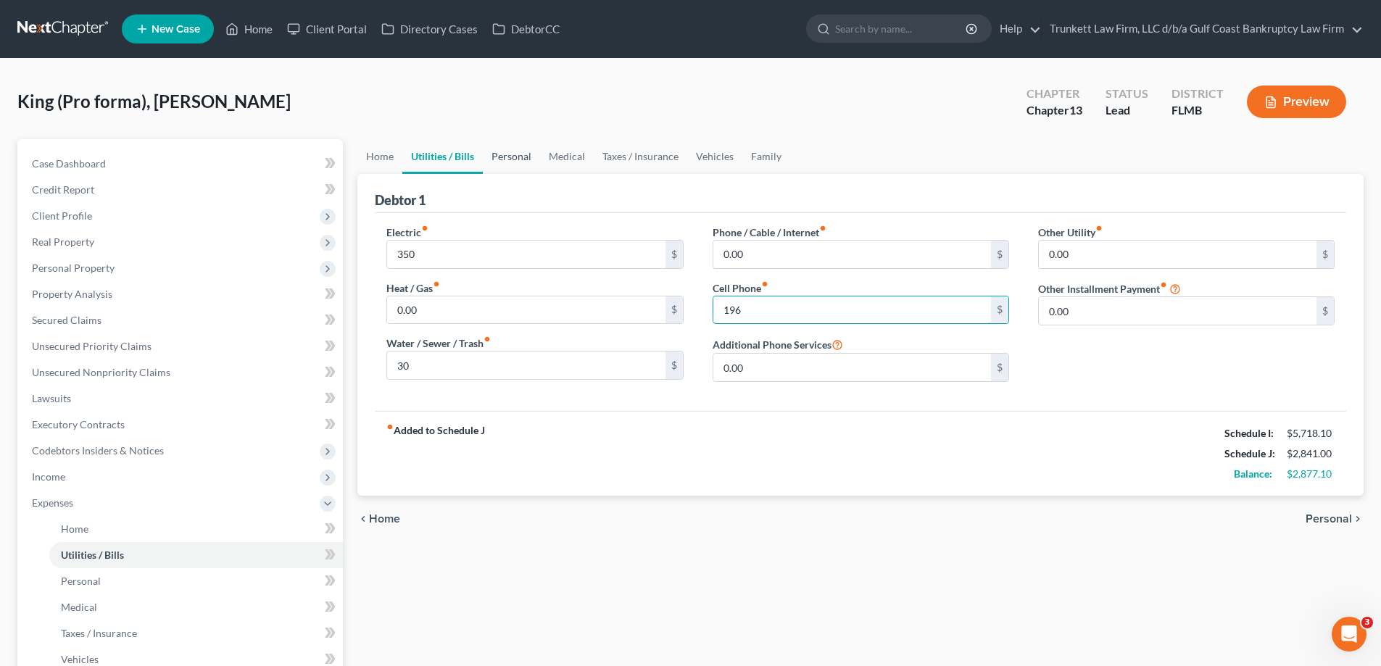
type input "196"
click at [503, 153] on link "Personal" at bounding box center [511, 156] width 57 height 35
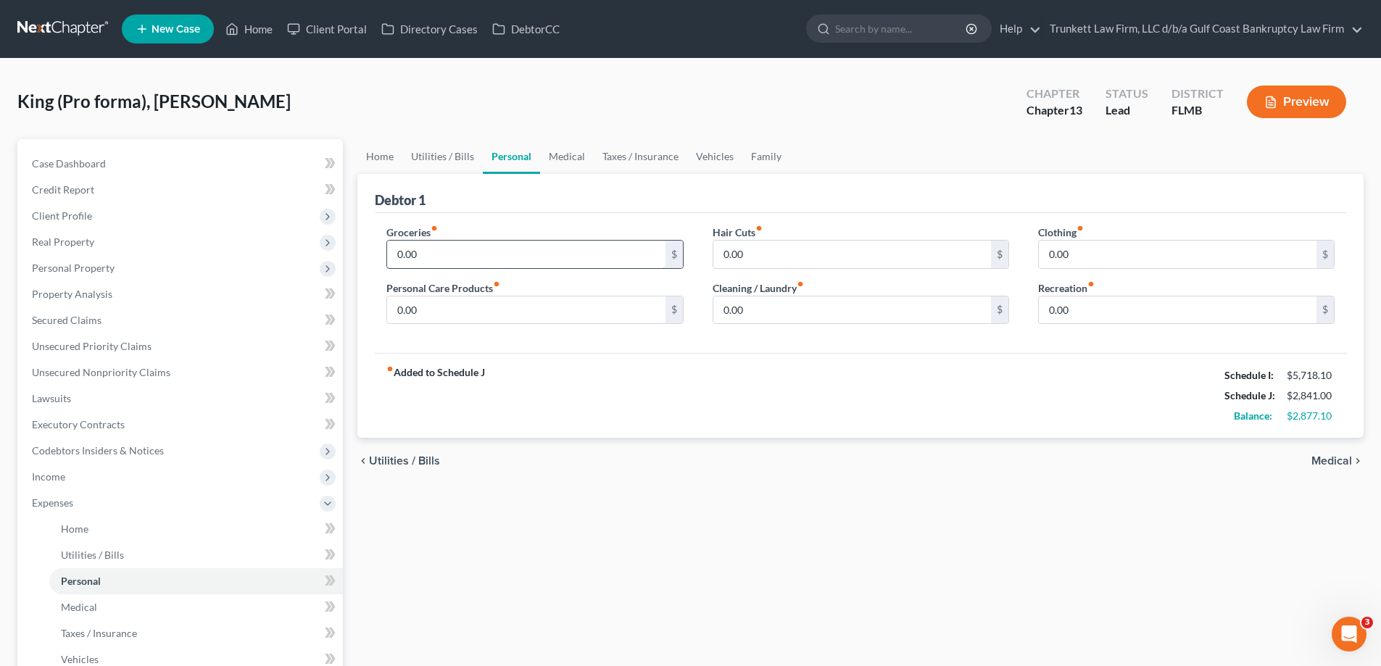
click at [441, 254] on input "0.00" at bounding box center [526, 255] width 278 height 28
type input "1,000"
click at [771, 257] on input "0.00" at bounding box center [852, 255] width 278 height 28
click at [452, 312] on input "0.00" at bounding box center [526, 310] width 278 height 28
type input "200"
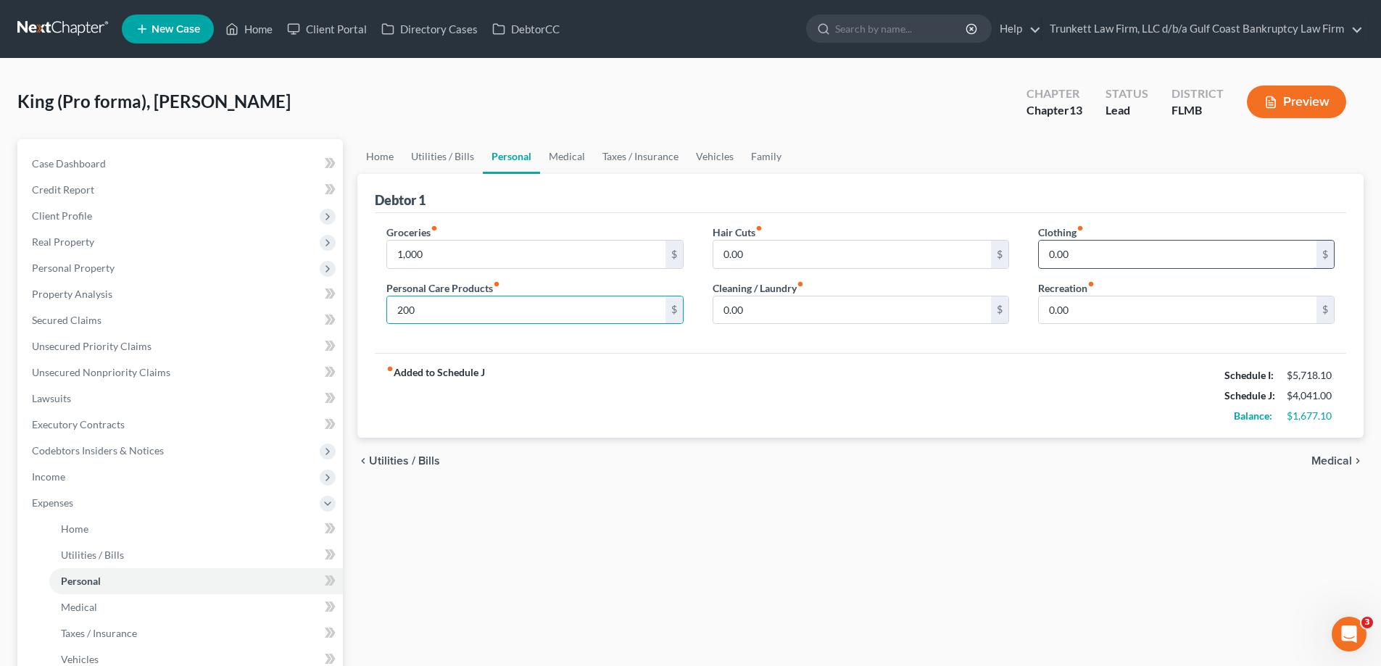
click at [1124, 262] on input "0.00" at bounding box center [1178, 255] width 278 height 28
type input "200"
click at [555, 157] on link "Medical" at bounding box center [567, 156] width 54 height 35
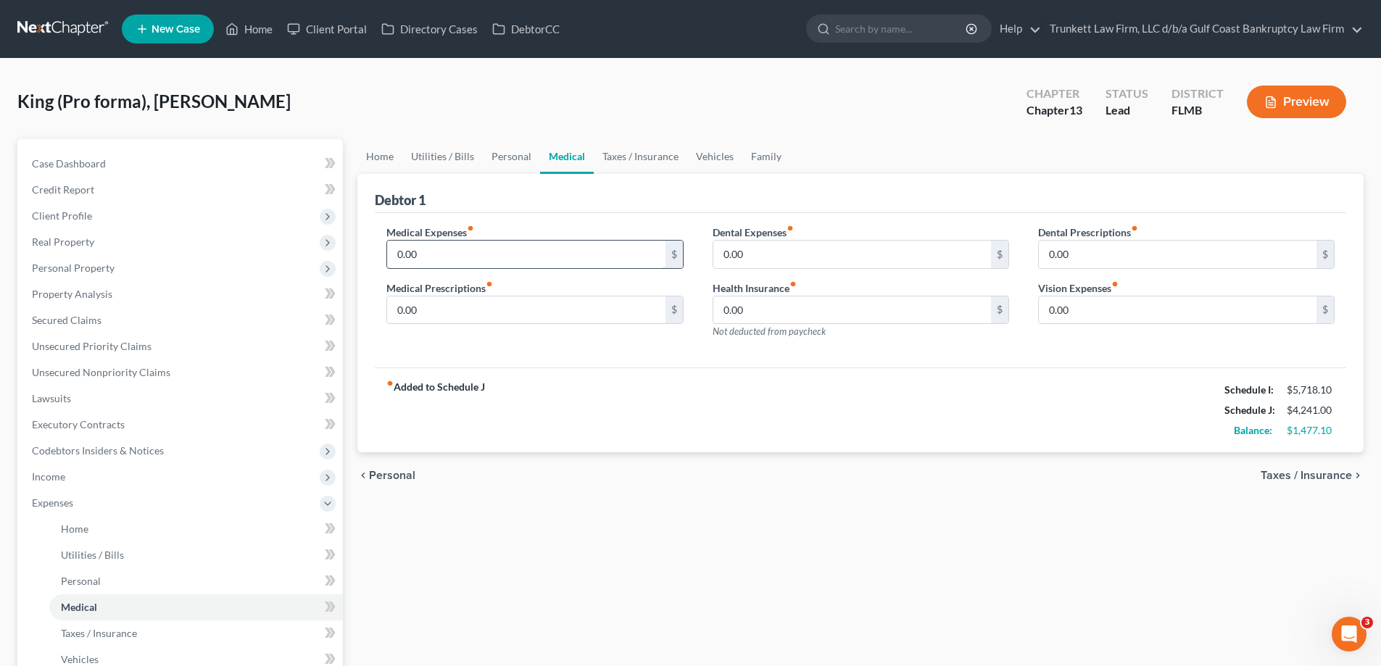
click at [463, 251] on input "0.00" at bounding box center [526, 255] width 278 height 28
type input "375"
click at [719, 162] on link "Vehicles" at bounding box center [714, 156] width 55 height 35
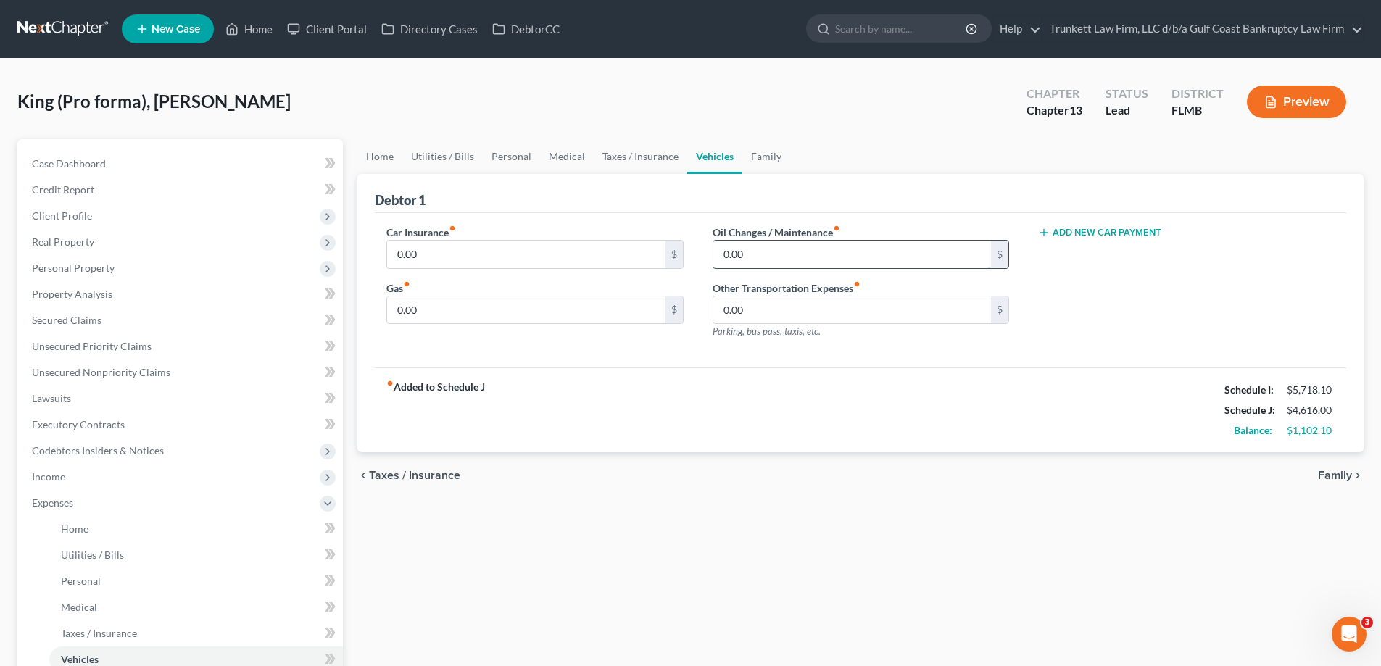
click at [755, 242] on input "0.00" at bounding box center [852, 255] width 278 height 28
type input "350"
click at [449, 317] on input "0.00" at bounding box center [526, 310] width 278 height 28
type input "350"
click at [481, 257] on input "0.00" at bounding box center [526, 255] width 278 height 28
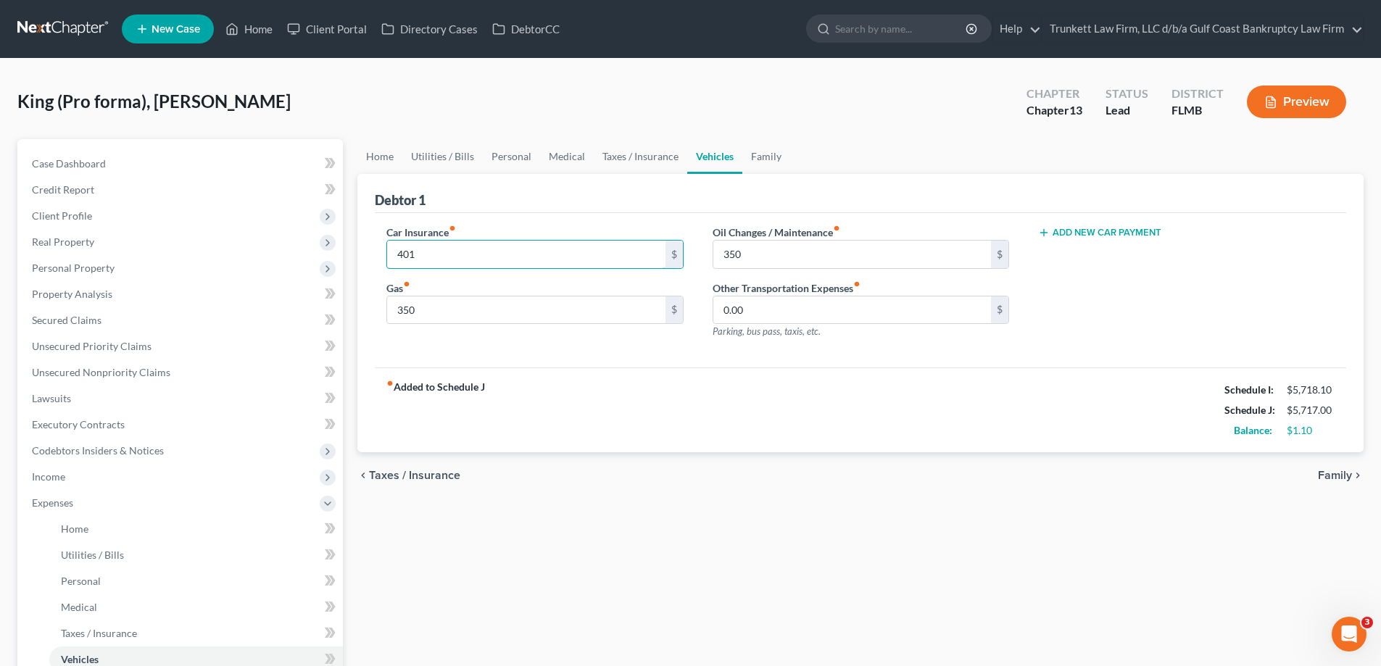
type input "401"
click at [1099, 234] on button "Add New Car Payment" at bounding box center [1099, 233] width 123 height 12
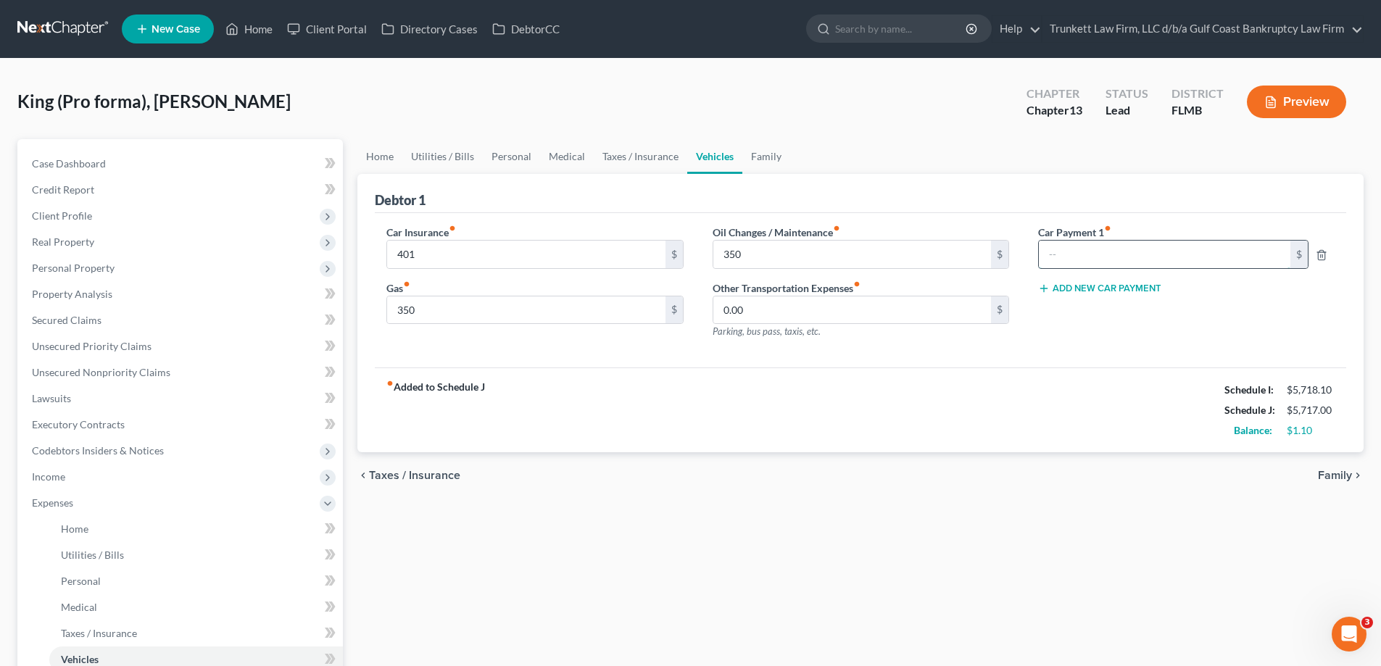
click at [1099, 257] on input "text" at bounding box center [1165, 255] width 252 height 28
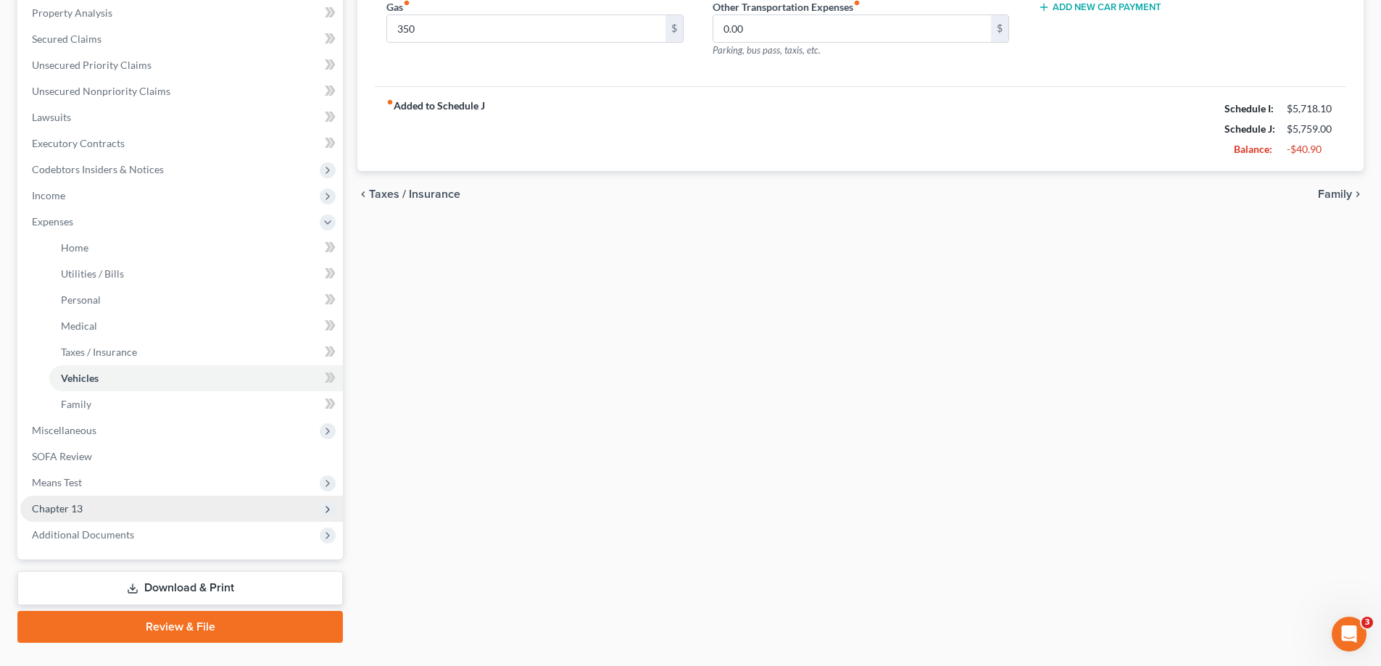
scroll to position [290, 0]
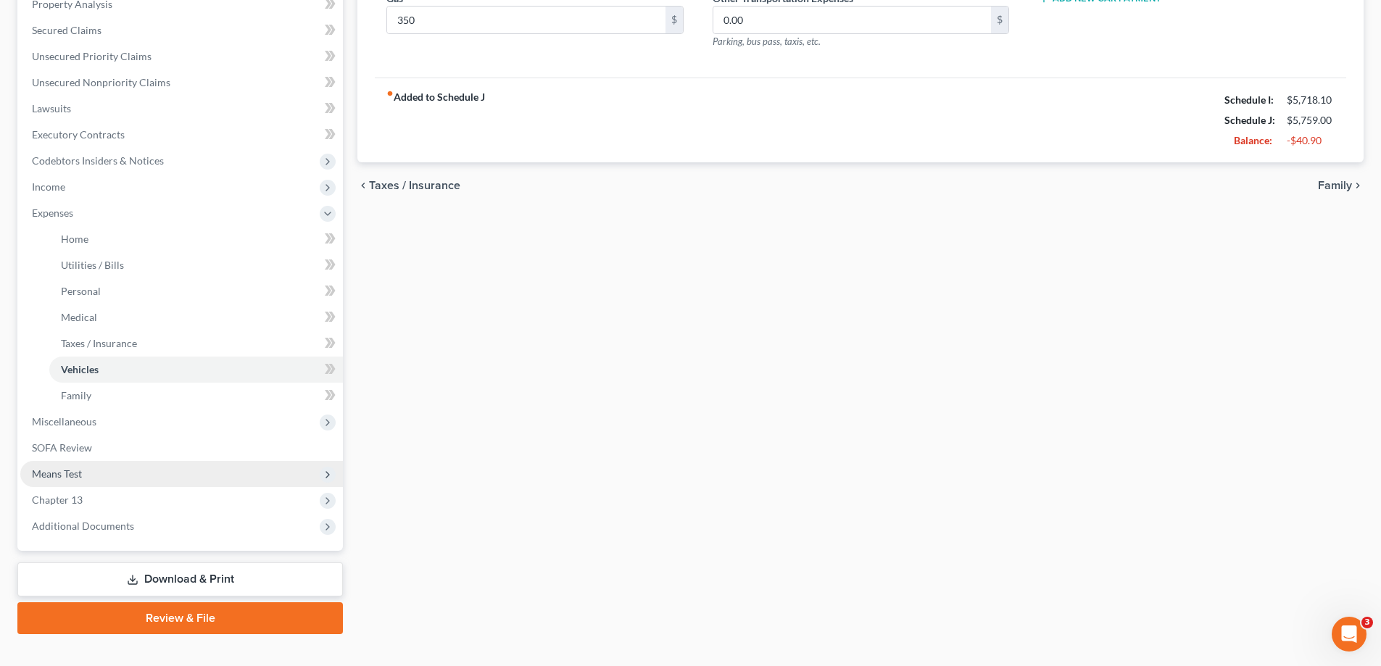
type input "426"
click at [100, 476] on span "Means Test" at bounding box center [181, 474] width 323 height 26
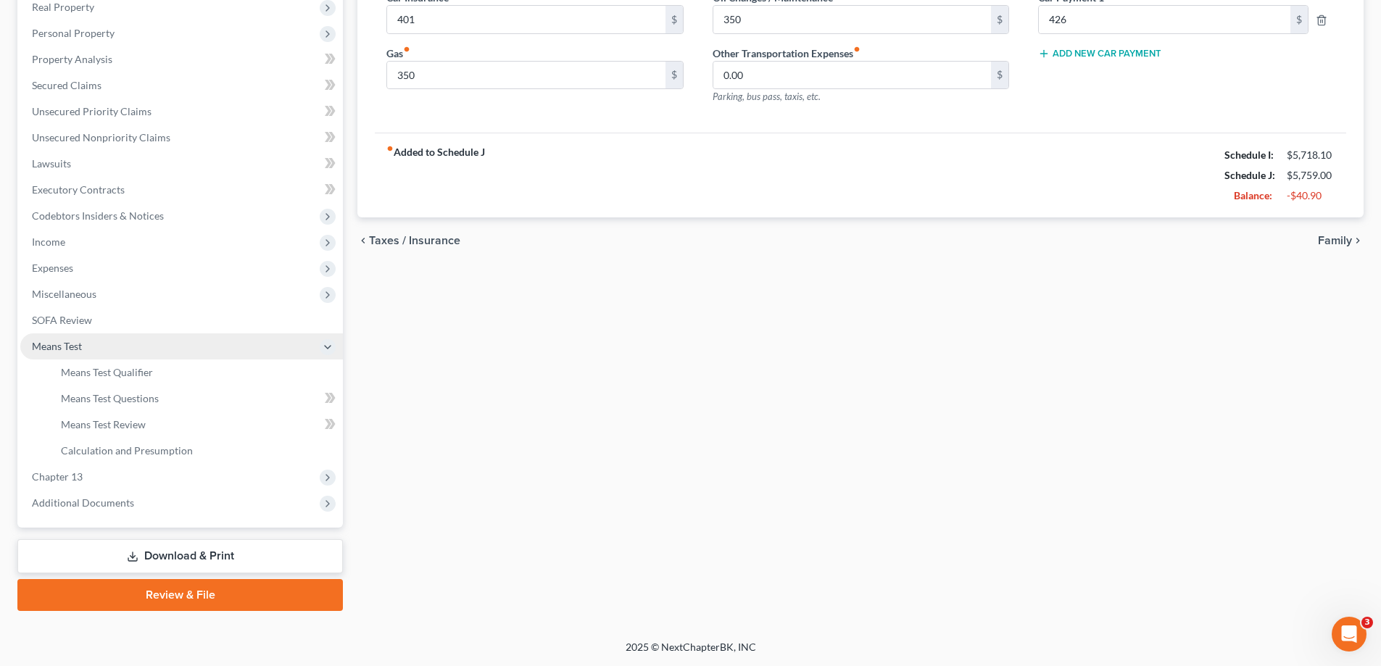
scroll to position [235, 0]
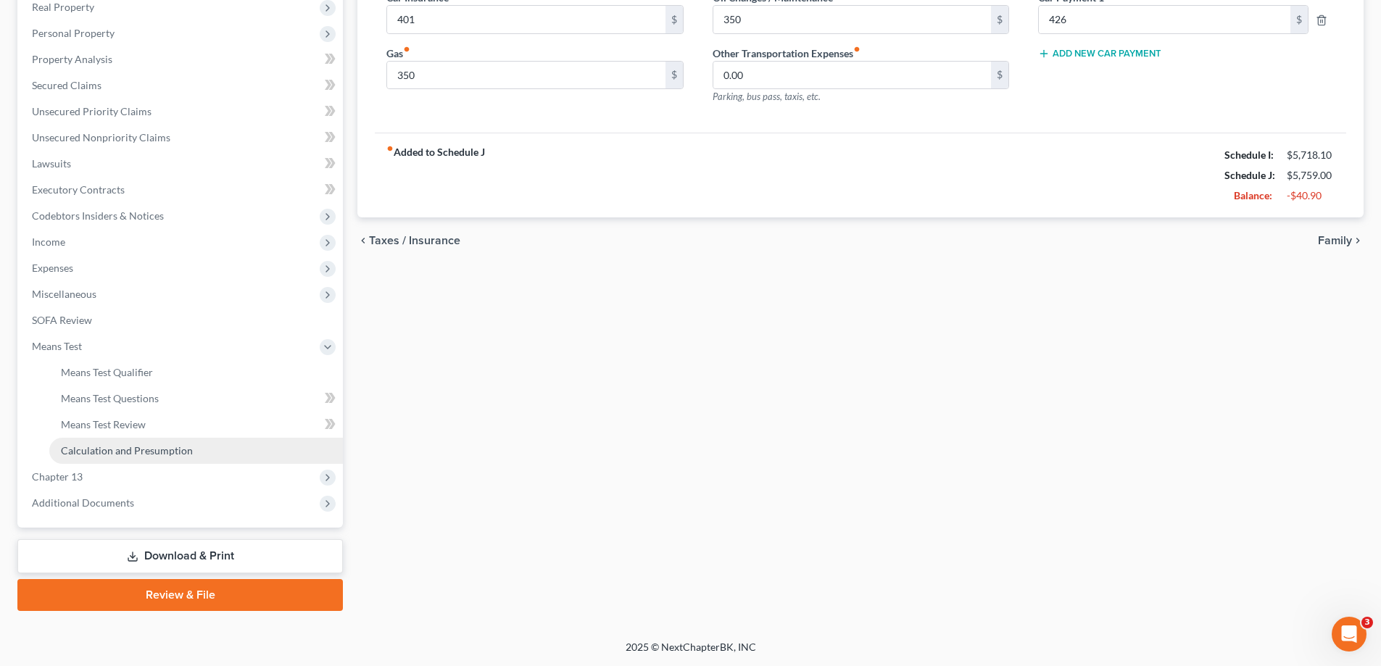
click at [152, 447] on span "Calculation and Presumption" at bounding box center [127, 450] width 132 height 12
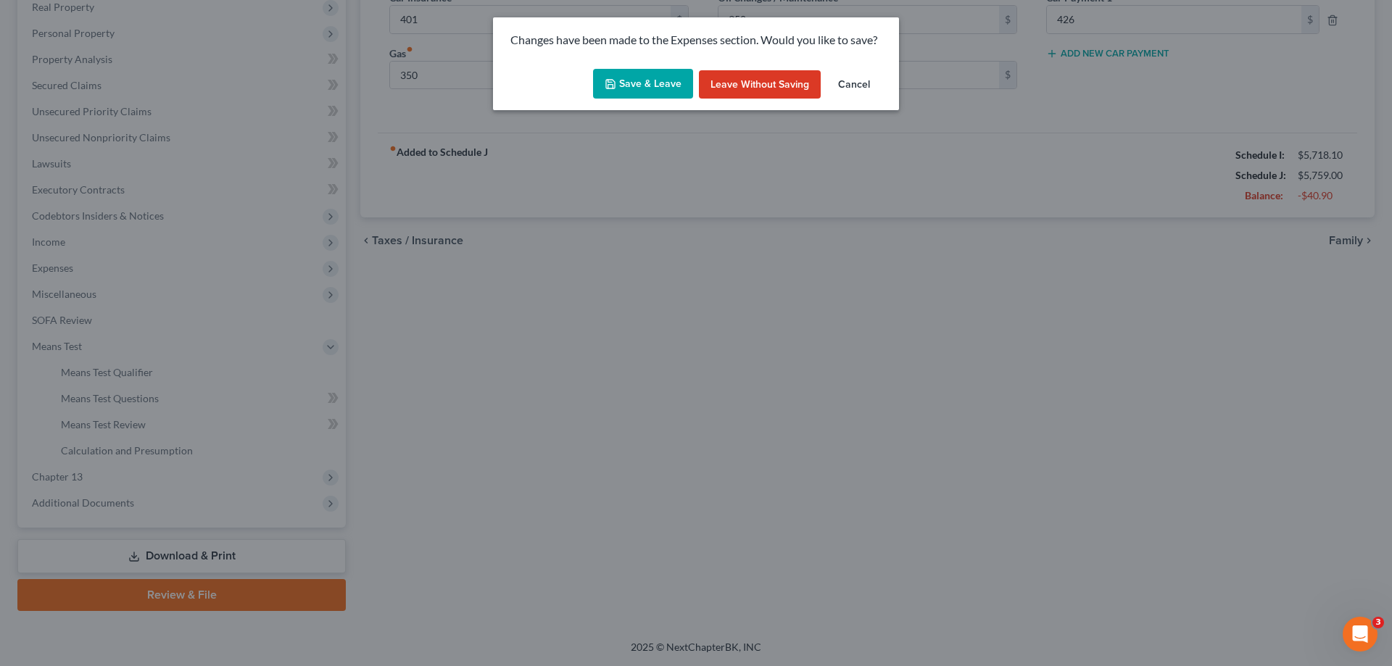
click at [642, 74] on button "Save & Leave" at bounding box center [643, 84] width 100 height 30
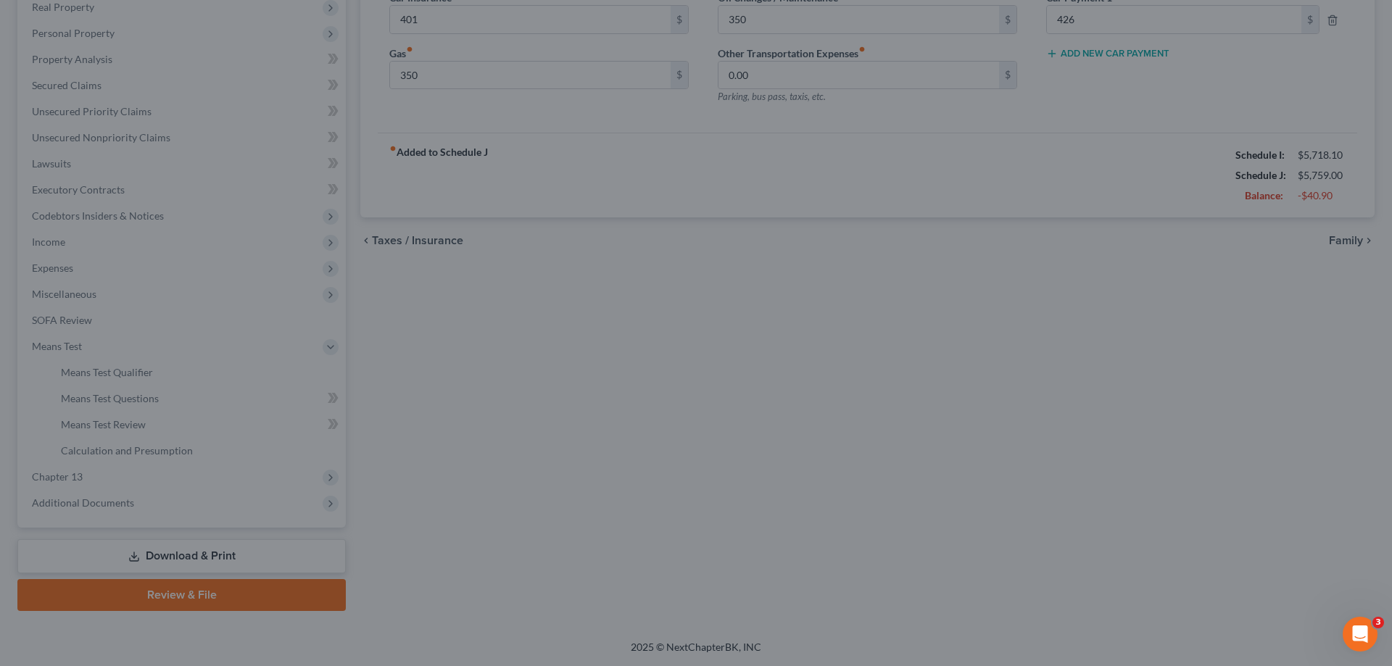
type input "401.00"
type input "350.00"
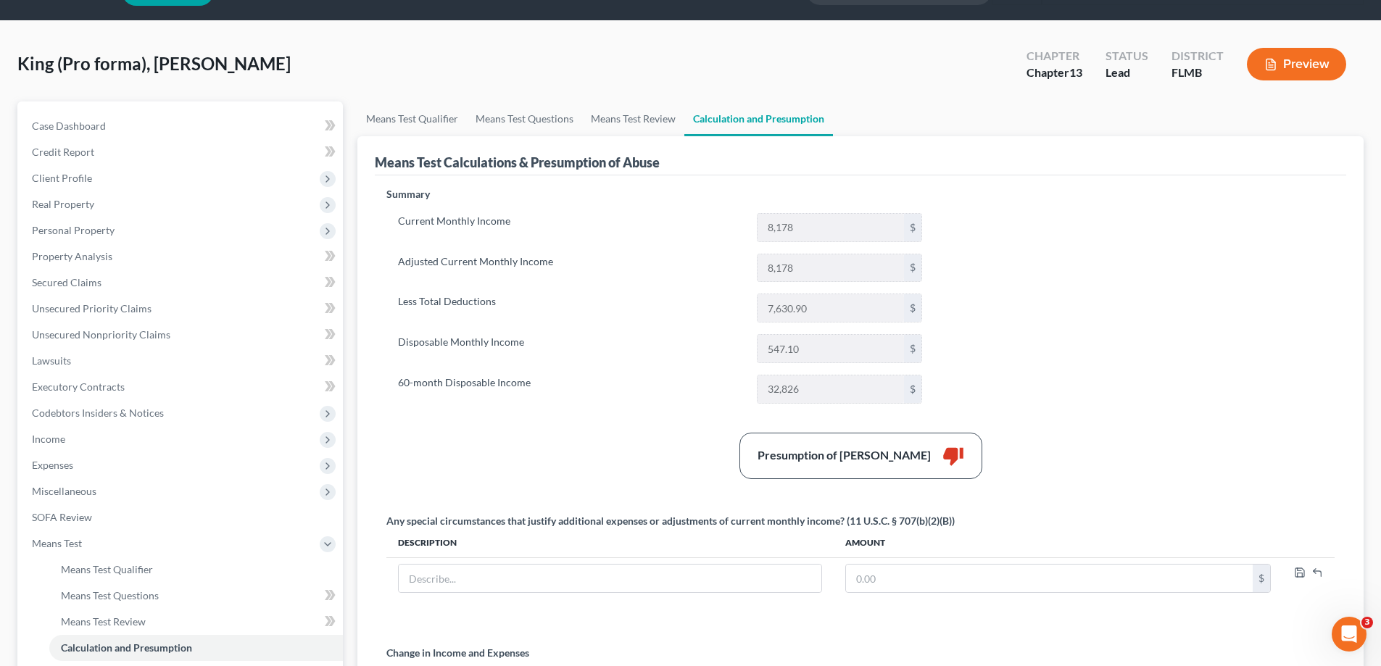
scroll to position [72, 0]
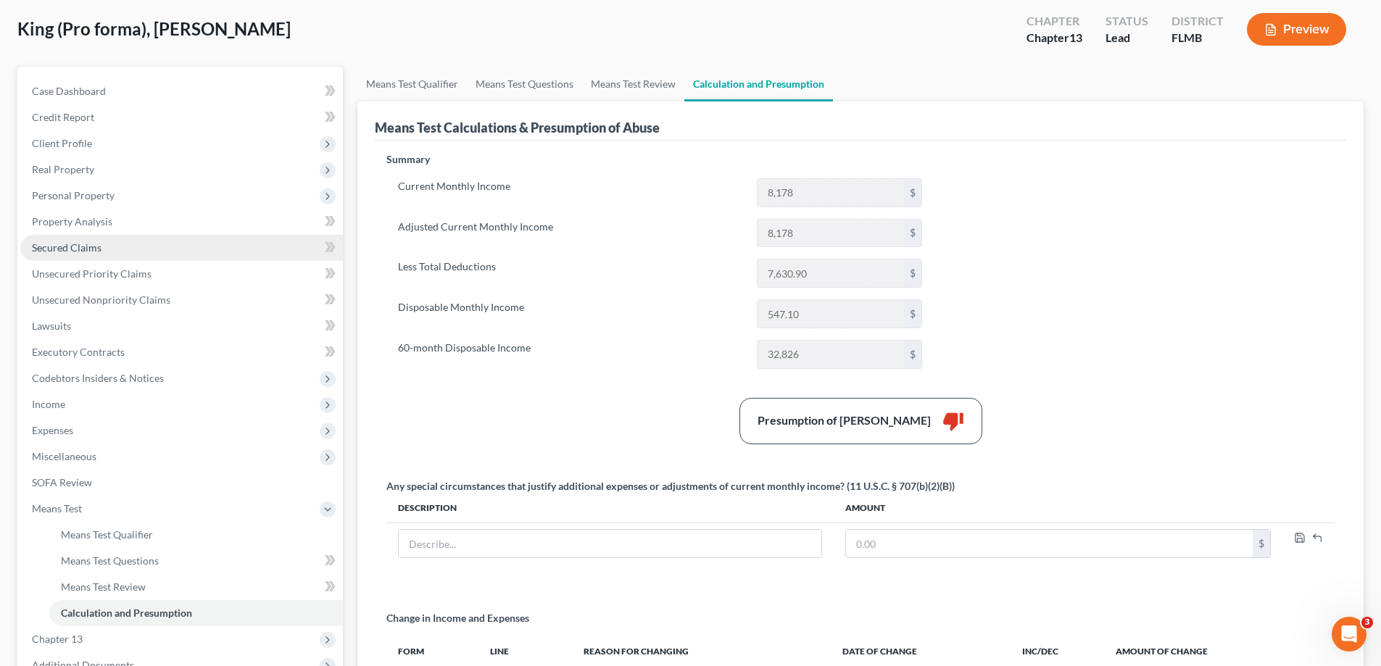
click at [111, 250] on link "Secured Claims" at bounding box center [181, 248] width 323 height 26
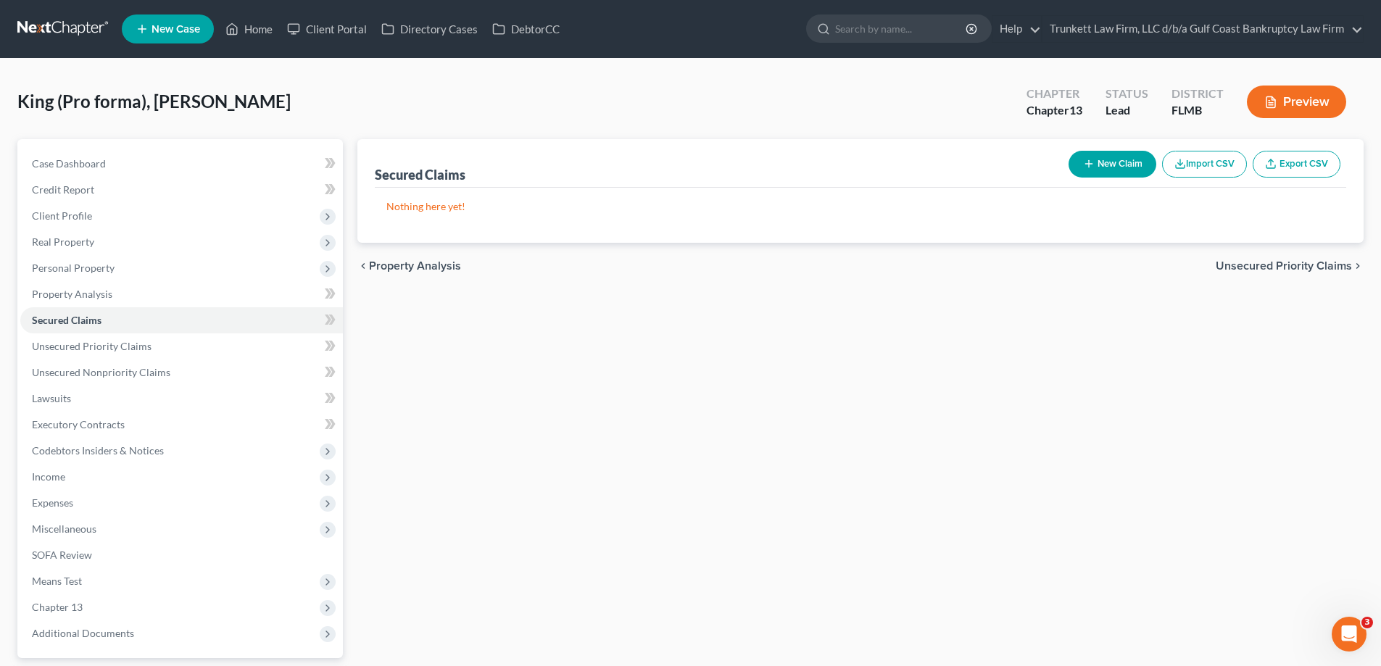
click at [1114, 159] on button "New Claim" at bounding box center [1112, 164] width 88 height 27
select select "0"
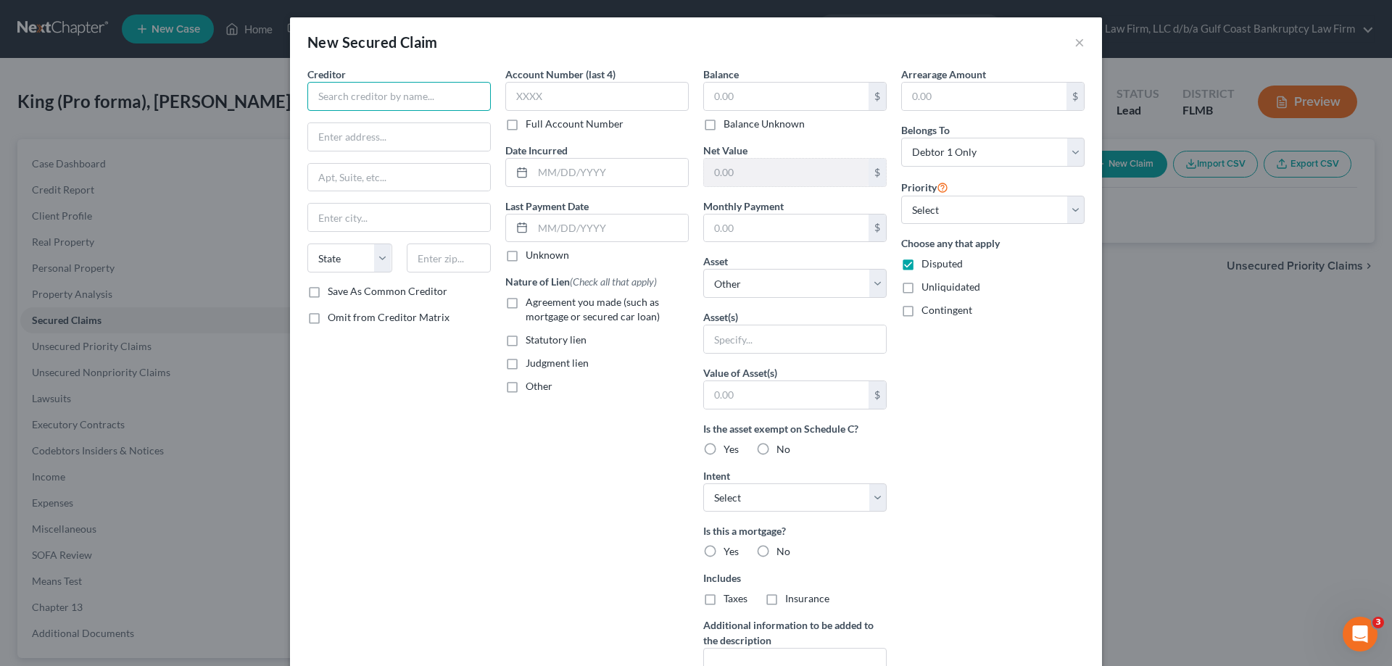
click at [386, 94] on input "text" at bounding box center [398, 96] width 183 height 29
type input "car payment"
click at [736, 236] on input "text" at bounding box center [786, 229] width 165 height 28
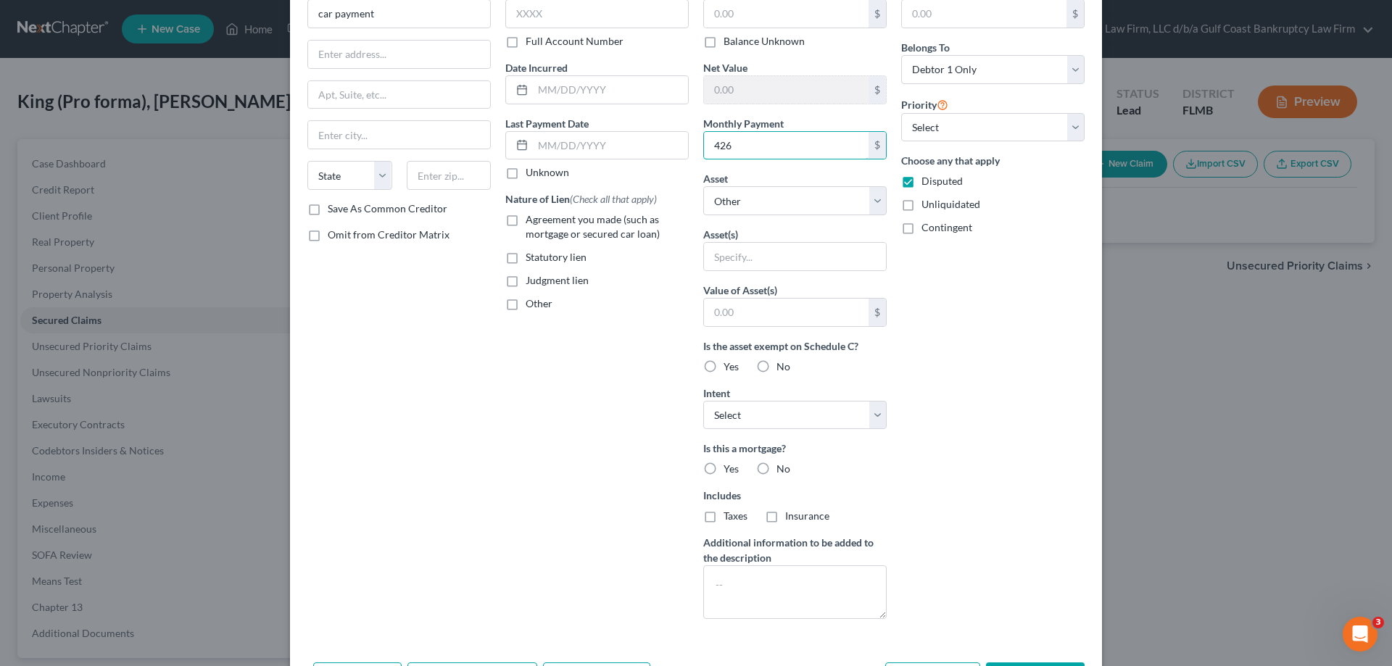
scroll to position [138, 0]
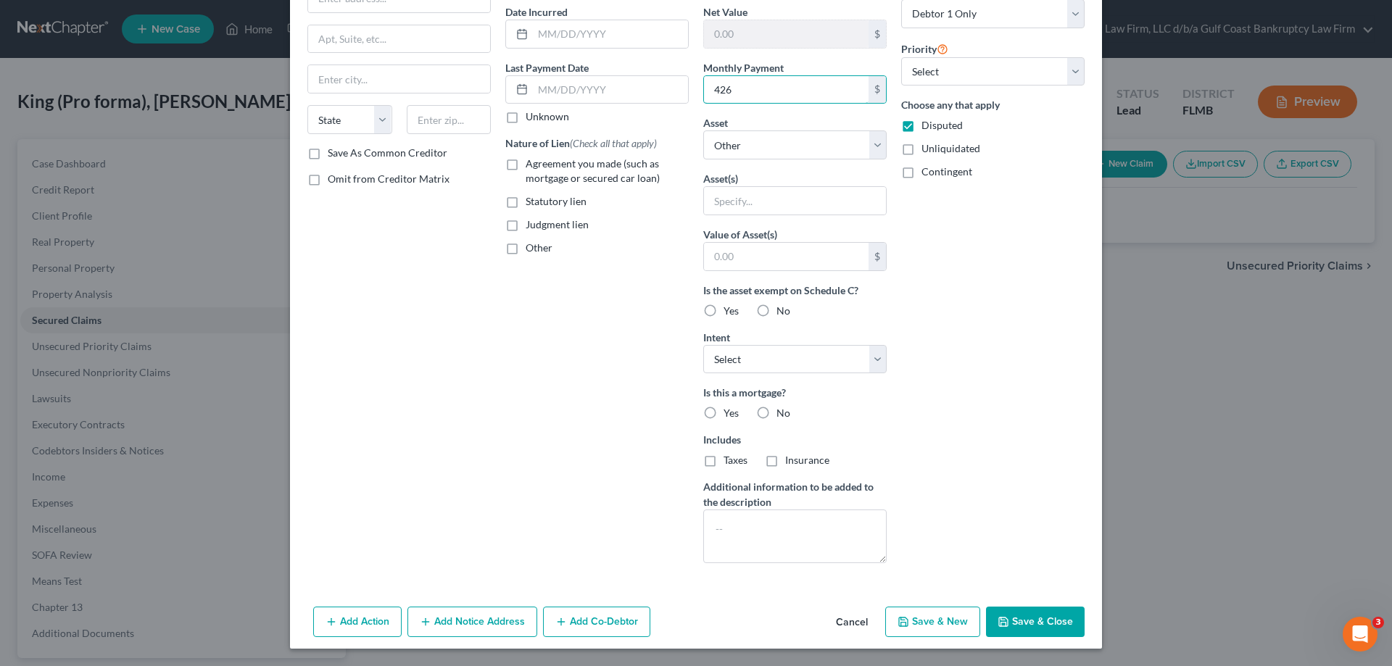
type input "426"
click at [776, 407] on label "No" at bounding box center [783, 413] width 14 height 14
click at [782, 407] on input "No" at bounding box center [786, 410] width 9 height 9
radio input "true"
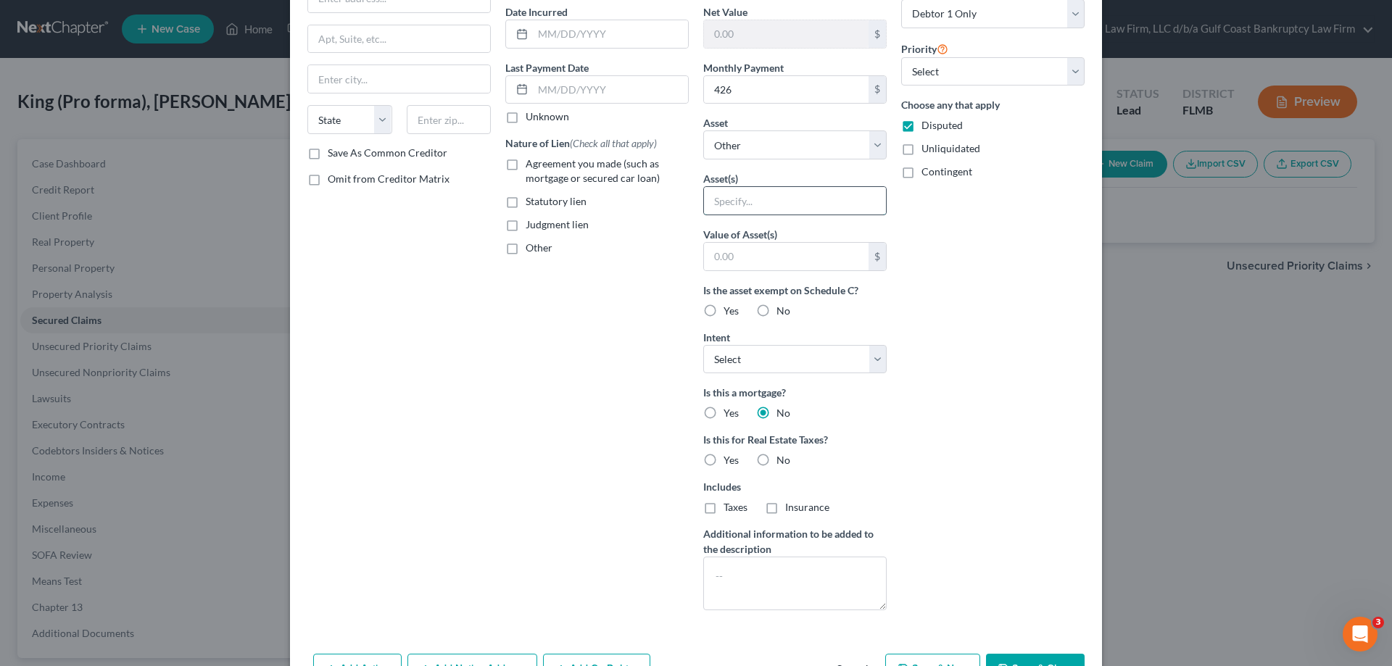
click at [780, 202] on input "text" at bounding box center [795, 201] width 182 height 28
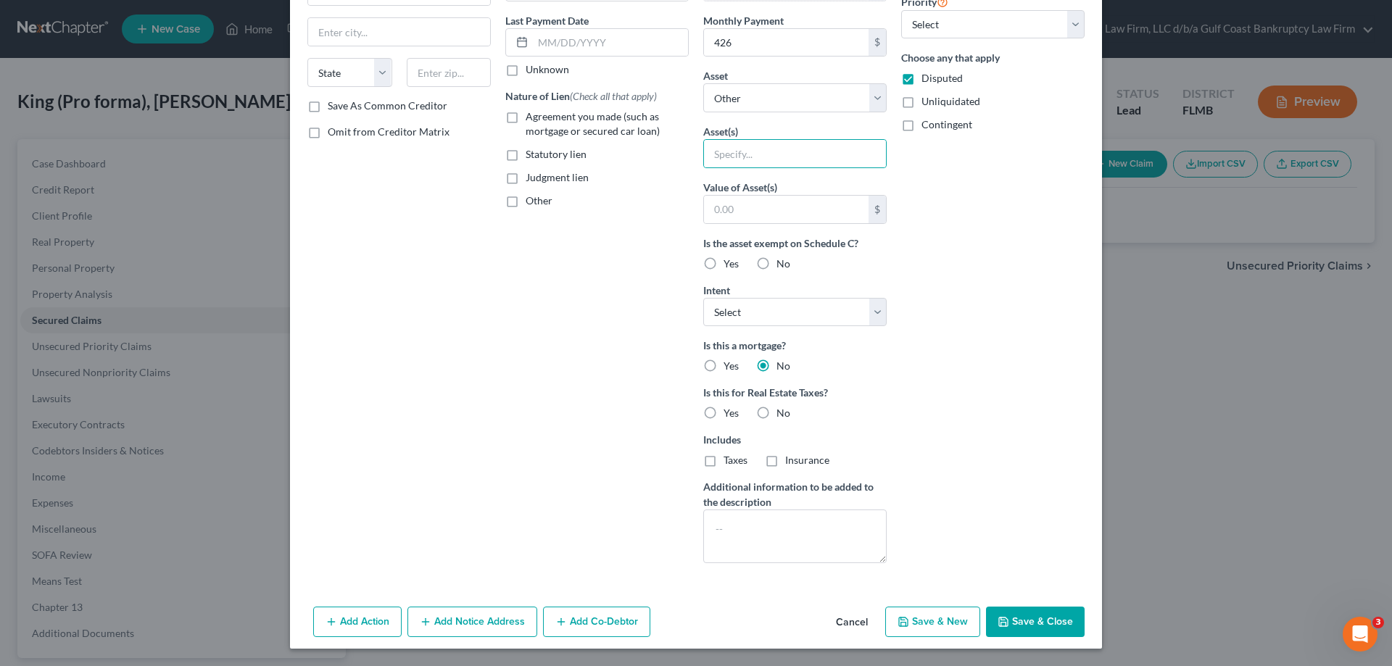
click at [1057, 618] on button "Save & Close" at bounding box center [1035, 622] width 99 height 30
select select
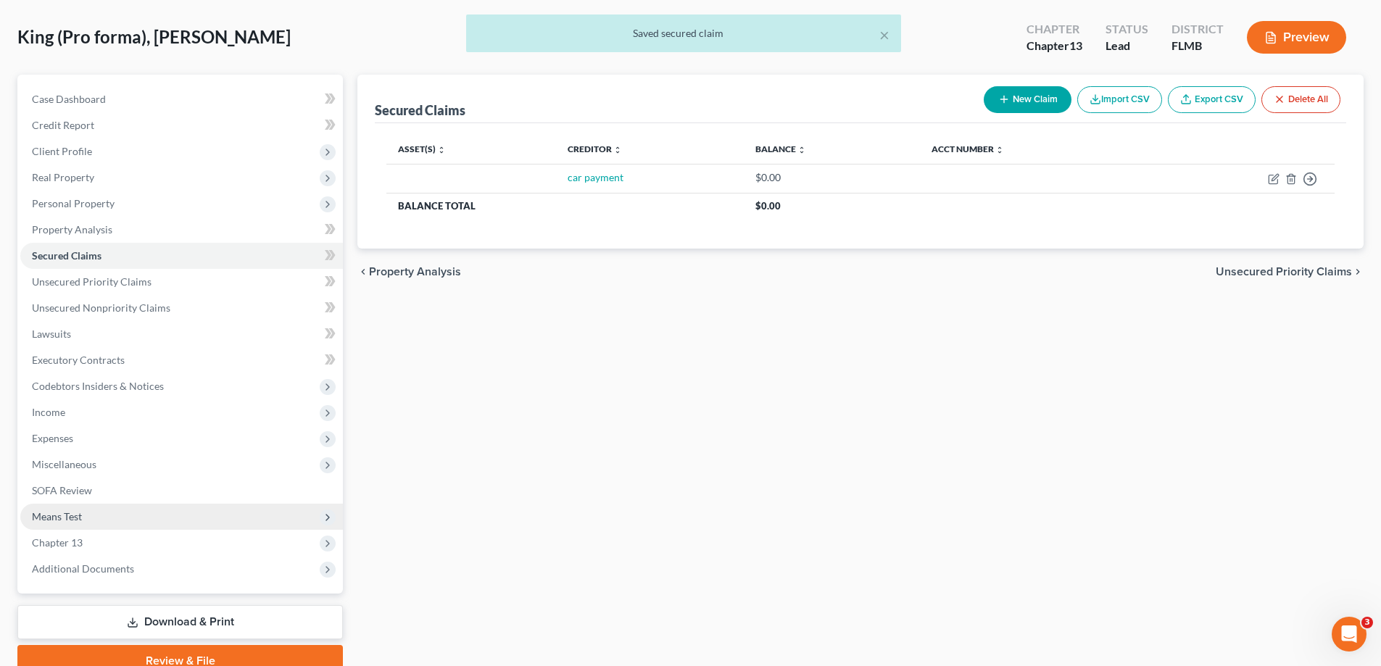
scroll to position [130, 0]
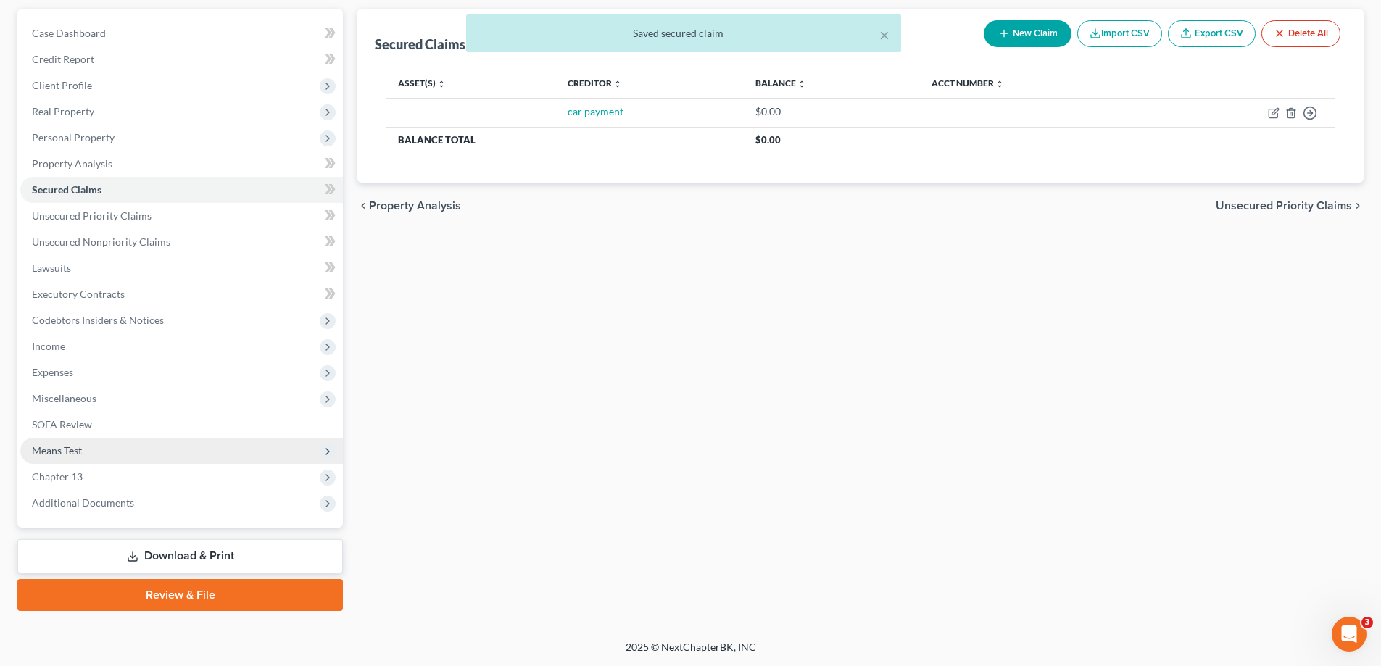
click at [109, 448] on span "Means Test" at bounding box center [181, 451] width 323 height 26
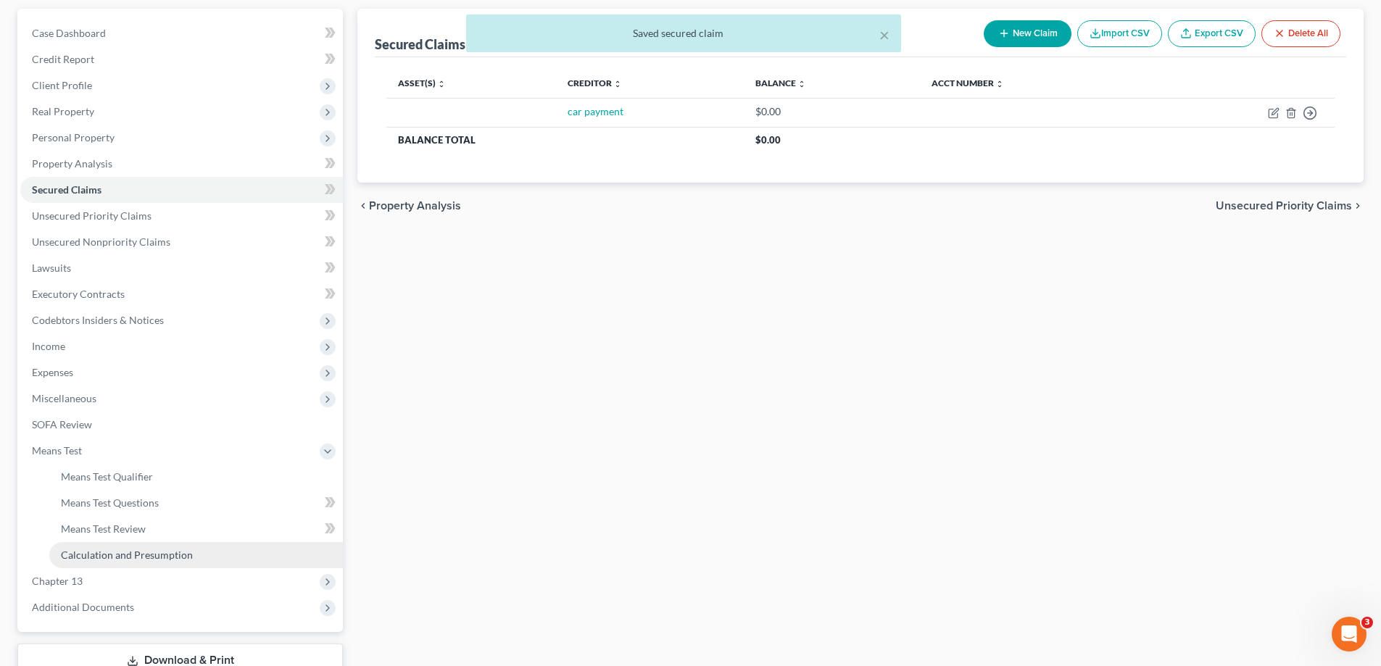
click at [141, 552] on span "Calculation and Presumption" at bounding box center [127, 555] width 132 height 12
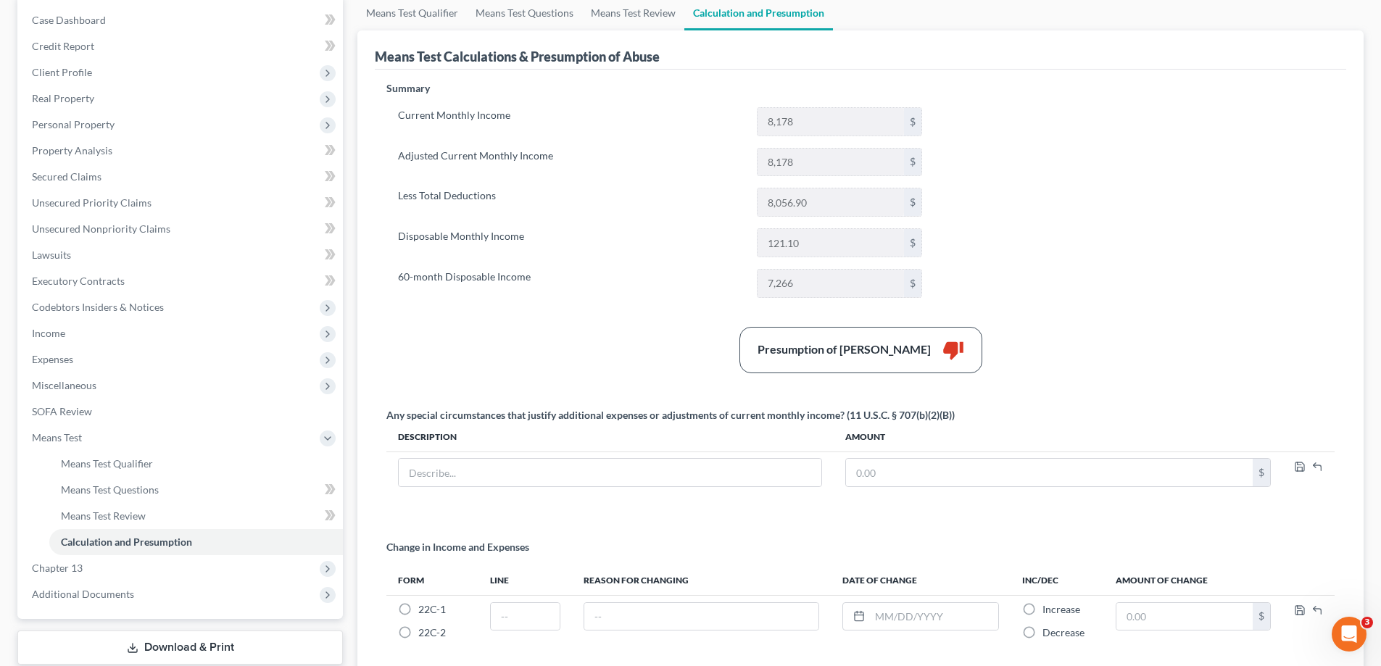
scroll to position [145, 0]
click at [88, 512] on span "Means Test Review" at bounding box center [103, 514] width 85 height 12
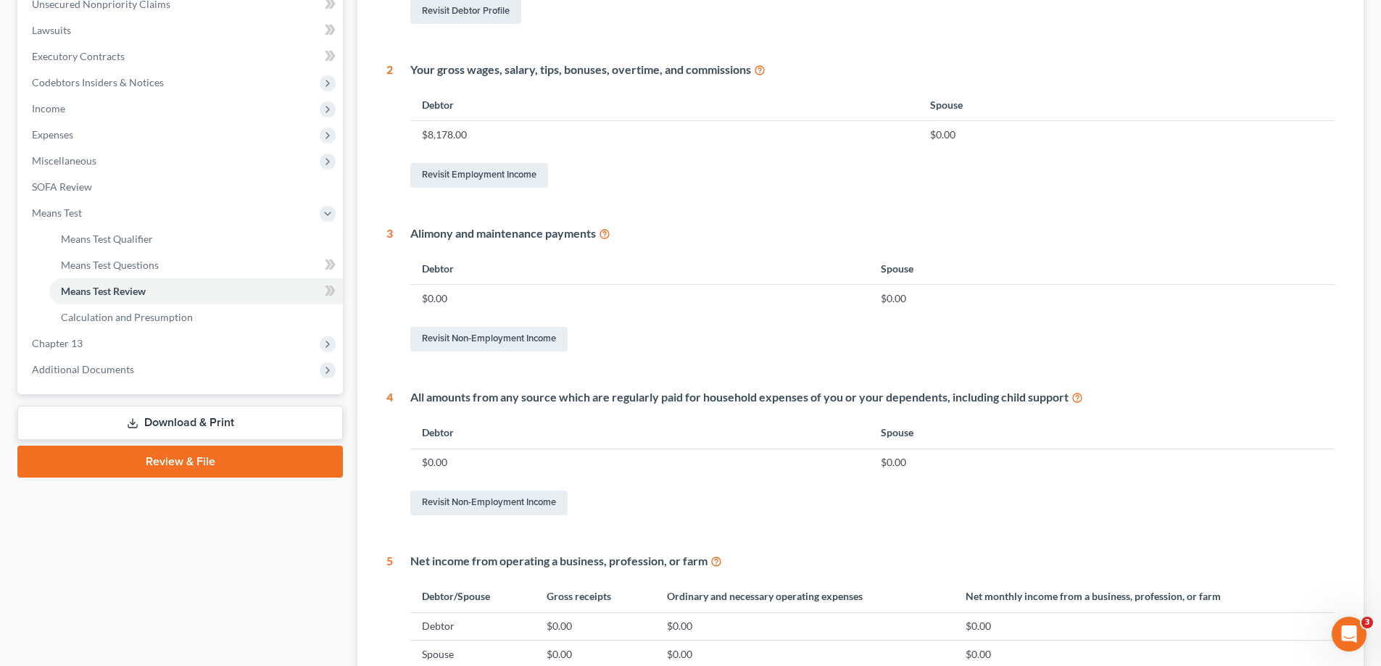
scroll to position [348, 0]
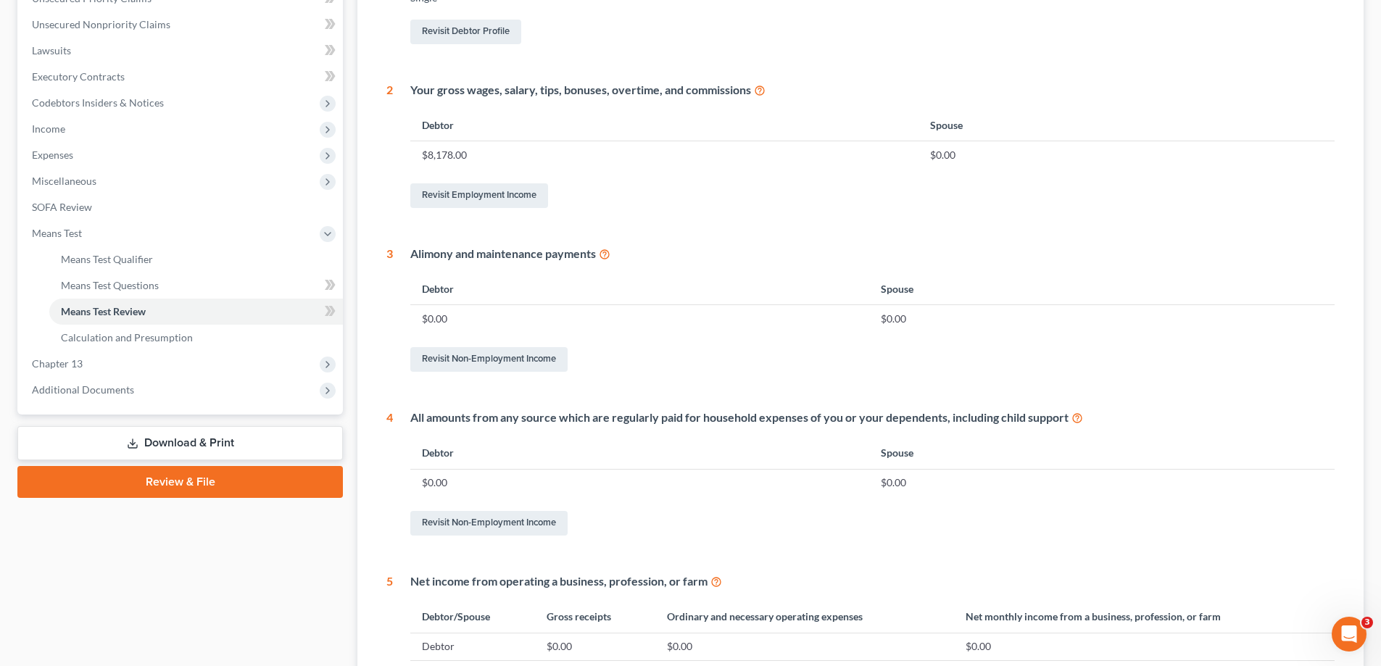
click at [204, 428] on link "Download & Print" at bounding box center [179, 443] width 325 height 34
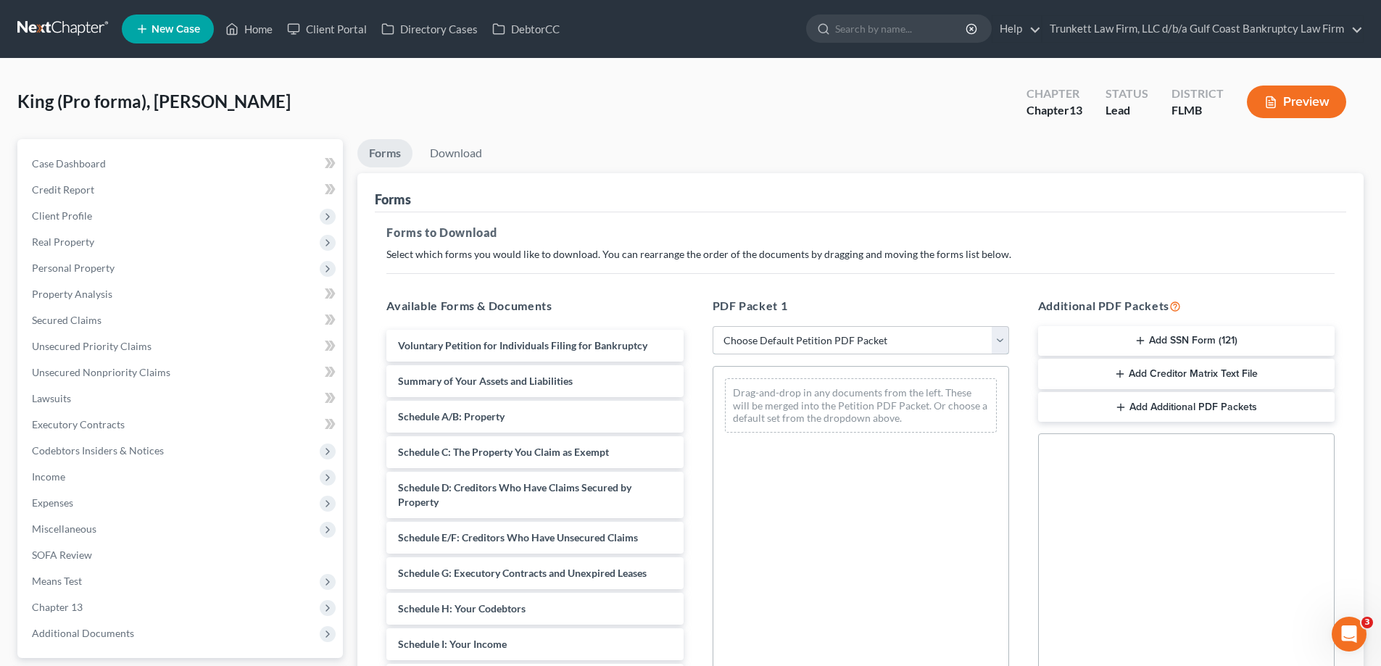
click at [831, 336] on select "Choose Default Petition PDF Packet Complete Bankruptcy Petition (all forms and …" at bounding box center [861, 340] width 296 height 29
select select "4"
click at [713, 326] on select "Choose Default Petition PDF Packet Complete Bankruptcy Petition (all forms and …" at bounding box center [861, 340] width 296 height 29
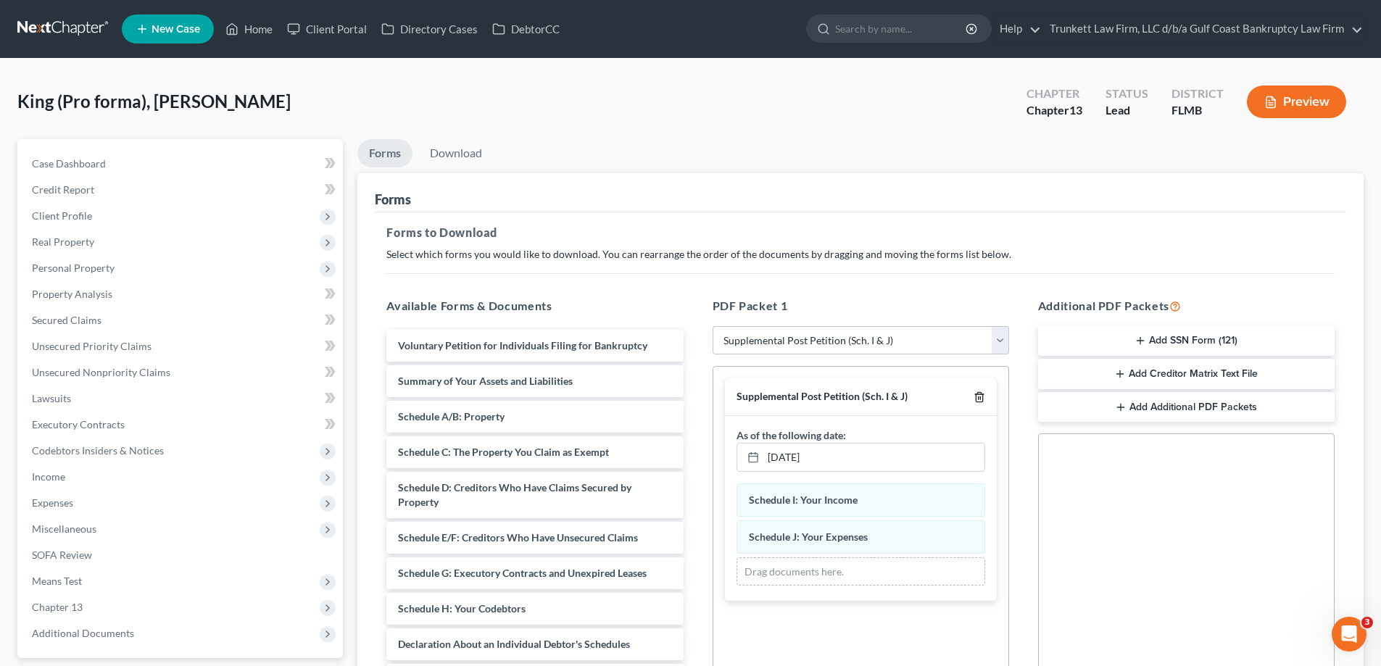
click at [980, 397] on line "button" at bounding box center [980, 398] width 0 height 3
select select
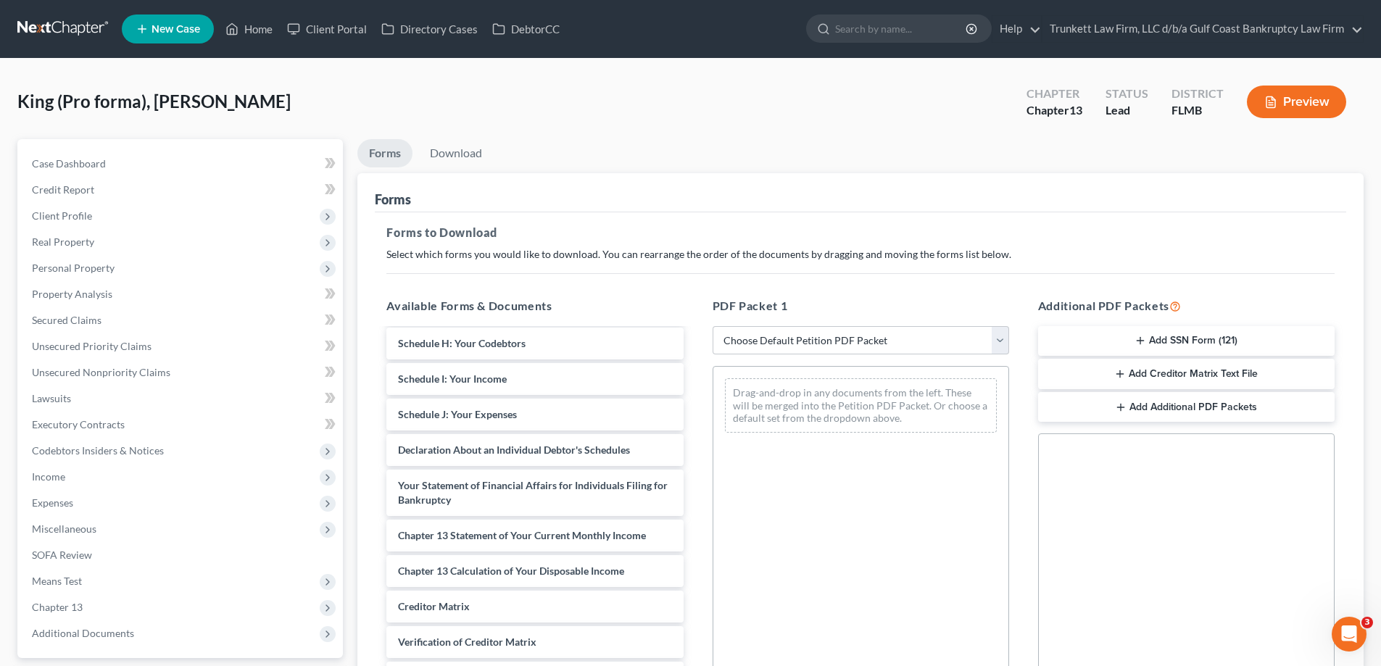
scroll to position [288, 0]
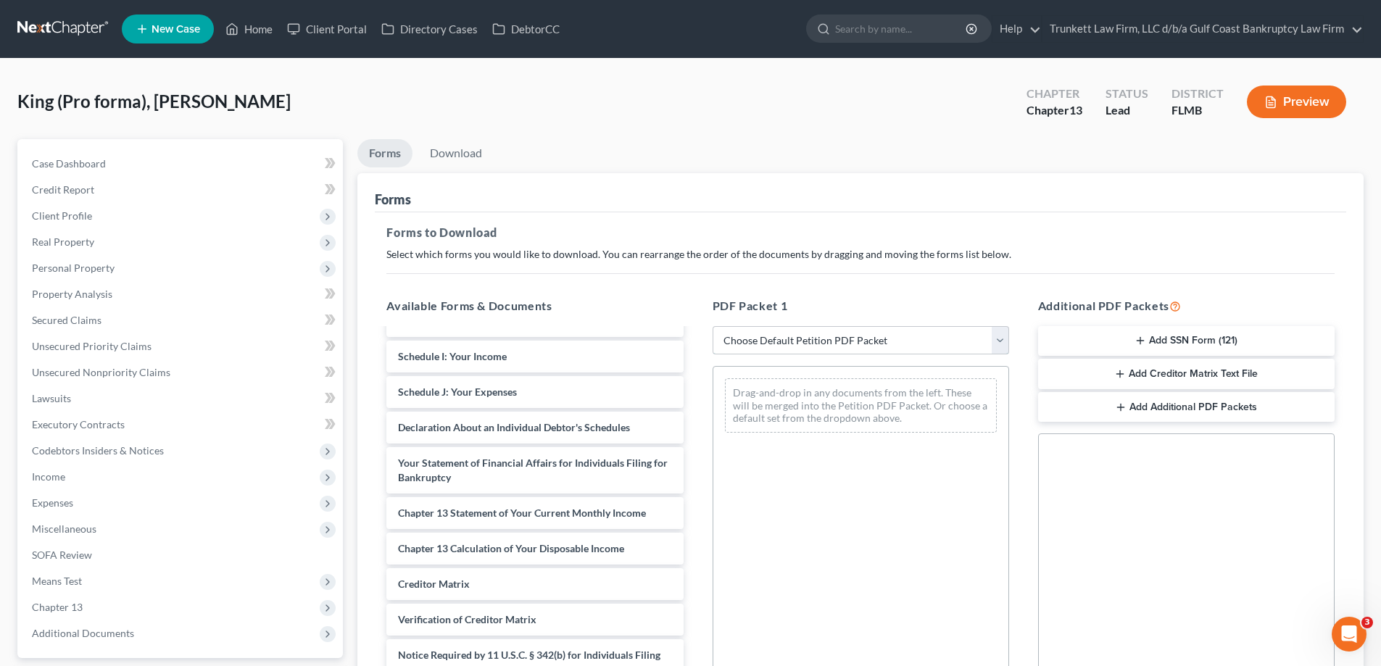
click at [791, 343] on select "Choose Default Petition PDF Packet Complete Bankruptcy Petition (all forms and …" at bounding box center [861, 340] width 296 height 29
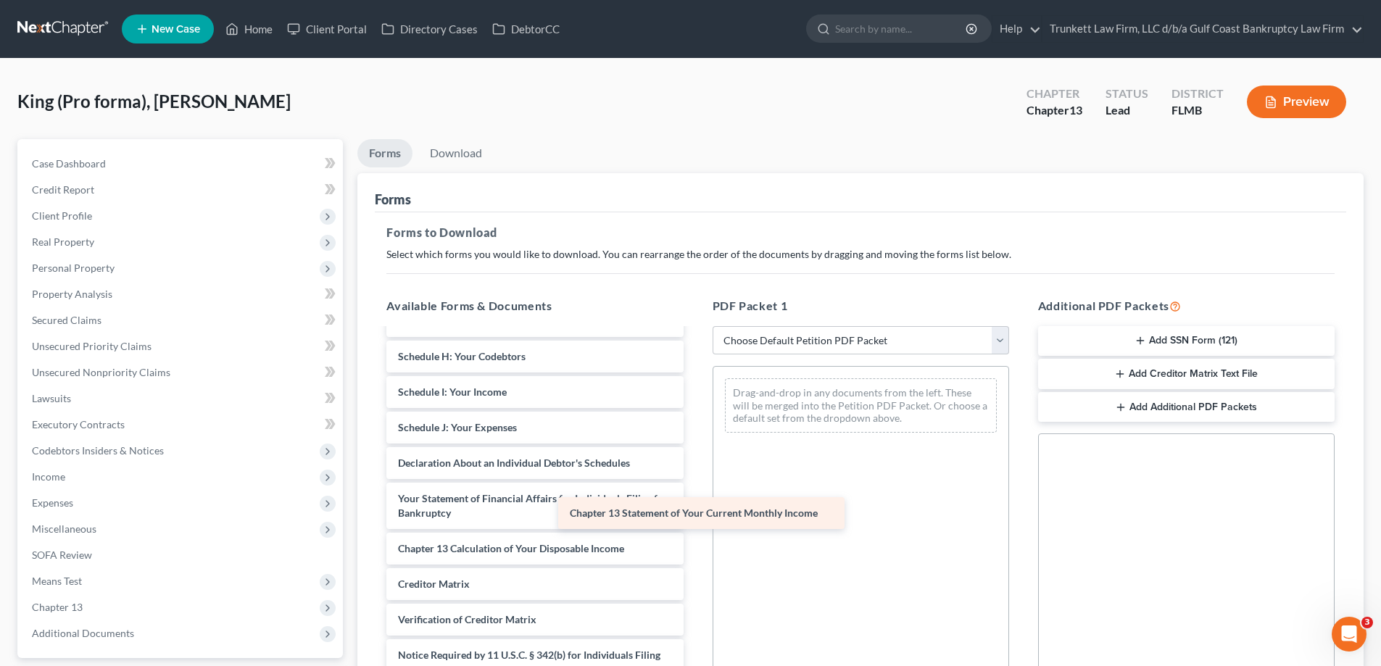
scroll to position [252, 0]
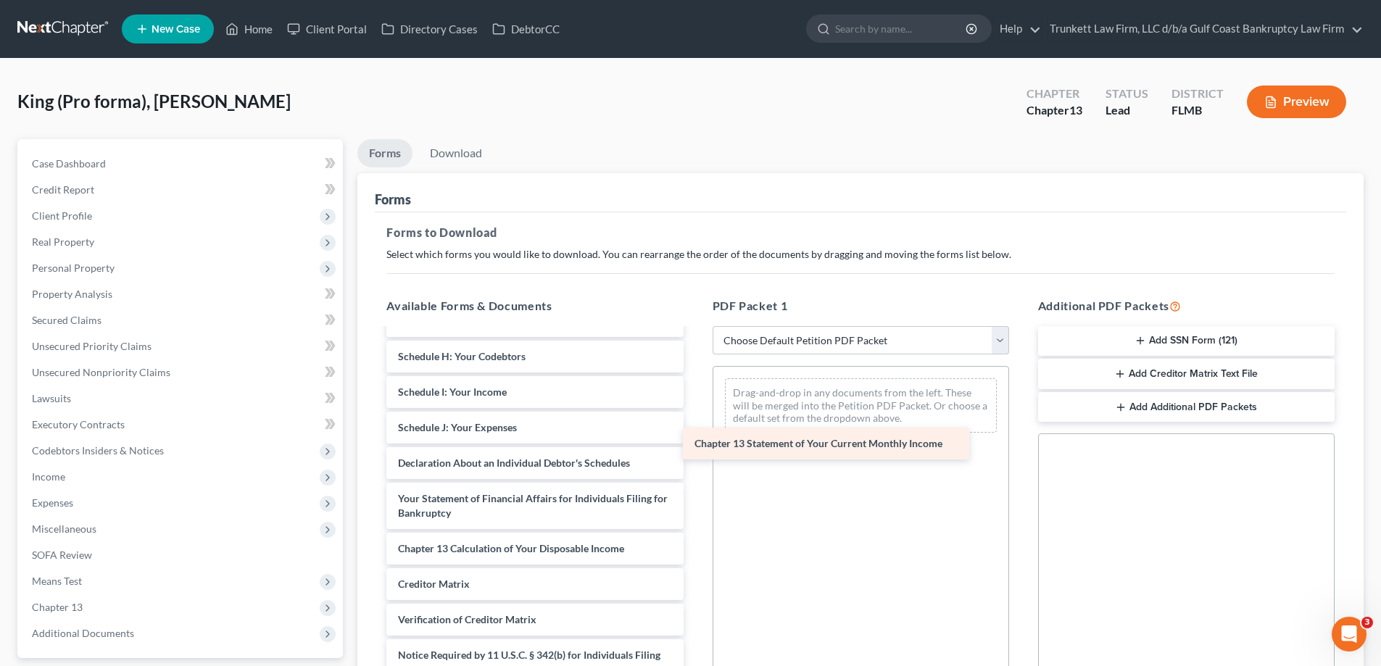
drag, startPoint x: 560, startPoint y: 510, endPoint x: 852, endPoint y: 441, distance: 300.3
click at [694, 441] on div "Chapter 13 Statement of Your Current Monthly Income Voluntary Petition for Indi…" at bounding box center [535, 400] width 320 height 644
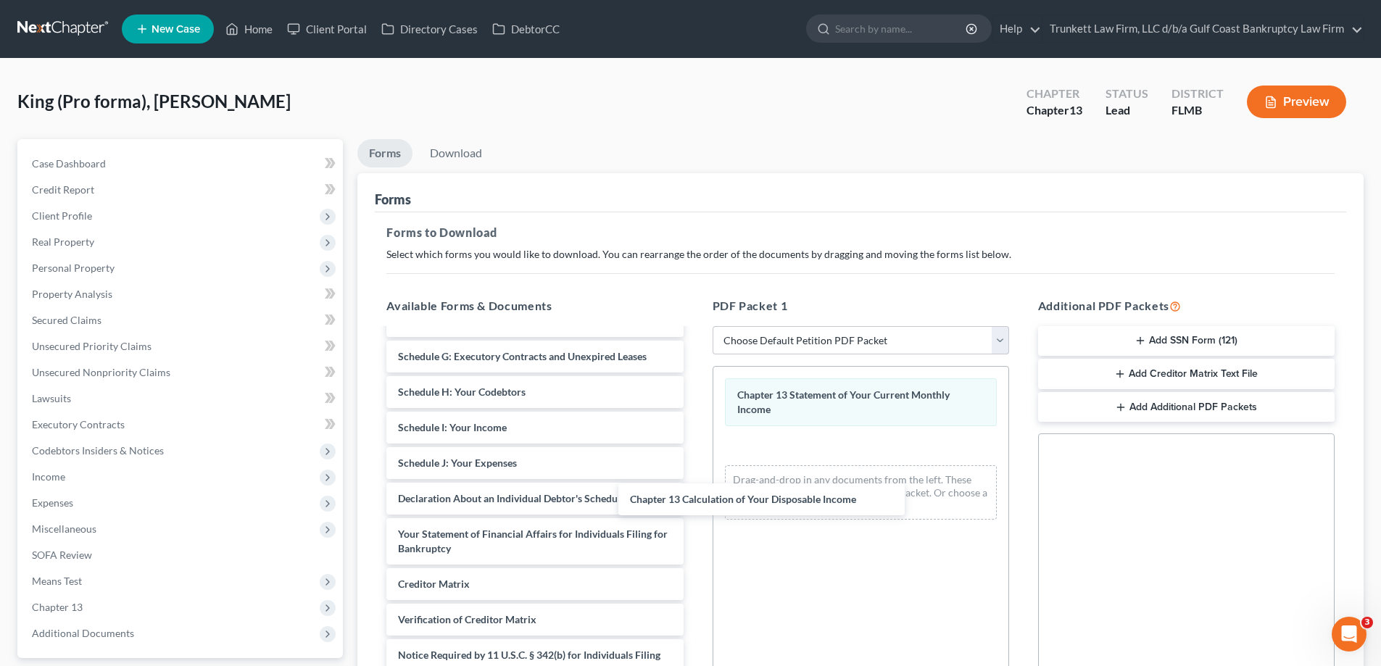
scroll to position [217, 0]
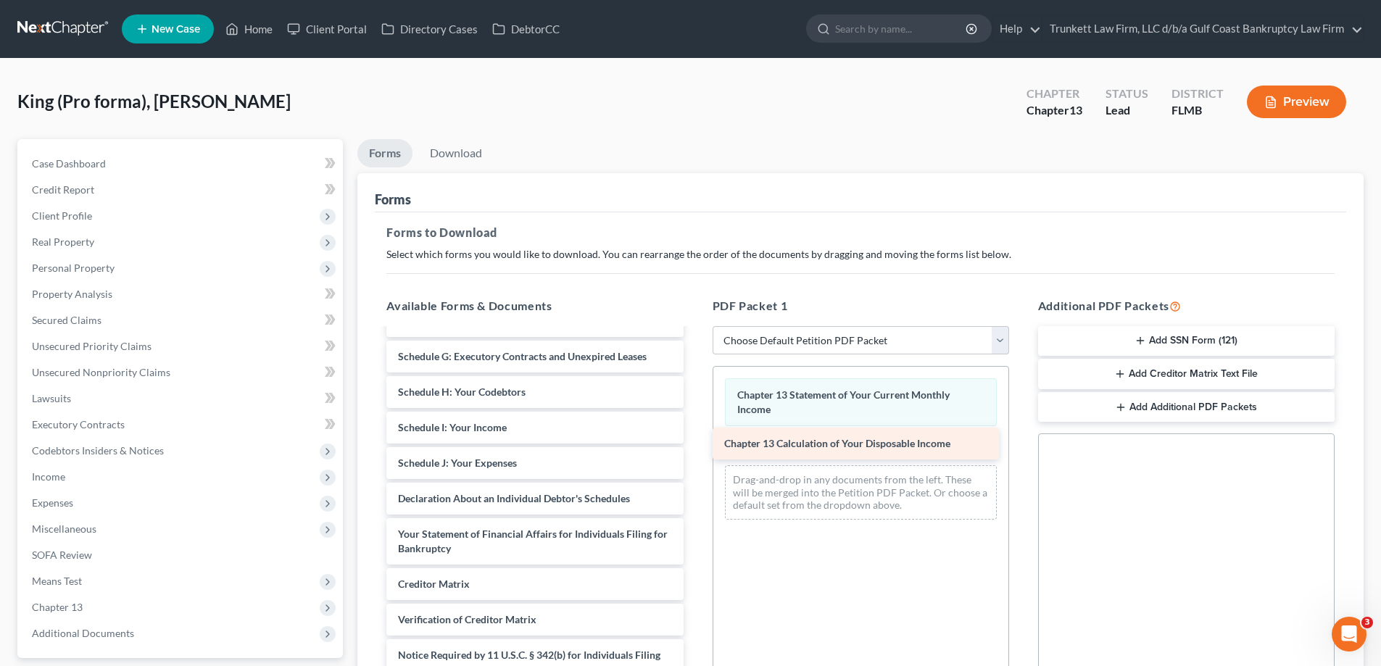
drag, startPoint x: 581, startPoint y: 547, endPoint x: 910, endPoint y: 441, distance: 345.7
click at [694, 441] on div "Chapter 13 Calculation of Your Disposable Income Voluntary Petition for Individ…" at bounding box center [535, 417] width 320 height 608
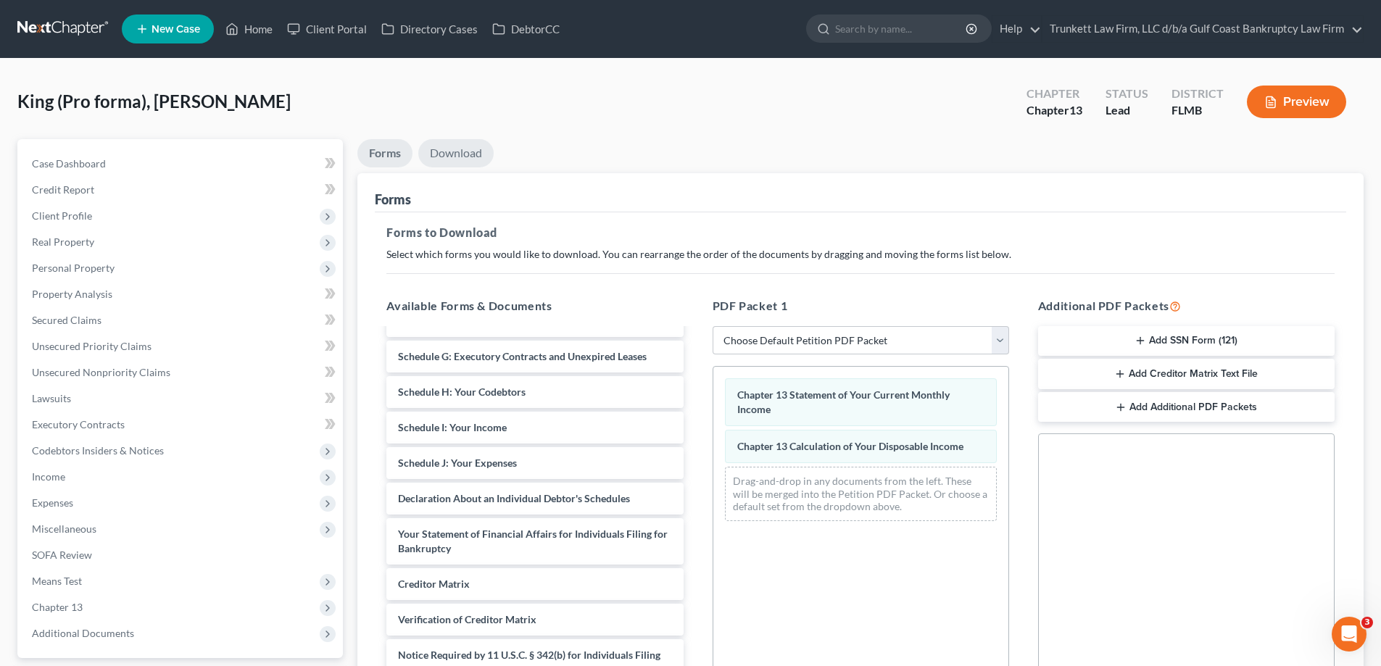
click at [460, 146] on link "Download" at bounding box center [455, 153] width 75 height 28
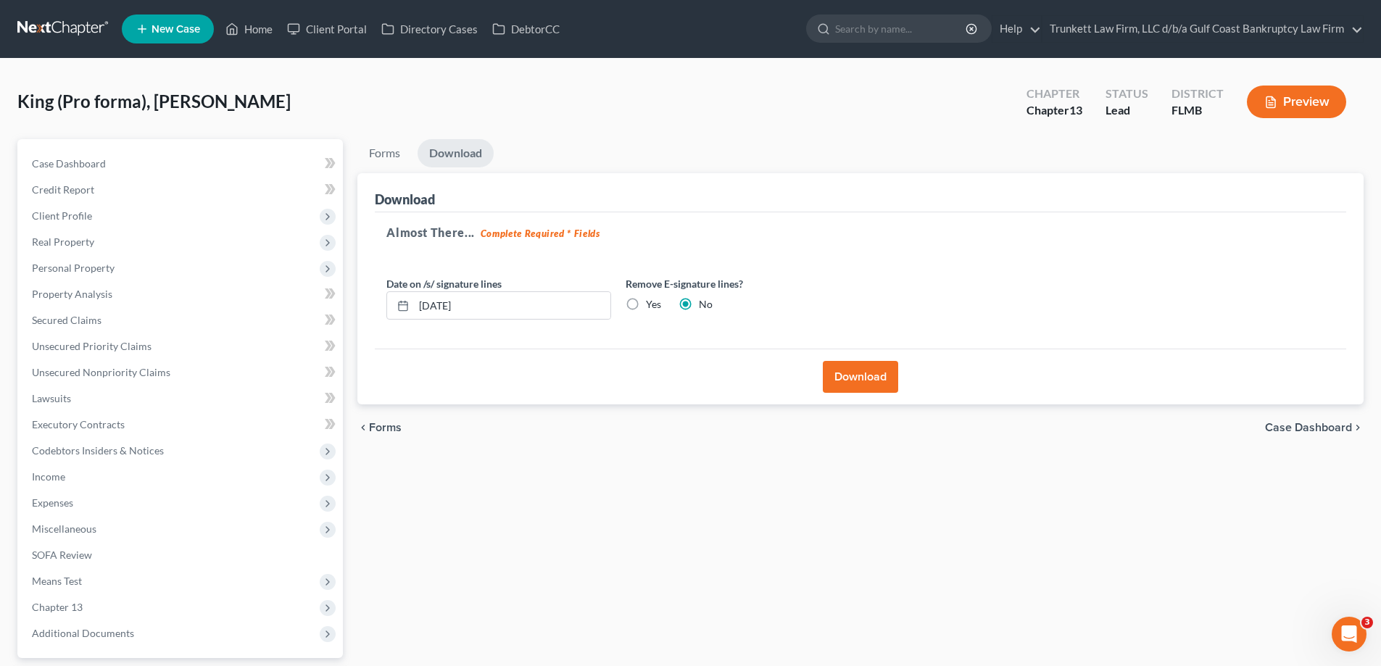
click at [858, 376] on button "Download" at bounding box center [860, 377] width 75 height 32
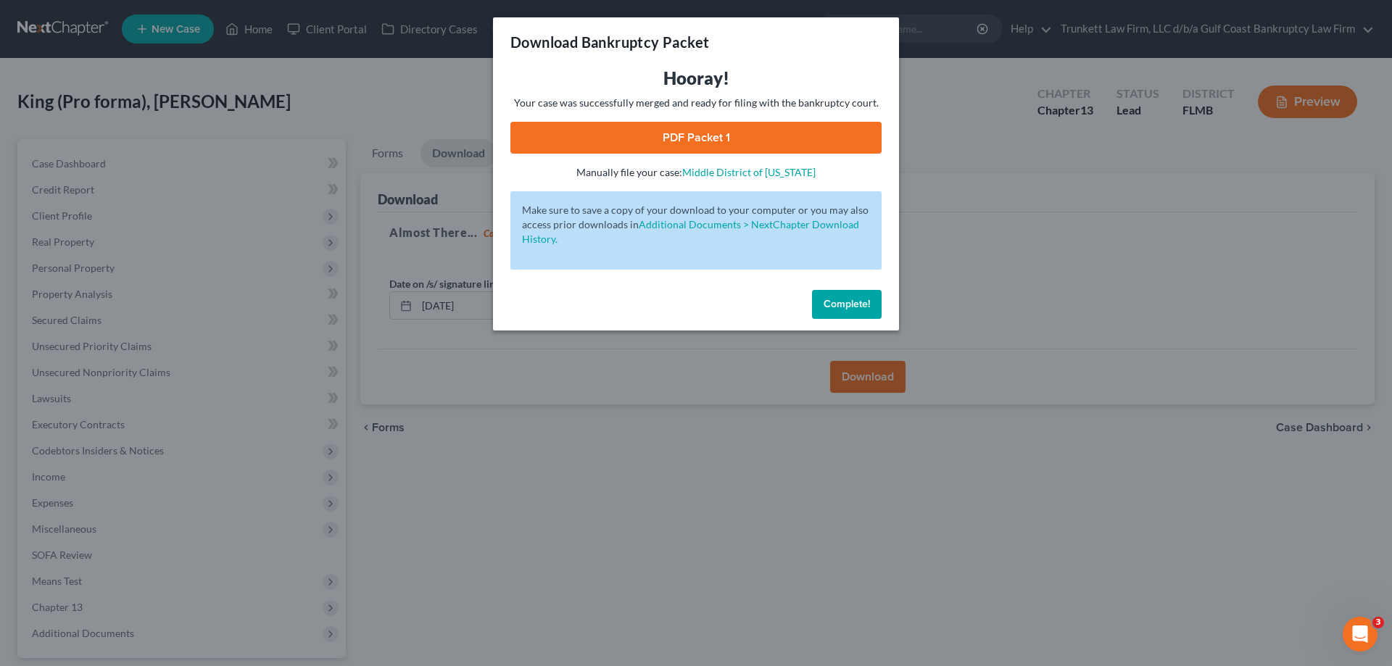
click at [681, 138] on link "PDF Packet 1" at bounding box center [695, 138] width 371 height 32
click at [849, 307] on span "Complete!" at bounding box center [846, 304] width 46 height 12
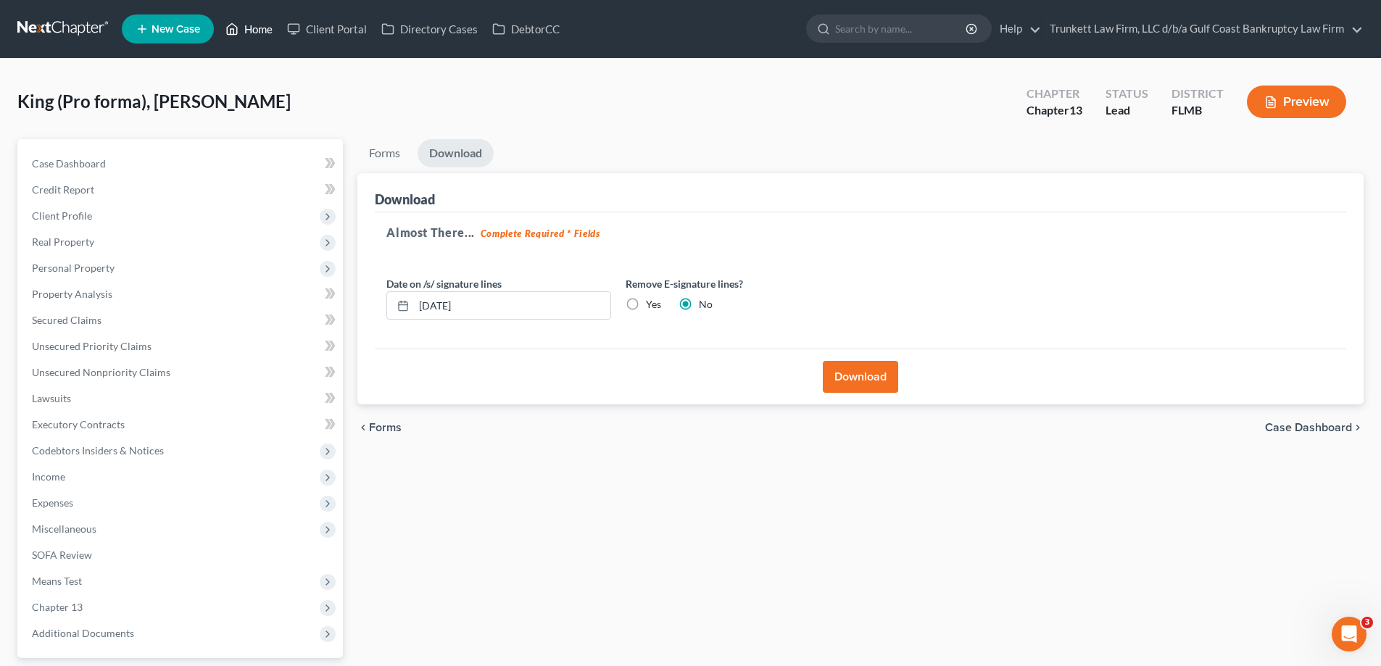
click at [259, 34] on link "Home" at bounding box center [249, 29] width 62 height 26
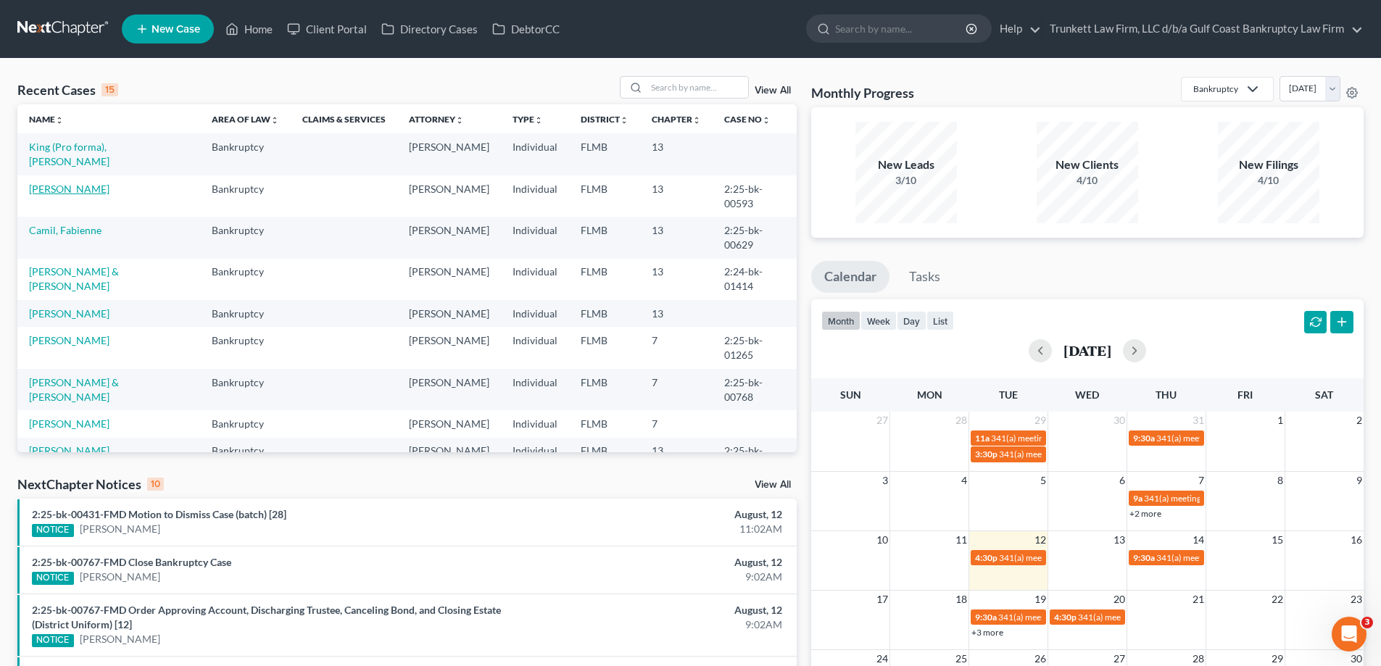
click at [57, 183] on link "[PERSON_NAME]" at bounding box center [69, 189] width 80 height 12
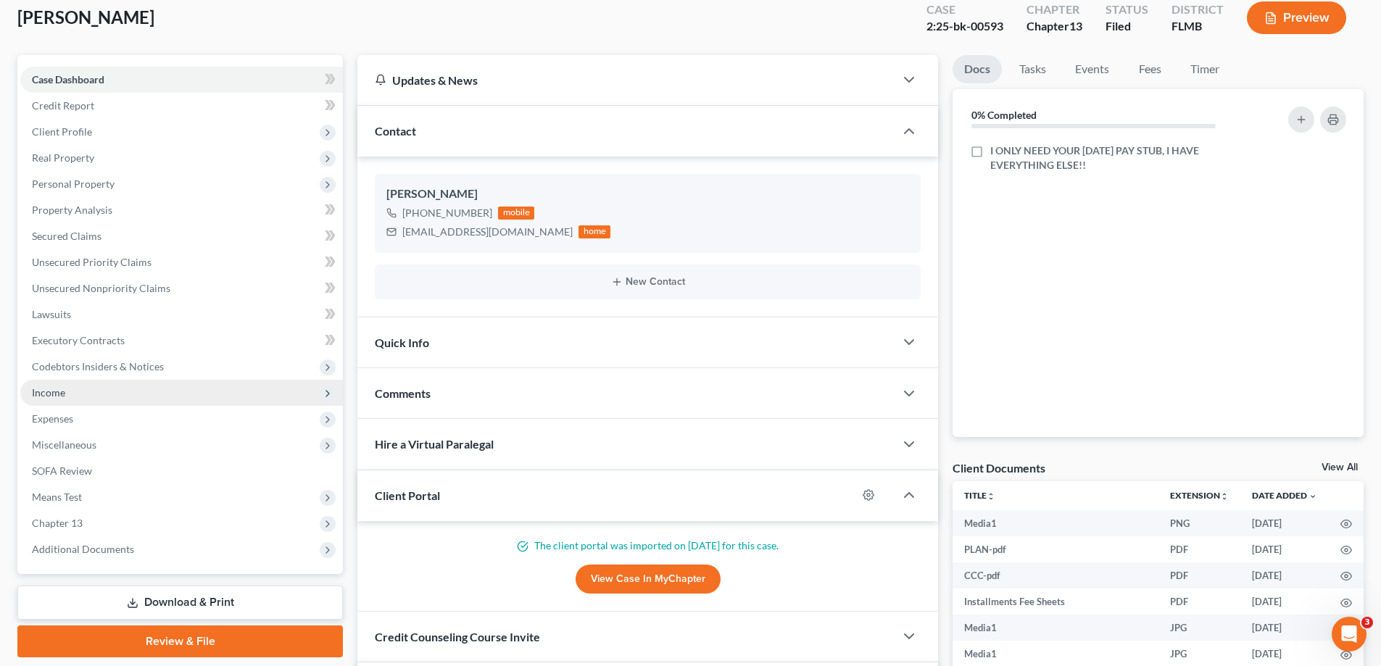
scroll to position [145, 0]
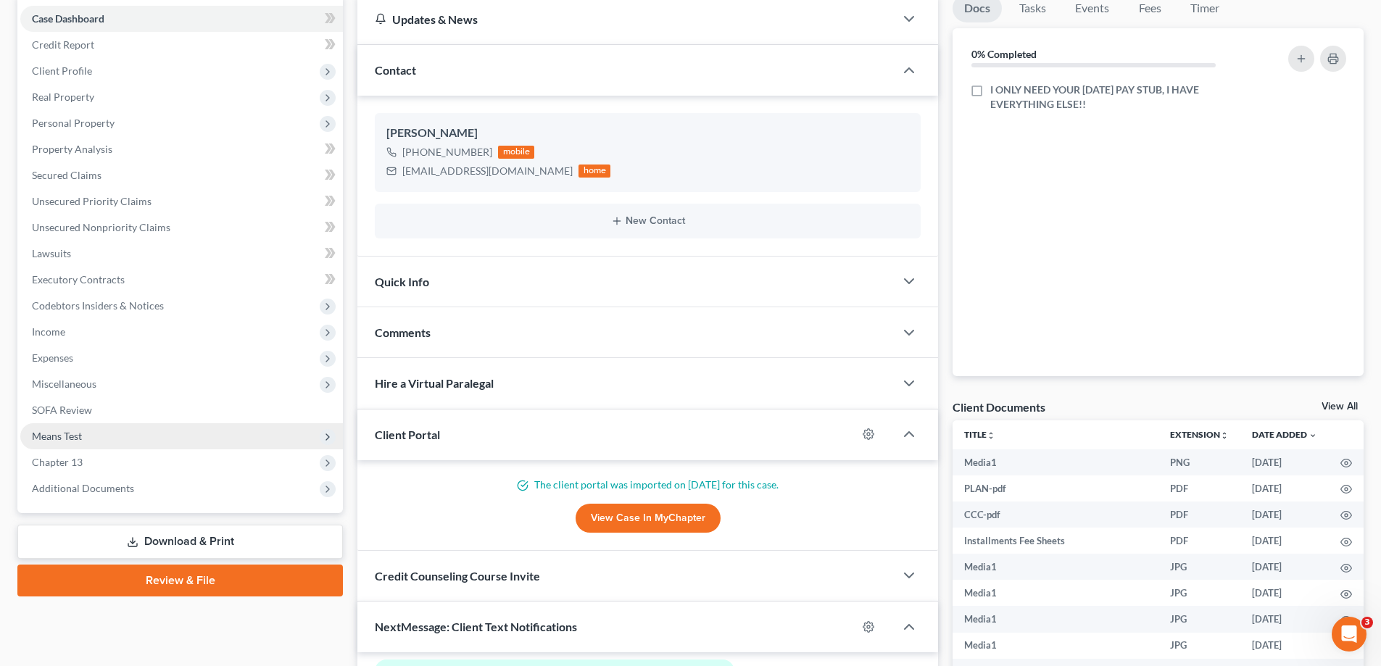
click at [103, 437] on span "Means Test" at bounding box center [181, 436] width 323 height 26
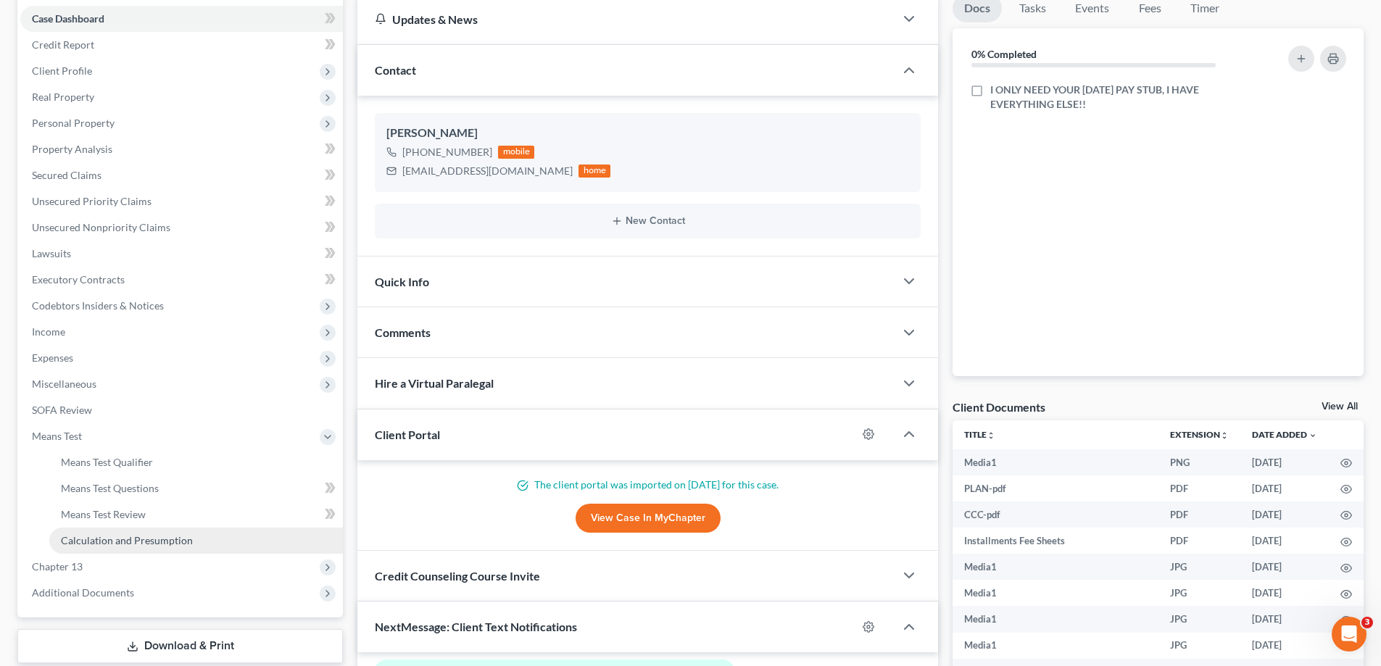
click at [151, 540] on span "Calculation and Presumption" at bounding box center [127, 540] width 132 height 12
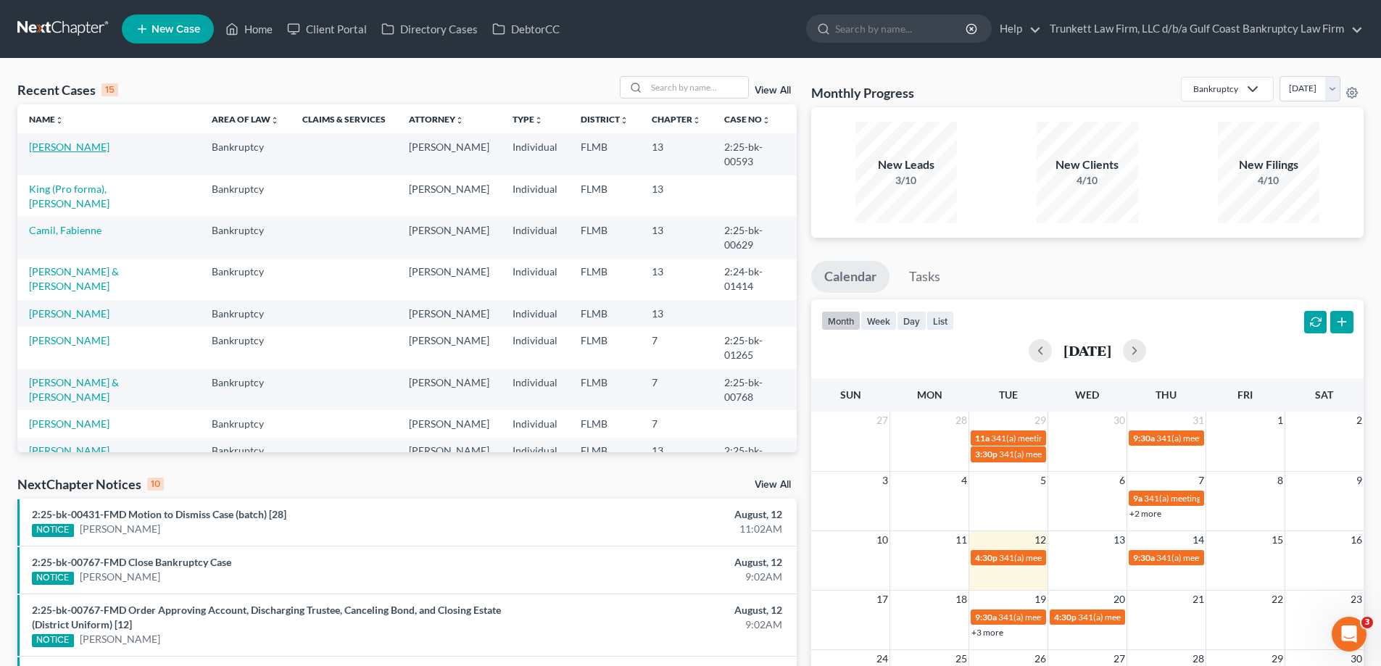
click at [57, 146] on link "[PERSON_NAME]" at bounding box center [69, 147] width 80 height 12
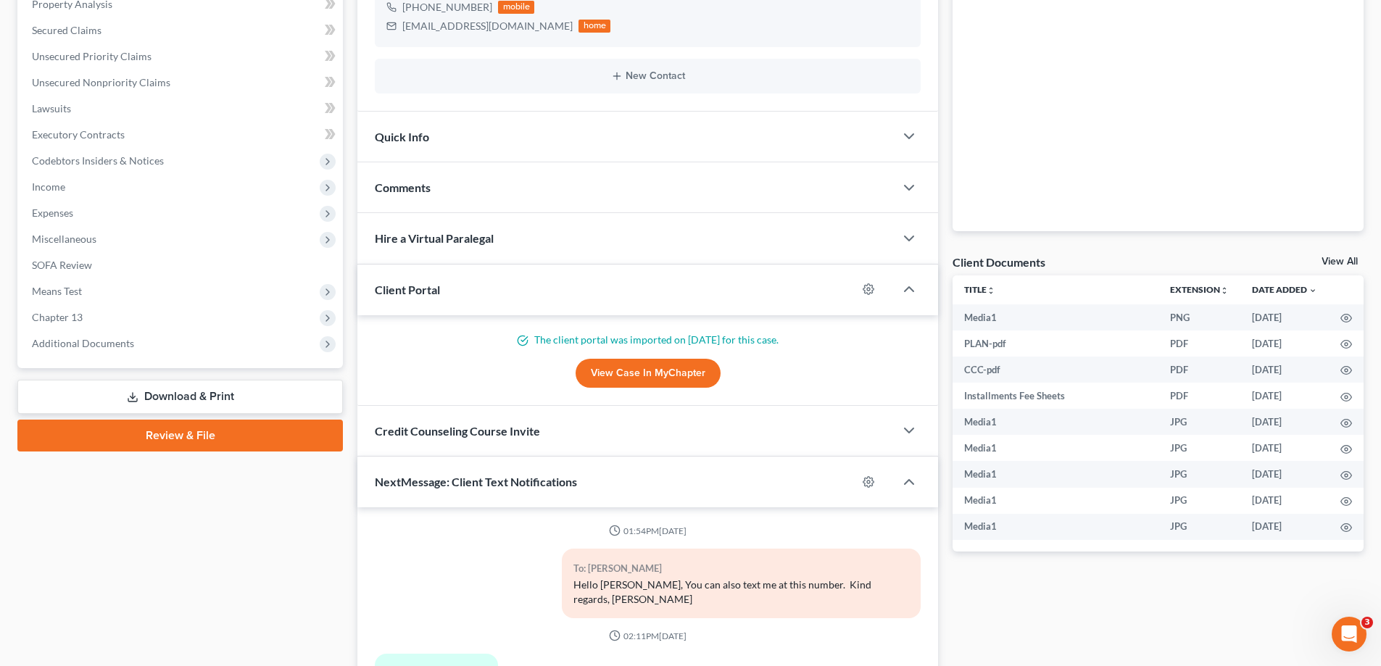
scroll to position [4642, 0]
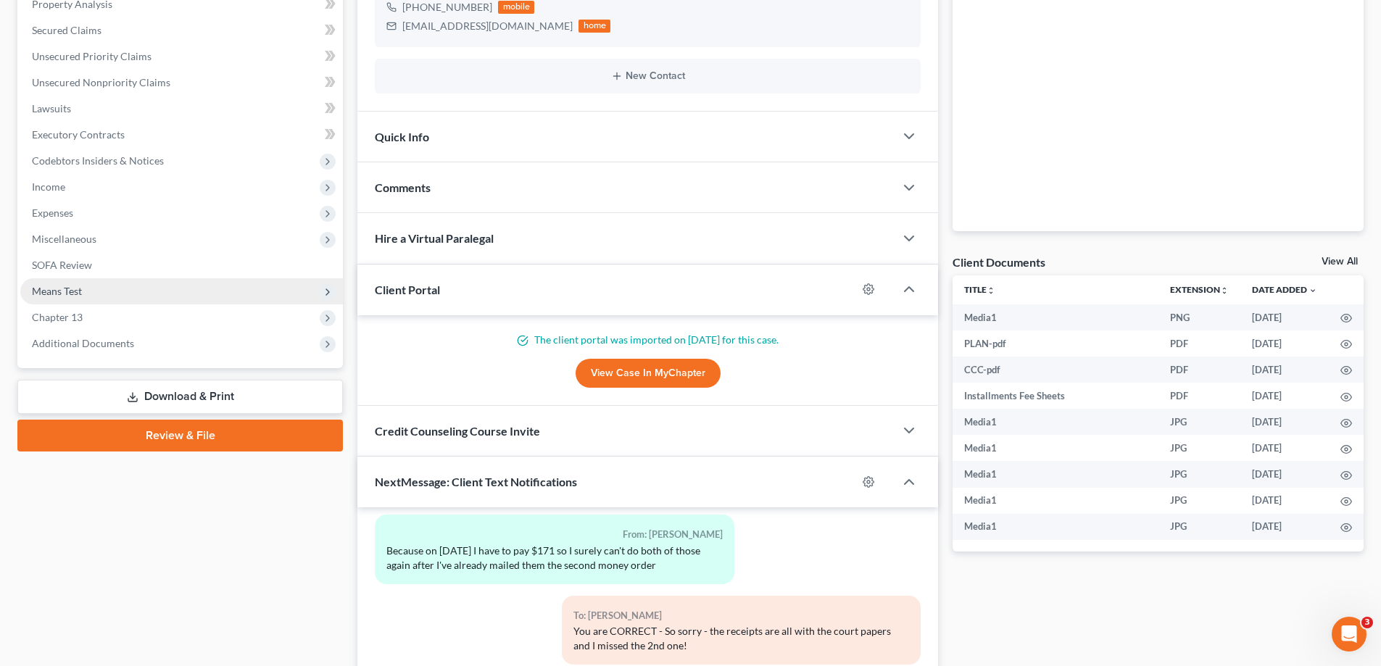
click at [78, 286] on span "Means Test" at bounding box center [57, 291] width 50 height 12
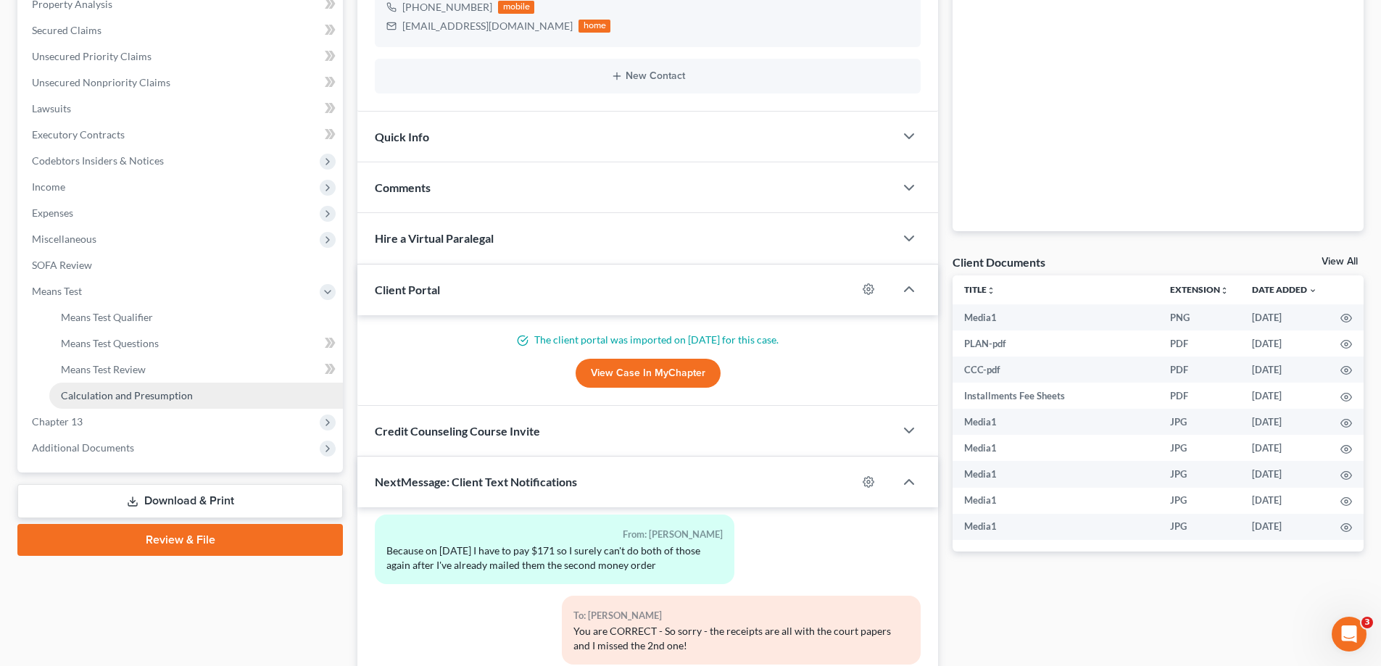
click at [161, 394] on span "Calculation and Presumption" at bounding box center [127, 395] width 132 height 12
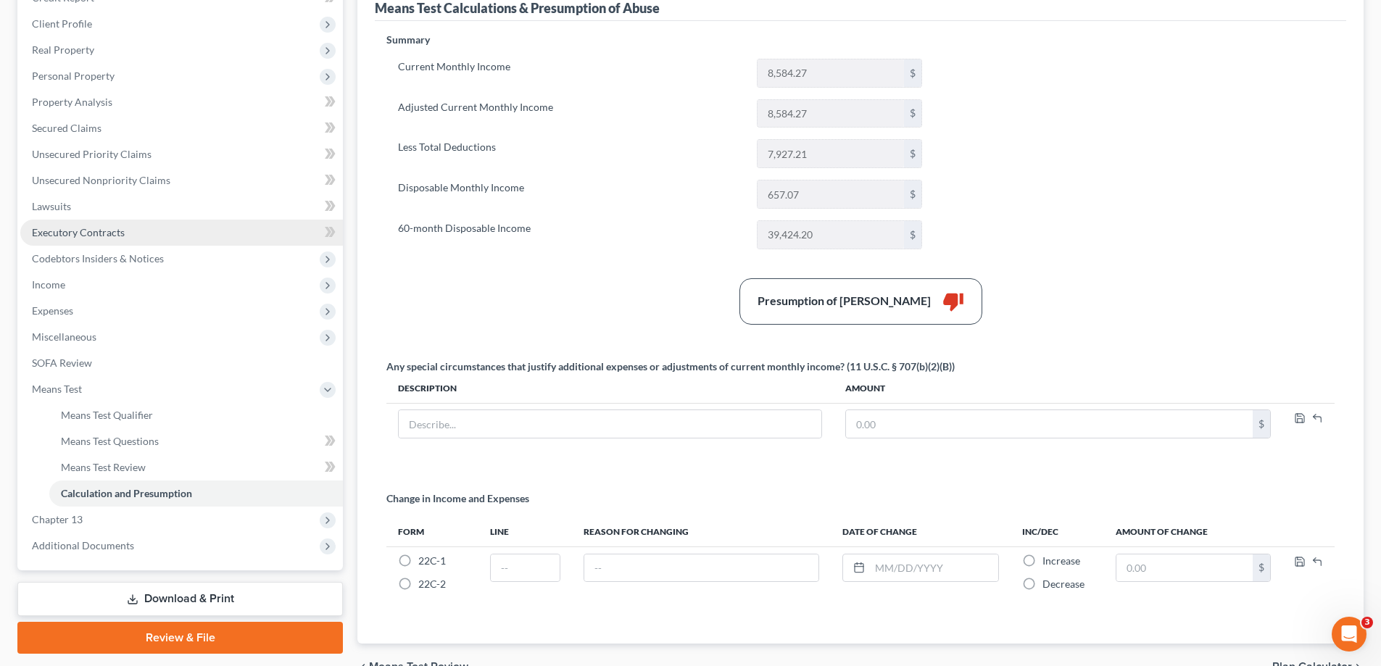
scroll to position [217, 0]
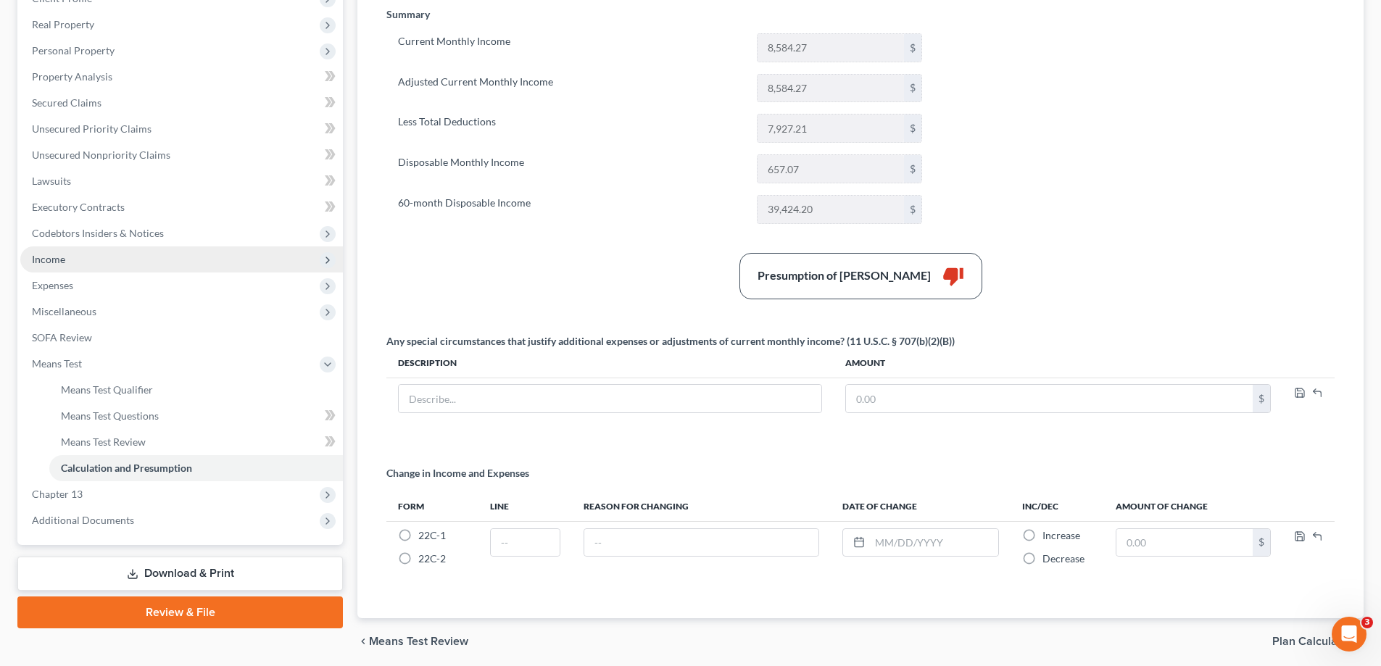
click at [85, 260] on span "Income" at bounding box center [181, 259] width 323 height 26
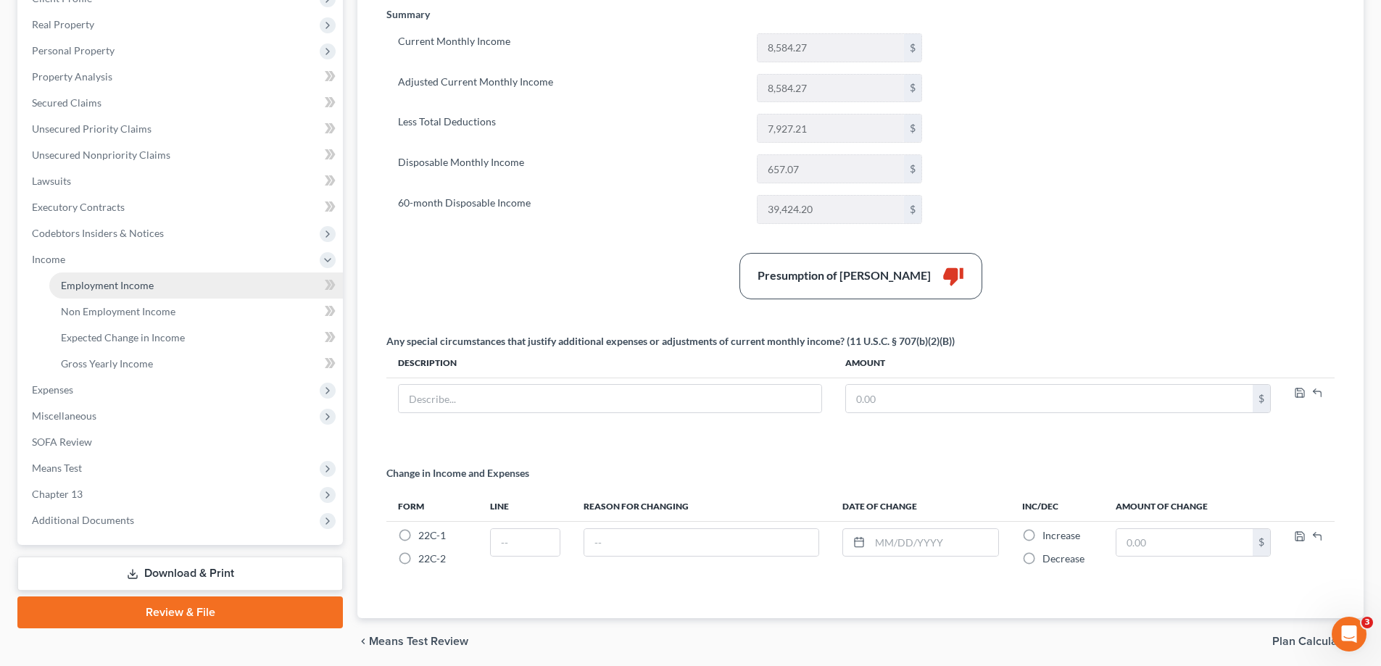
click at [85, 282] on span "Employment Income" at bounding box center [107, 285] width 93 height 12
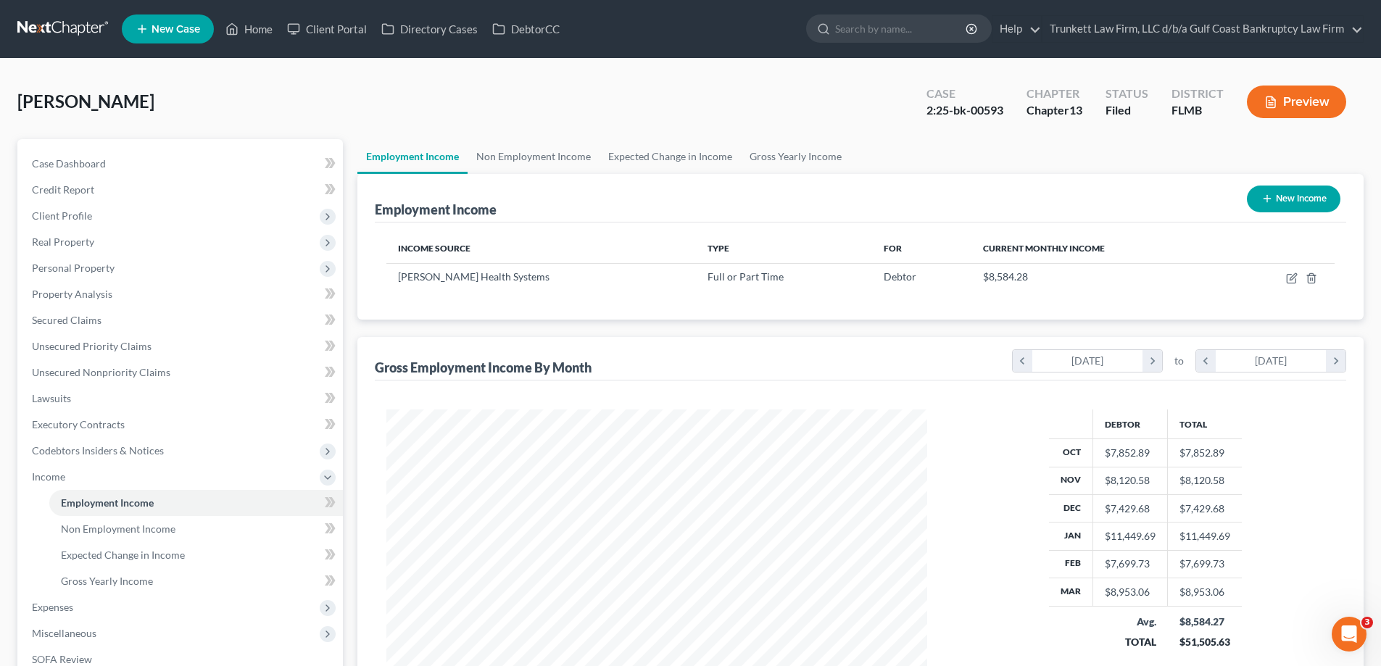
scroll to position [145, 0]
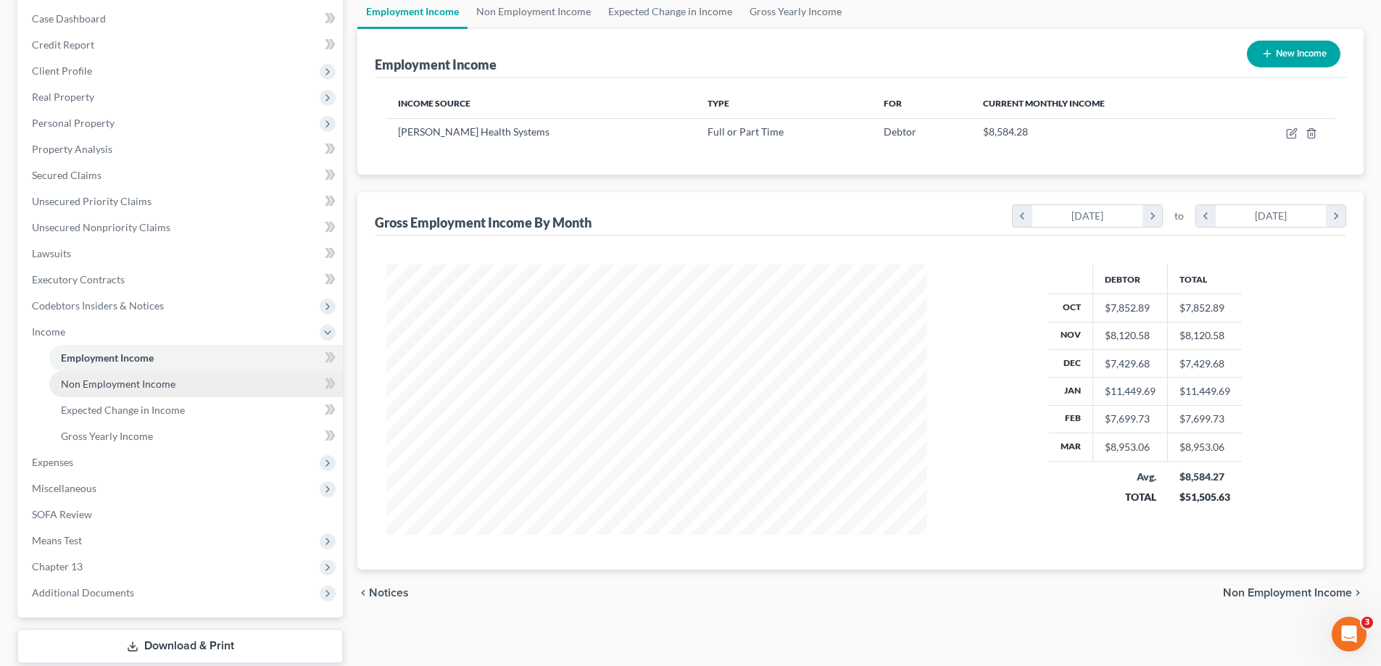
click at [145, 384] on span "Non Employment Income" at bounding box center [118, 384] width 115 height 12
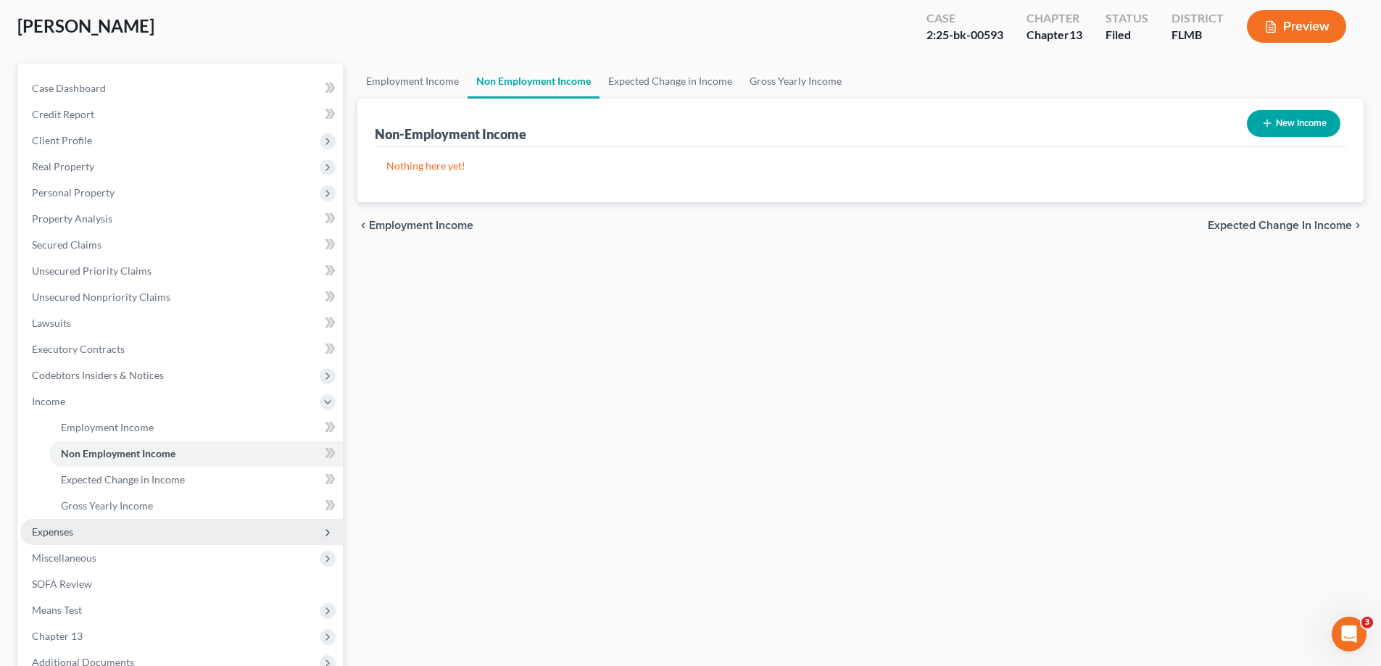
scroll to position [145, 0]
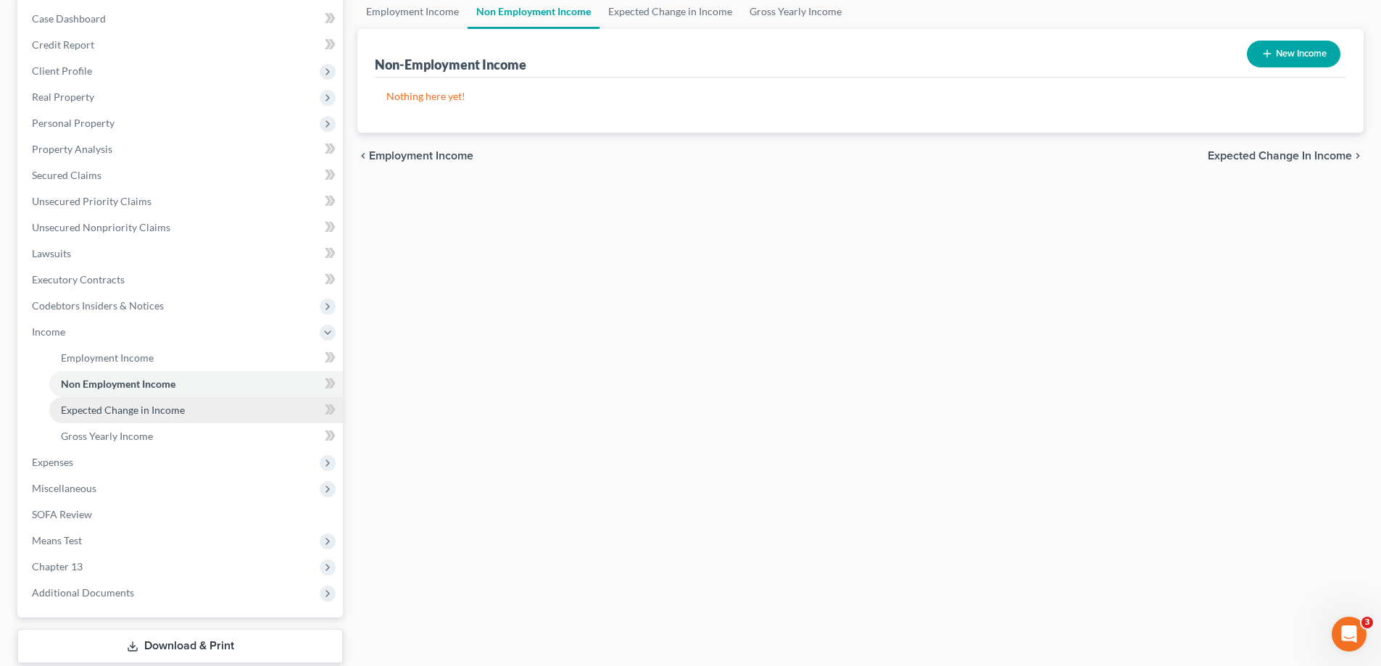
click at [133, 413] on span "Expected Change in Income" at bounding box center [123, 410] width 124 height 12
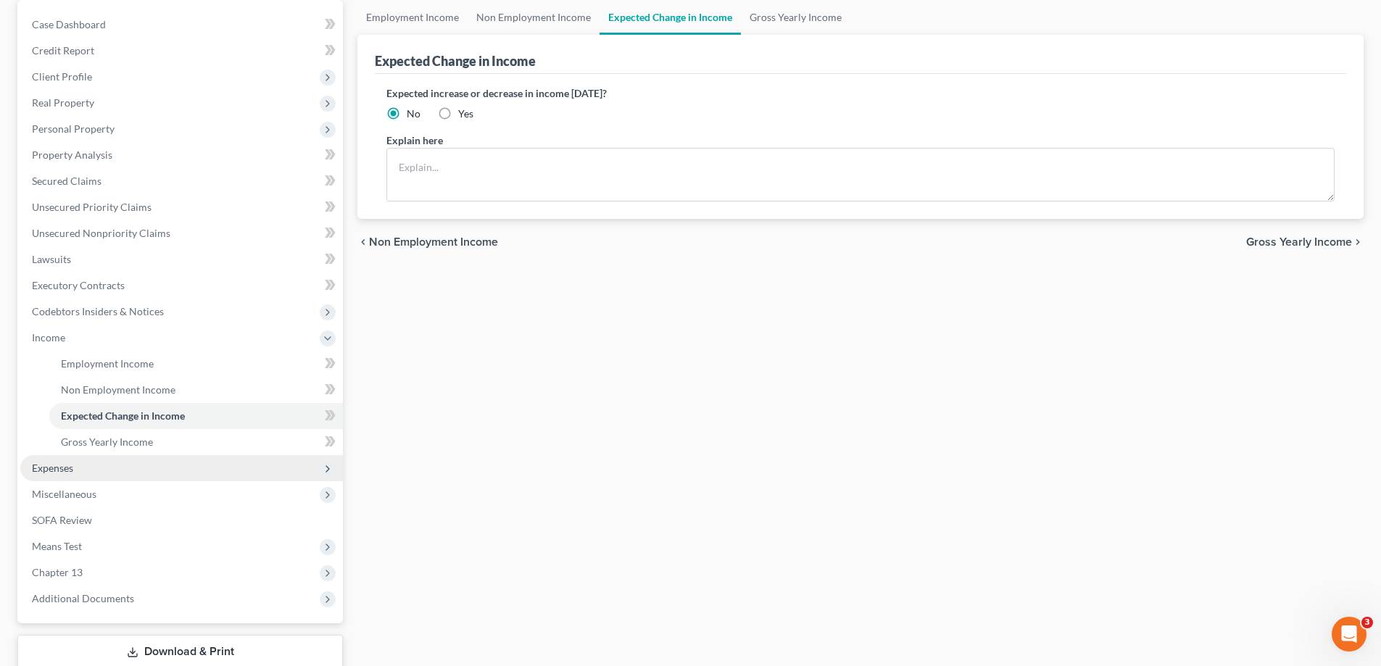
scroll to position [145, 0]
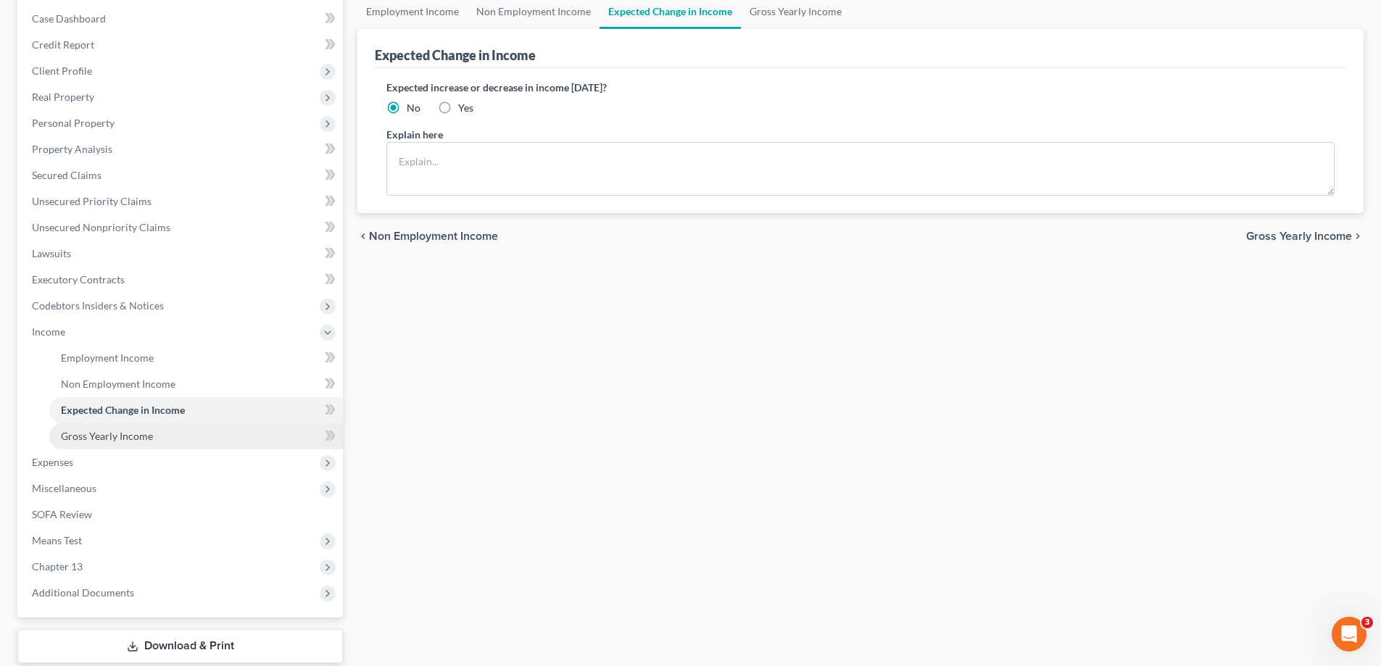
click at [118, 433] on span "Gross Yearly Income" at bounding box center [107, 436] width 92 height 12
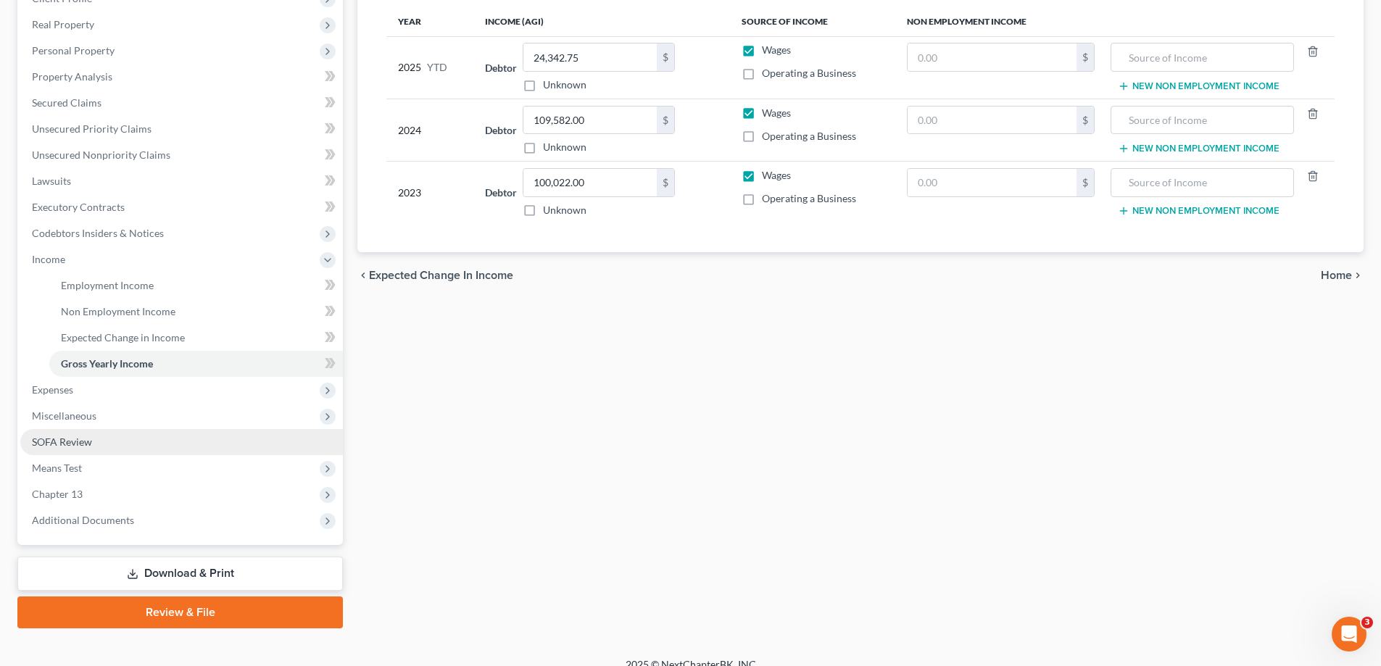
scroll to position [235, 0]
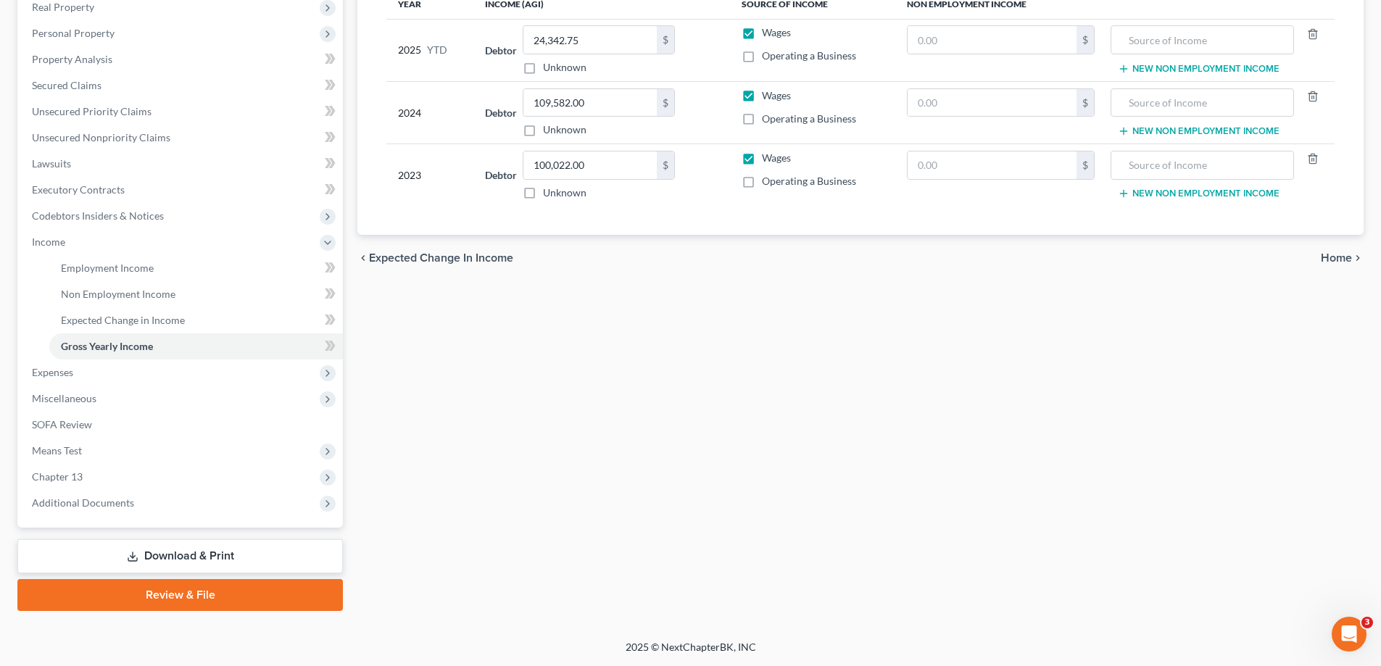
click at [196, 552] on link "Download & Print" at bounding box center [179, 556] width 325 height 34
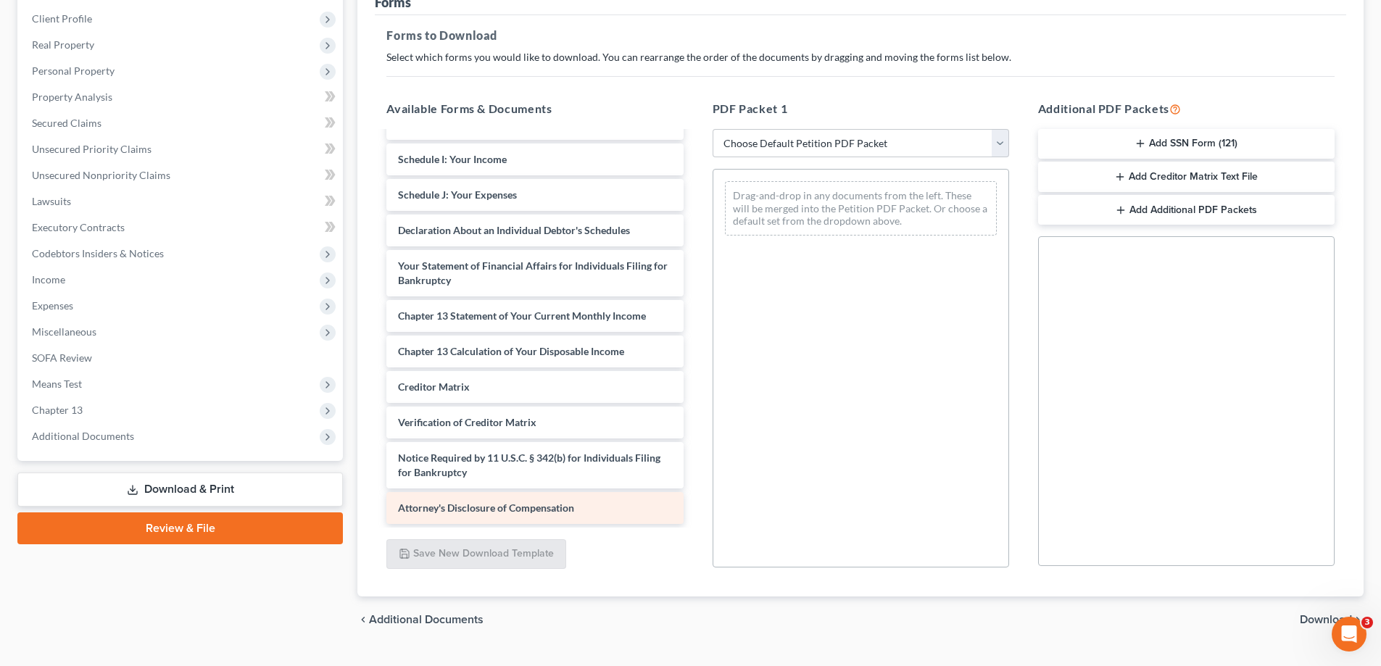
scroll to position [229, 0]
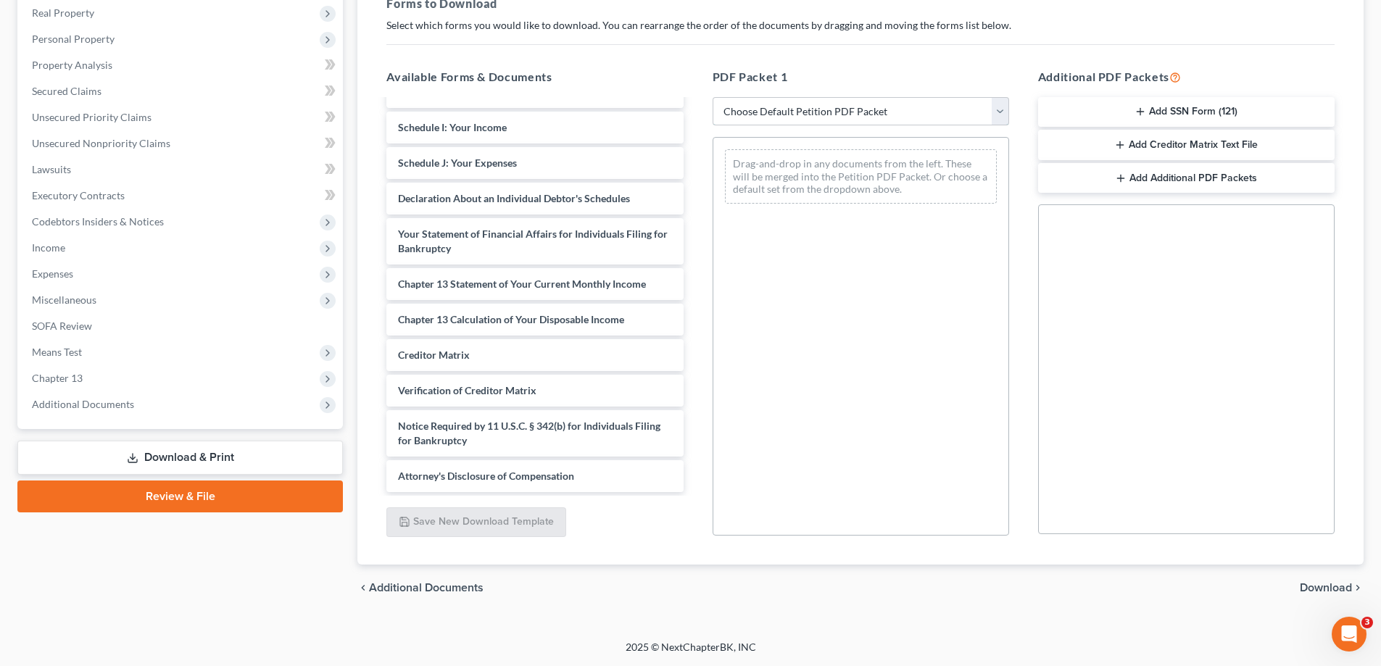
click at [798, 112] on select "Choose Default Petition PDF Packet Complete Bankruptcy Petition (all forms and …" at bounding box center [861, 111] width 296 height 29
select select "2"
click at [713, 97] on select "Choose Default Petition PDF Packet Complete Bankruptcy Petition (all forms and …" at bounding box center [861, 111] width 296 height 29
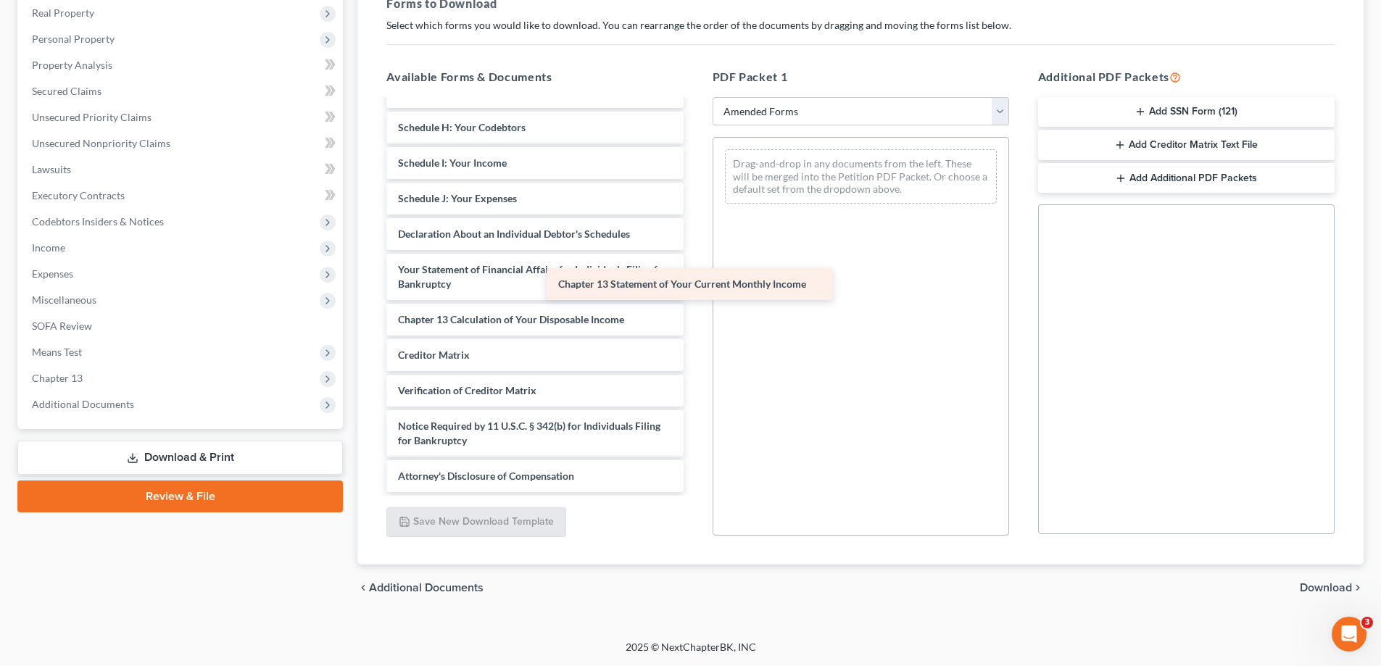
scroll to position [252, 0]
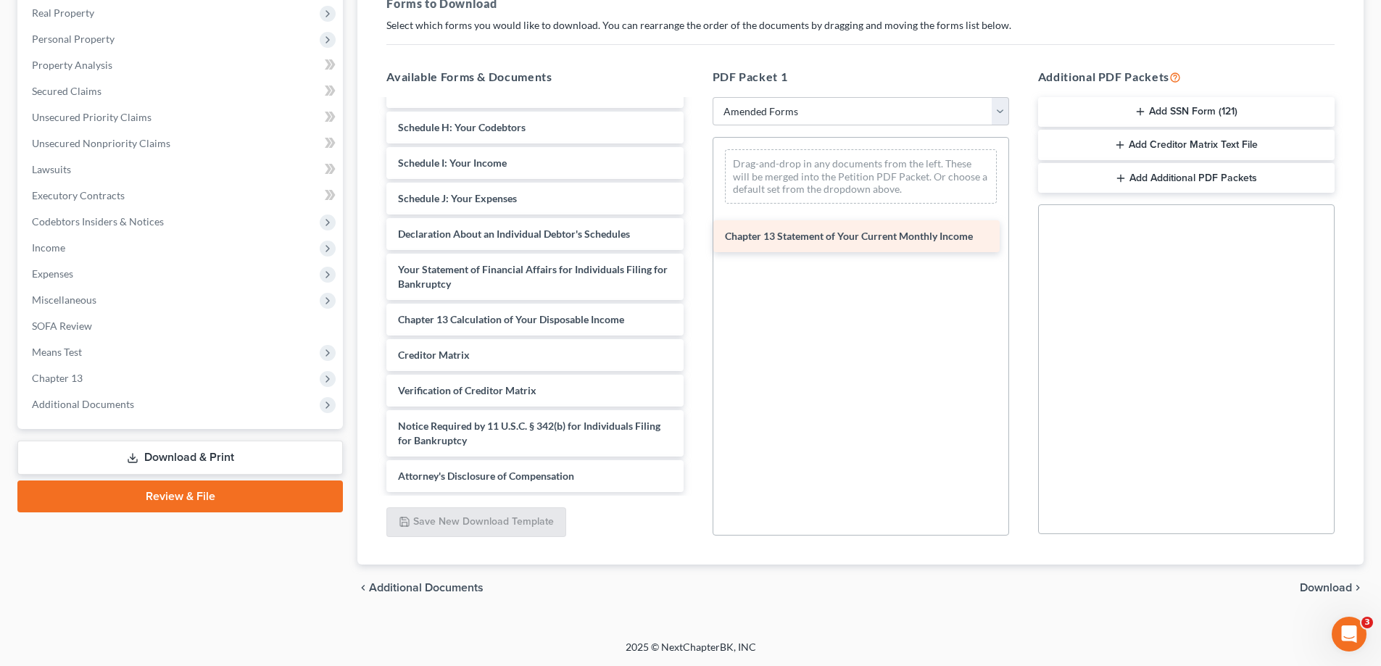
drag, startPoint x: 564, startPoint y: 282, endPoint x: 887, endPoint y: 234, distance: 326.8
click at [694, 234] on div "Chapter 13 Statement of Your Current Monthly Income Voluntary Petition for Indi…" at bounding box center [535, 170] width 320 height 644
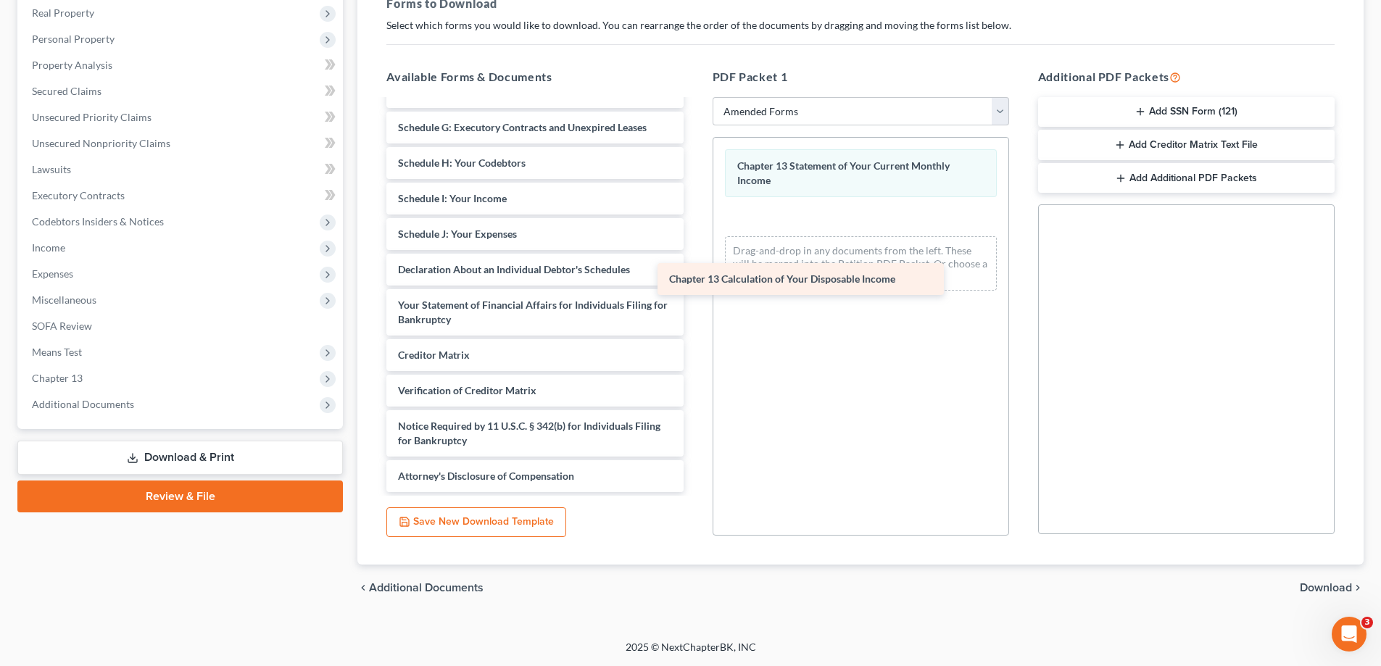
scroll to position [217, 0]
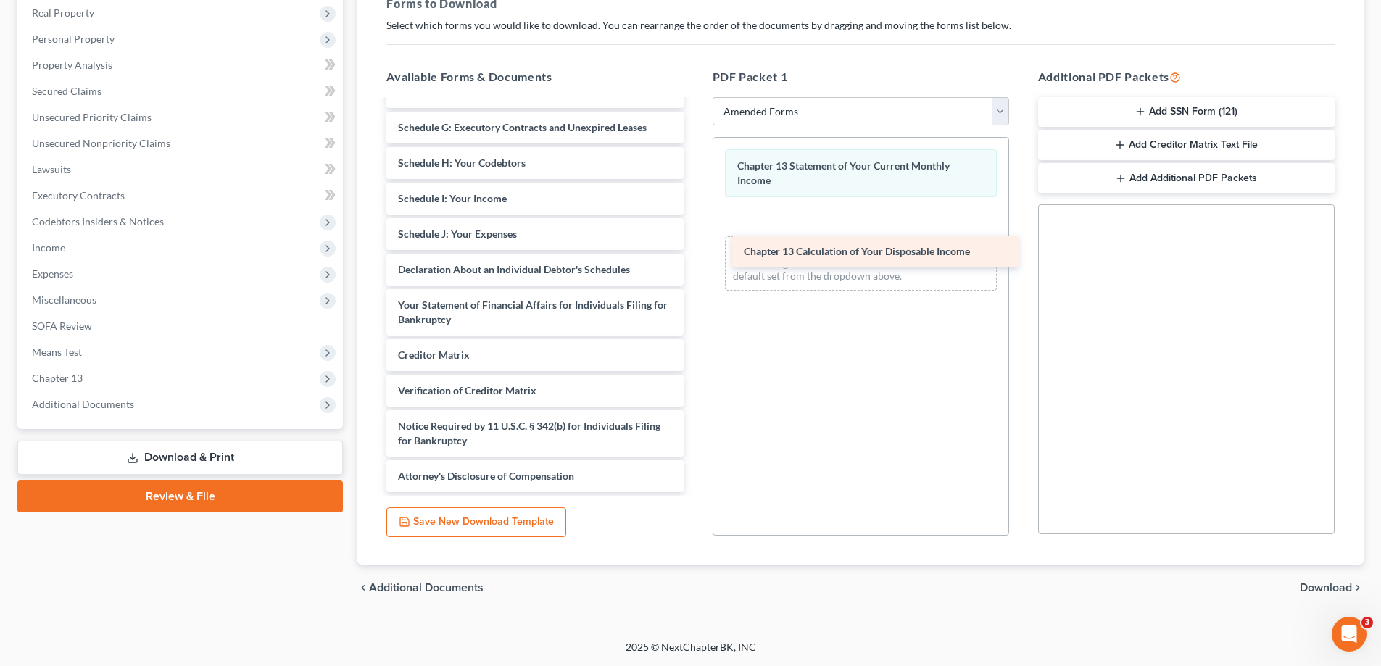
drag, startPoint x: 555, startPoint y: 326, endPoint x: 898, endPoint y: 258, distance: 349.6
click at [694, 258] on div "Chapter 13 Calculation of Your Disposable Income Voluntary Petition for Individ…" at bounding box center [535, 188] width 320 height 608
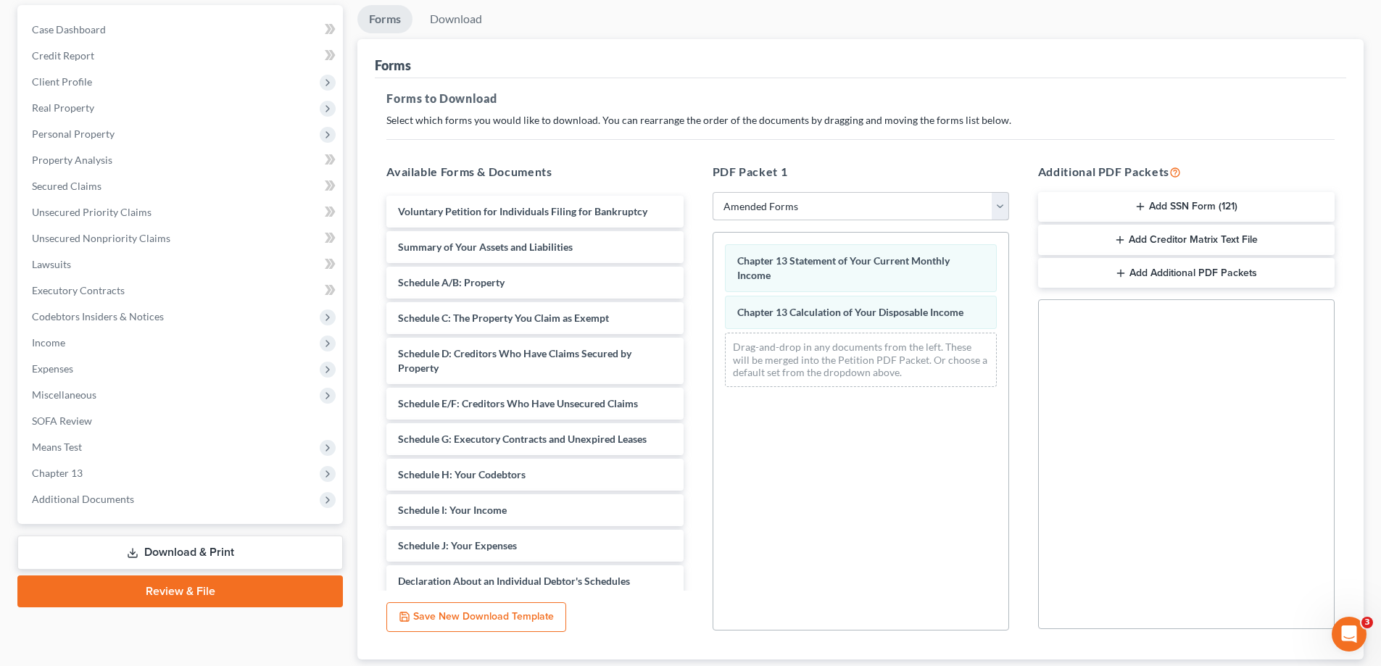
scroll to position [0, 0]
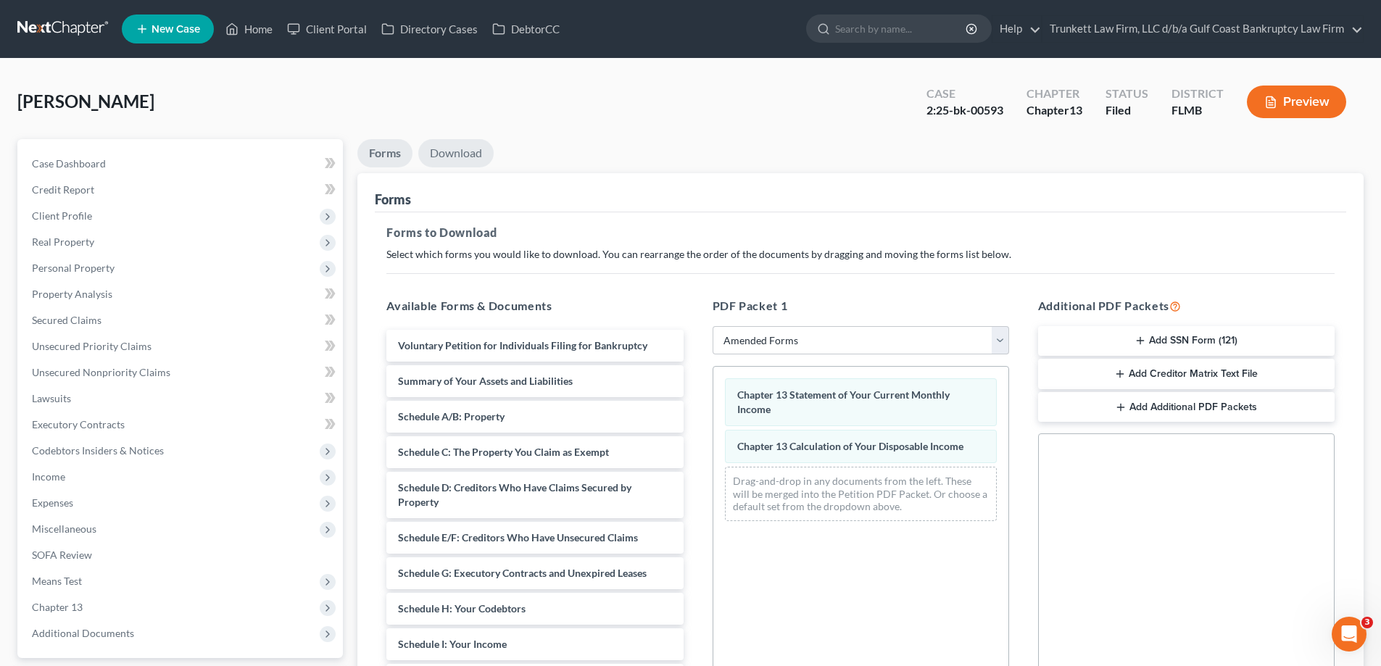
click at [454, 147] on link "Download" at bounding box center [455, 153] width 75 height 28
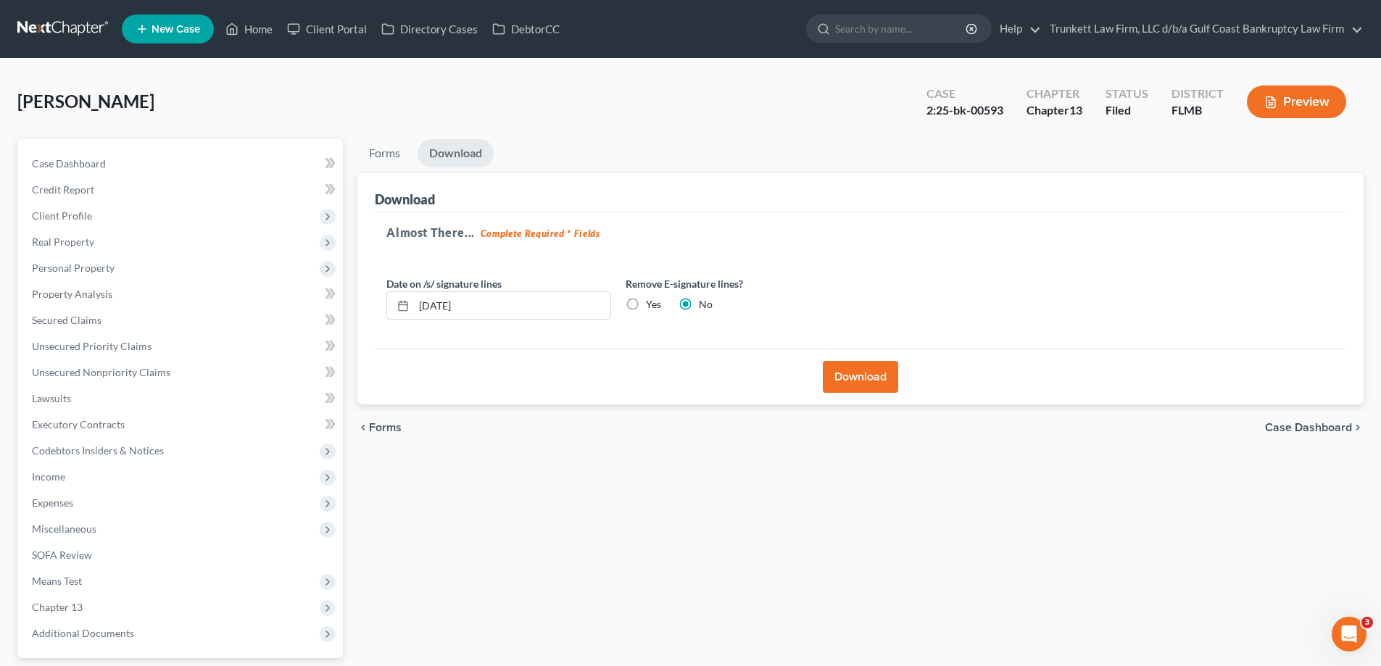
click at [864, 371] on button "Download" at bounding box center [860, 377] width 75 height 32
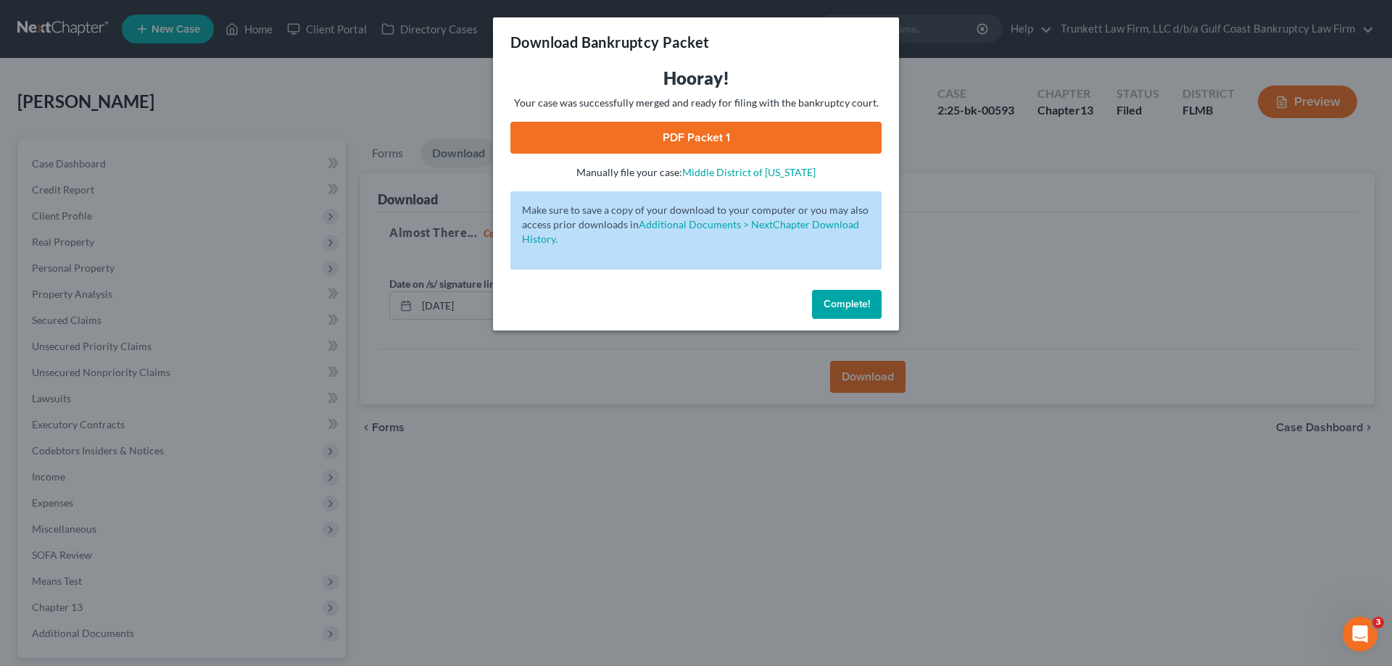
click at [699, 144] on link "PDF Packet 1" at bounding box center [695, 138] width 371 height 32
click at [857, 305] on span "Complete!" at bounding box center [846, 304] width 46 height 12
